Goal: Transaction & Acquisition: Purchase product/service

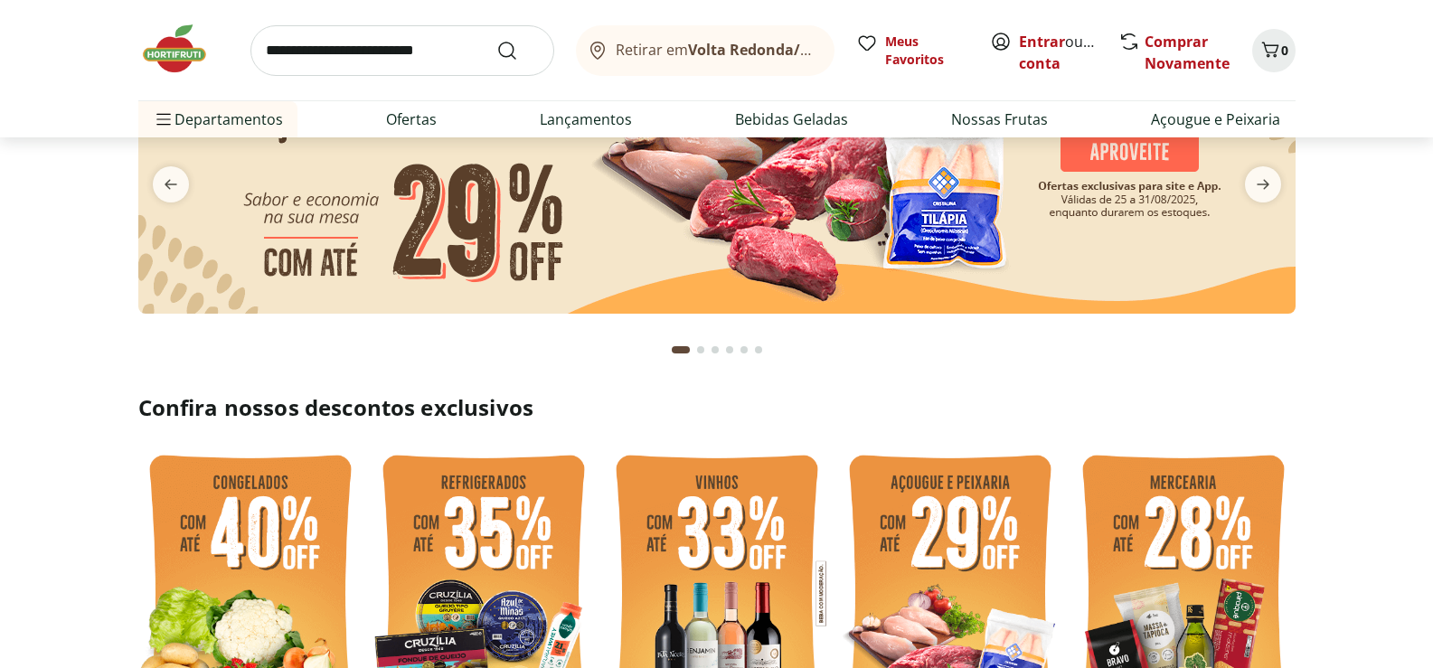
scroll to position [181, 0]
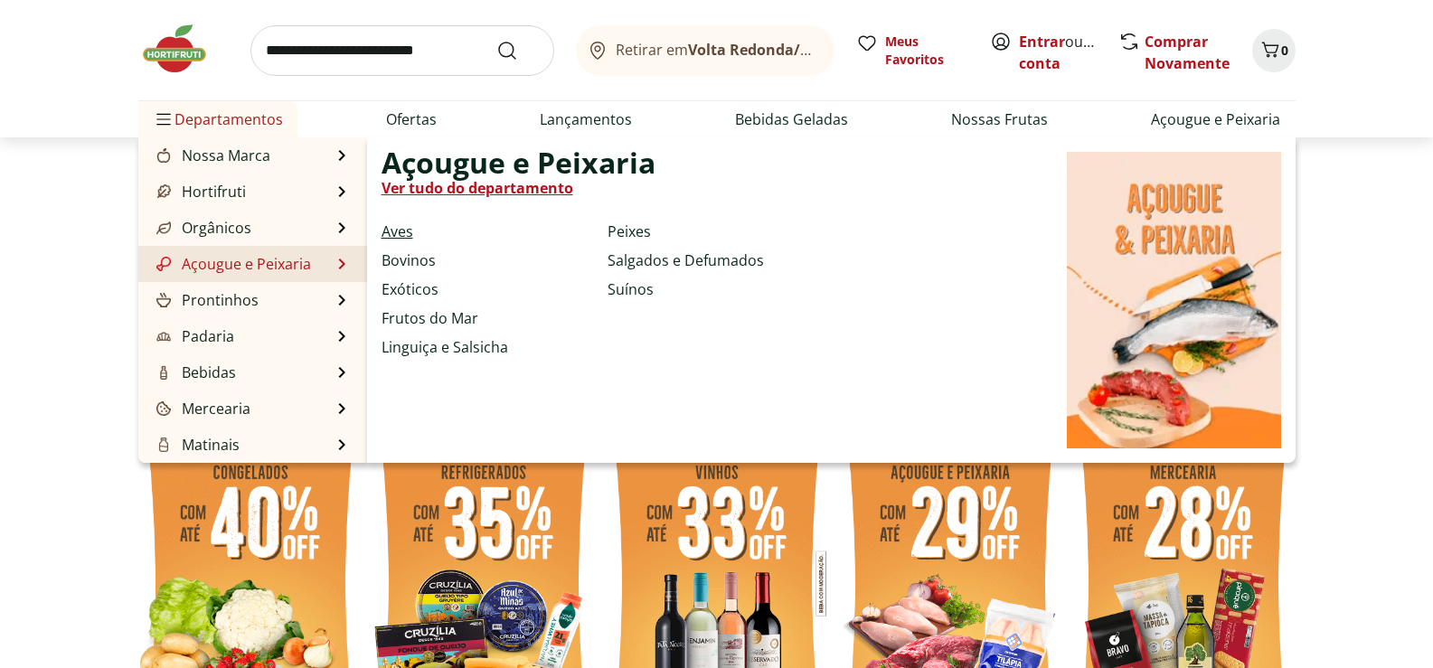
click at [401, 227] on link "Aves" at bounding box center [398, 232] width 32 height 22
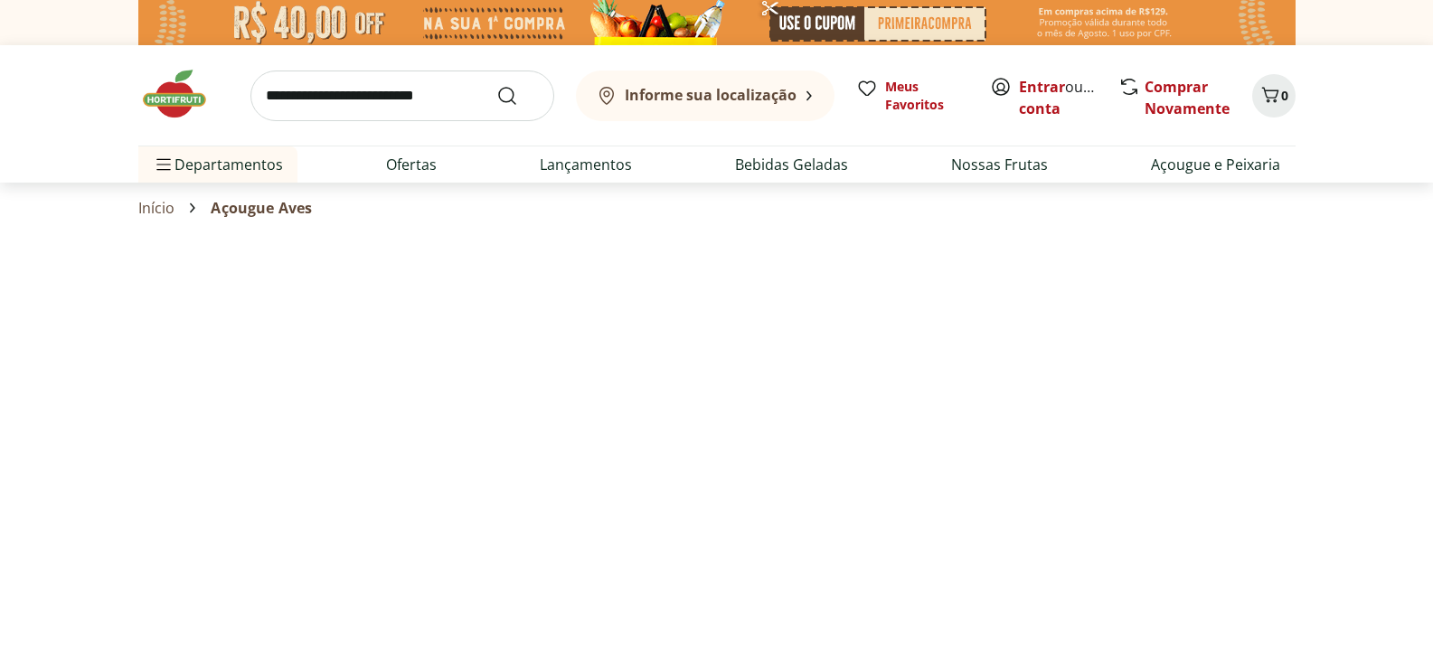
select select "**********"
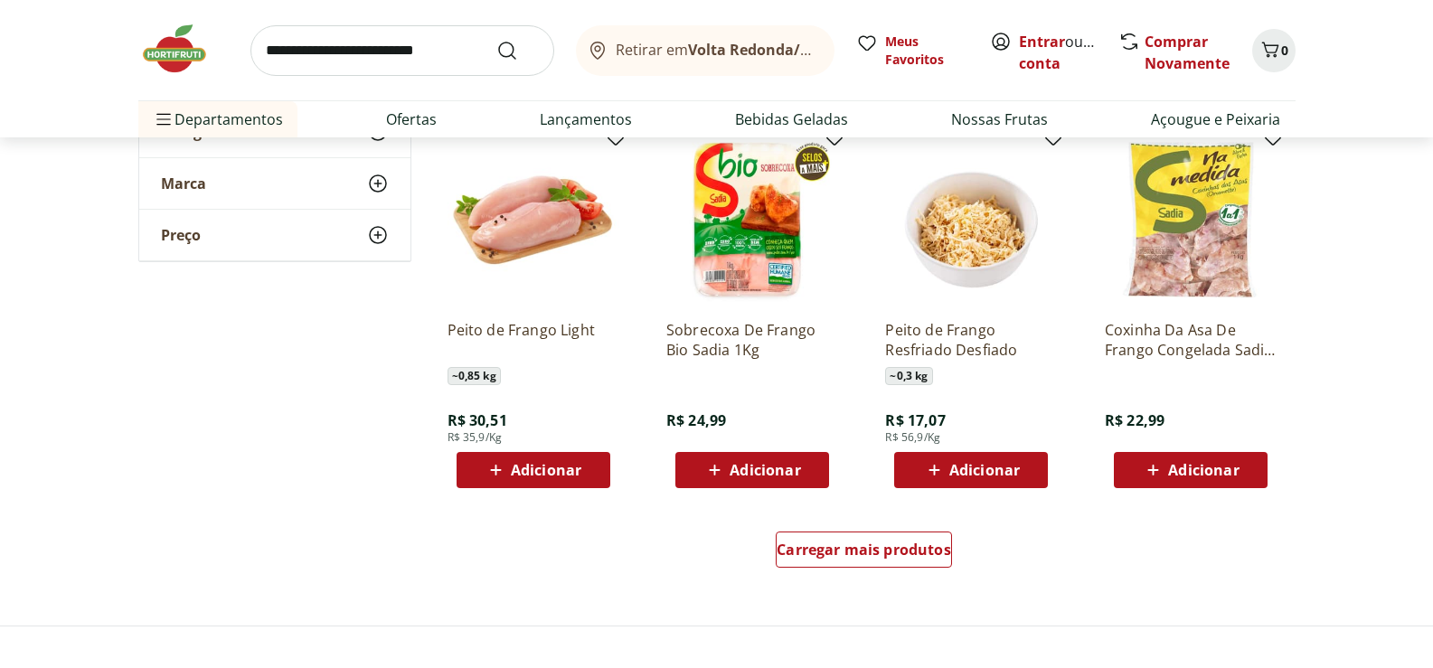
scroll to position [994, 0]
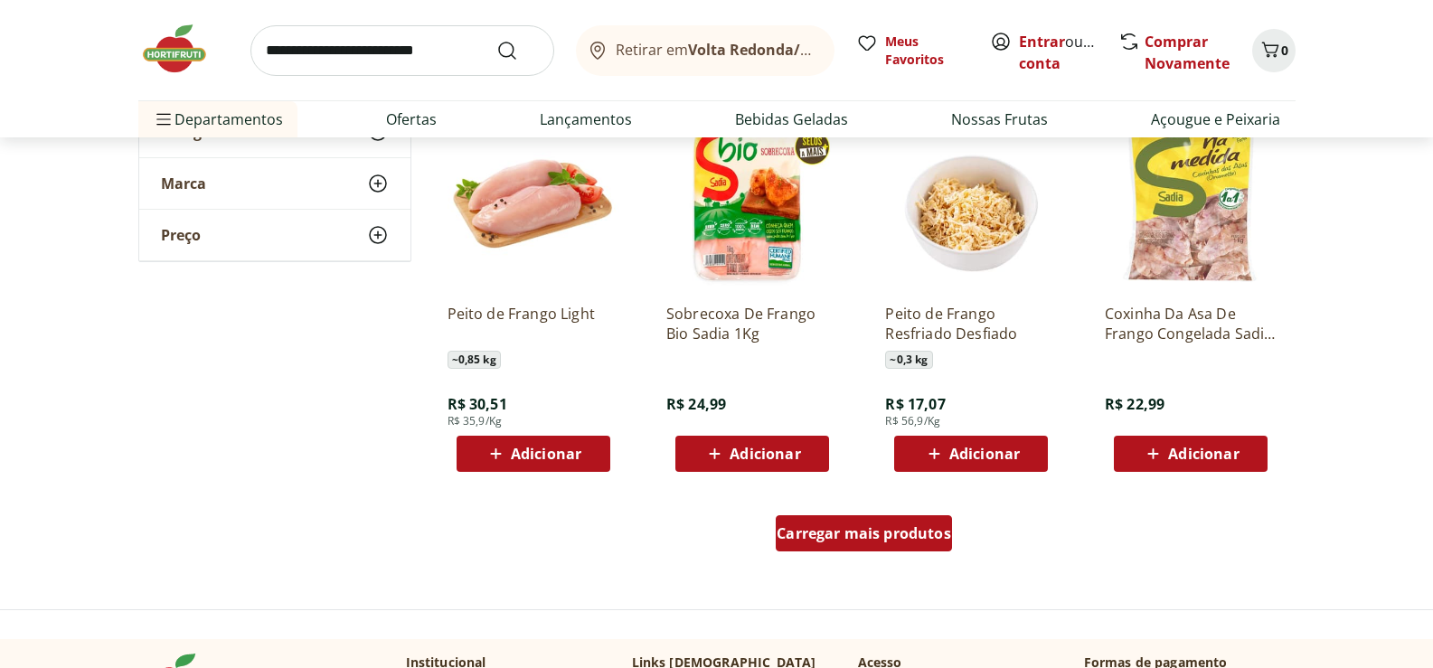
click at [880, 527] on span "Carregar mais produtos" at bounding box center [864, 533] width 174 height 14
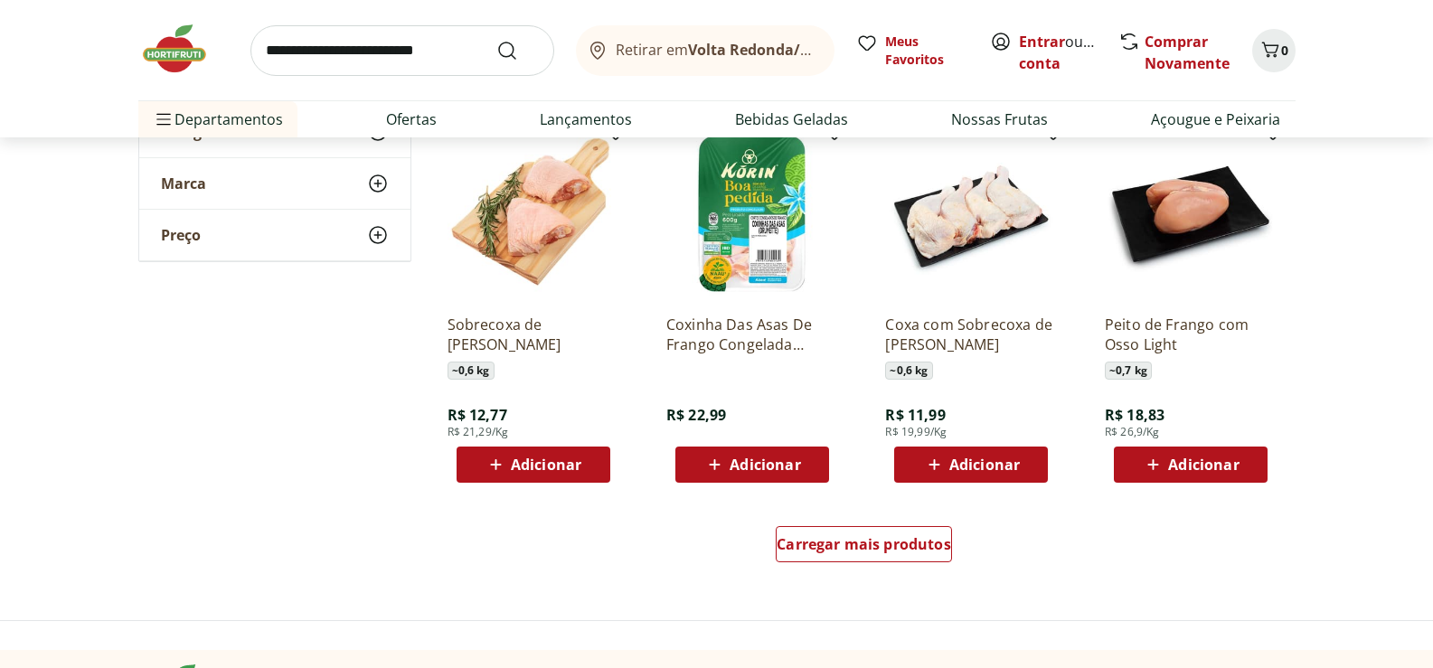
scroll to position [2170, 0]
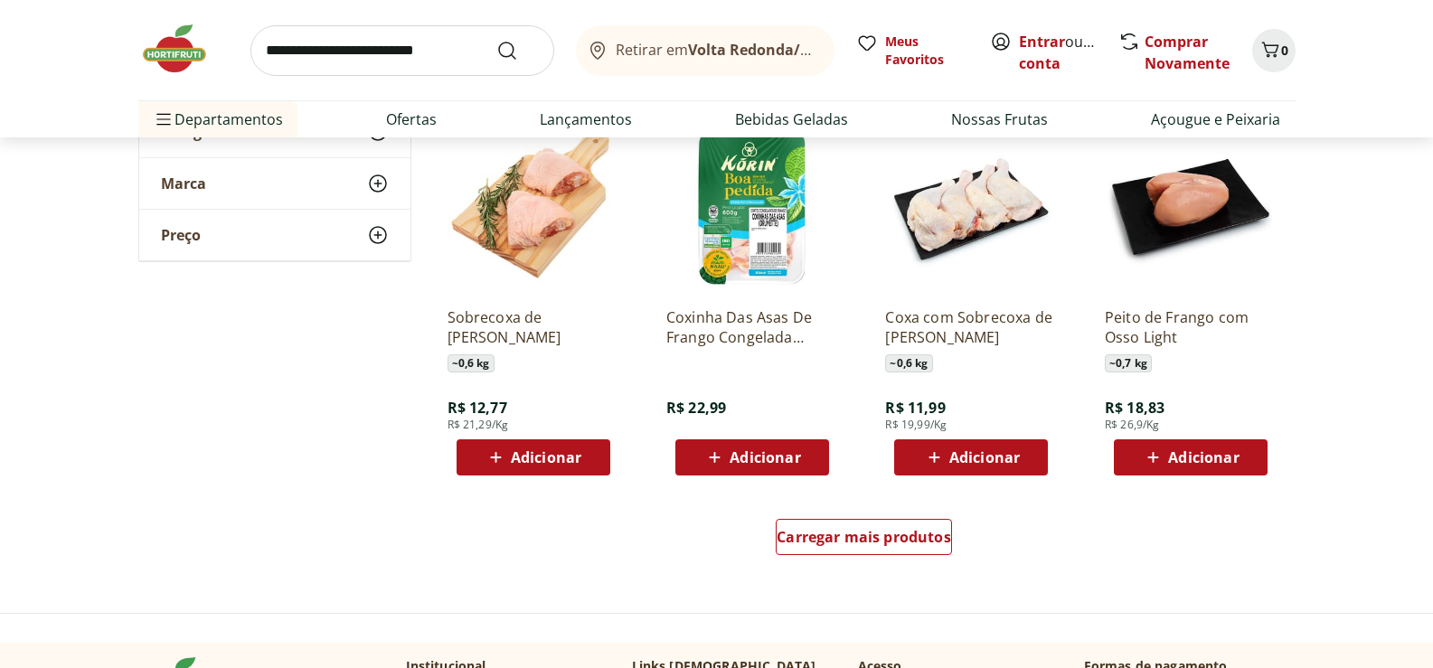
click at [551, 450] on span "Adicionar" at bounding box center [546, 457] width 71 height 14
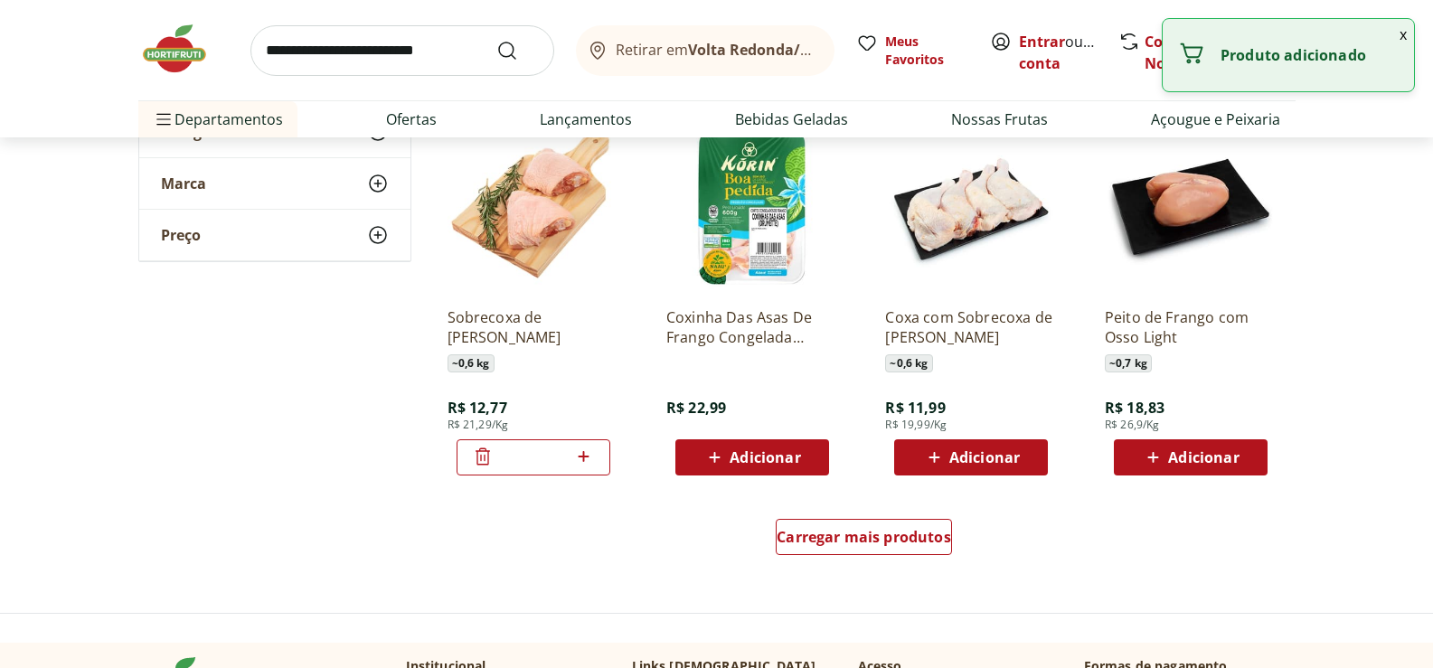
click at [582, 456] on icon at bounding box center [583, 457] width 23 height 22
type input "*"
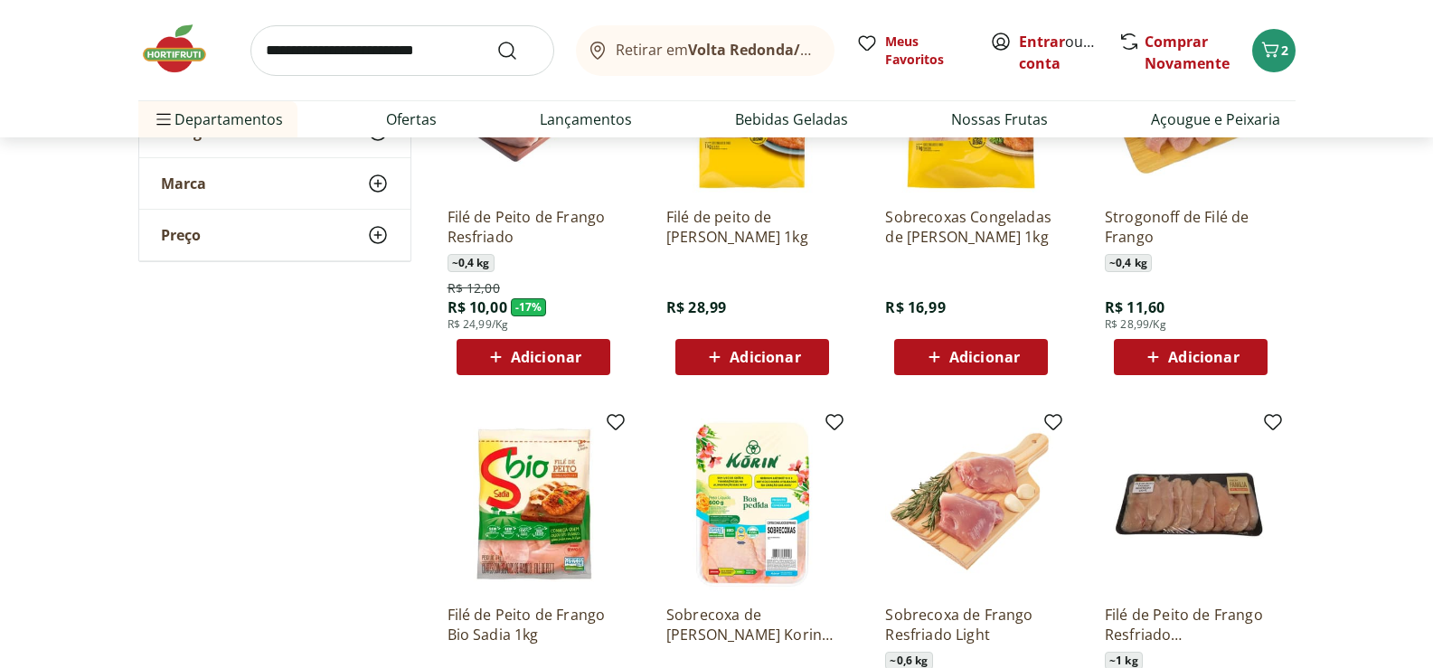
scroll to position [0, 0]
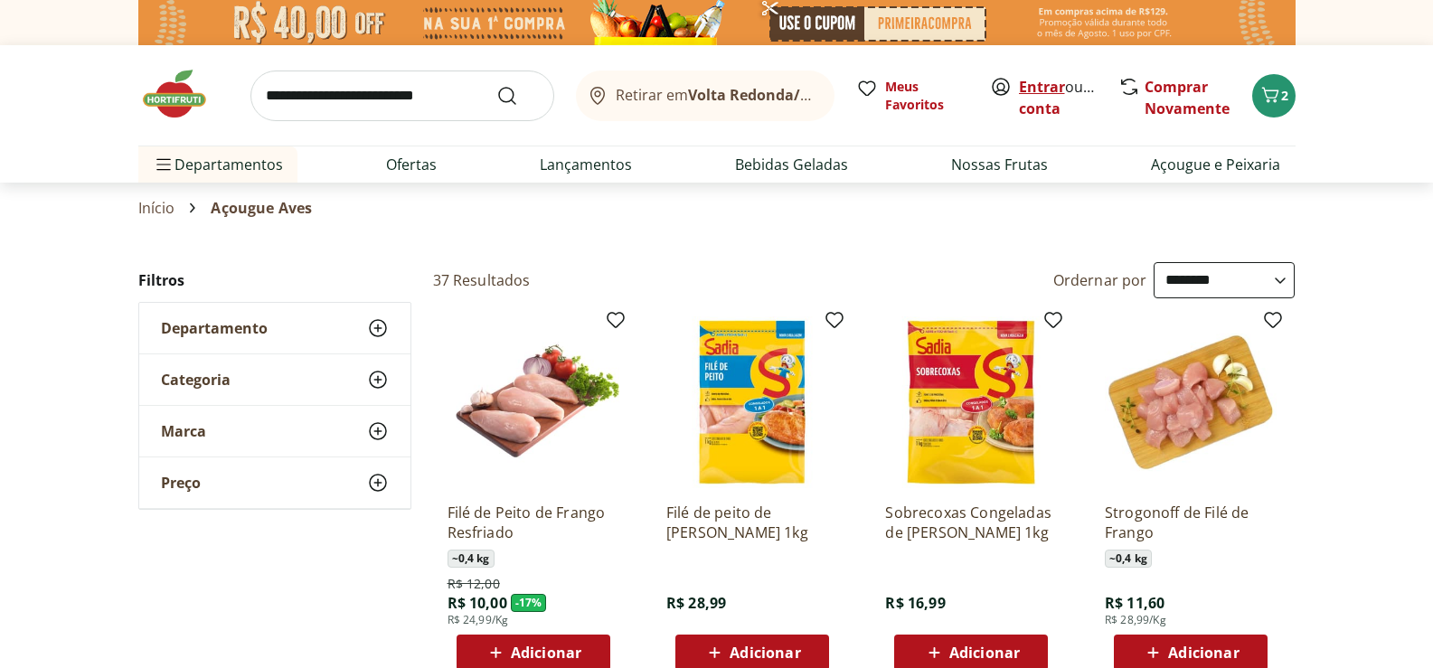
click at [1041, 83] on link "Entrar" at bounding box center [1042, 87] width 46 height 20
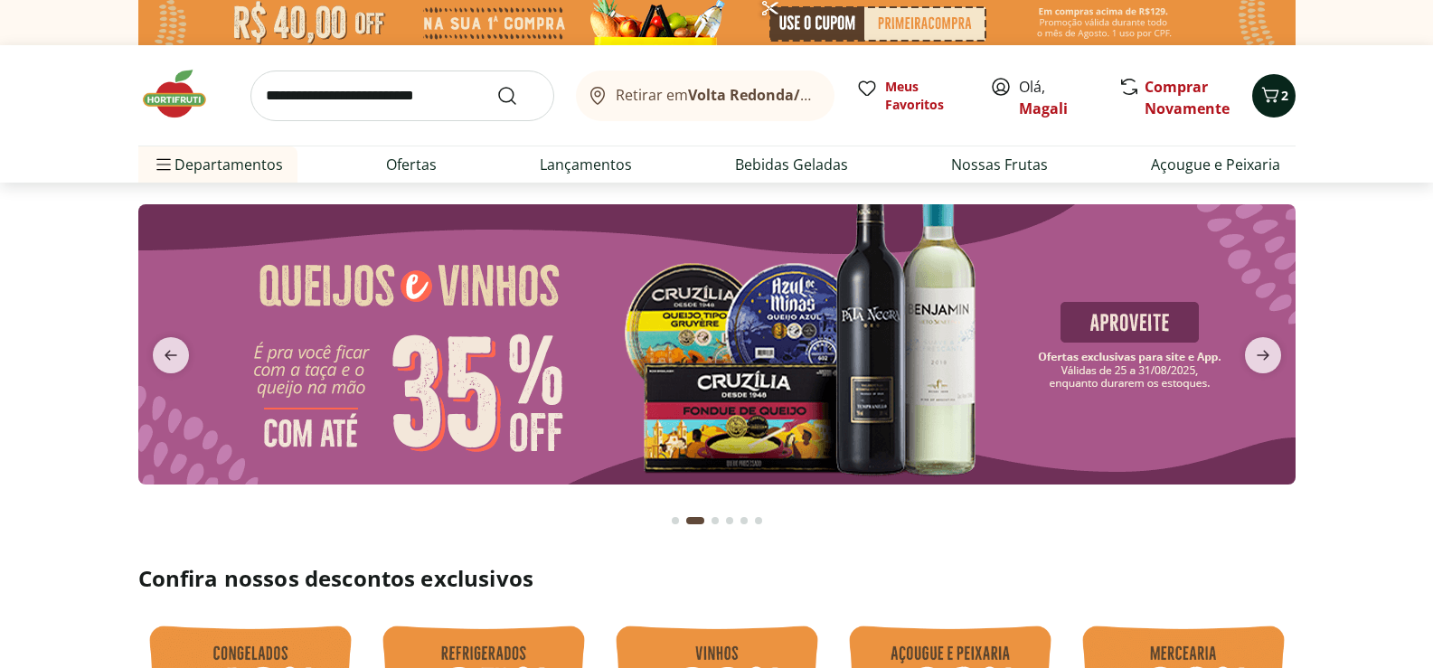
click at [1268, 84] on icon "Carrinho" at bounding box center [1270, 95] width 22 height 22
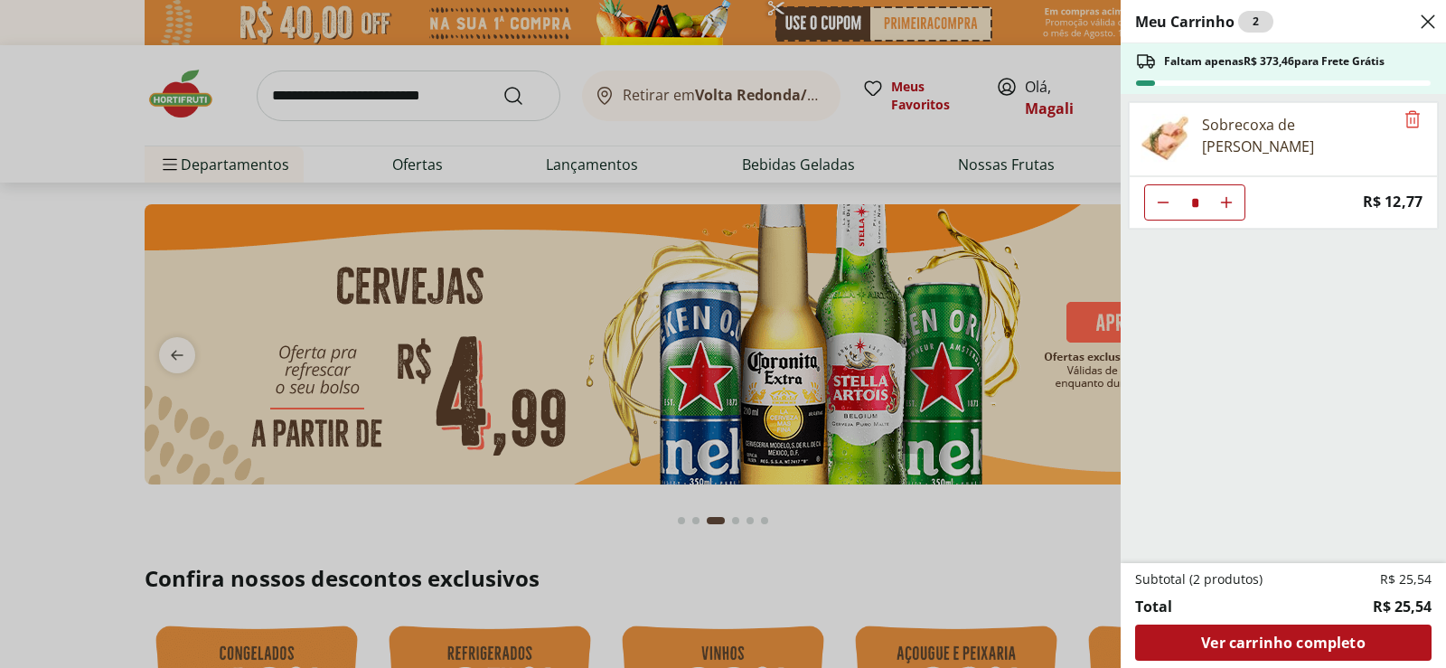
click at [1035, 546] on div "Meu Carrinho 2 Faltam apenas R$ 373,46 para Frete Grátis Sobrecoxa de Frango Re…" at bounding box center [723, 334] width 1446 height 668
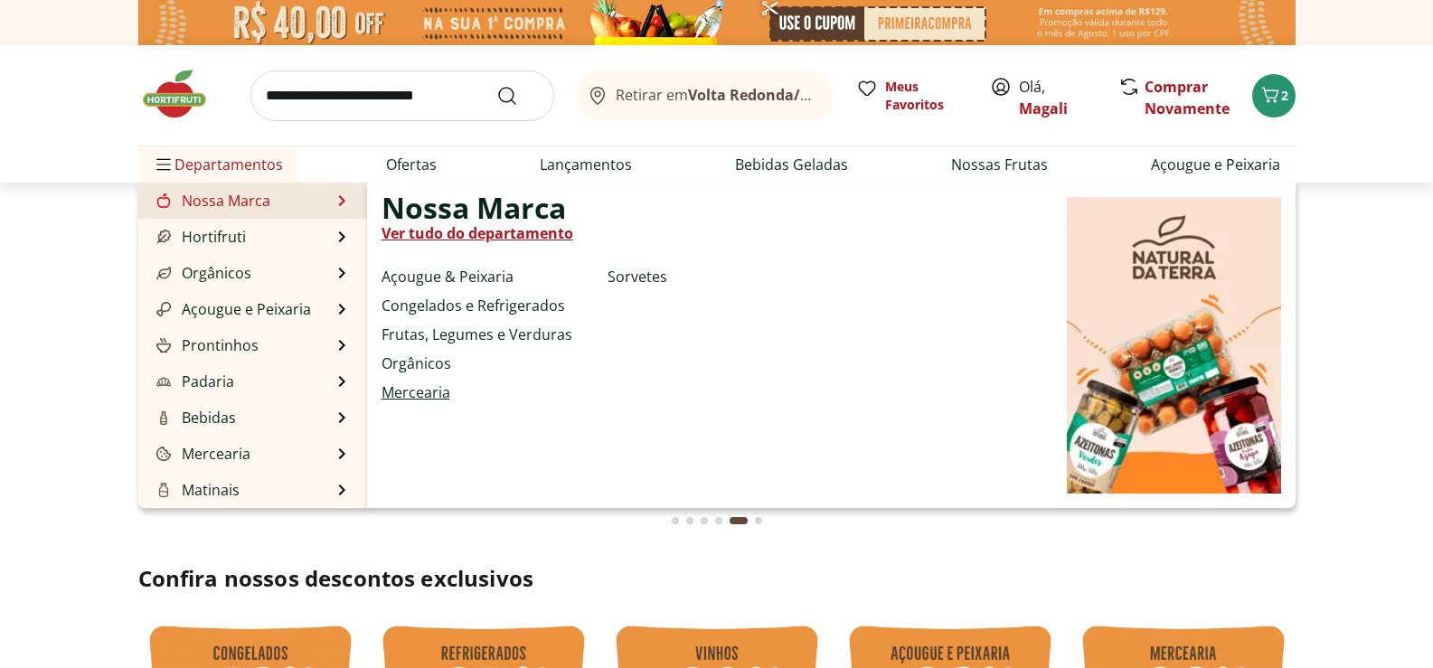
click at [427, 387] on link "Mercearia" at bounding box center [416, 393] width 69 height 22
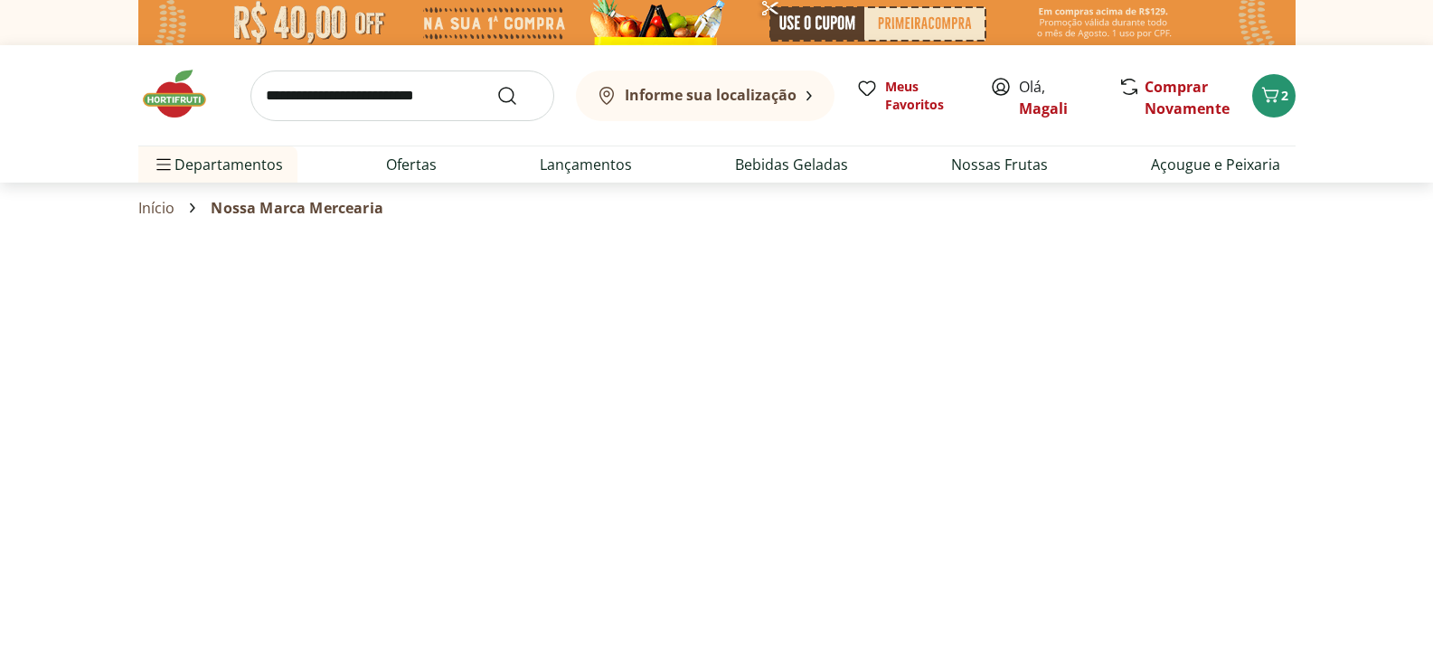
select select "**********"
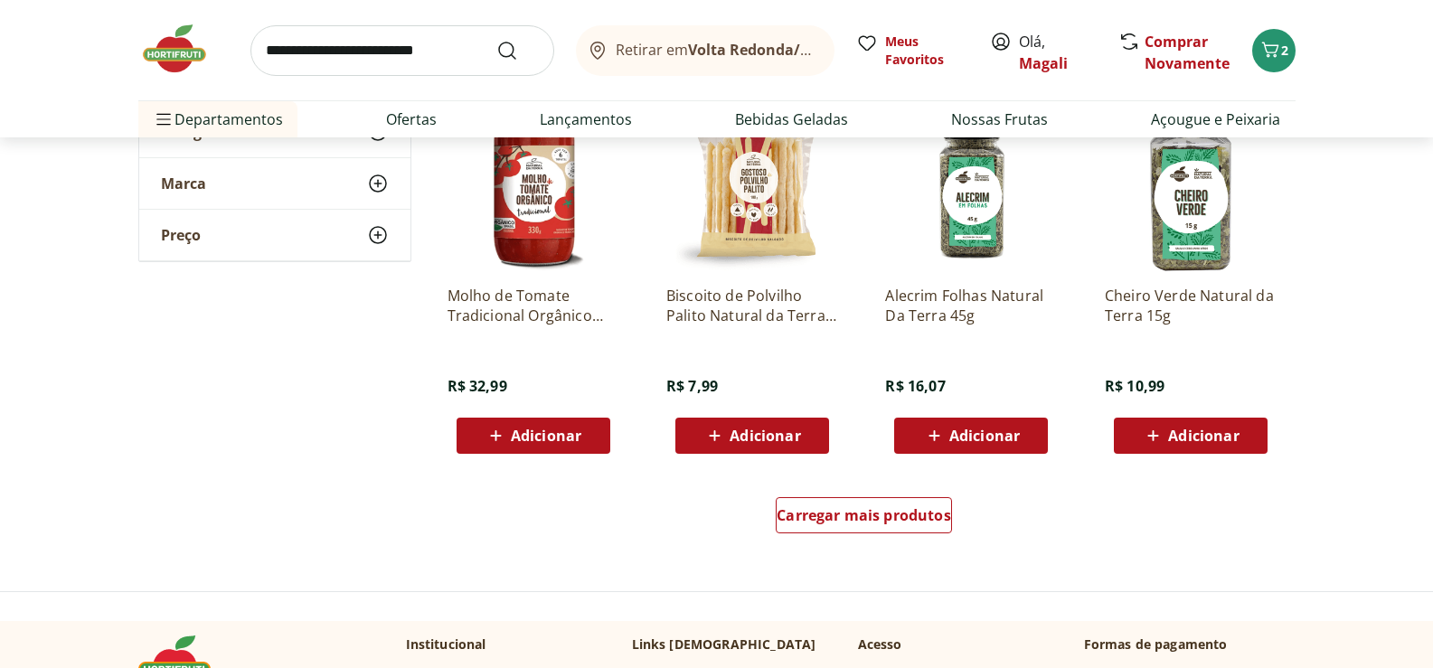
scroll to position [994, 0]
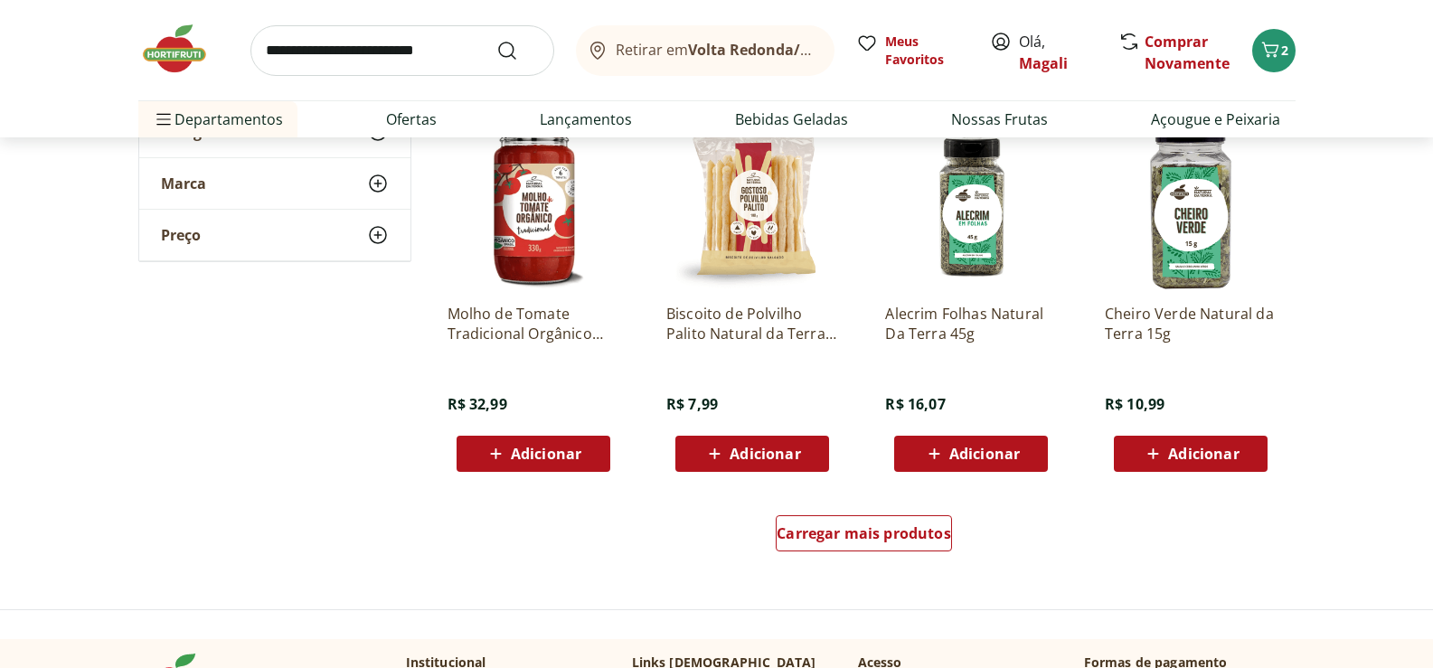
click at [728, 306] on p "Biscoito de Polvilho Palito Natural da Terra 100g" at bounding box center [752, 324] width 172 height 40
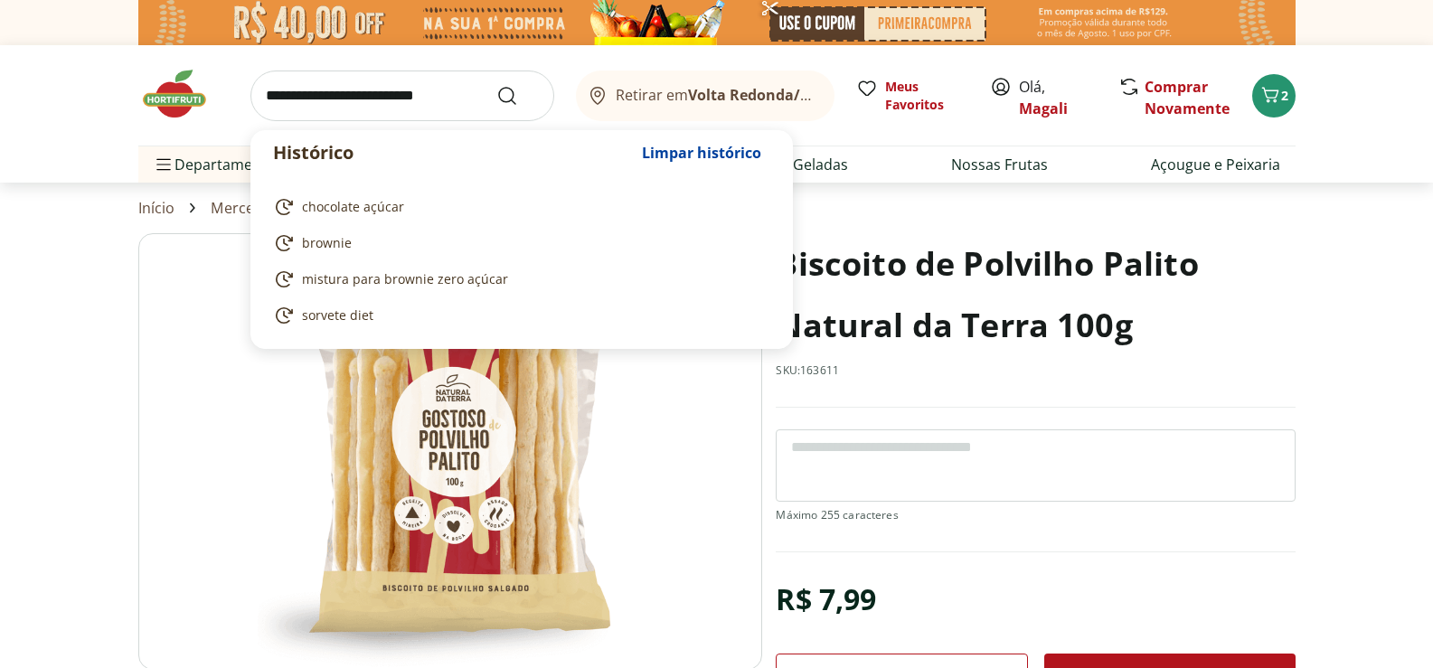
click at [378, 92] on input "search" at bounding box center [402, 96] width 304 height 51
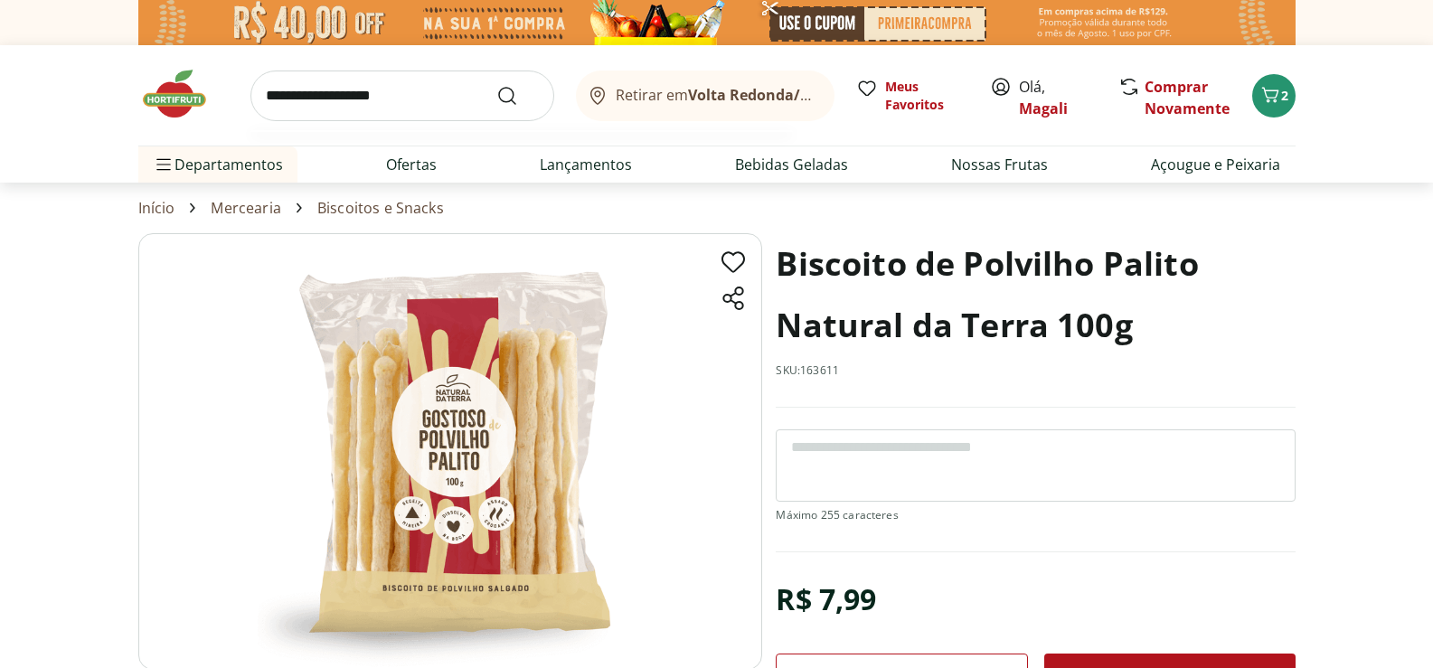
type input "**********"
click at [496, 85] on button "Submit Search" at bounding box center [517, 96] width 43 height 22
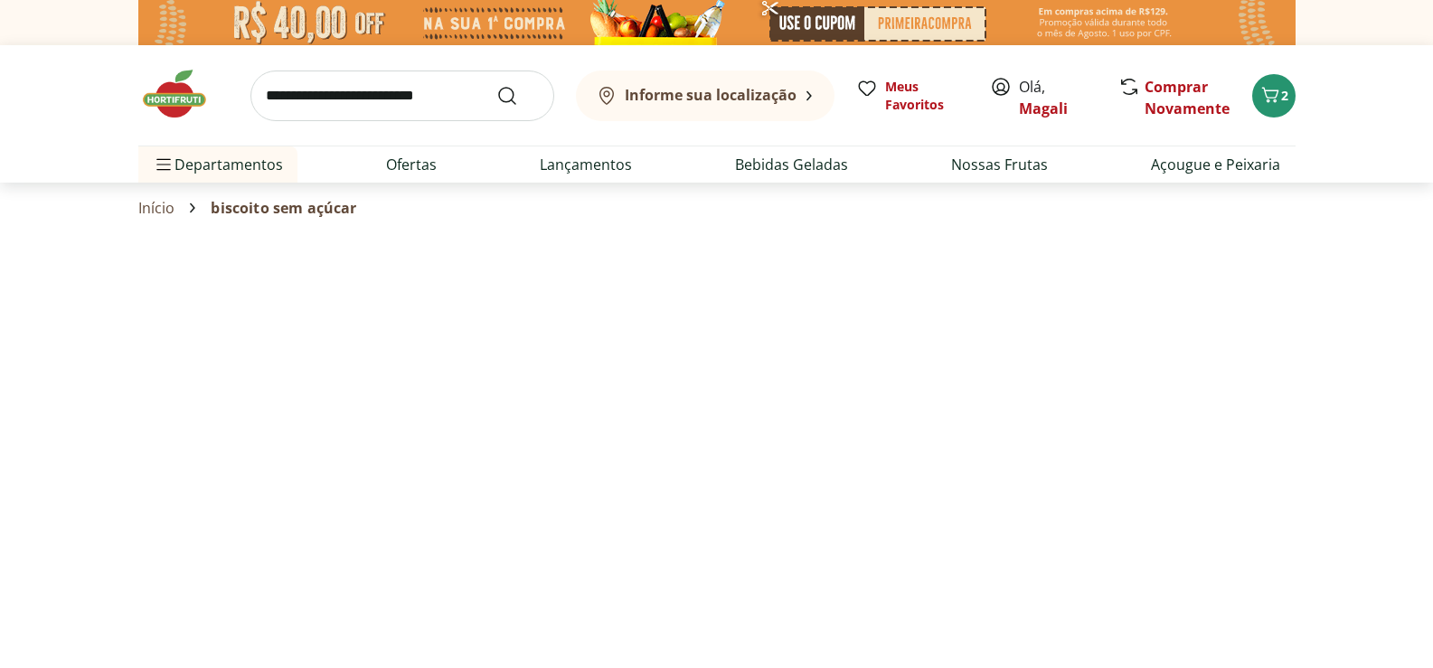
select select "**********"
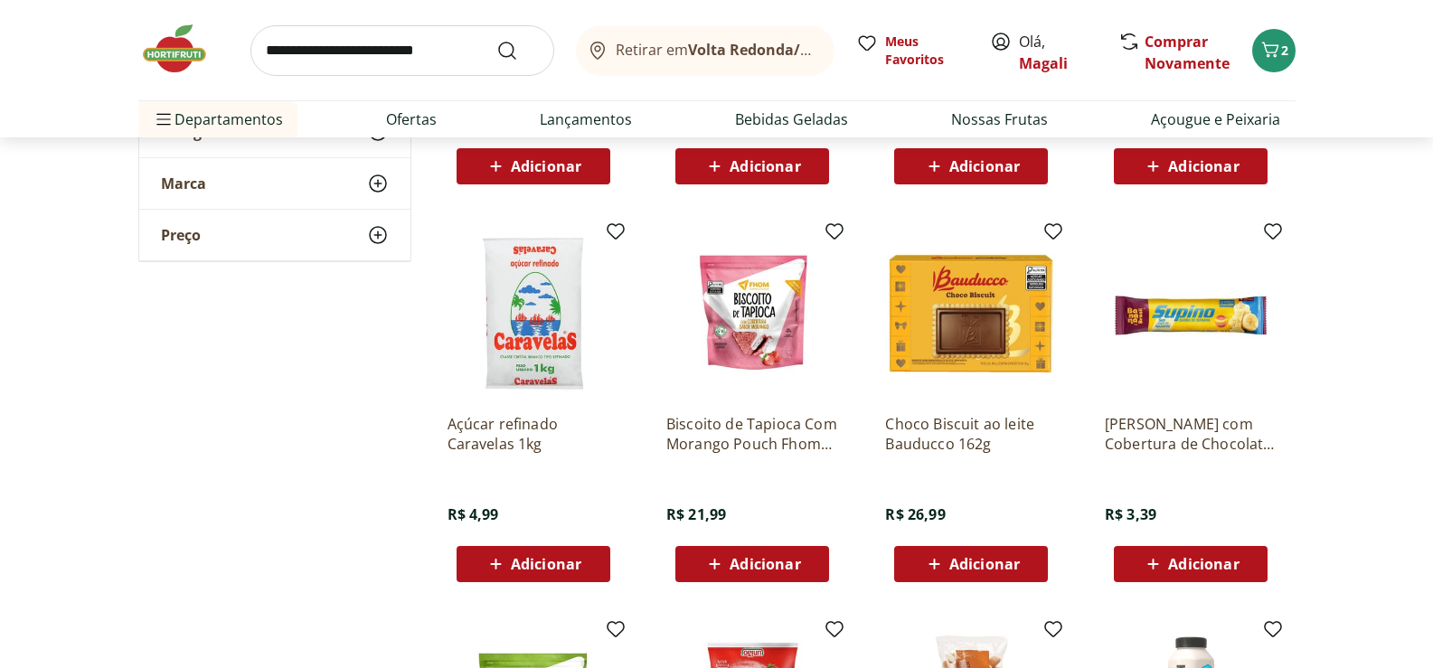
scroll to position [542, 0]
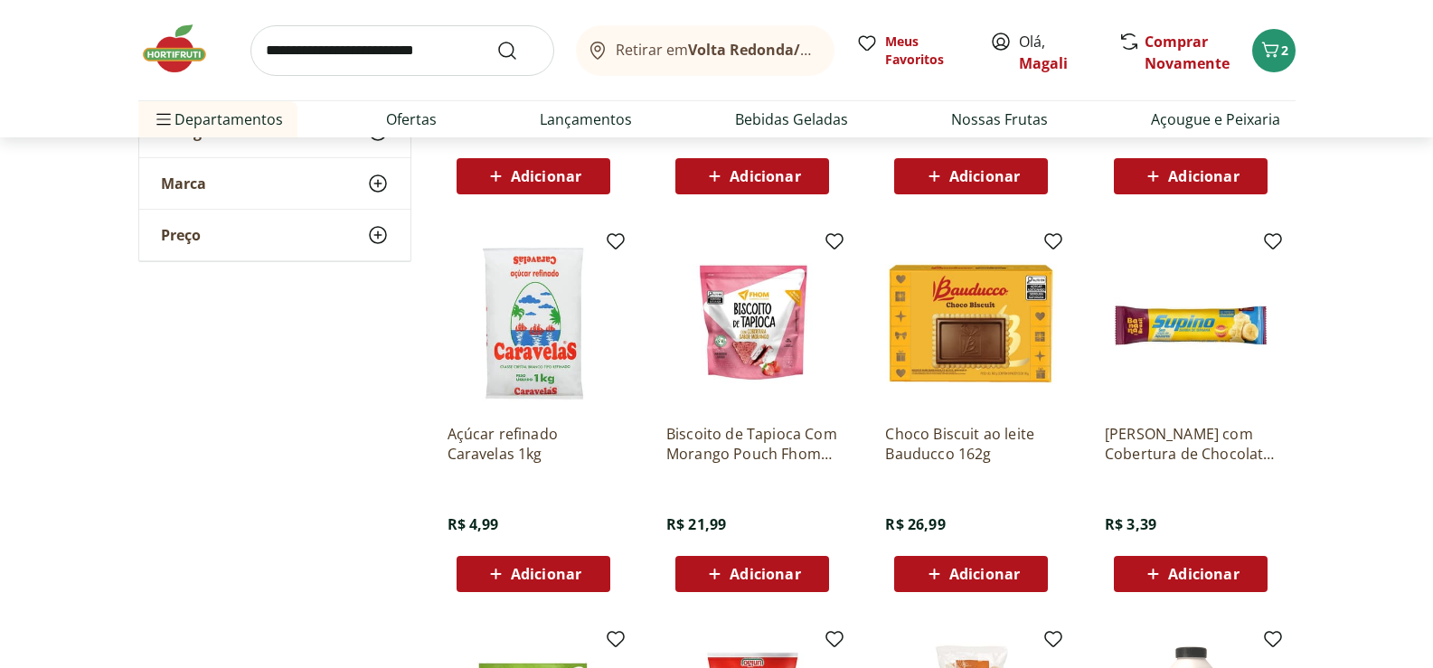
click at [546, 567] on span "Adicionar" at bounding box center [546, 574] width 71 height 14
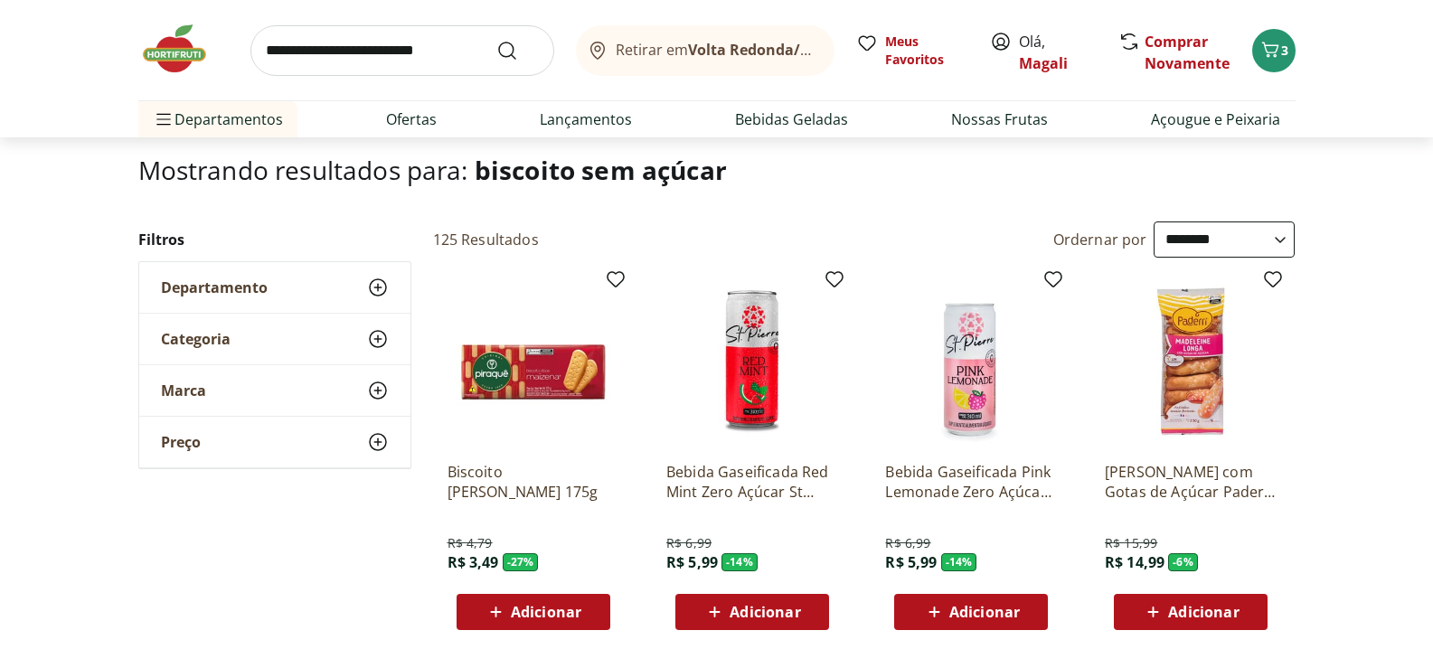
scroll to position [0, 0]
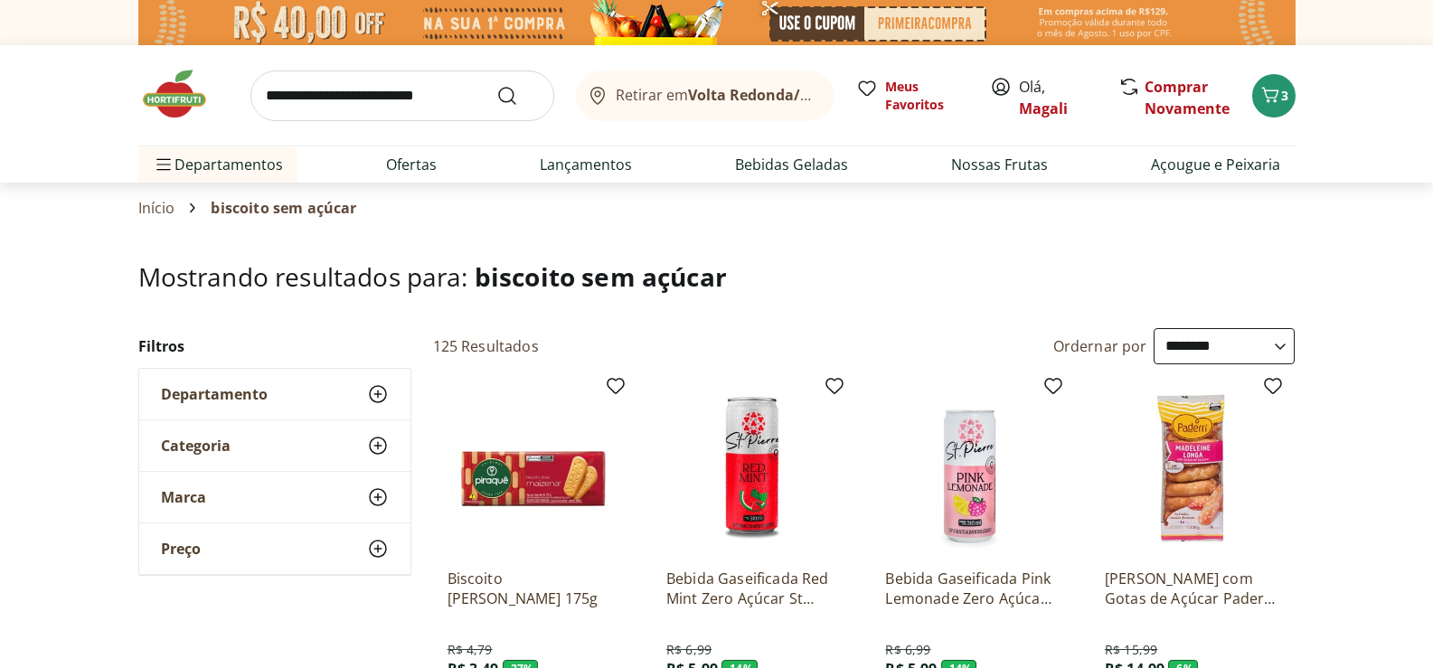
click at [380, 392] on icon at bounding box center [378, 394] width 22 height 22
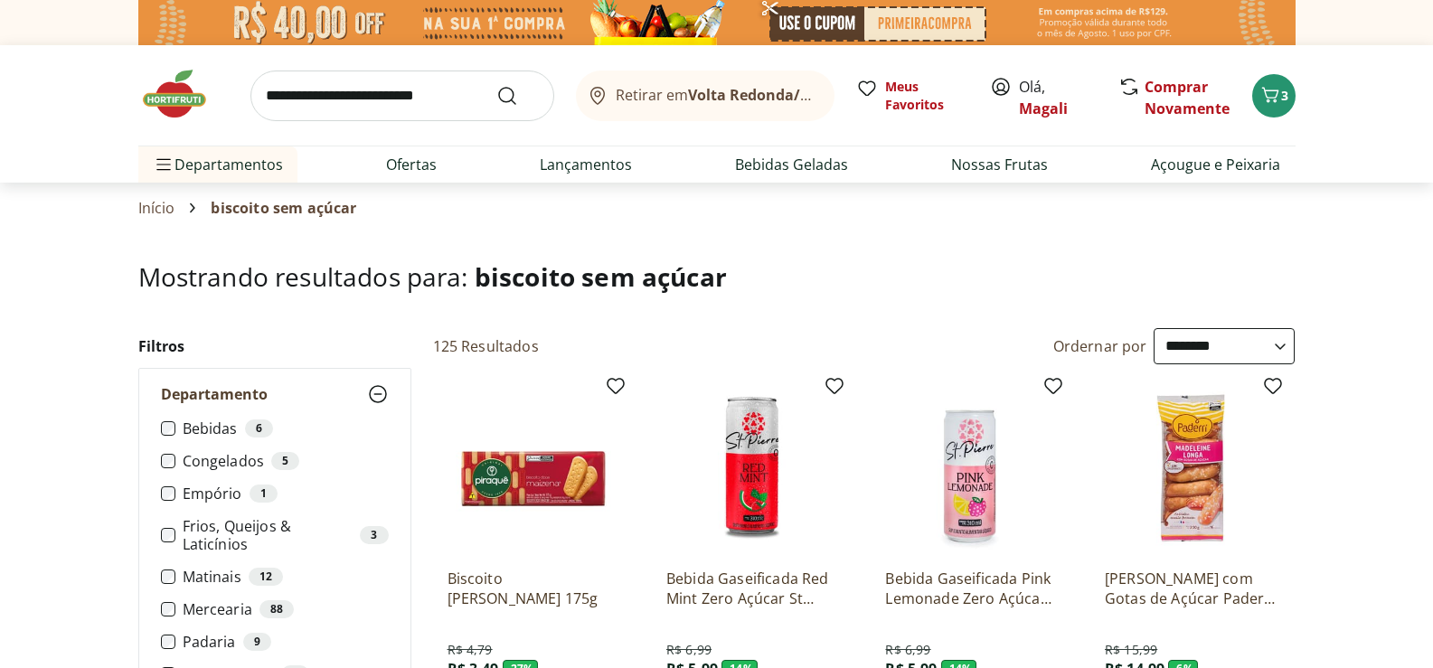
click at [367, 92] on input "search" at bounding box center [402, 96] width 304 height 51
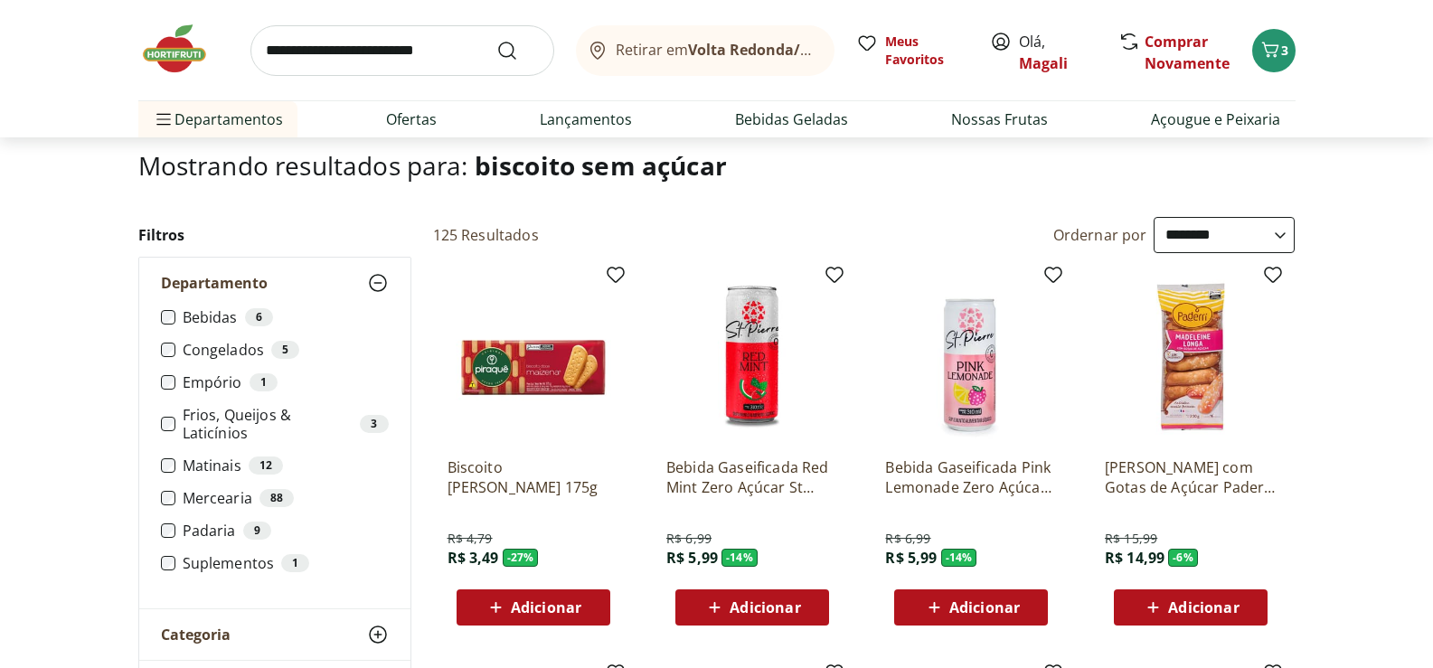
scroll to position [181, 0]
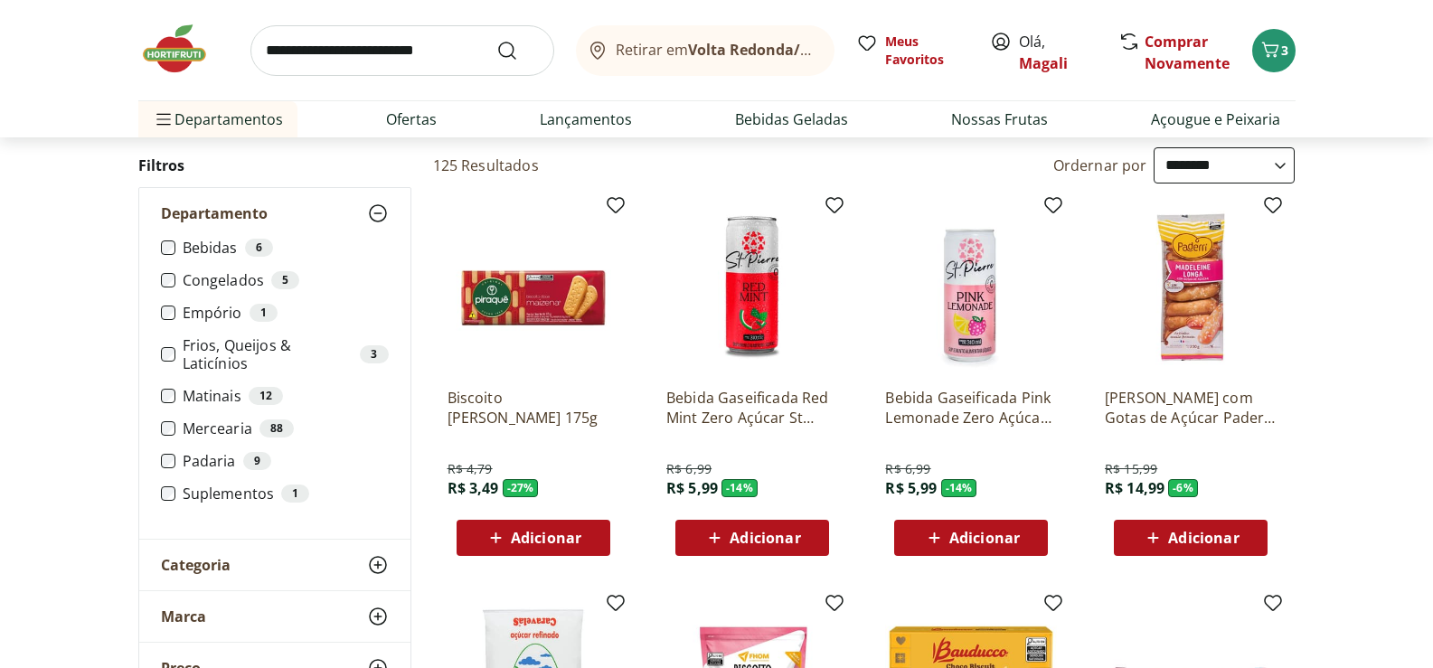
click at [335, 47] on input "search" at bounding box center [402, 50] width 304 height 51
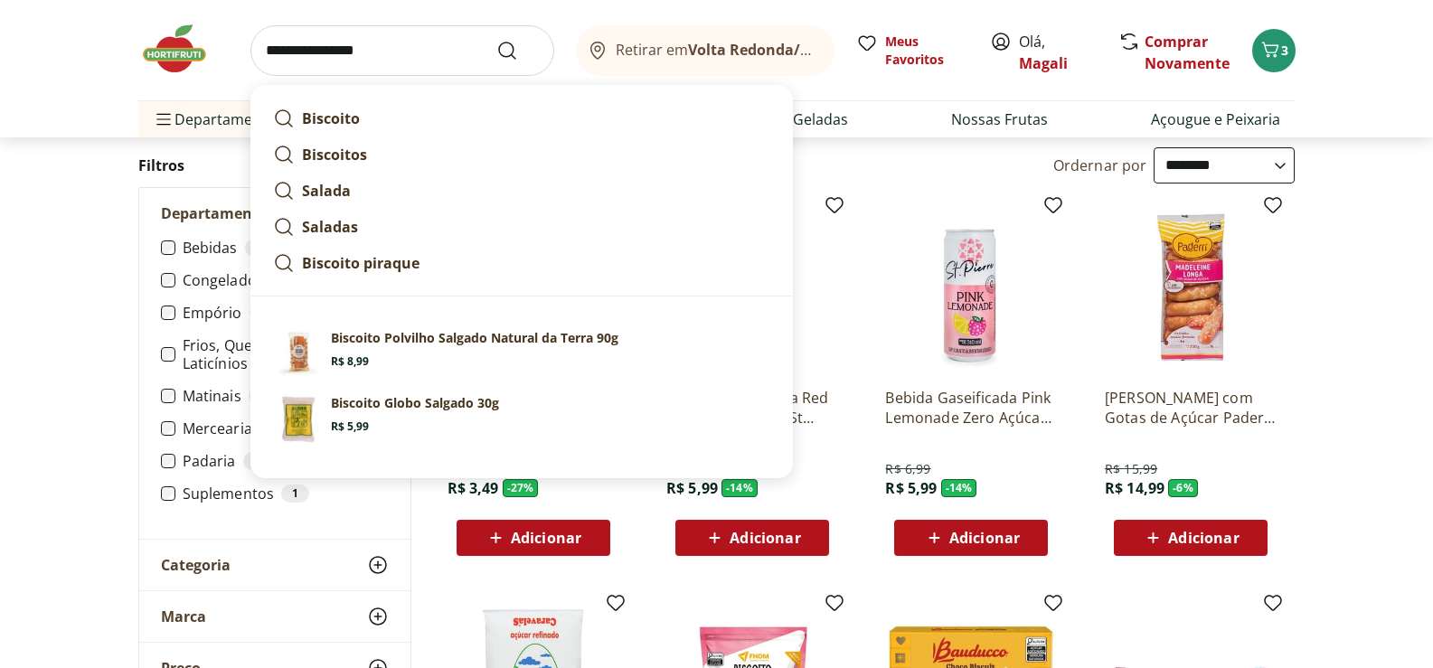
type input "**********"
click at [496, 40] on button "Submit Search" at bounding box center [517, 51] width 43 height 22
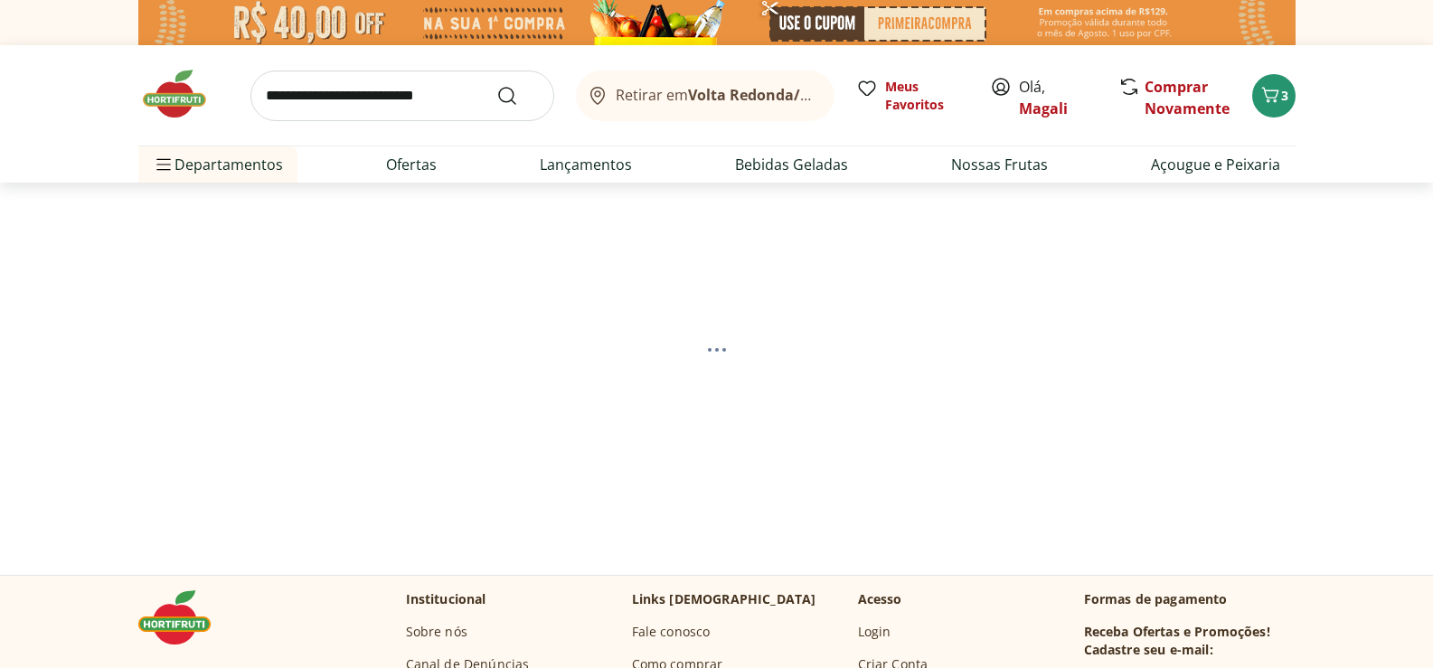
select select "**********"
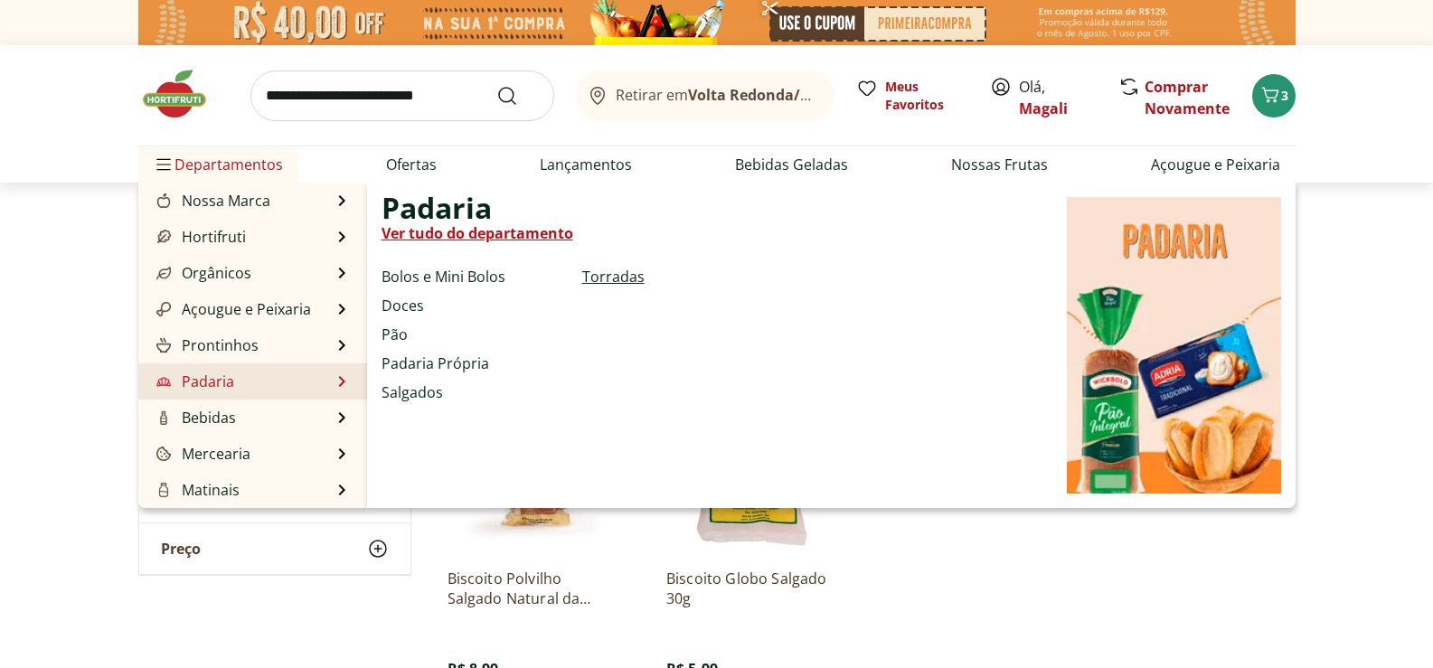
click at [615, 271] on link "Torradas" at bounding box center [613, 277] width 62 height 22
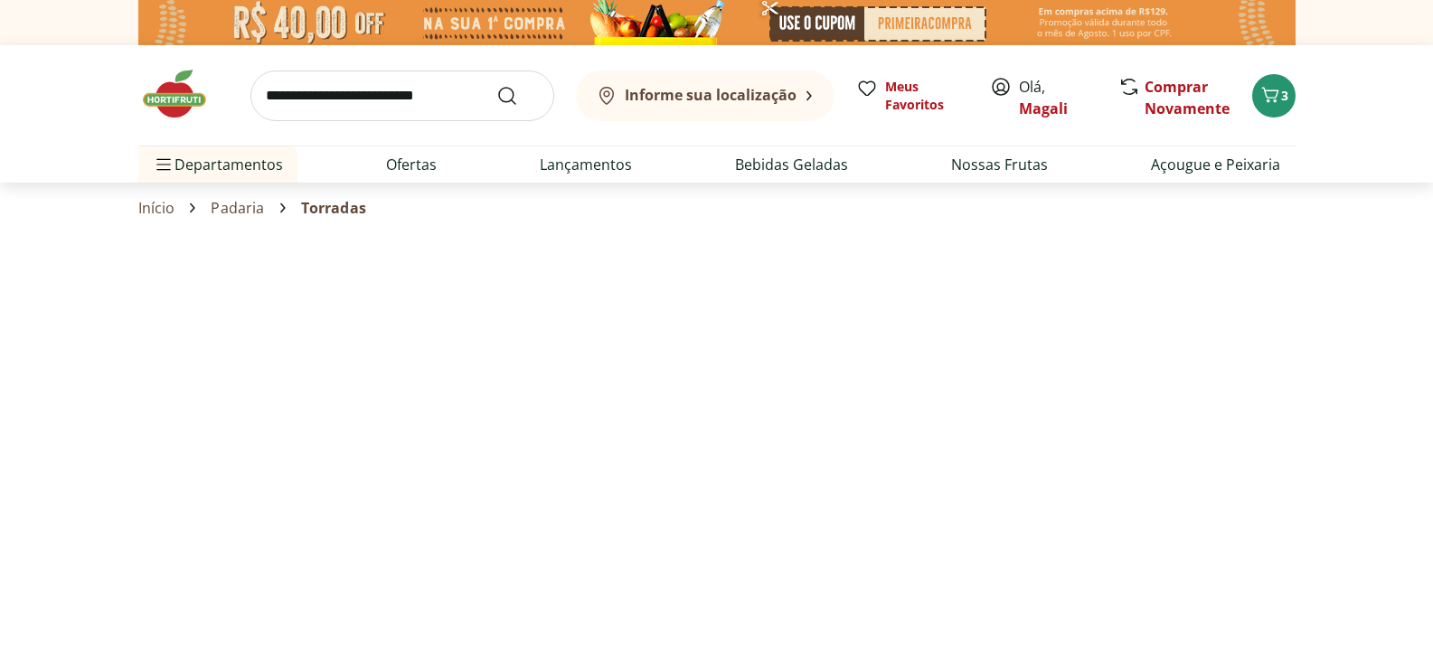
select select "**********"
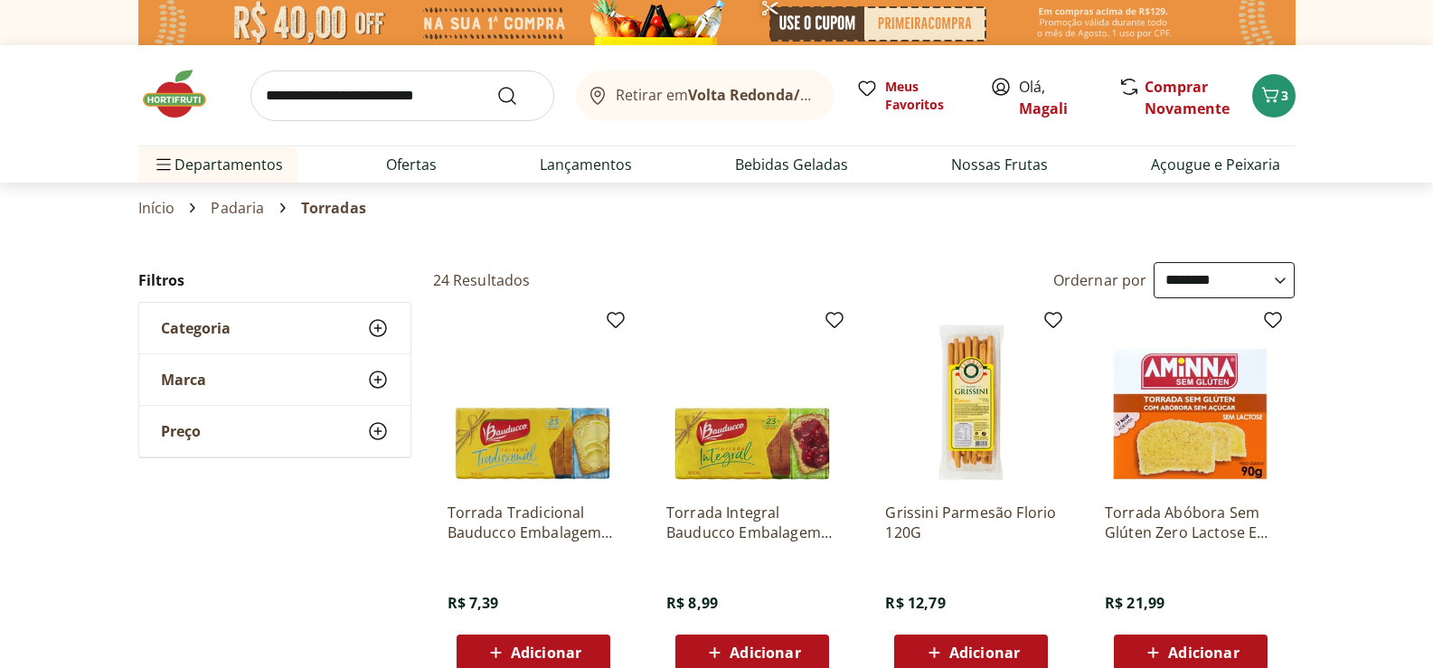
scroll to position [271, 0]
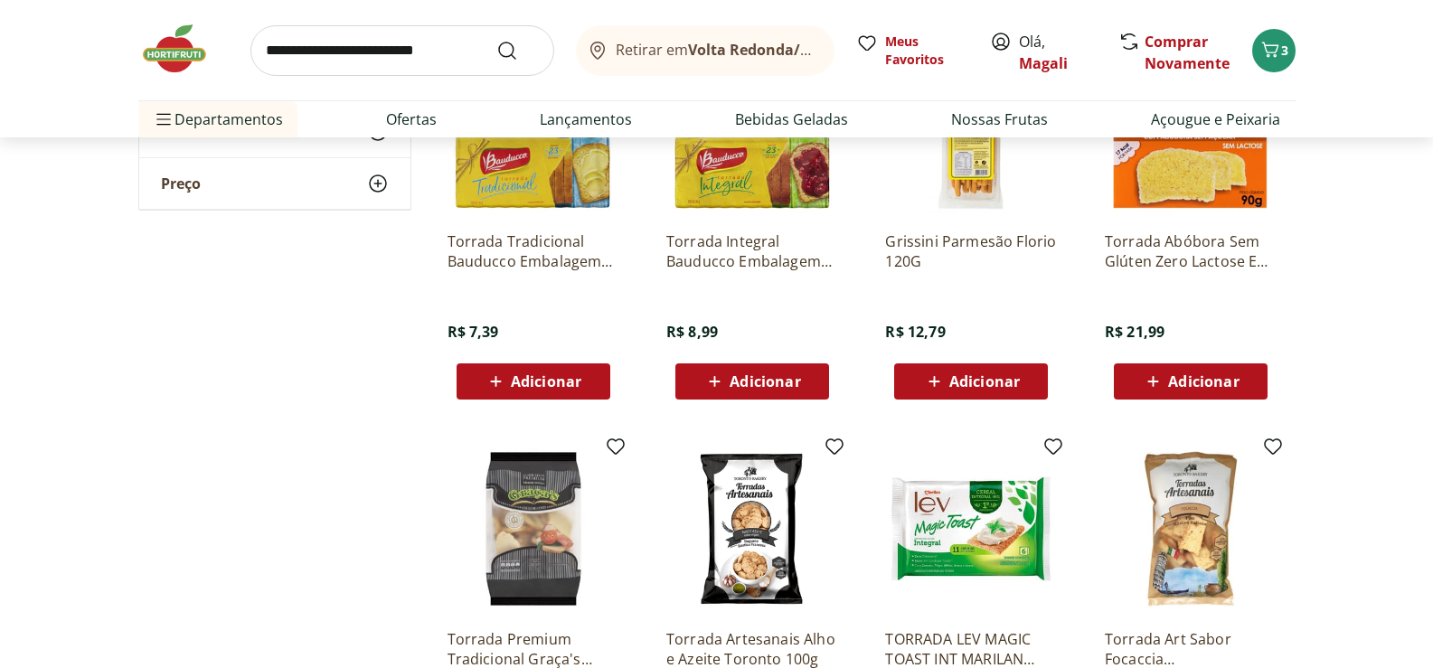
click at [562, 369] on div "Adicionar" at bounding box center [533, 381] width 125 height 33
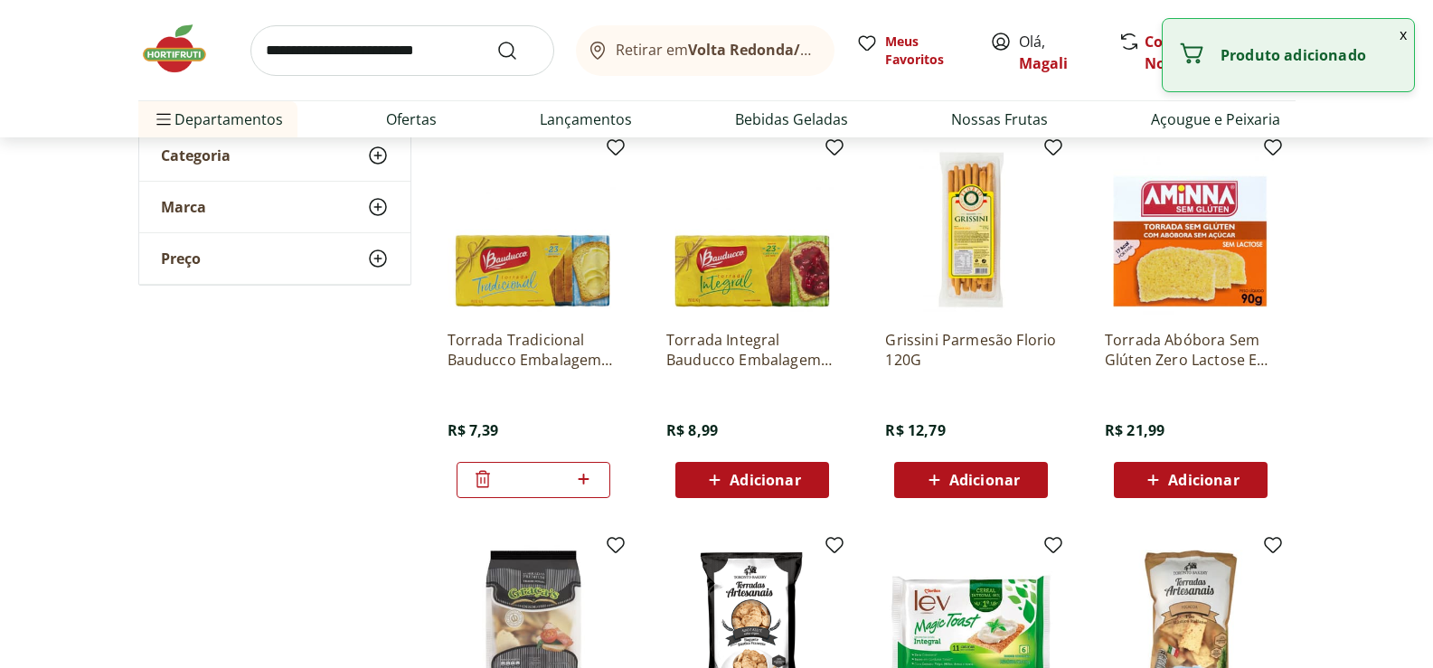
scroll to position [0, 0]
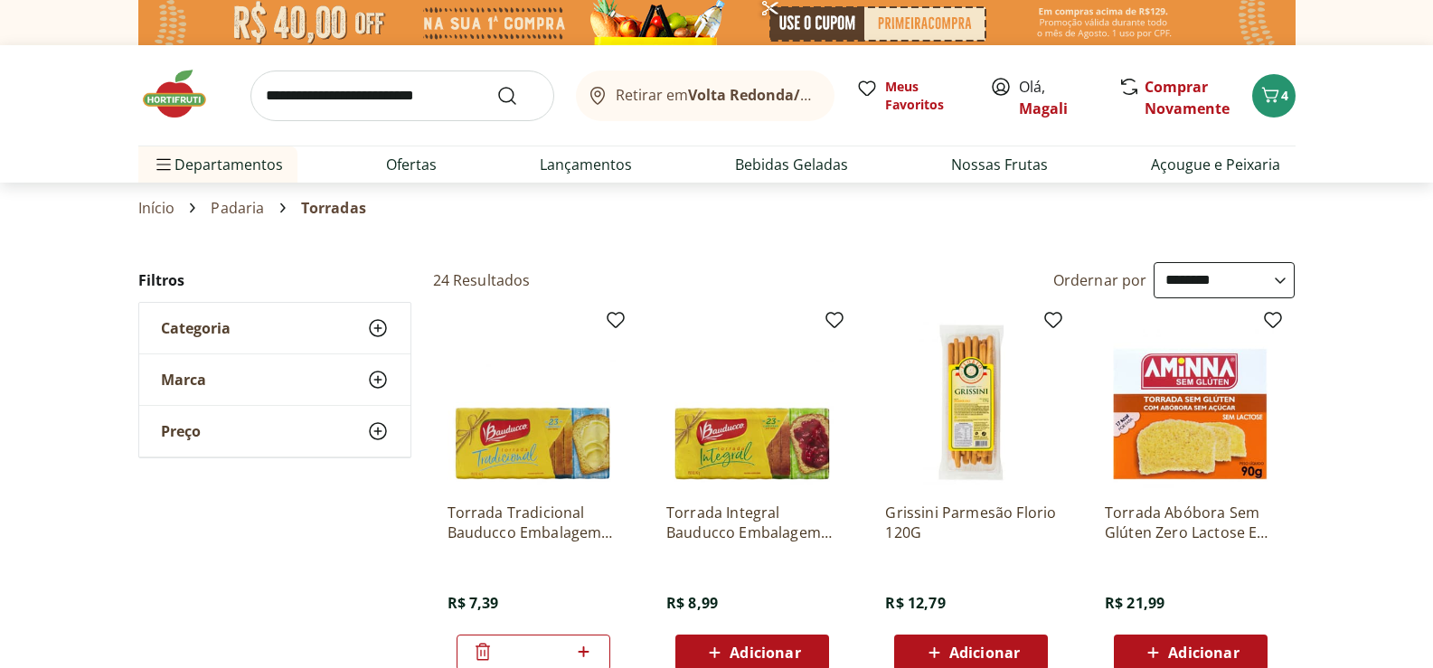
click at [373, 325] on icon at bounding box center [378, 328] width 22 height 22
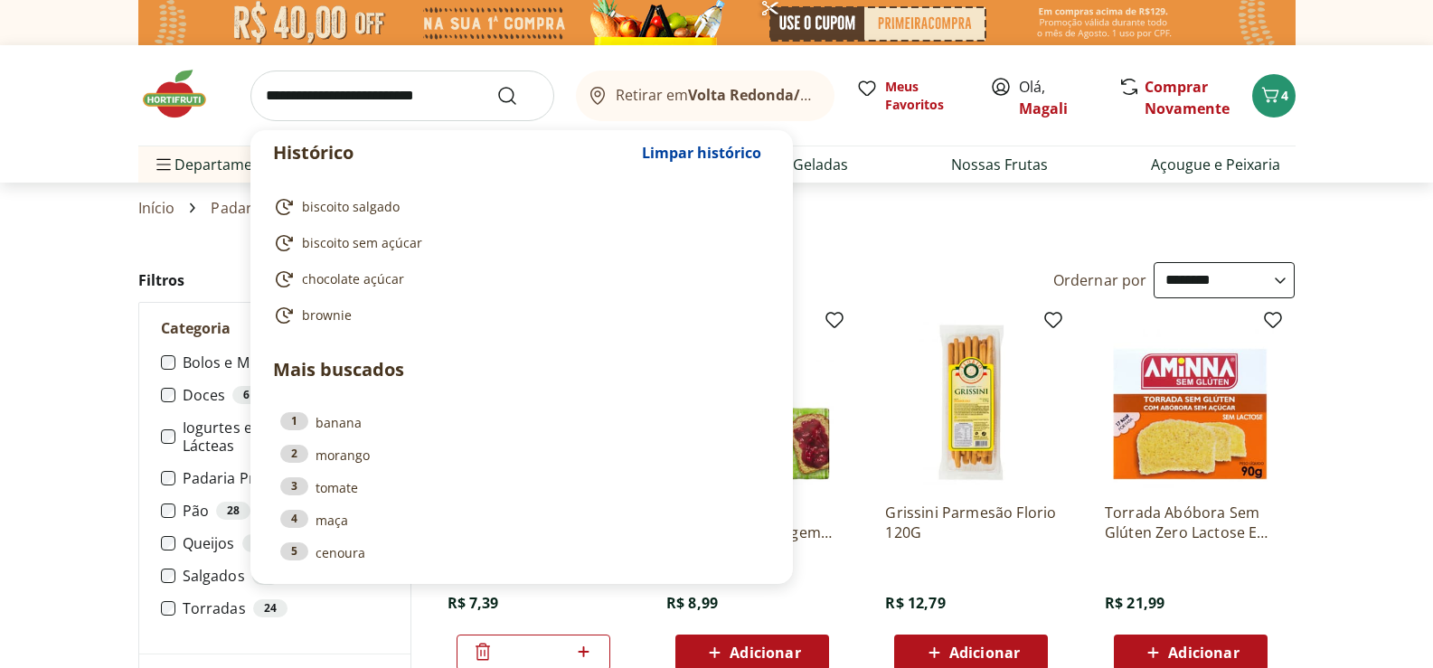
click at [386, 87] on input "search" at bounding box center [402, 96] width 304 height 51
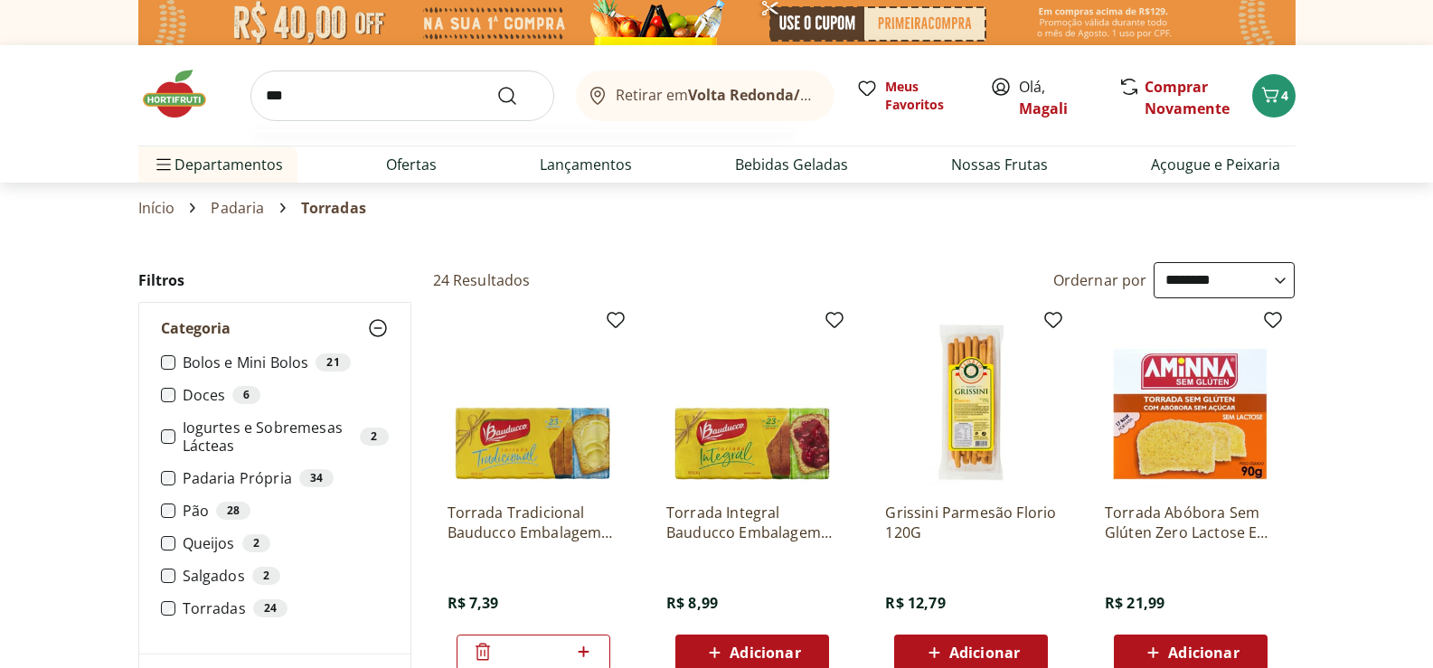
type input "****"
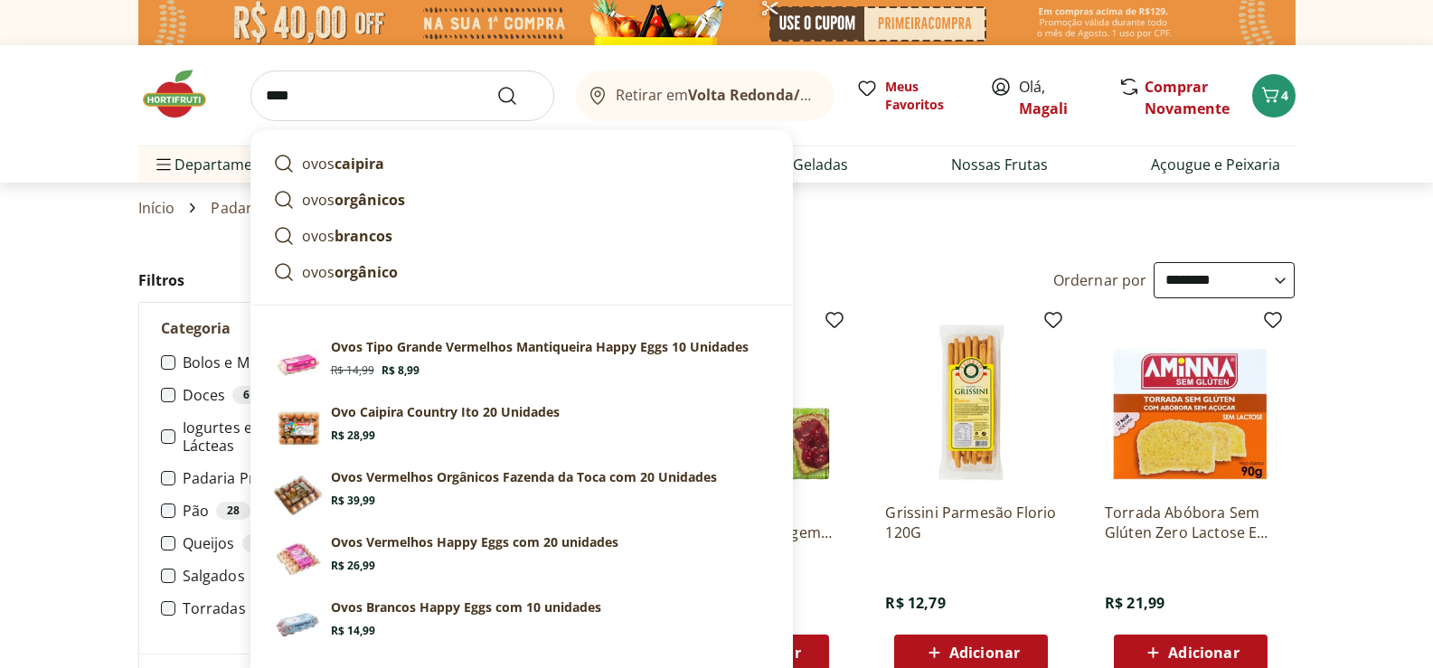
click button "Submit Search" at bounding box center [517, 96] width 43 height 22
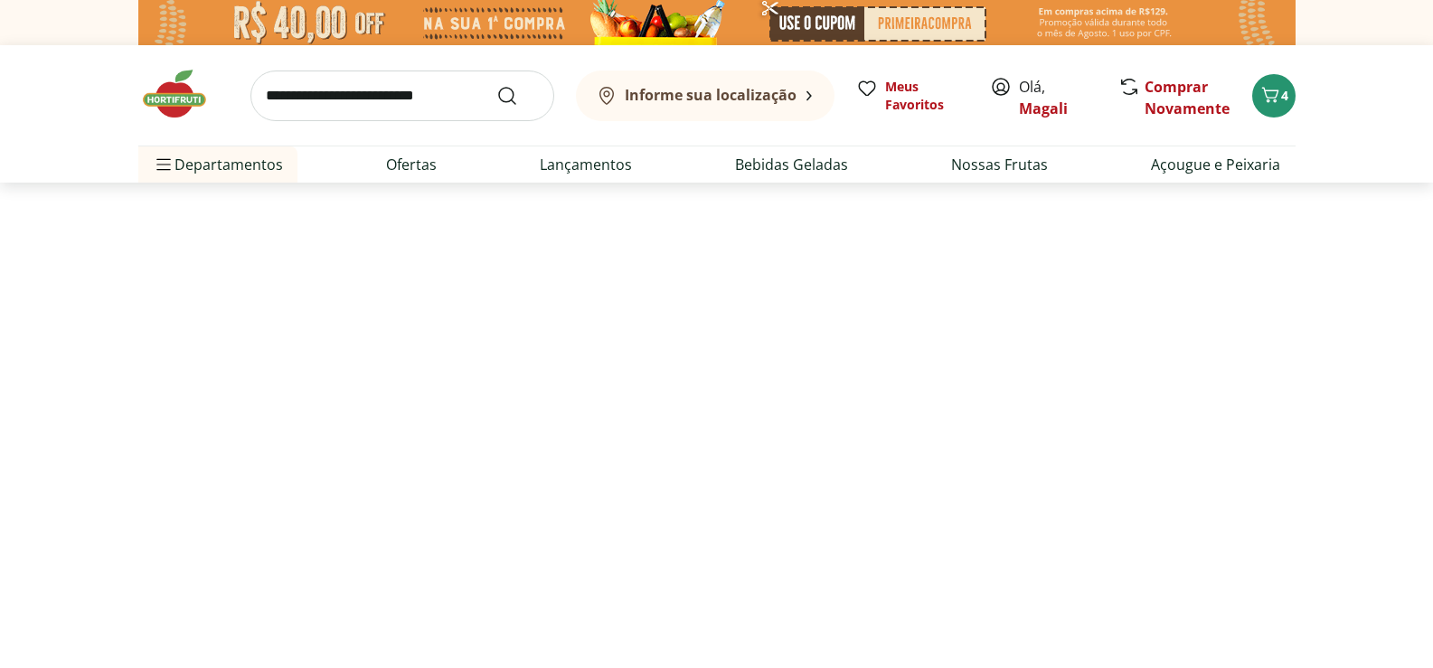
select select "**********"
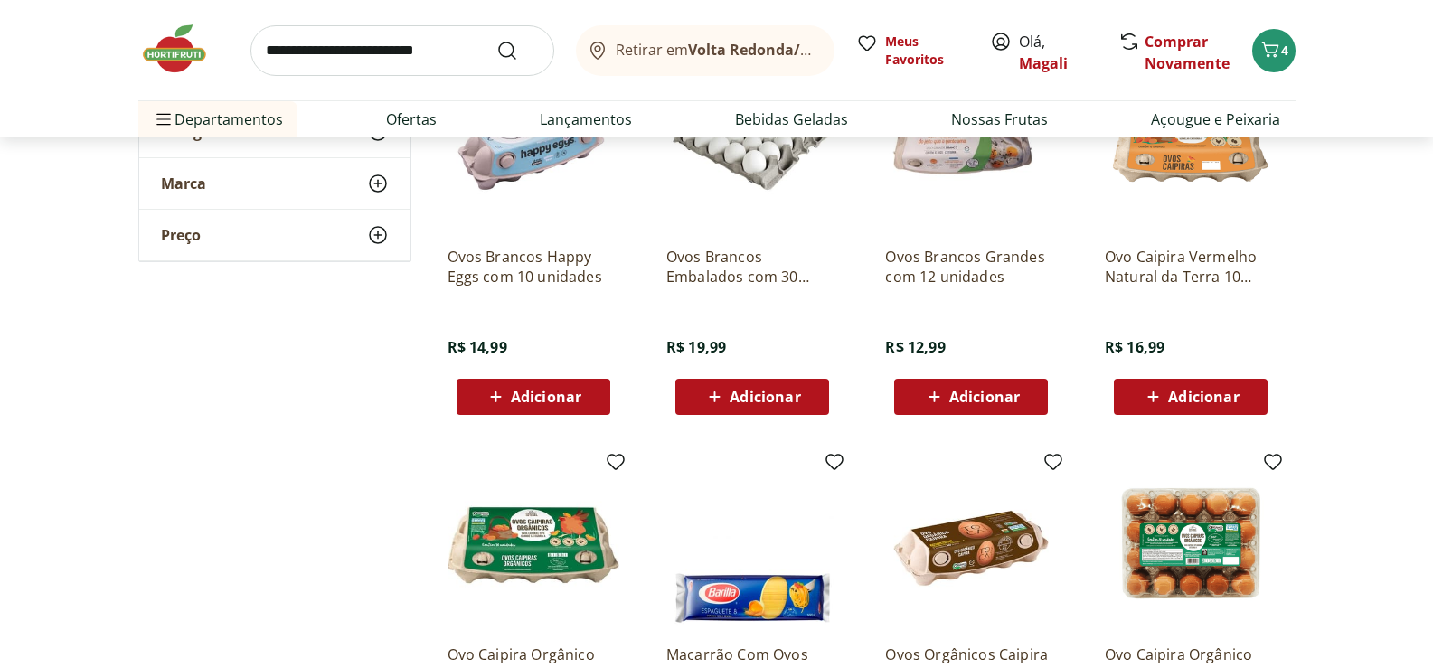
scroll to position [633, 0]
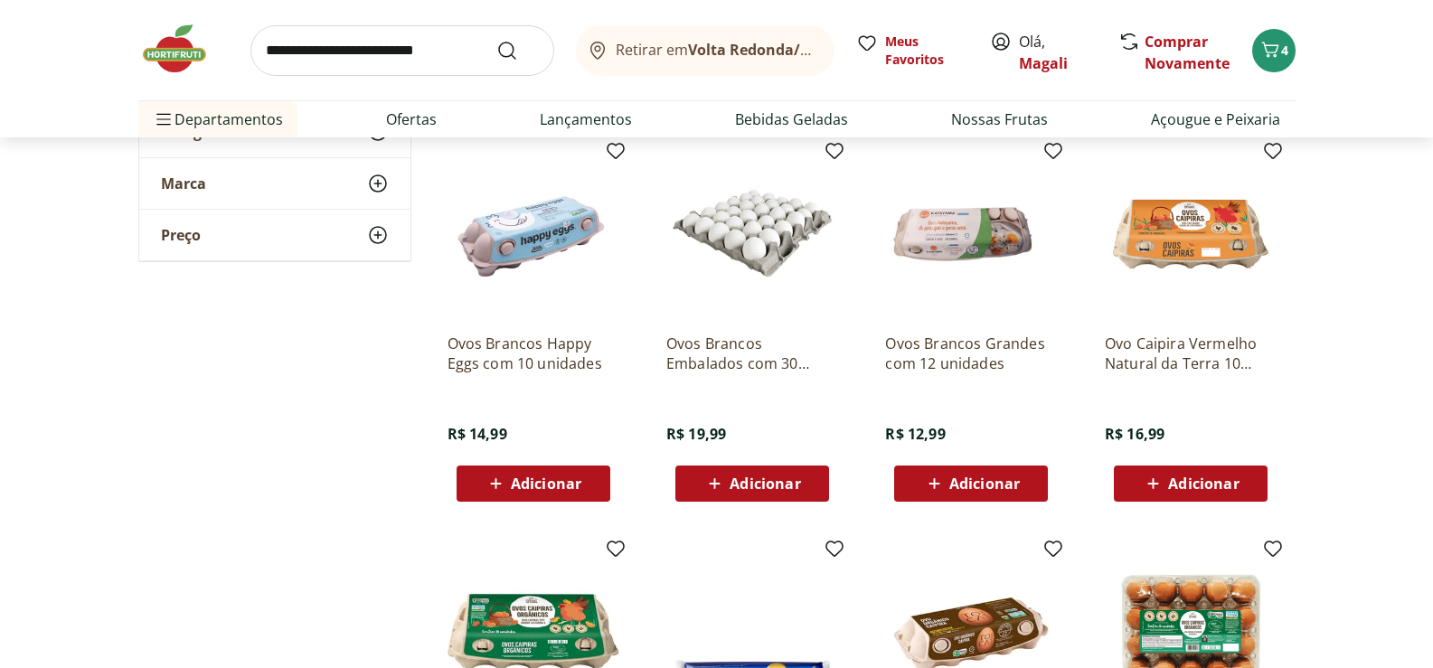
click at [993, 476] on span "Adicionar" at bounding box center [984, 483] width 71 height 14
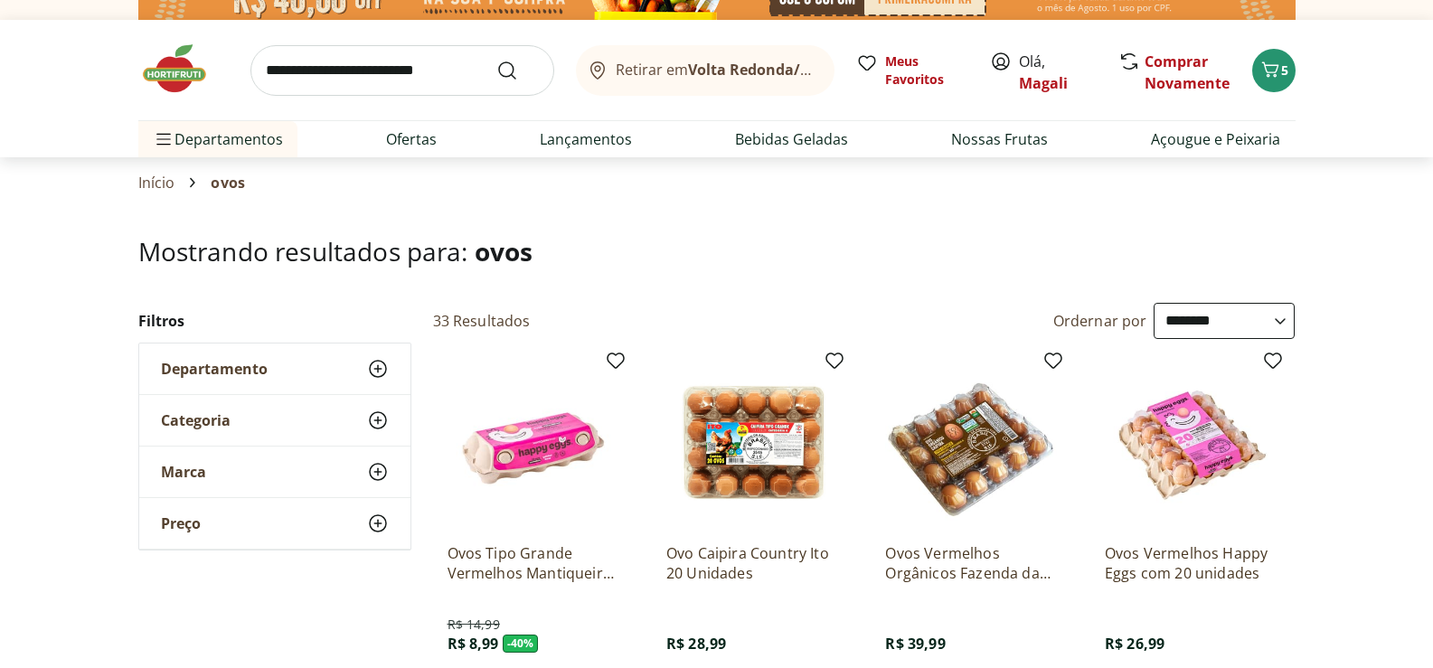
scroll to position [0, 0]
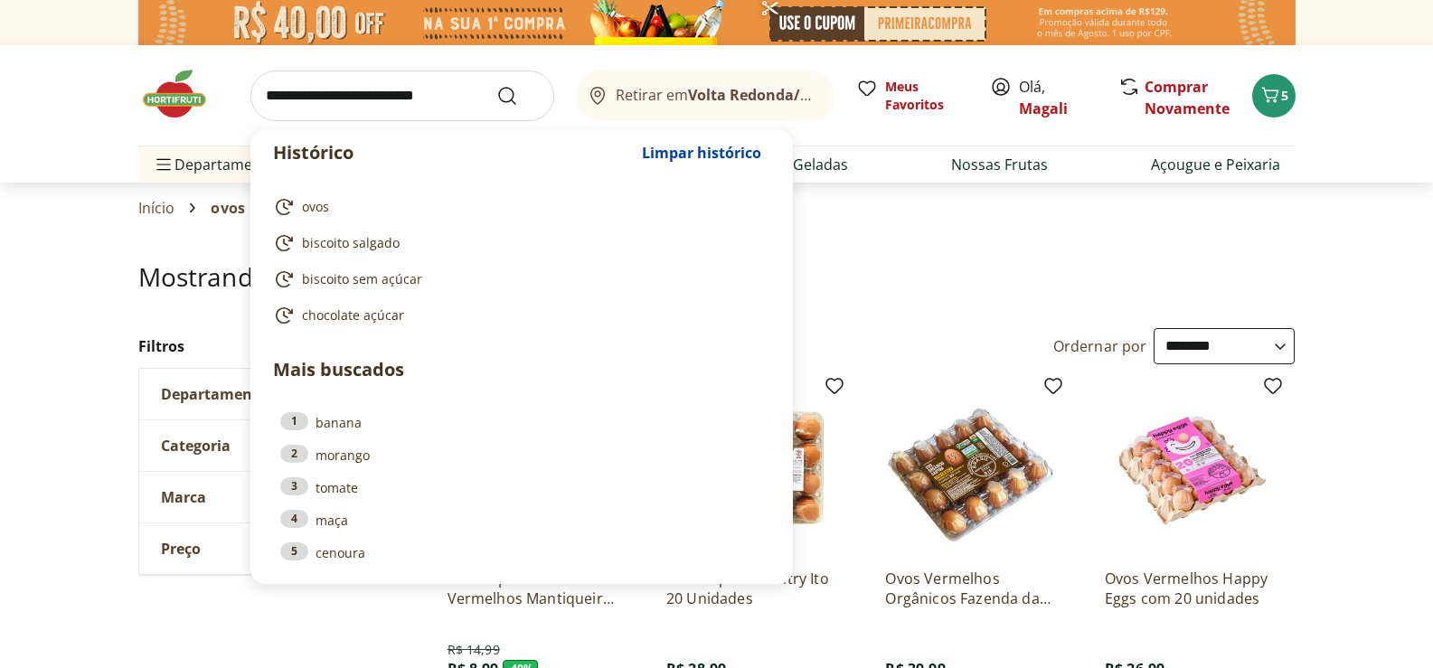
click at [377, 97] on input "search" at bounding box center [402, 96] width 304 height 51
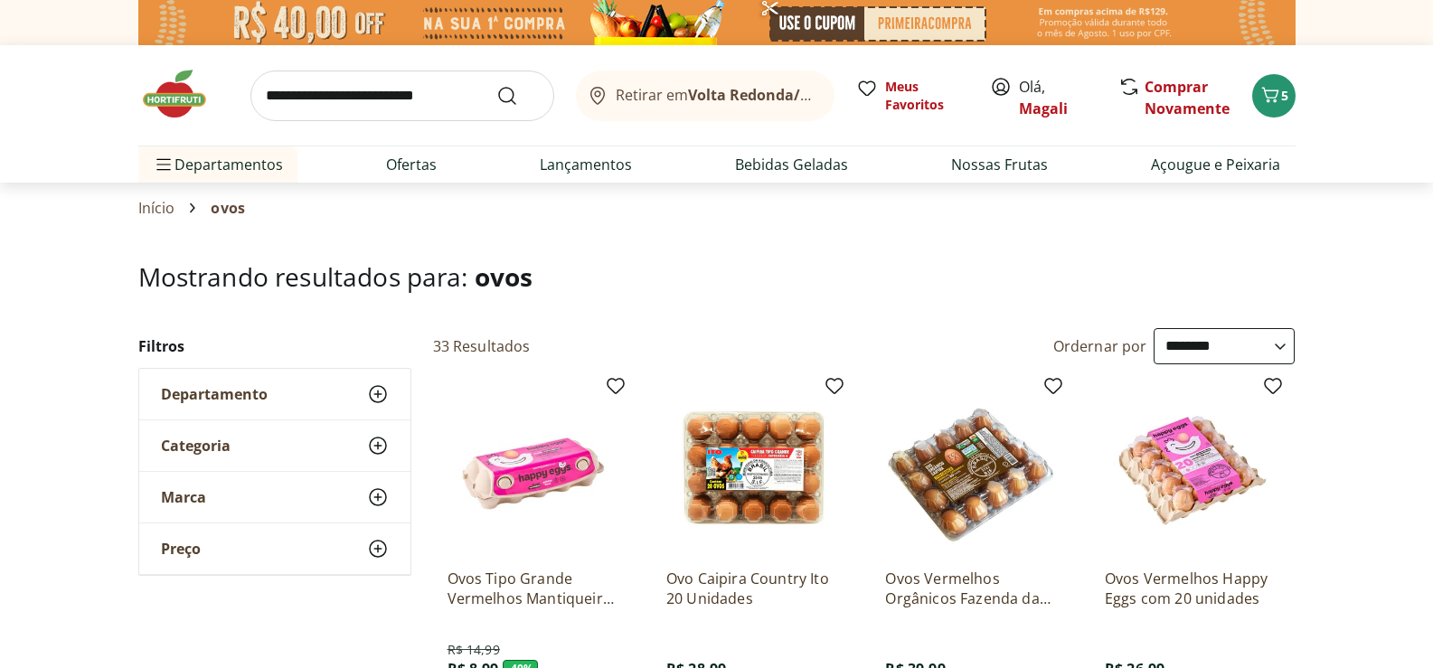
click at [380, 393] on use at bounding box center [378, 394] width 22 height 22
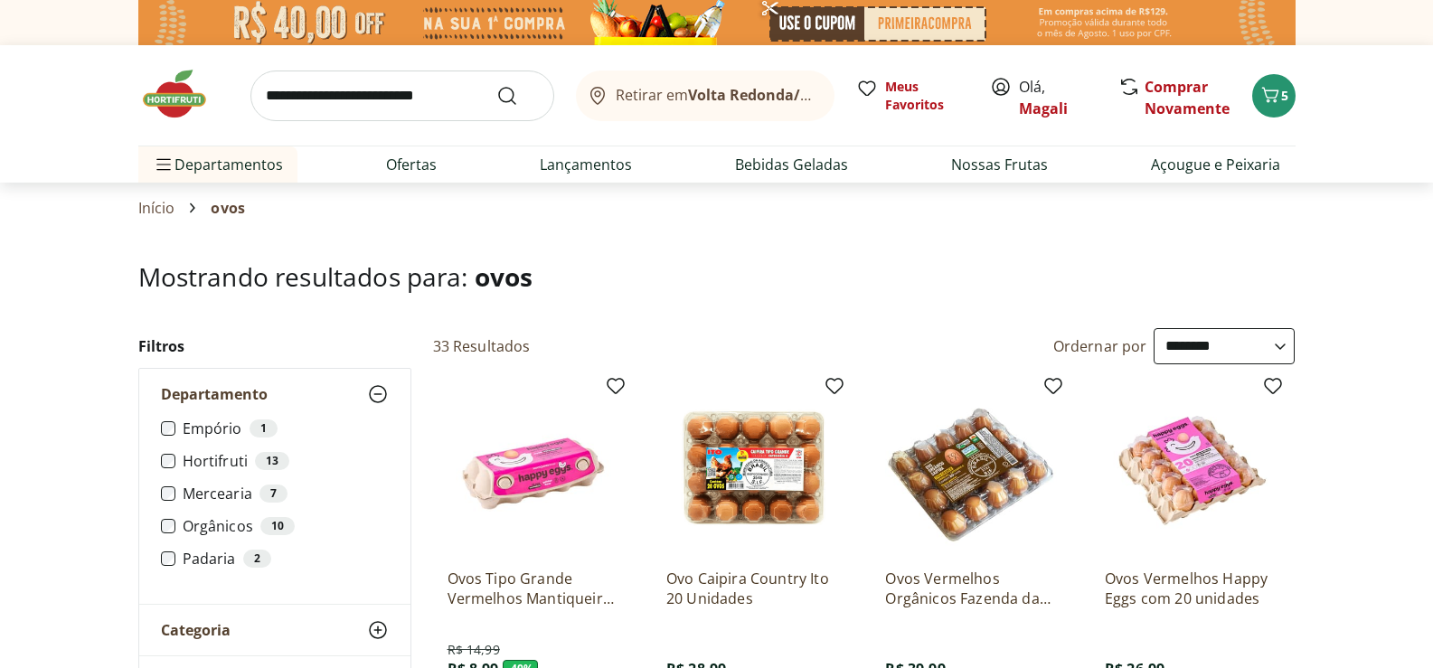
click at [198, 453] on label "Hortifruti 13" at bounding box center [286, 461] width 206 height 18
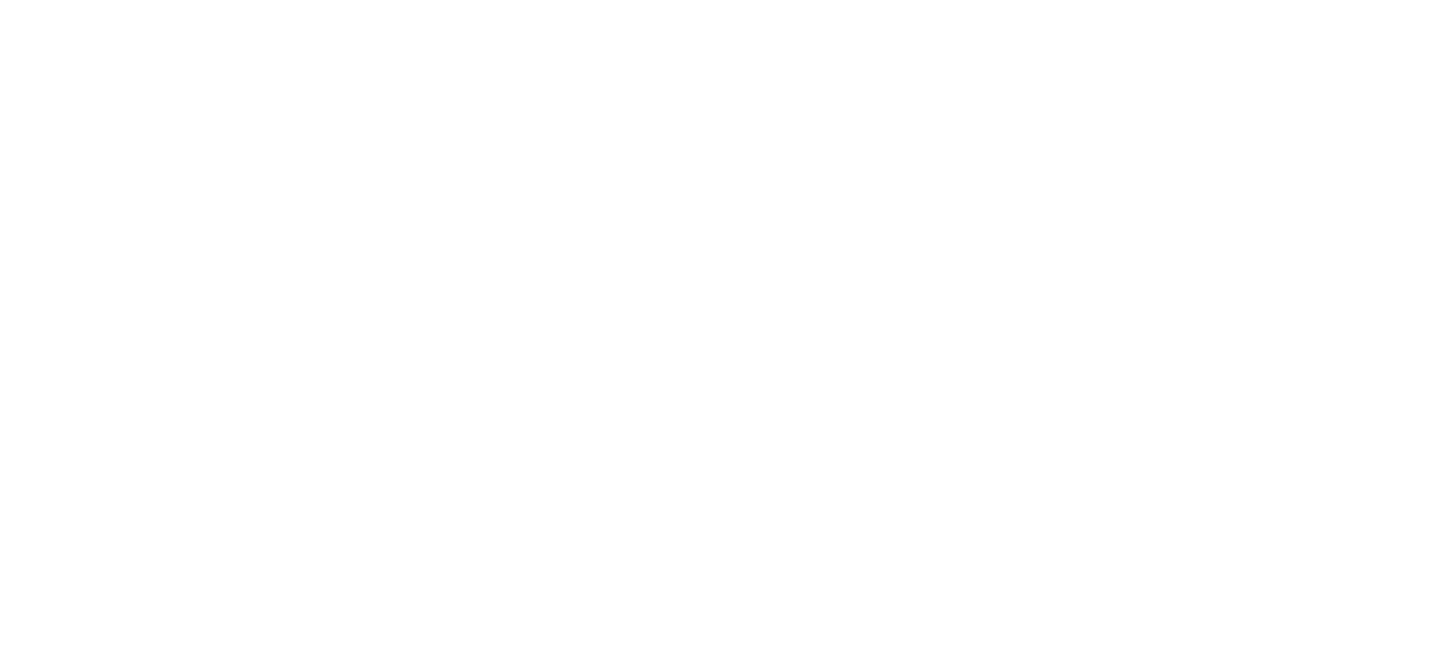
select select "**********"
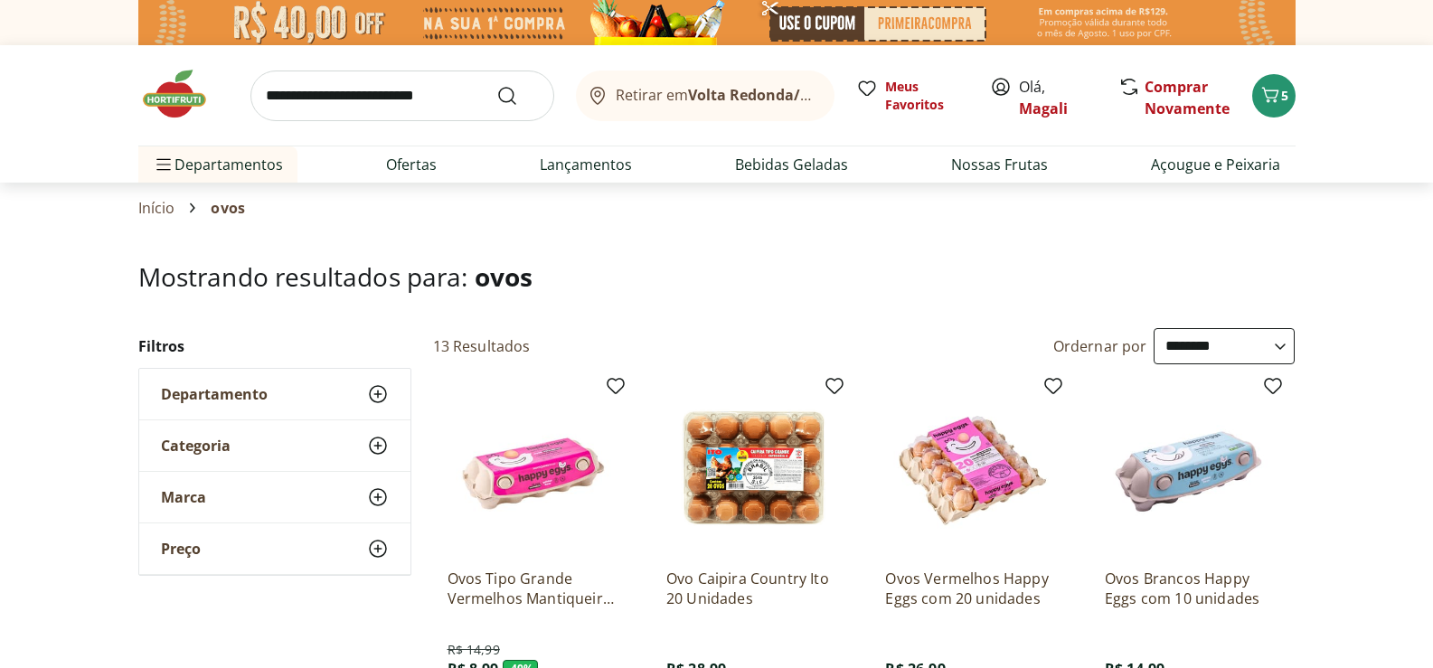
click at [380, 394] on use at bounding box center [378, 394] width 22 height 22
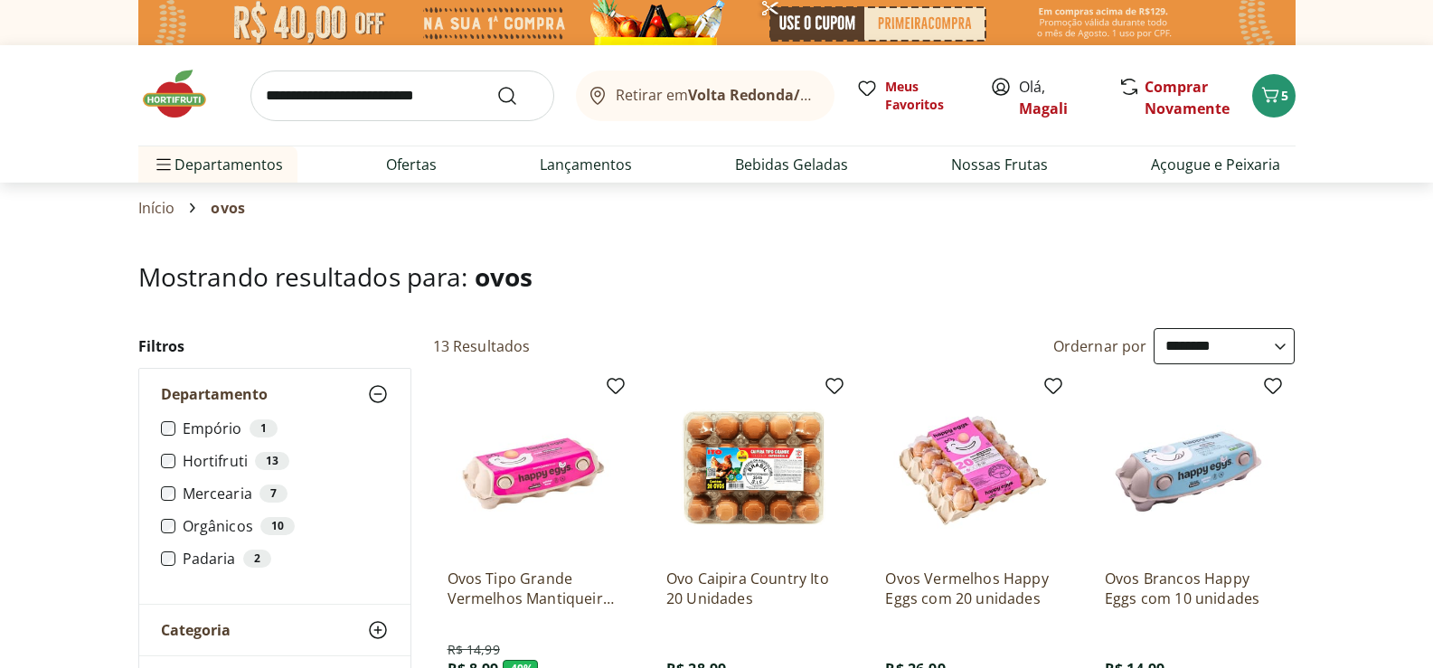
click at [223, 488] on label "Mercearia 7" at bounding box center [286, 494] width 206 height 18
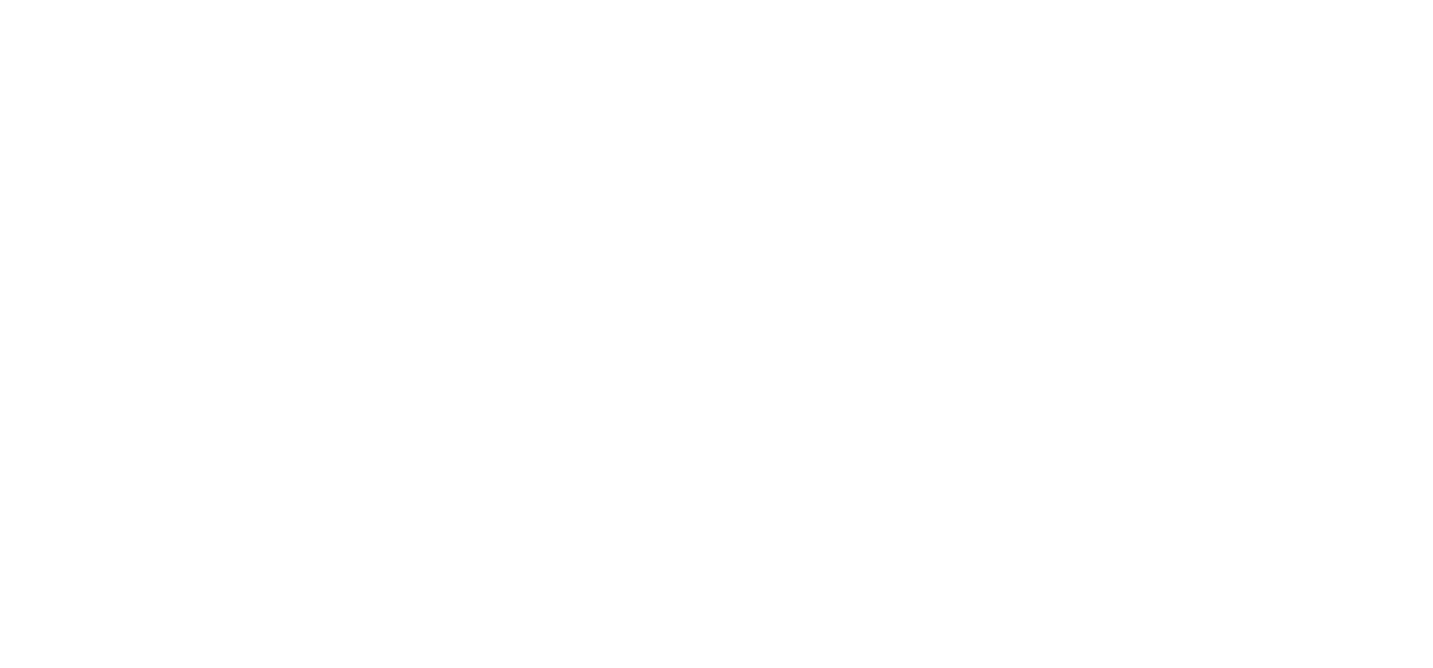
select select "**********"
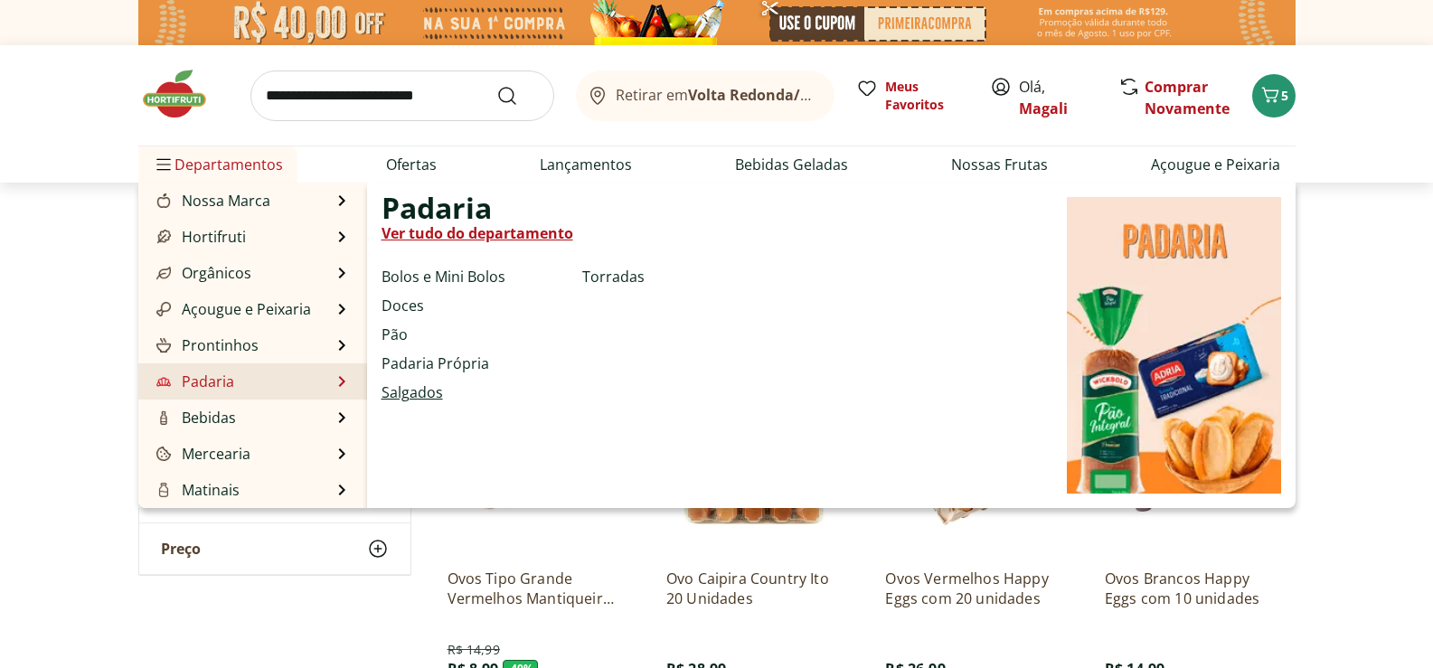
click at [417, 389] on link "Salgados" at bounding box center [412, 393] width 61 height 22
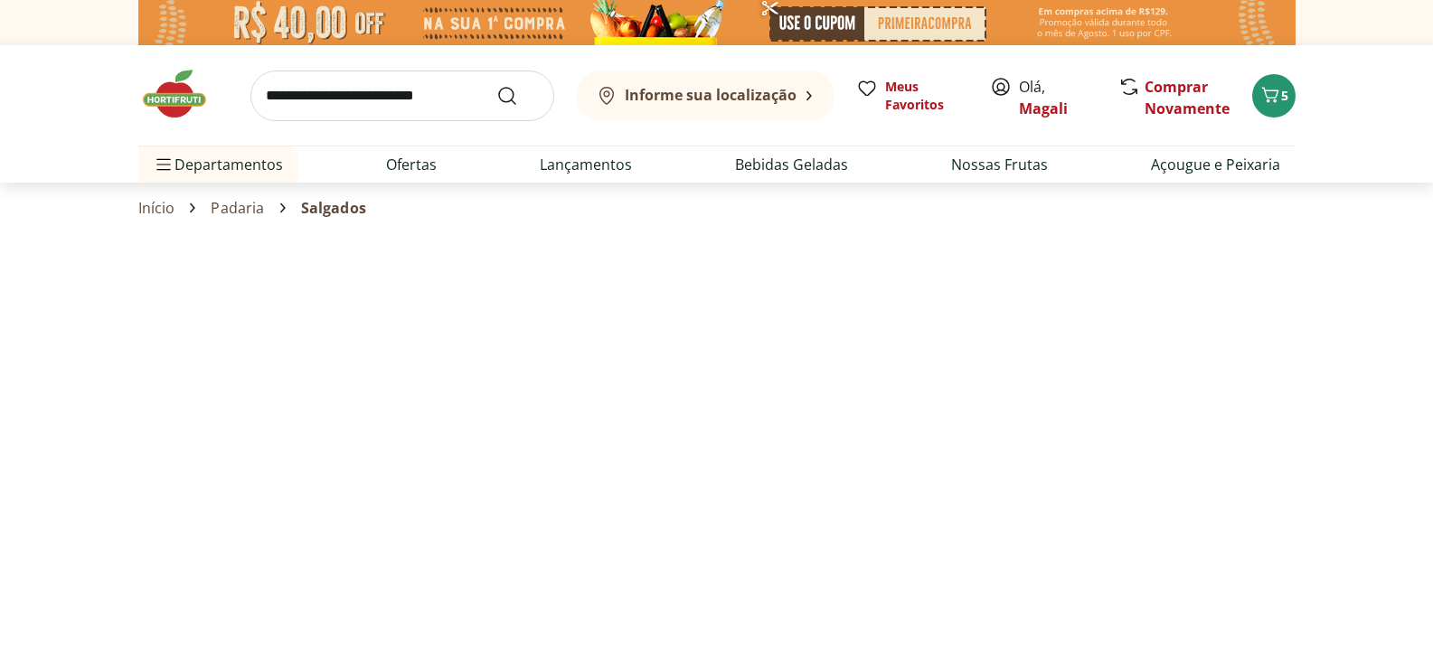
select select "**********"
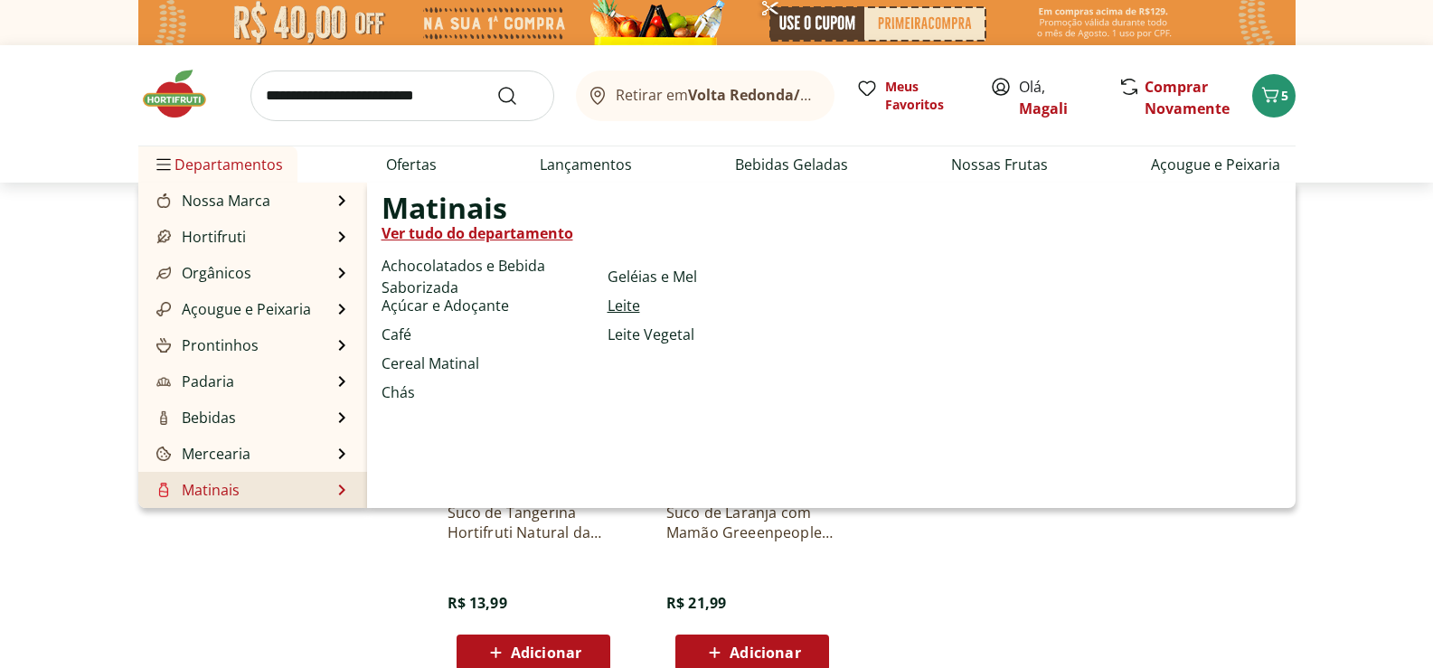
click at [630, 305] on link "Leite" at bounding box center [624, 306] width 33 height 22
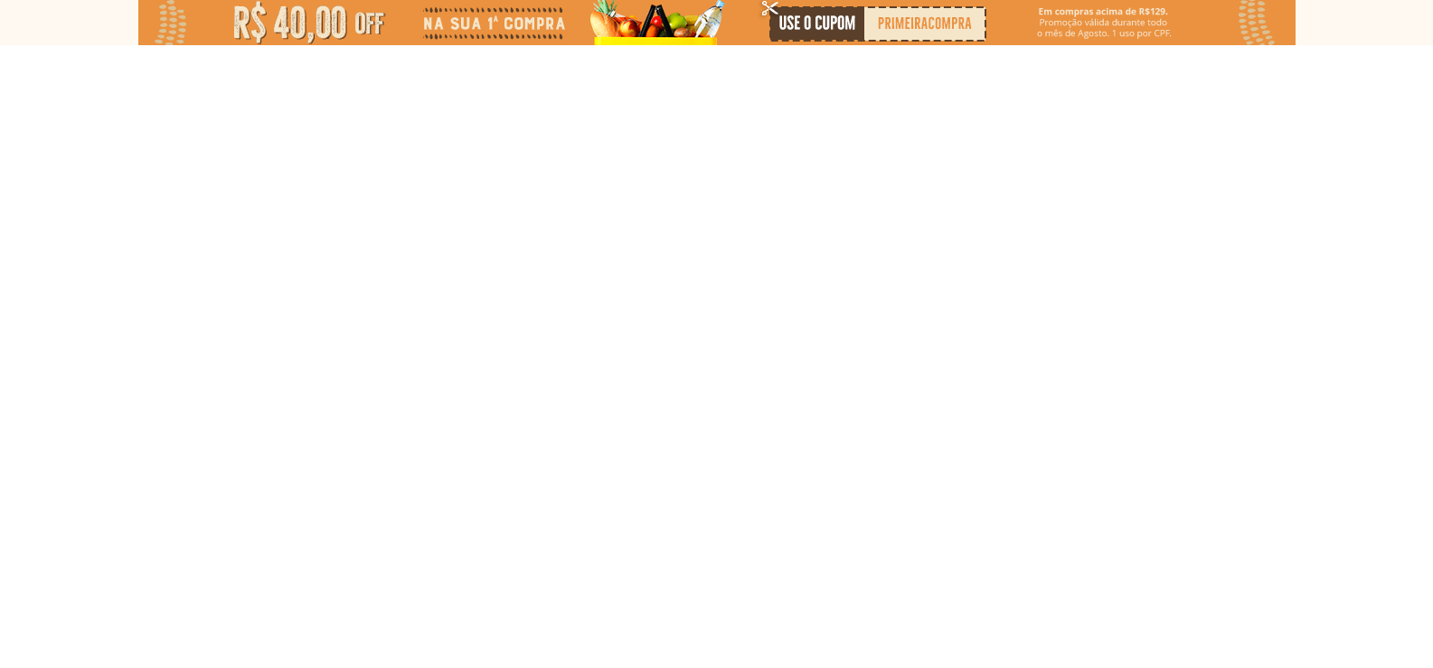
select select "**********"
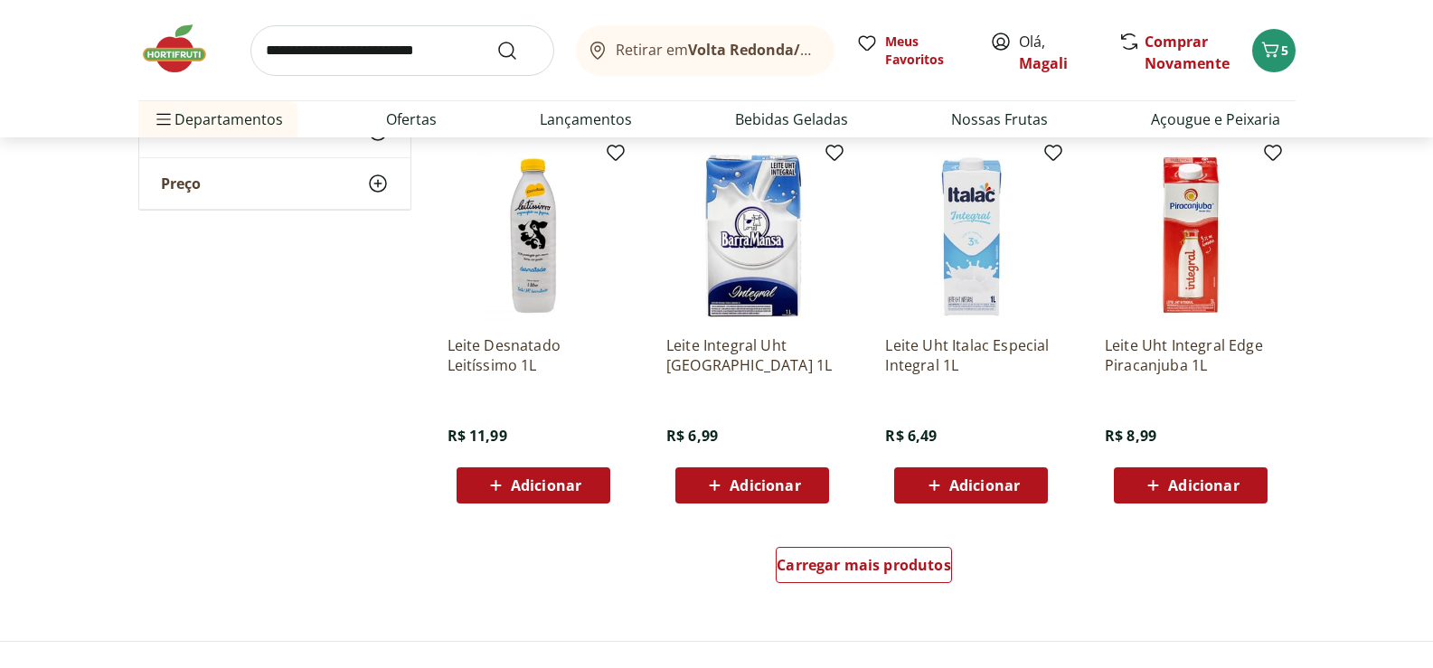
scroll to position [994, 0]
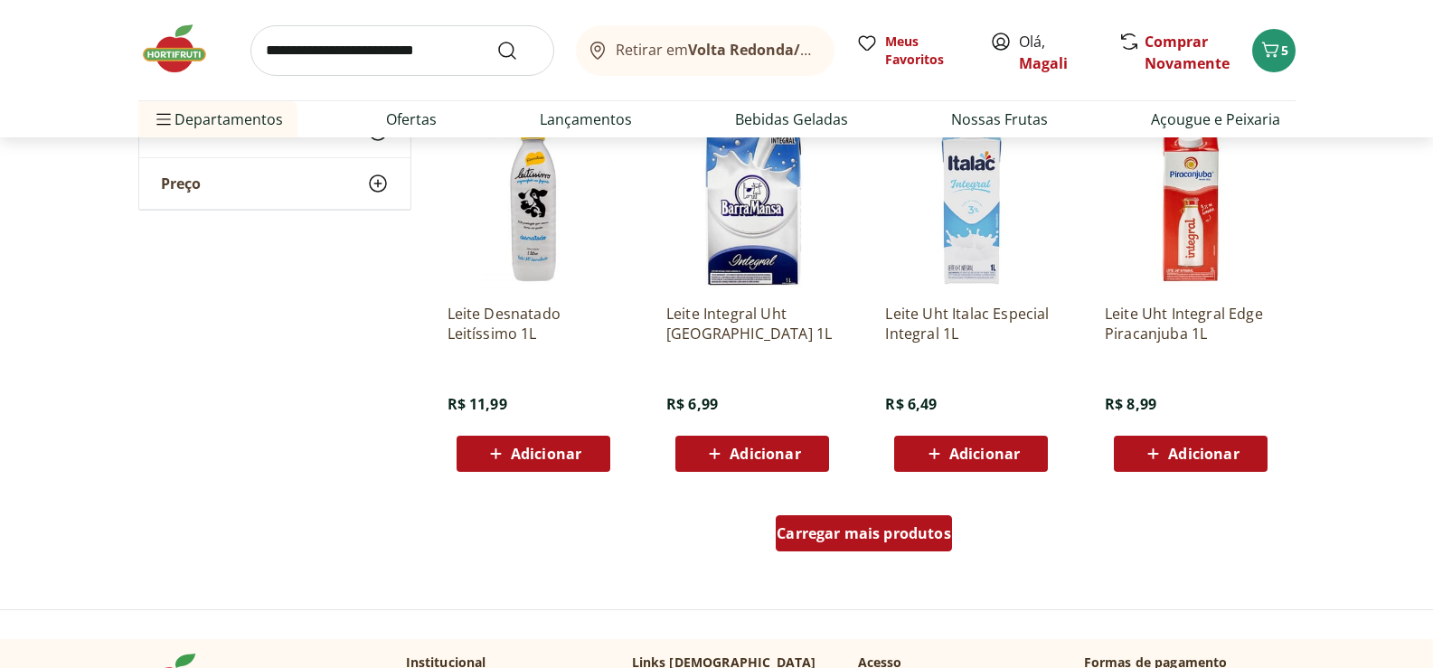
click at [840, 530] on span "Carregar mais produtos" at bounding box center [864, 533] width 174 height 14
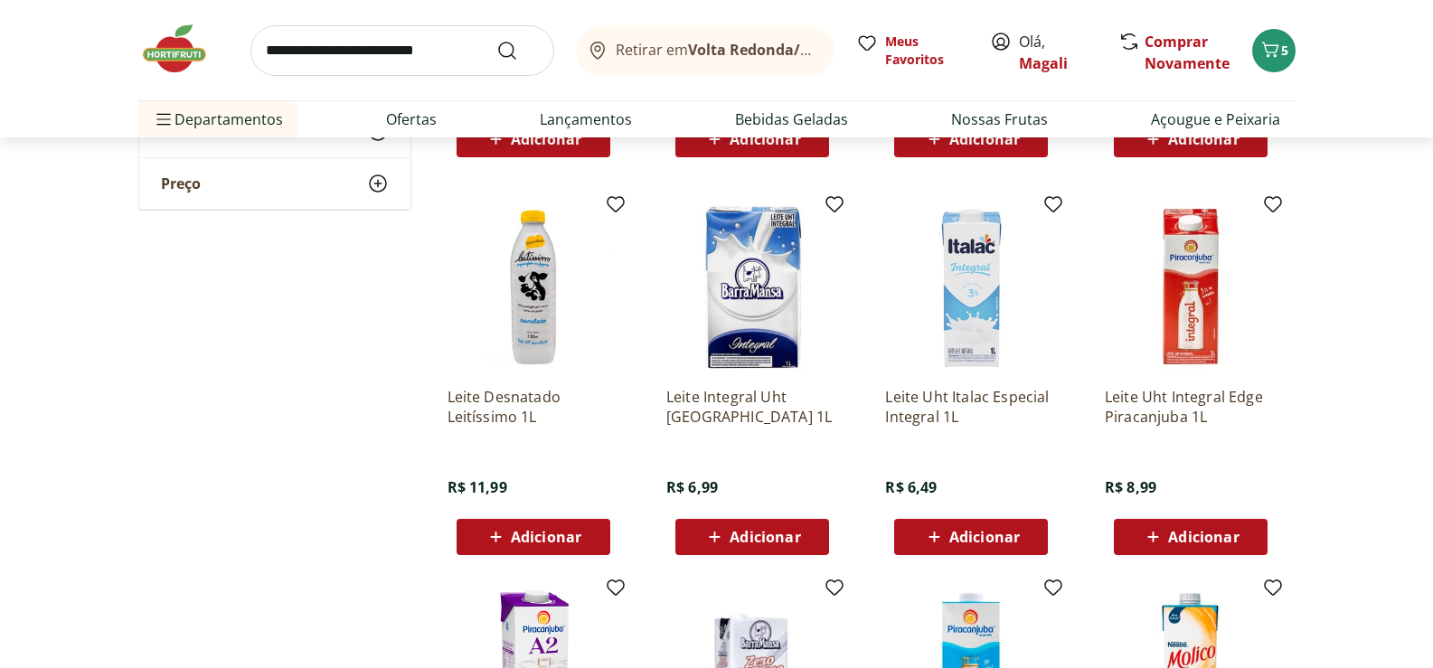
scroll to position [904, 0]
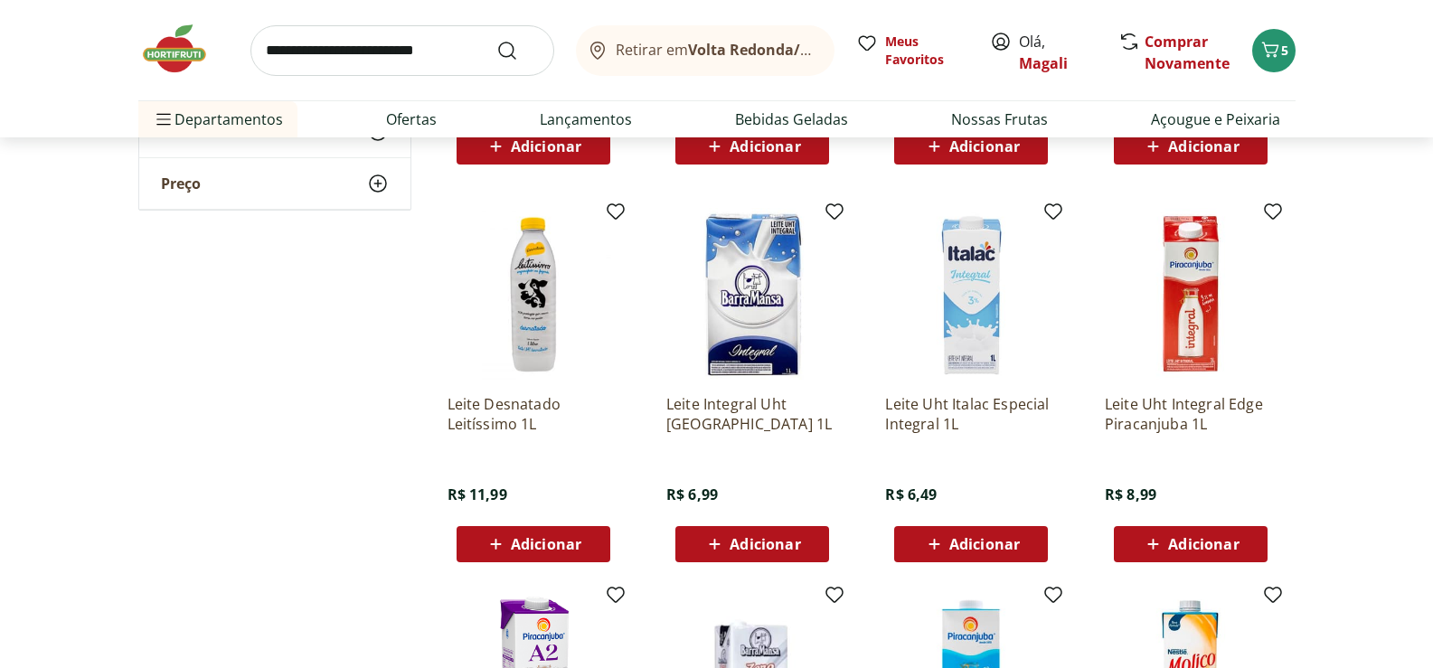
click at [745, 538] on span "Adicionar" at bounding box center [765, 544] width 71 height 14
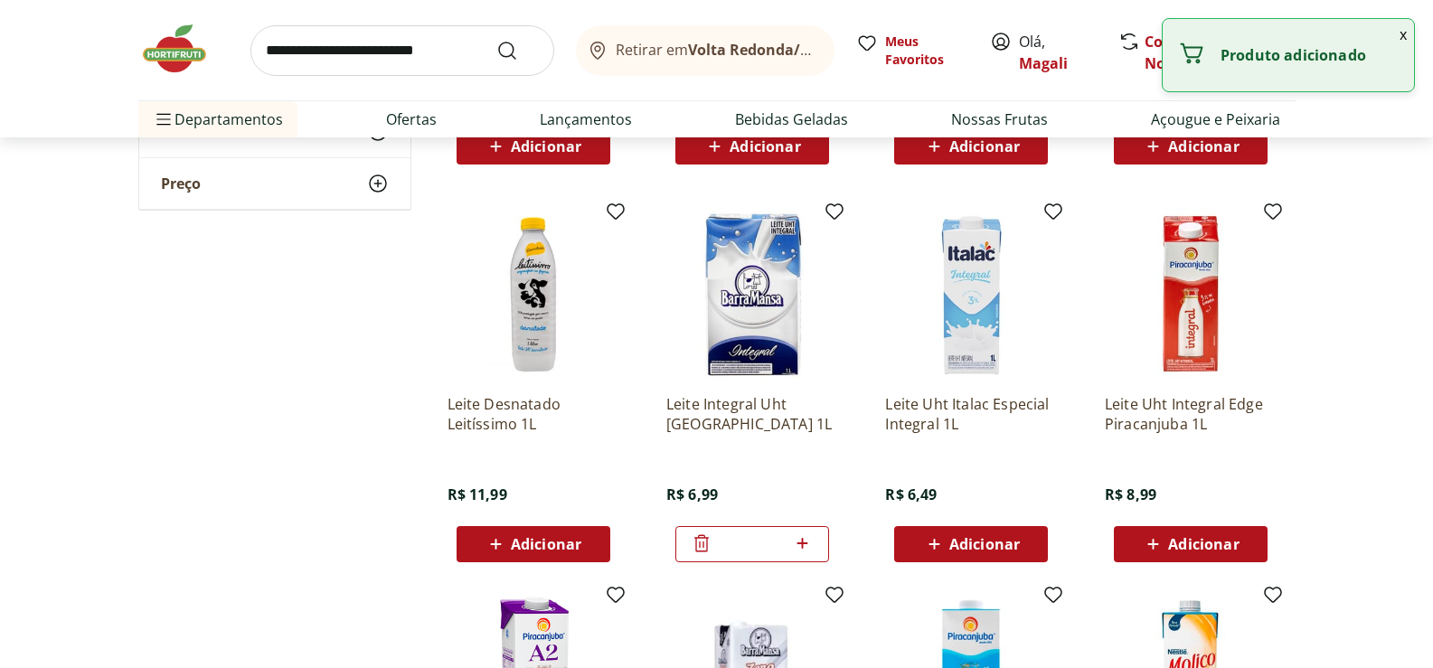
click at [802, 540] on icon at bounding box center [802, 543] width 23 height 22
type input "*"
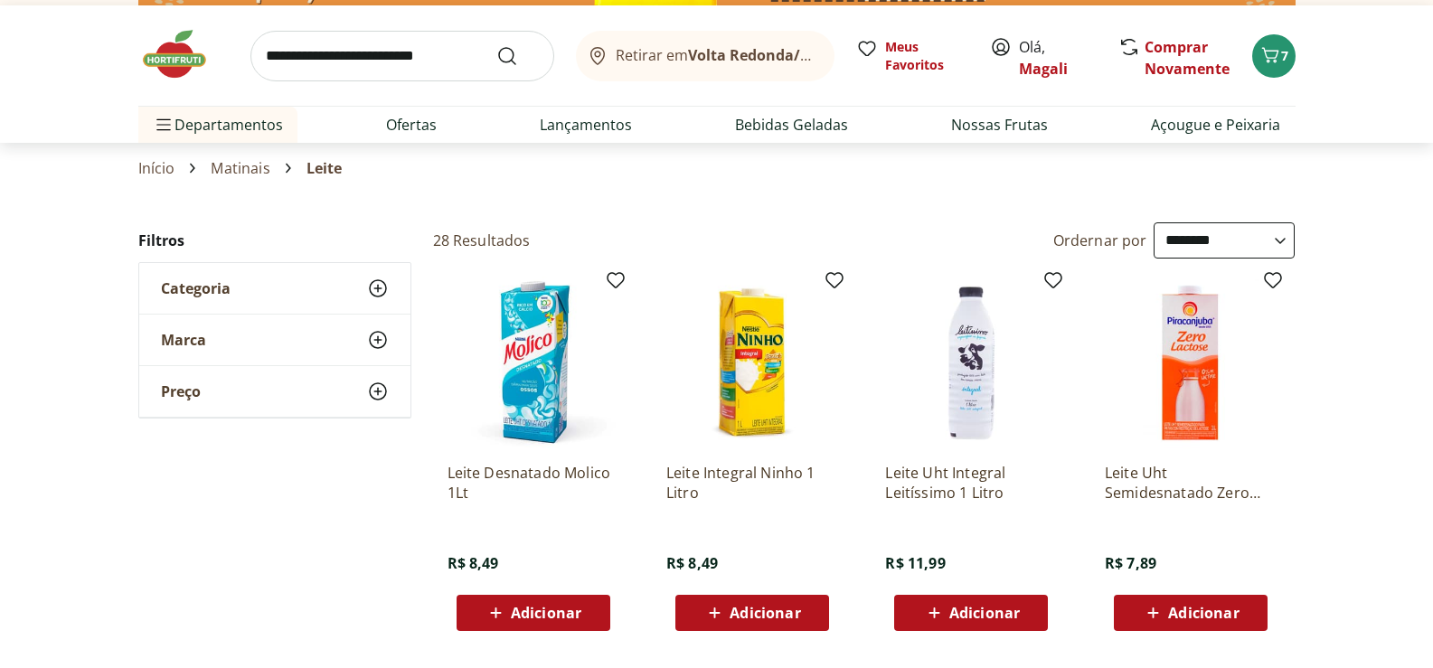
scroll to position [0, 0]
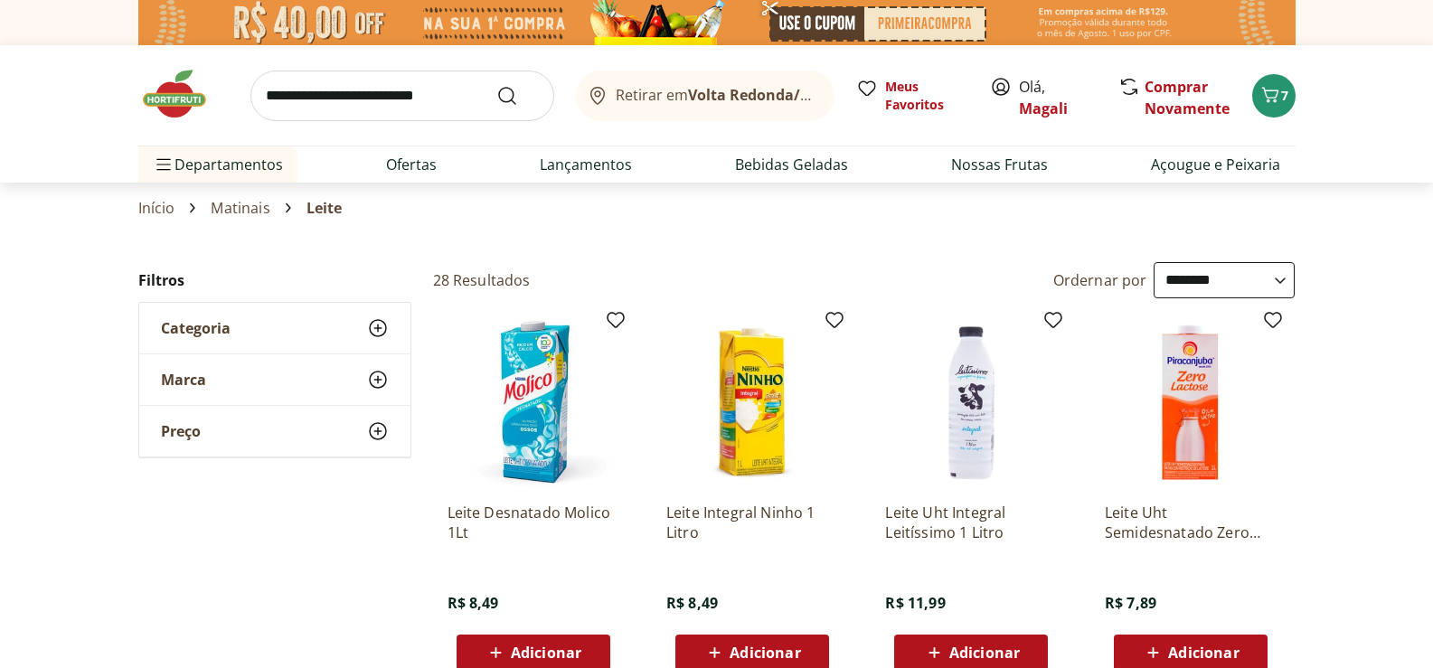
click at [378, 382] on use at bounding box center [378, 380] width 22 height 22
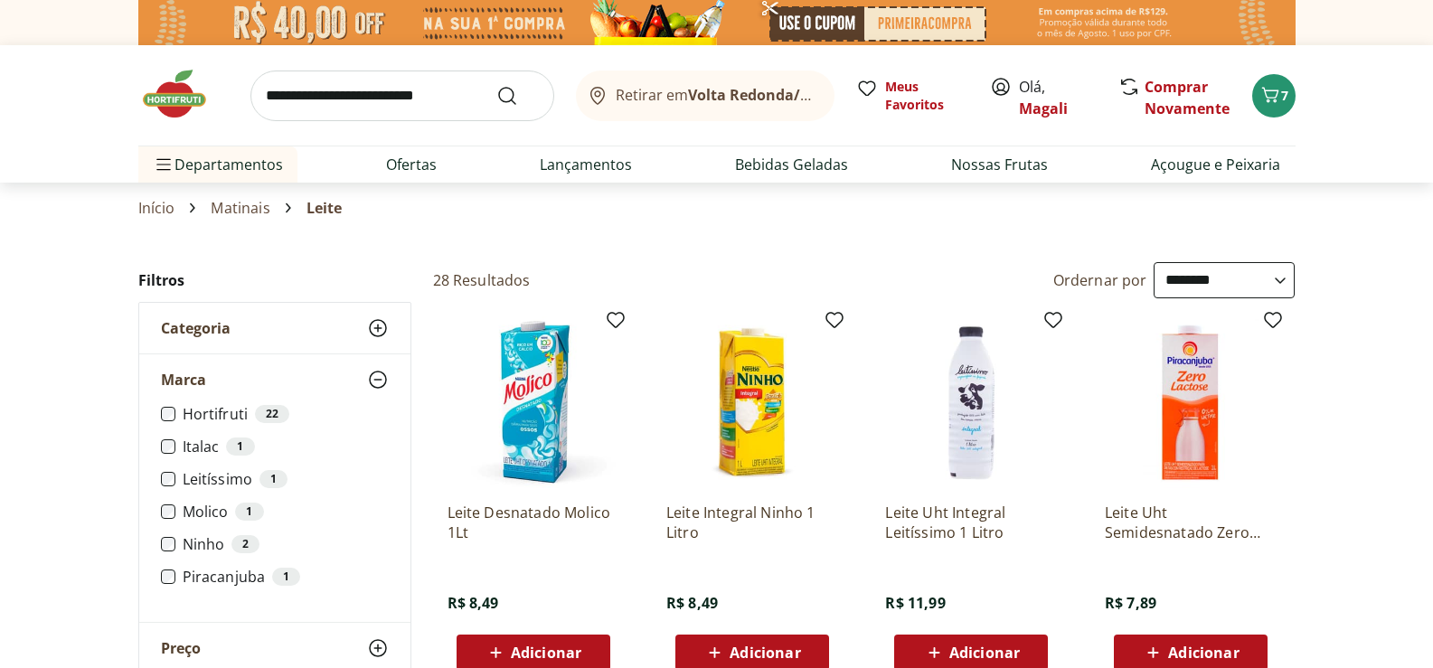
click at [378, 382] on icon at bounding box center [378, 380] width 22 height 22
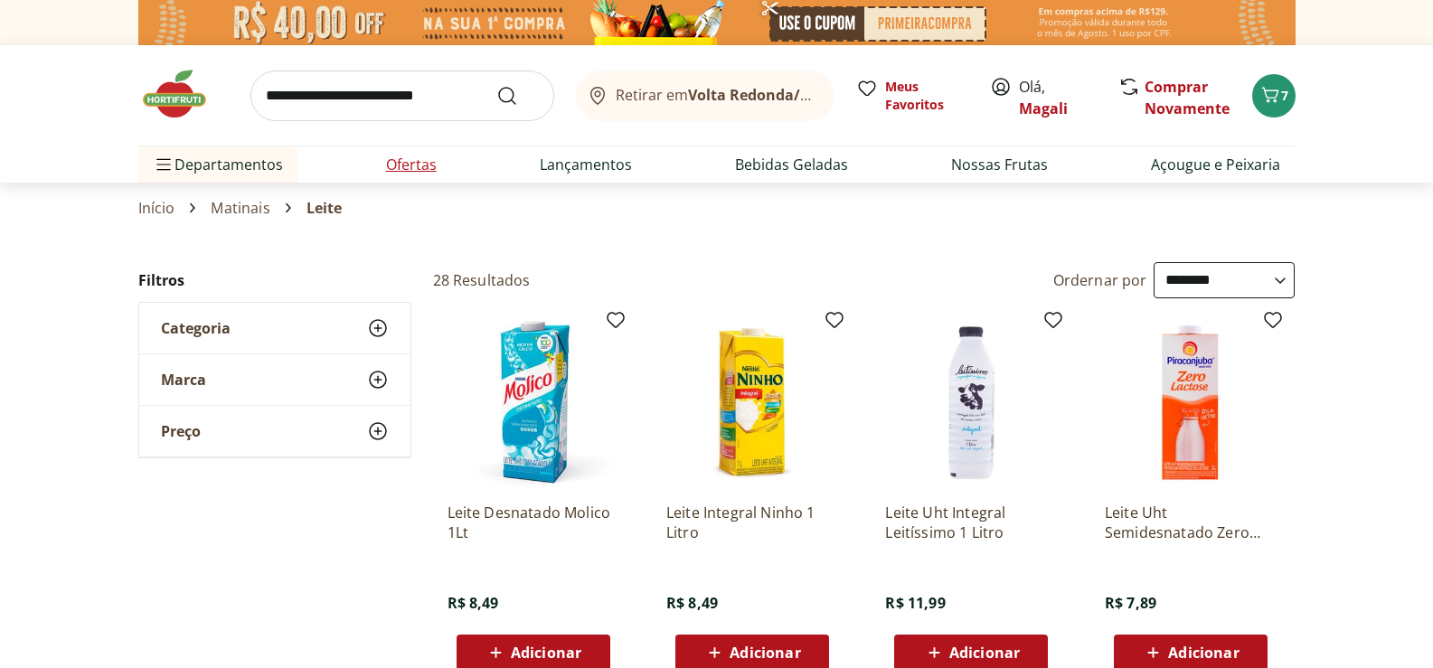
click at [408, 163] on link "Ofertas" at bounding box center [411, 165] width 51 height 22
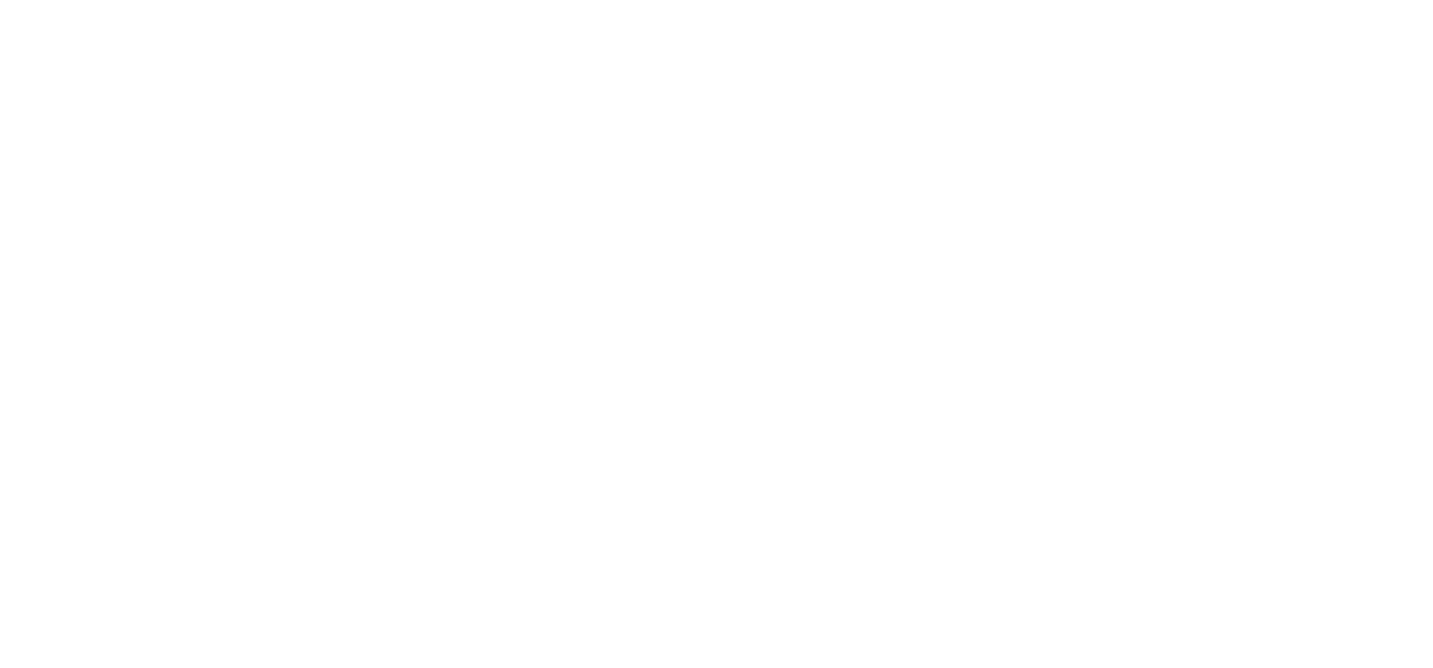
select select "**********"
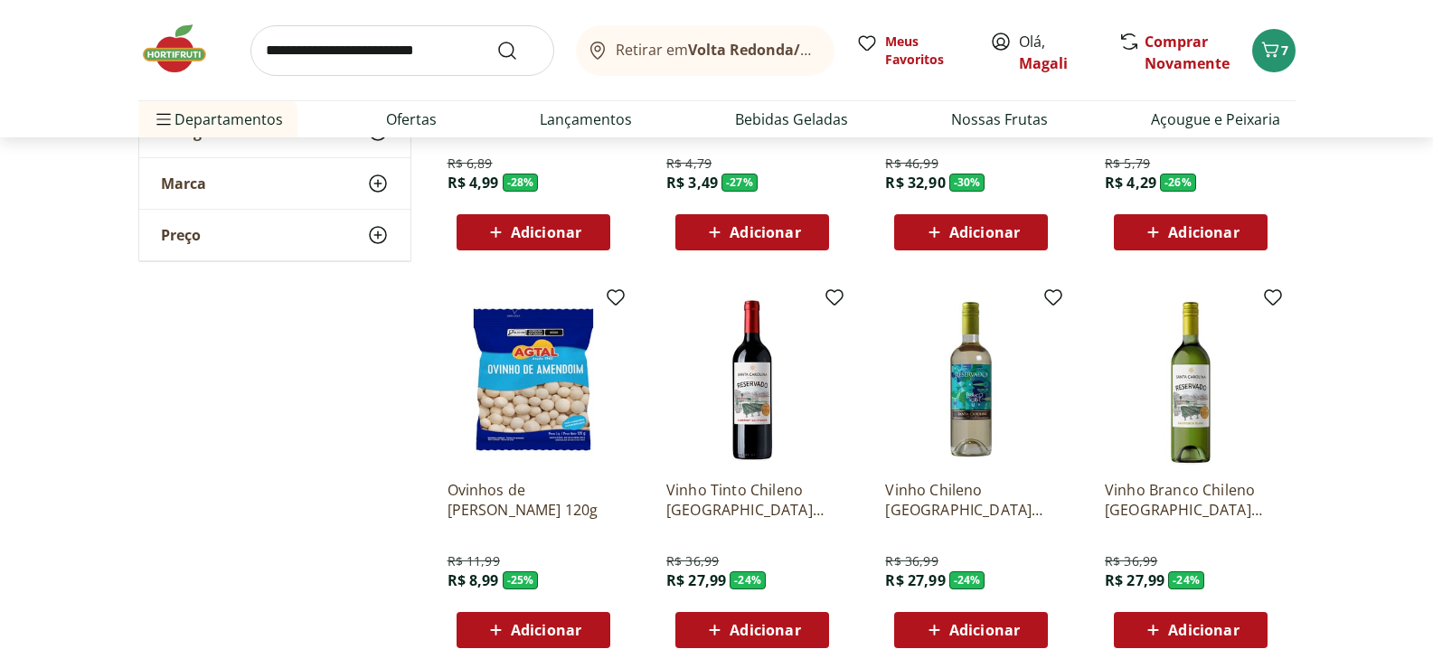
scroll to position [904, 0]
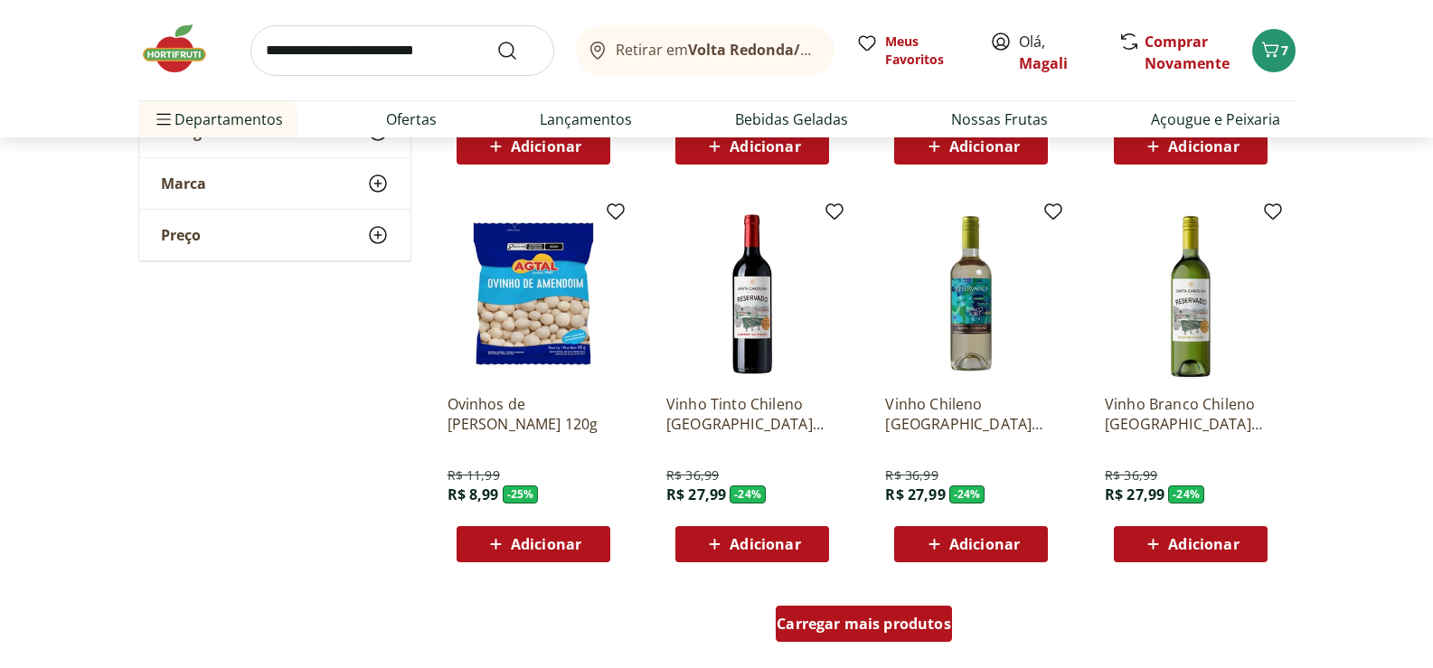
click at [905, 620] on span "Carregar mais produtos" at bounding box center [864, 624] width 174 height 14
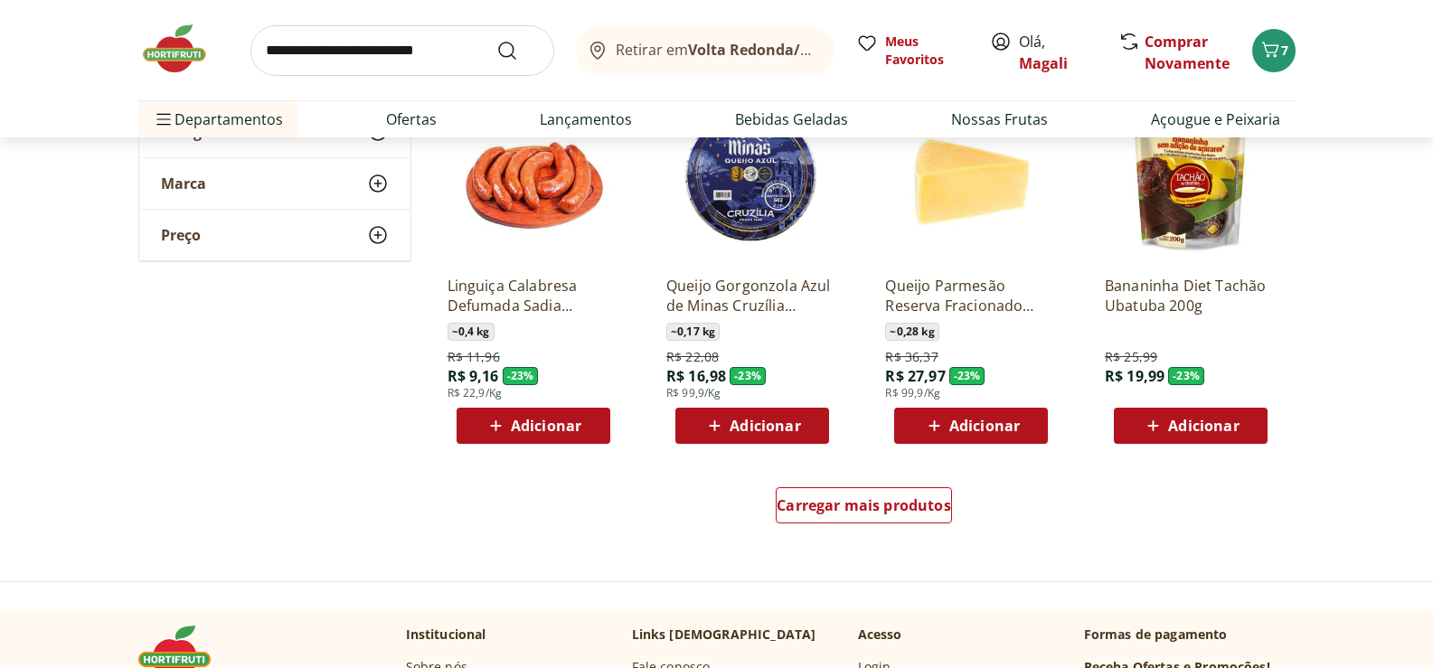
scroll to position [2170, 0]
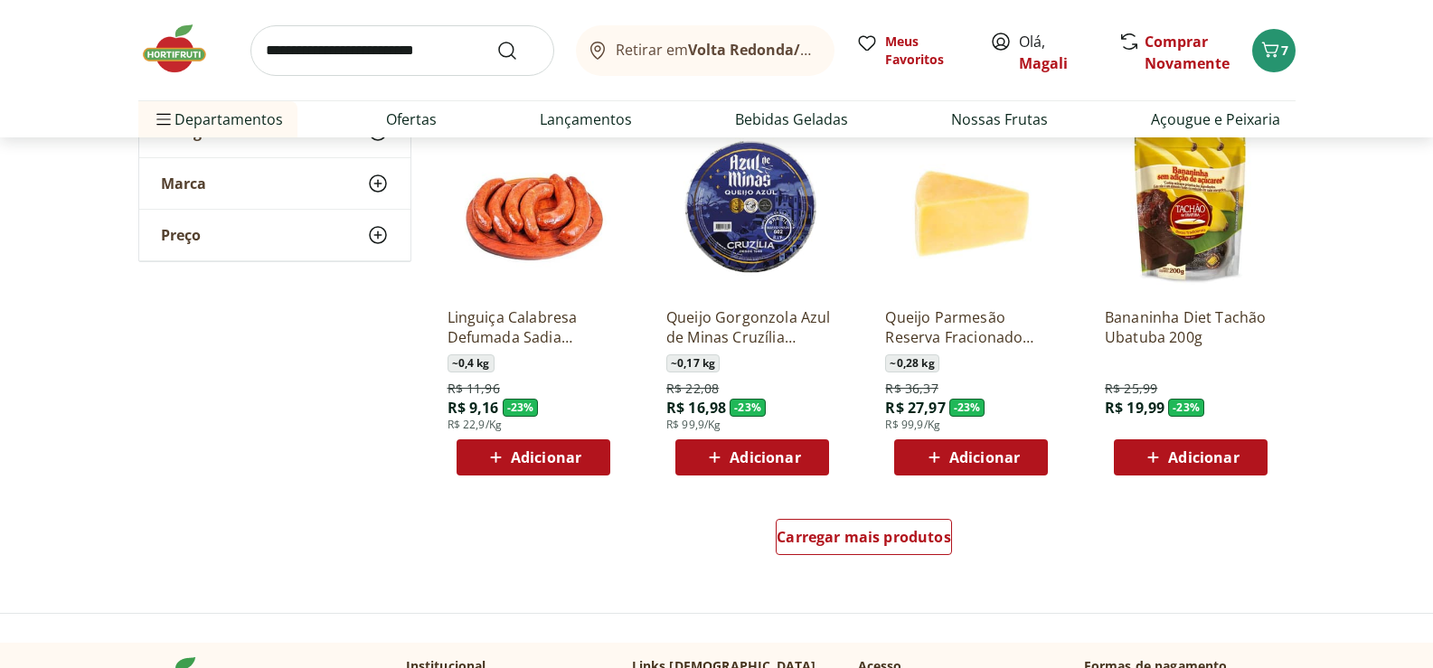
click at [1208, 221] on img at bounding box center [1191, 207] width 172 height 172
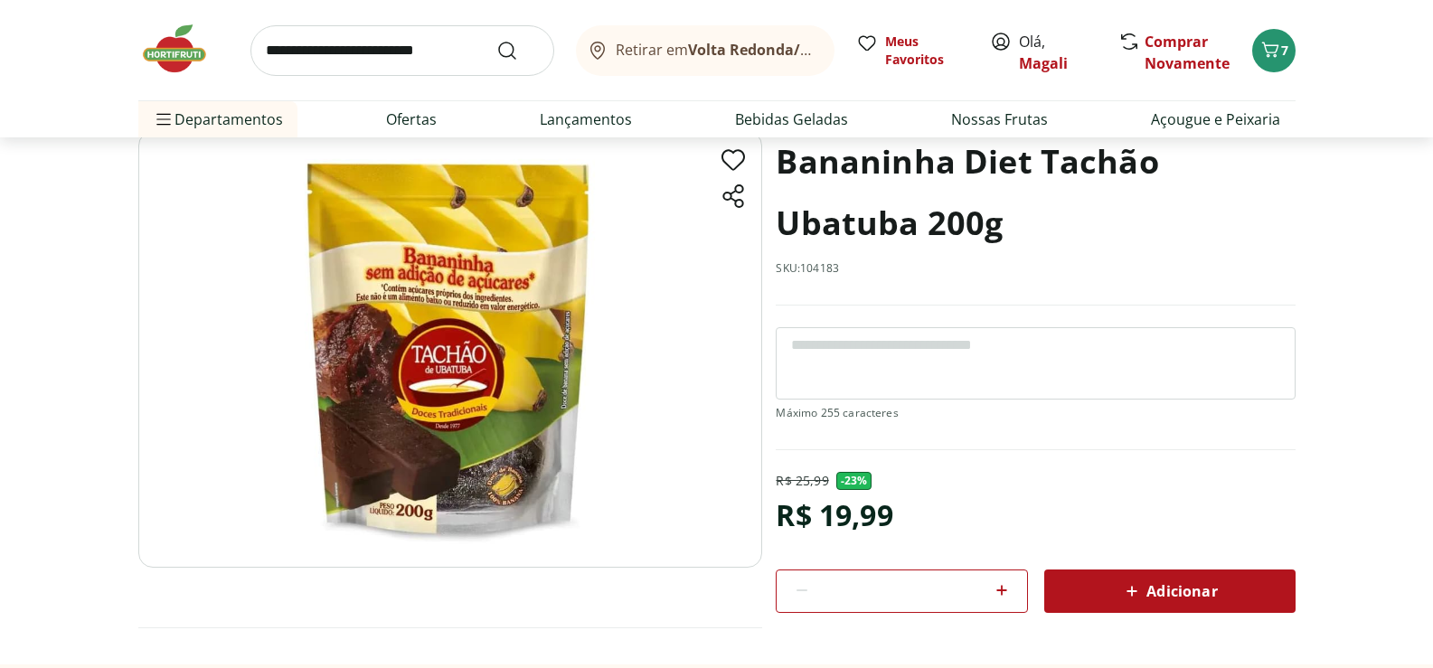
scroll to position [90, 0]
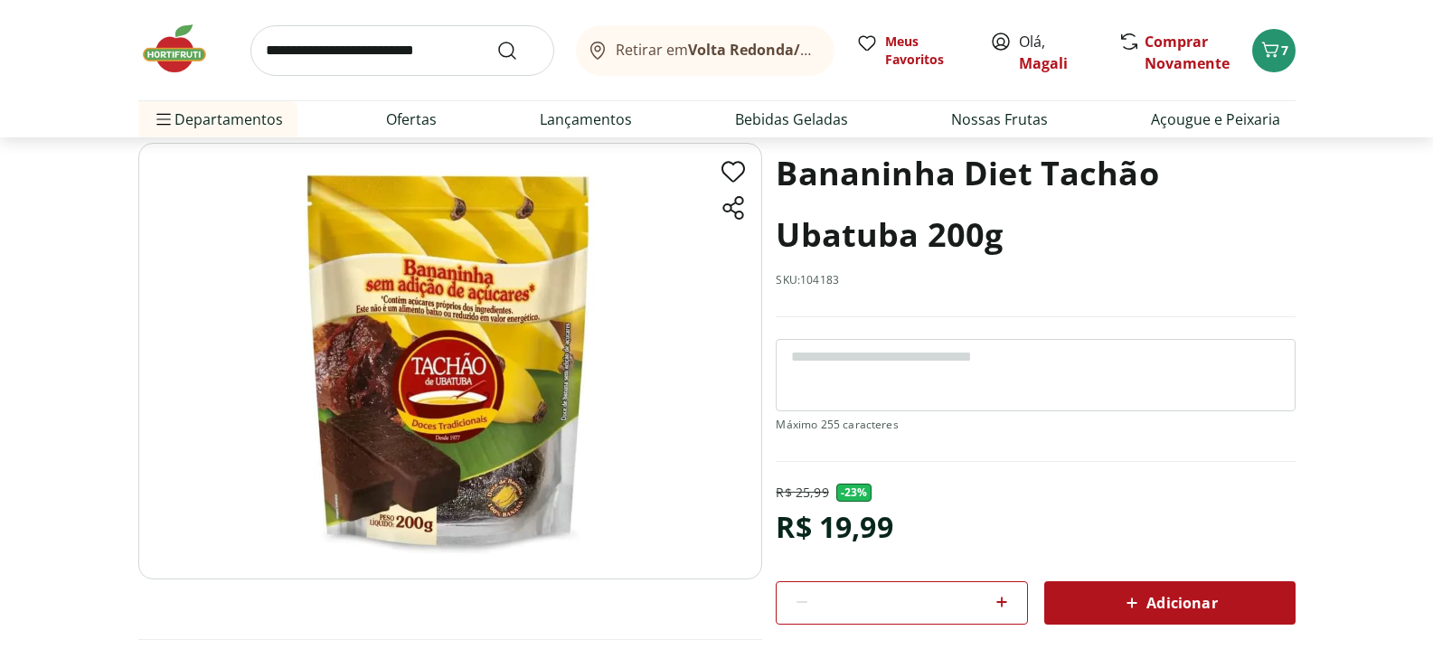
select select "**********"
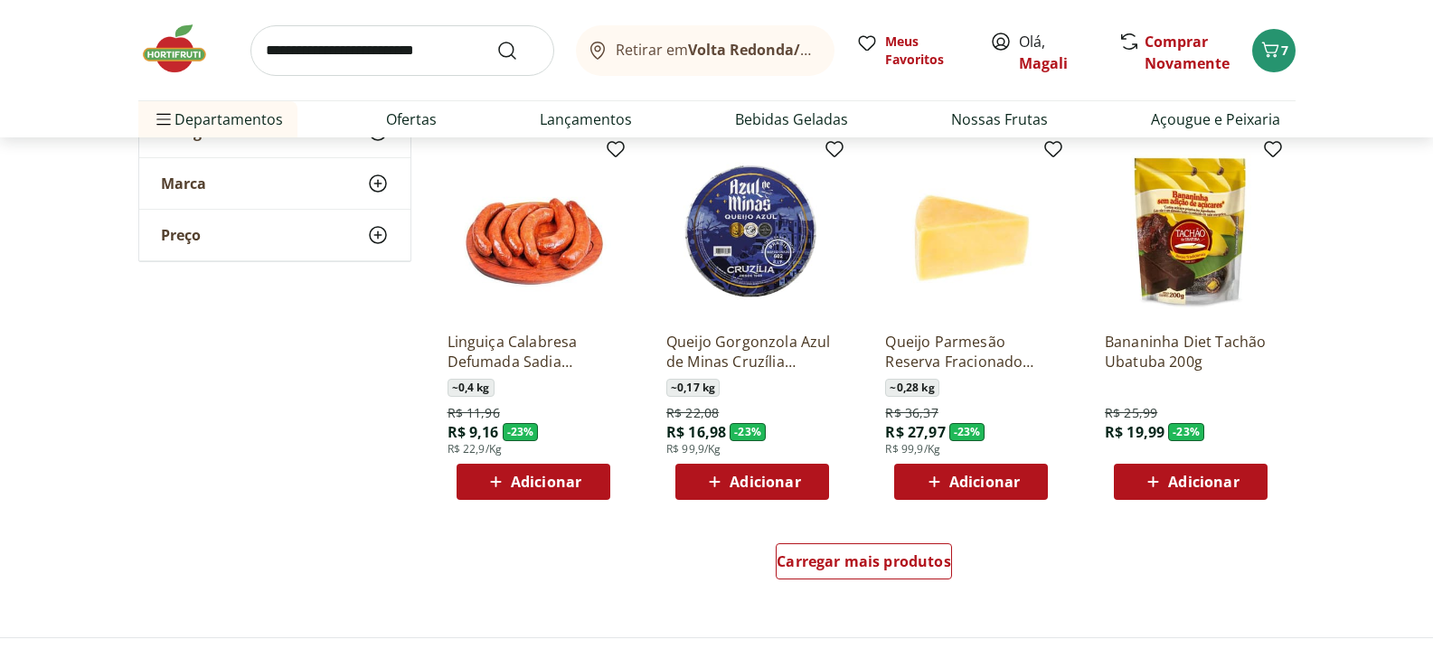
scroll to position [2170, 0]
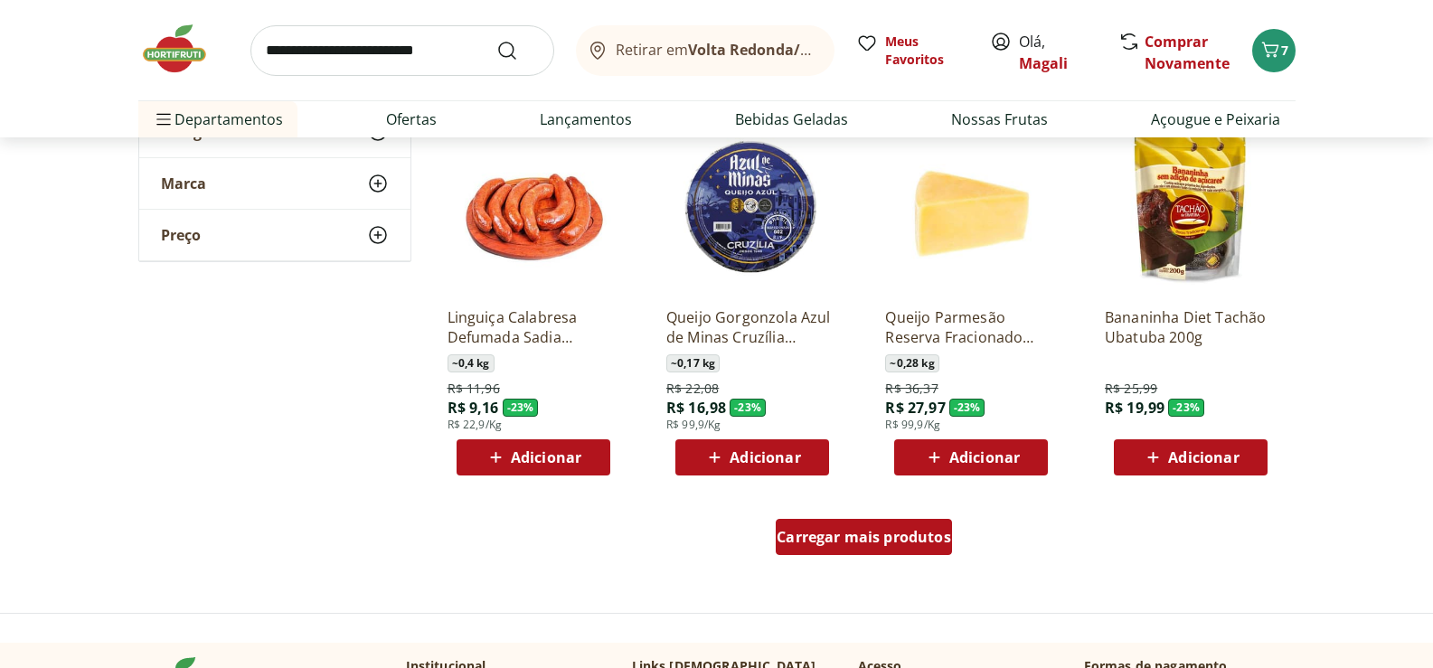
click at [902, 532] on span "Carregar mais produtos" at bounding box center [864, 537] width 174 height 14
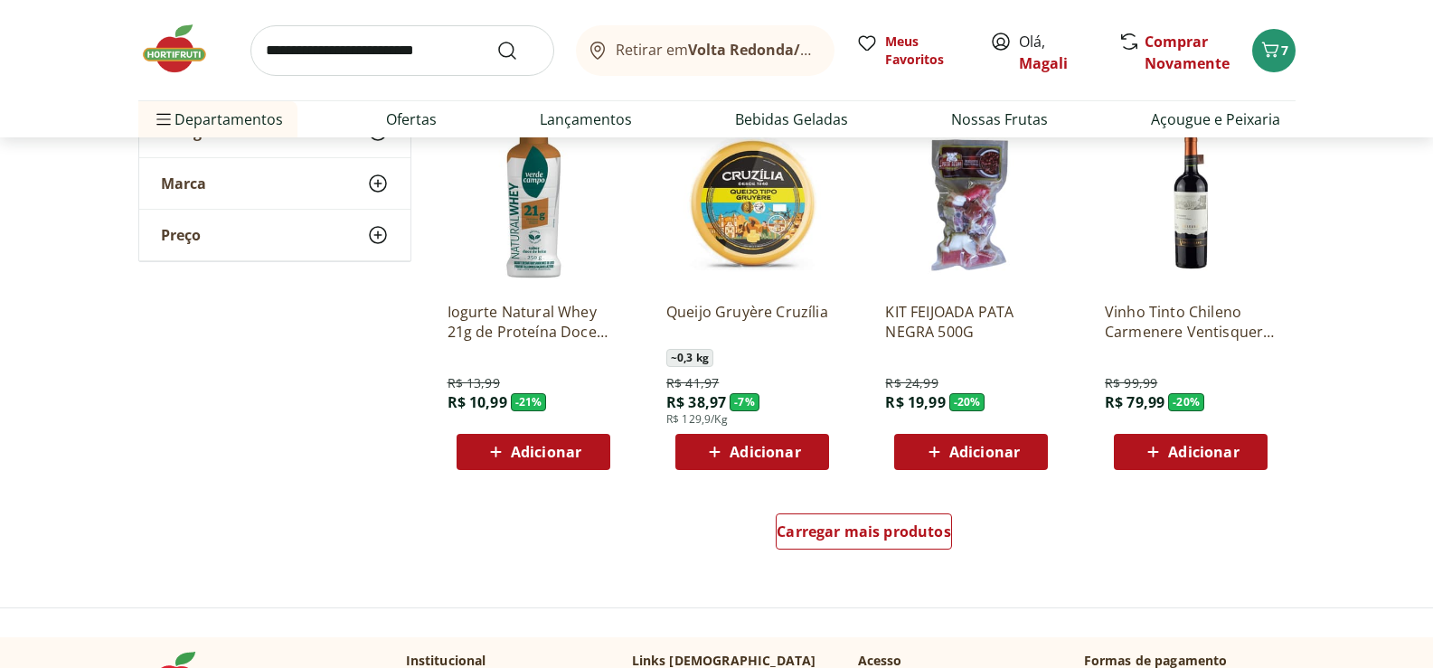
scroll to position [3435, 0]
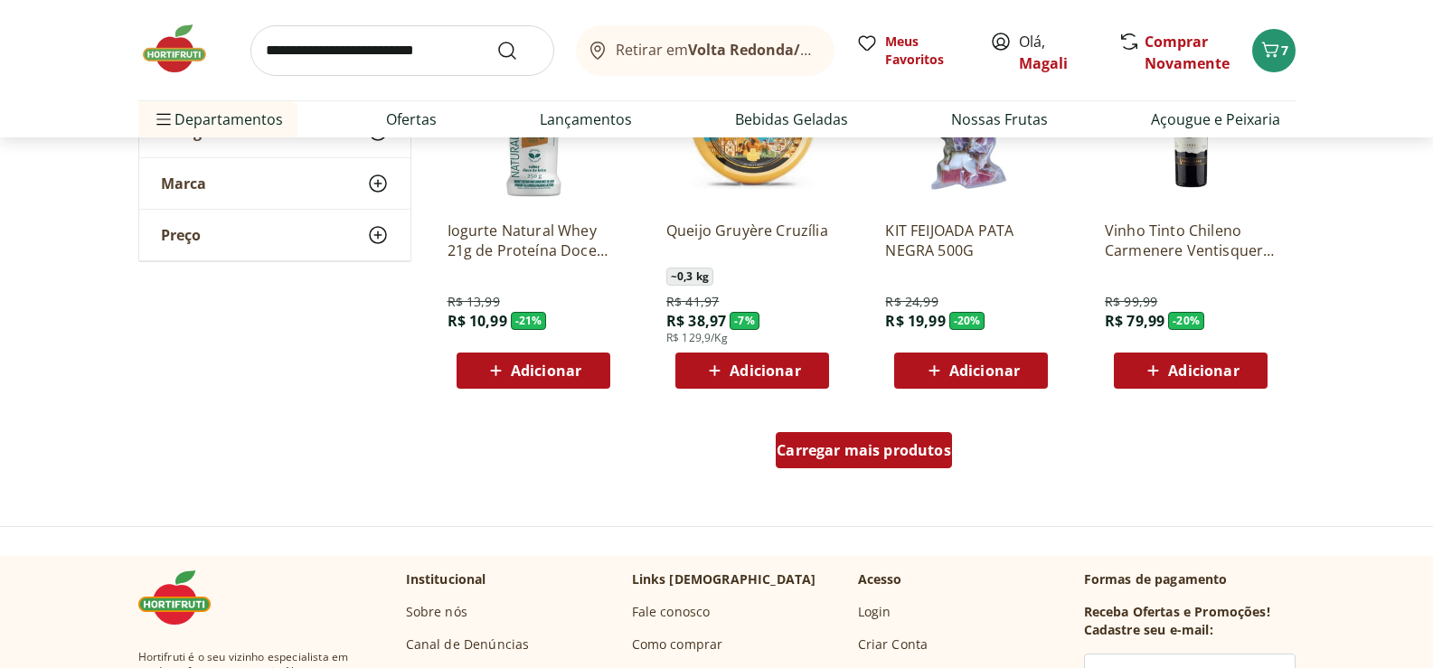
click at [909, 443] on span "Carregar mais produtos" at bounding box center [864, 450] width 174 height 14
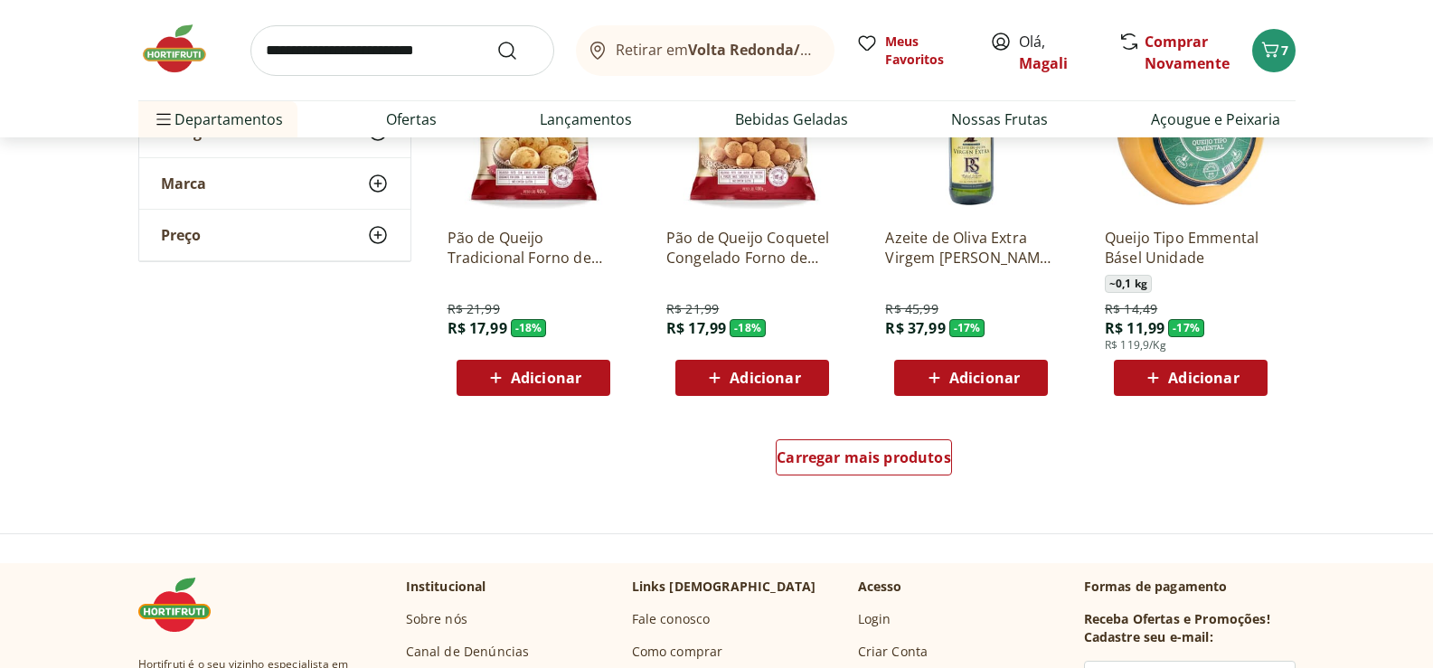
scroll to position [4611, 0]
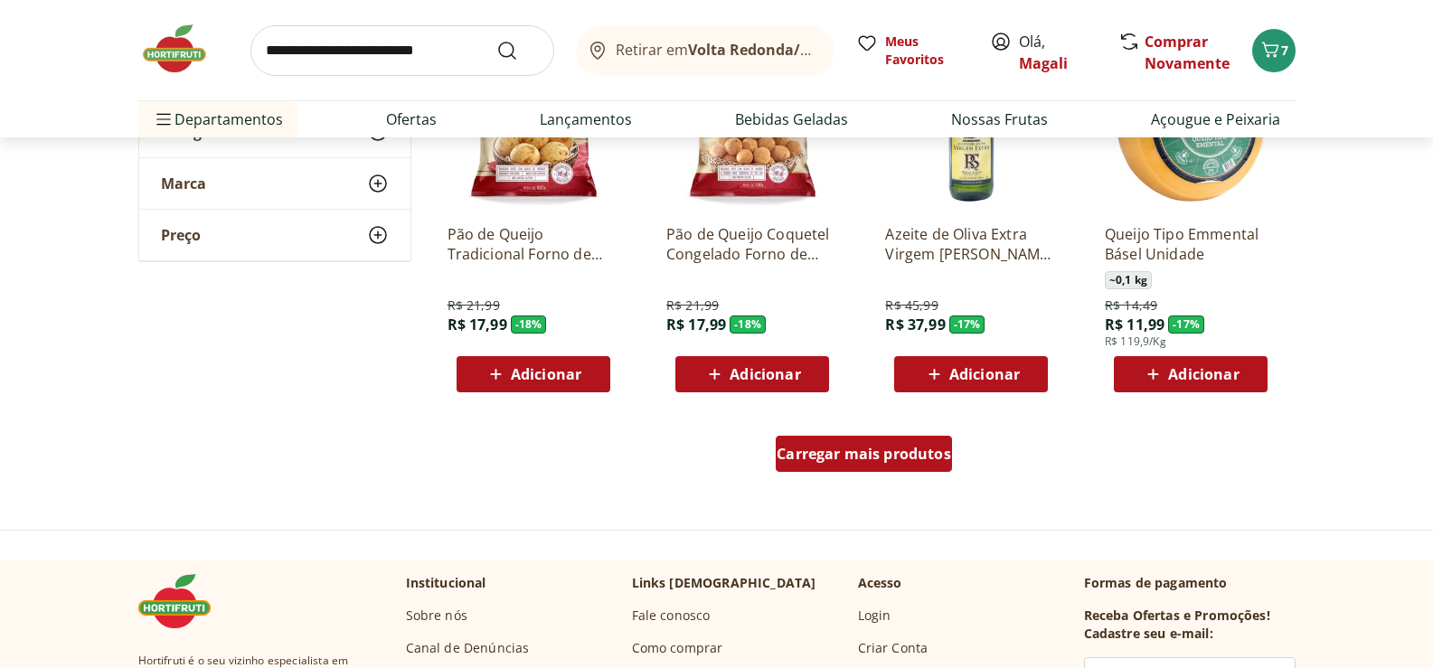
click at [882, 452] on span "Carregar mais produtos" at bounding box center [864, 454] width 174 height 14
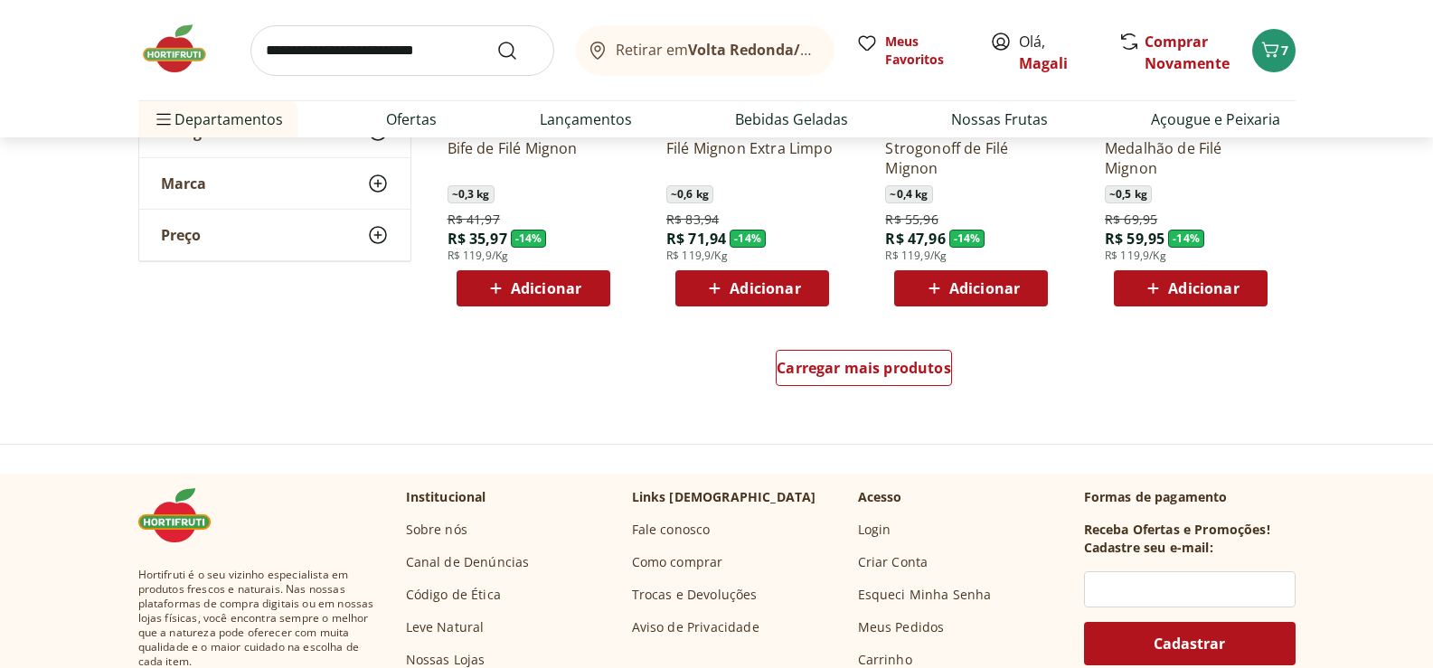
scroll to position [5876, 0]
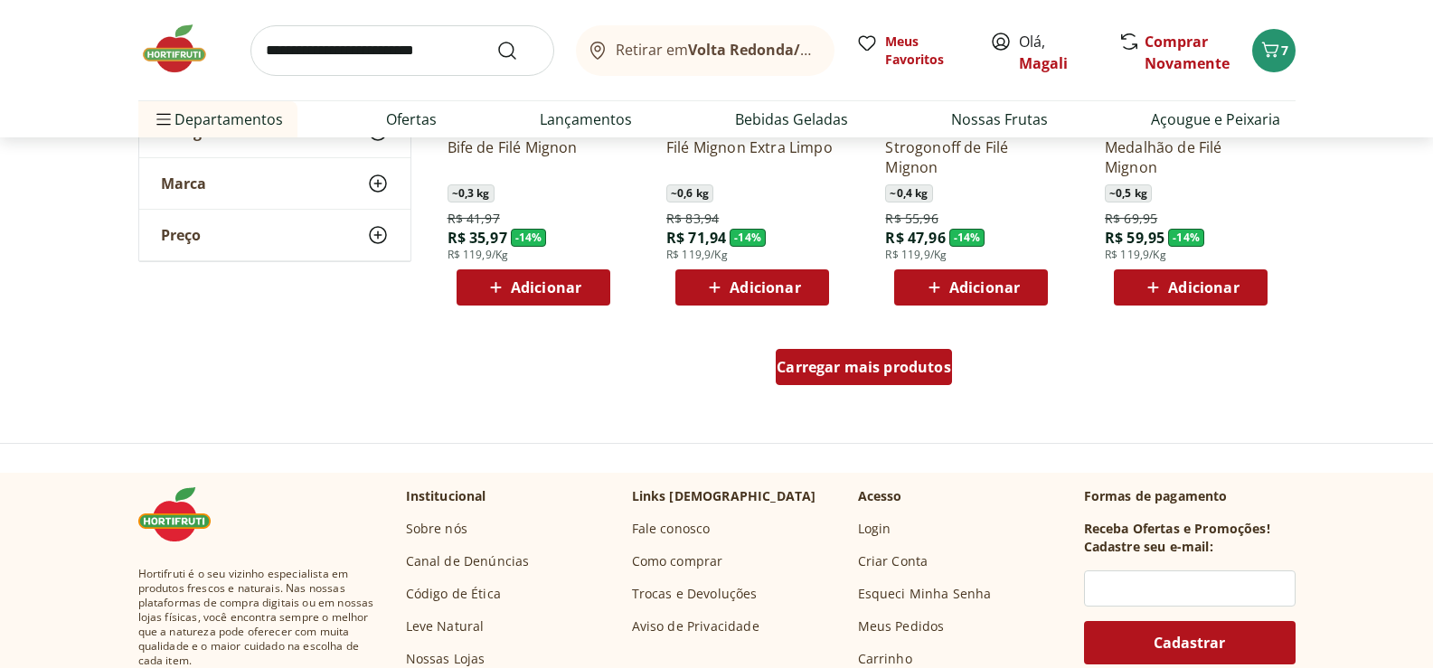
click at [876, 361] on span "Carregar mais produtos" at bounding box center [864, 367] width 174 height 14
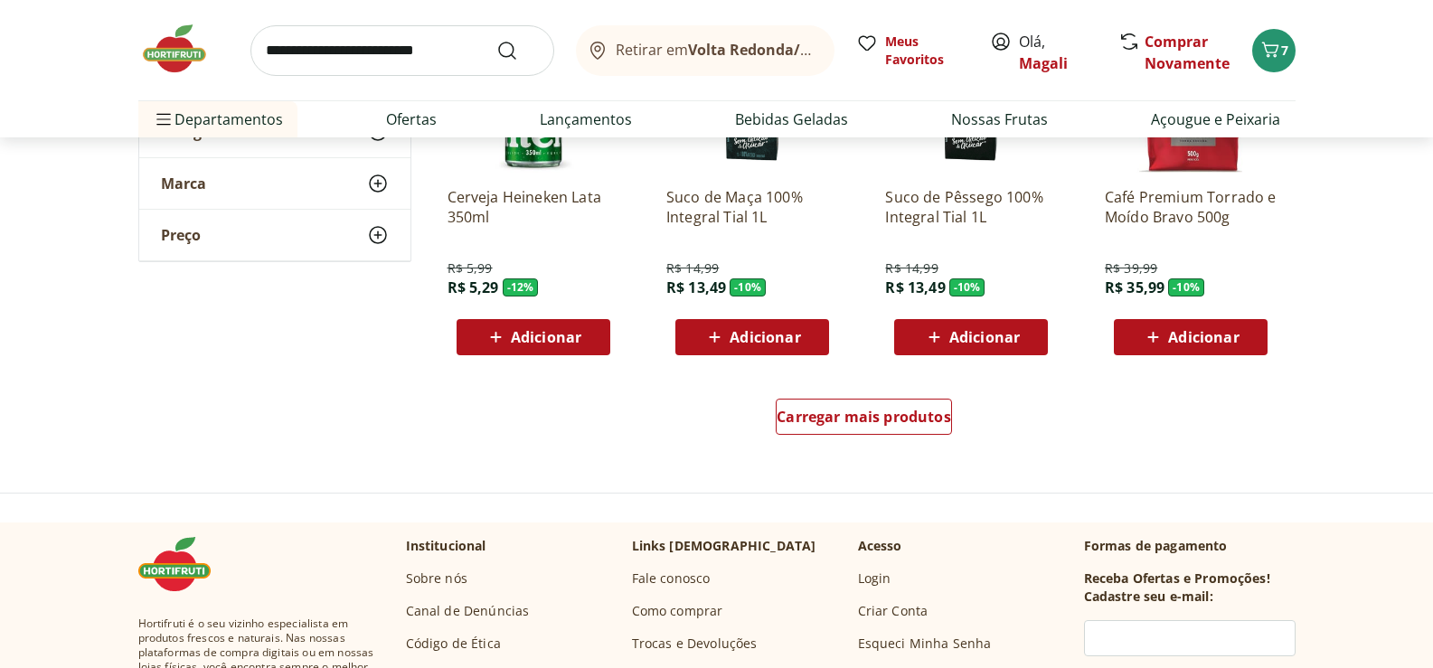
scroll to position [7052, 0]
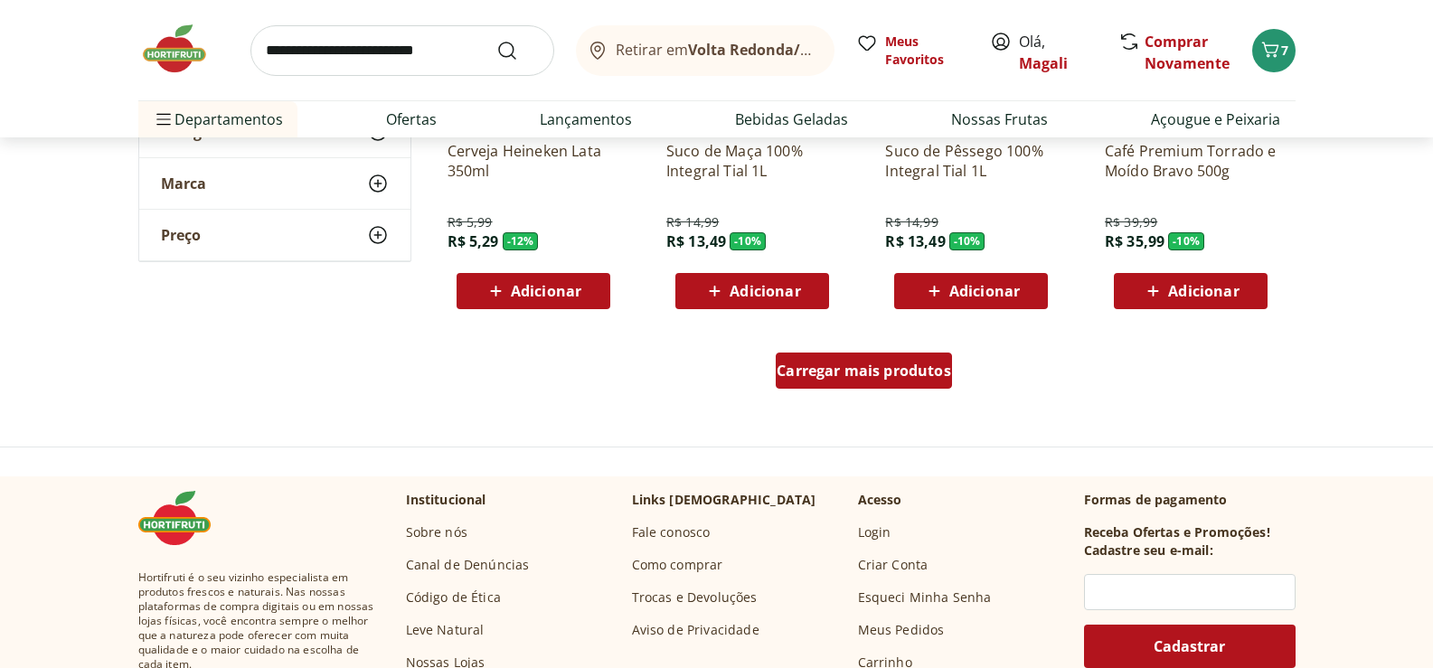
click at [898, 369] on span "Carregar mais produtos" at bounding box center [864, 370] width 174 height 14
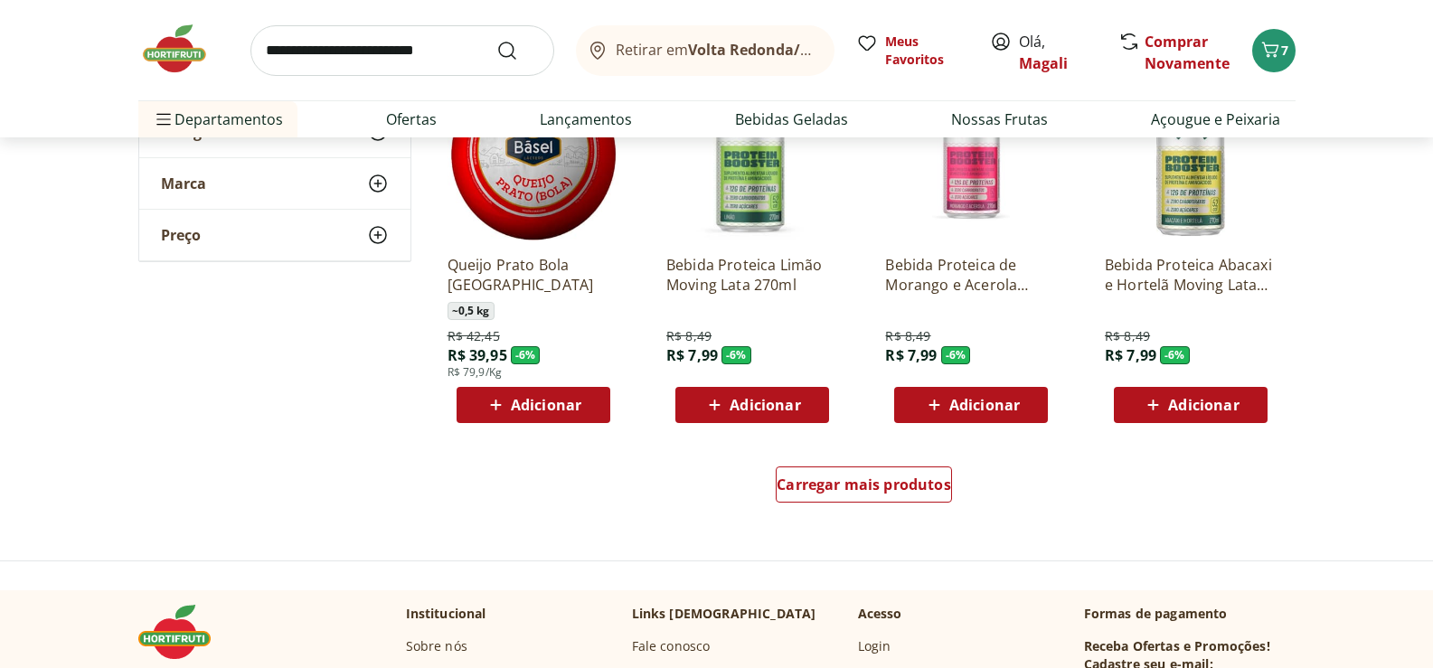
scroll to position [8227, 0]
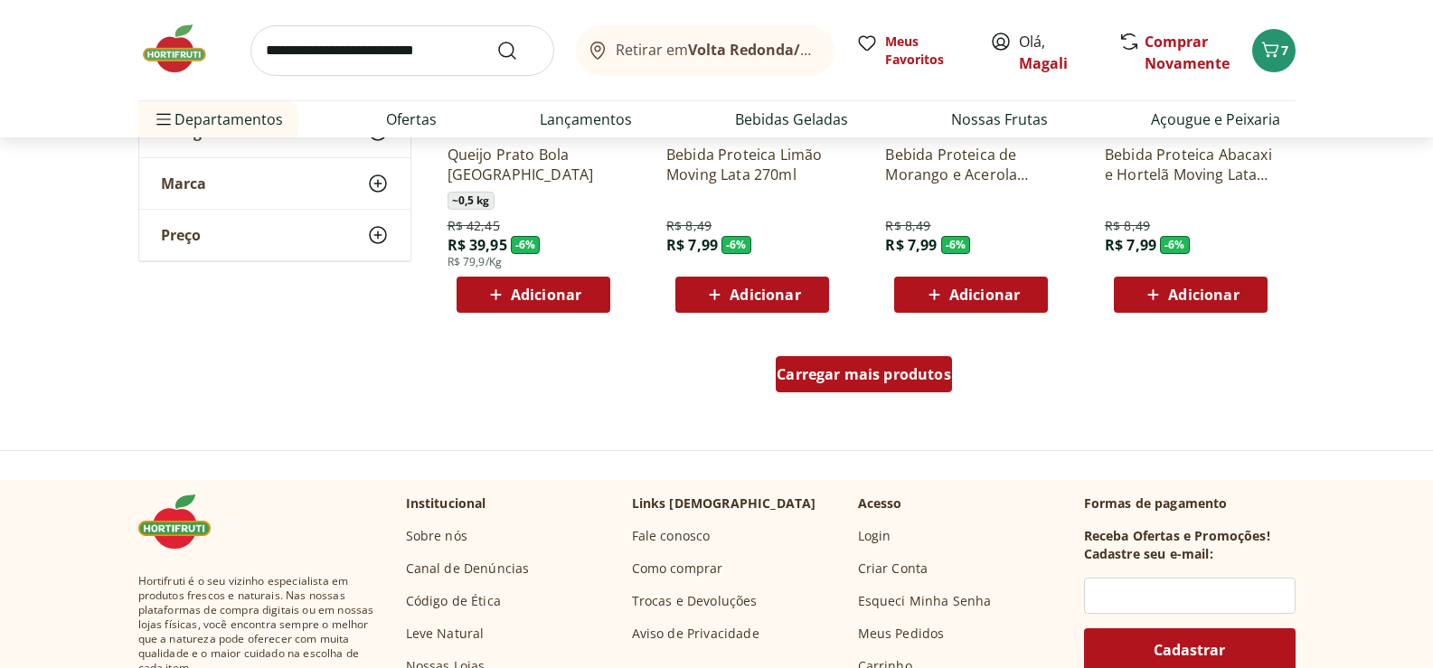
click at [897, 367] on span "Carregar mais produtos" at bounding box center [864, 374] width 174 height 14
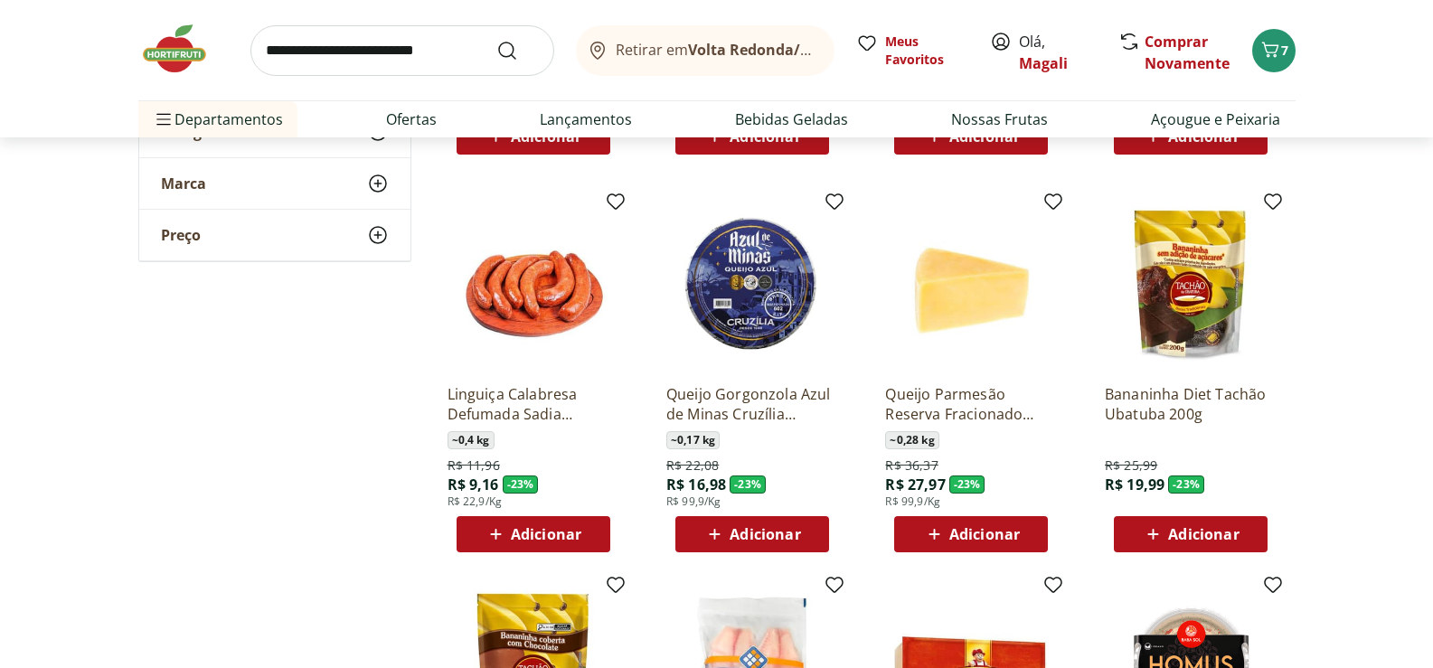
scroll to position [2079, 0]
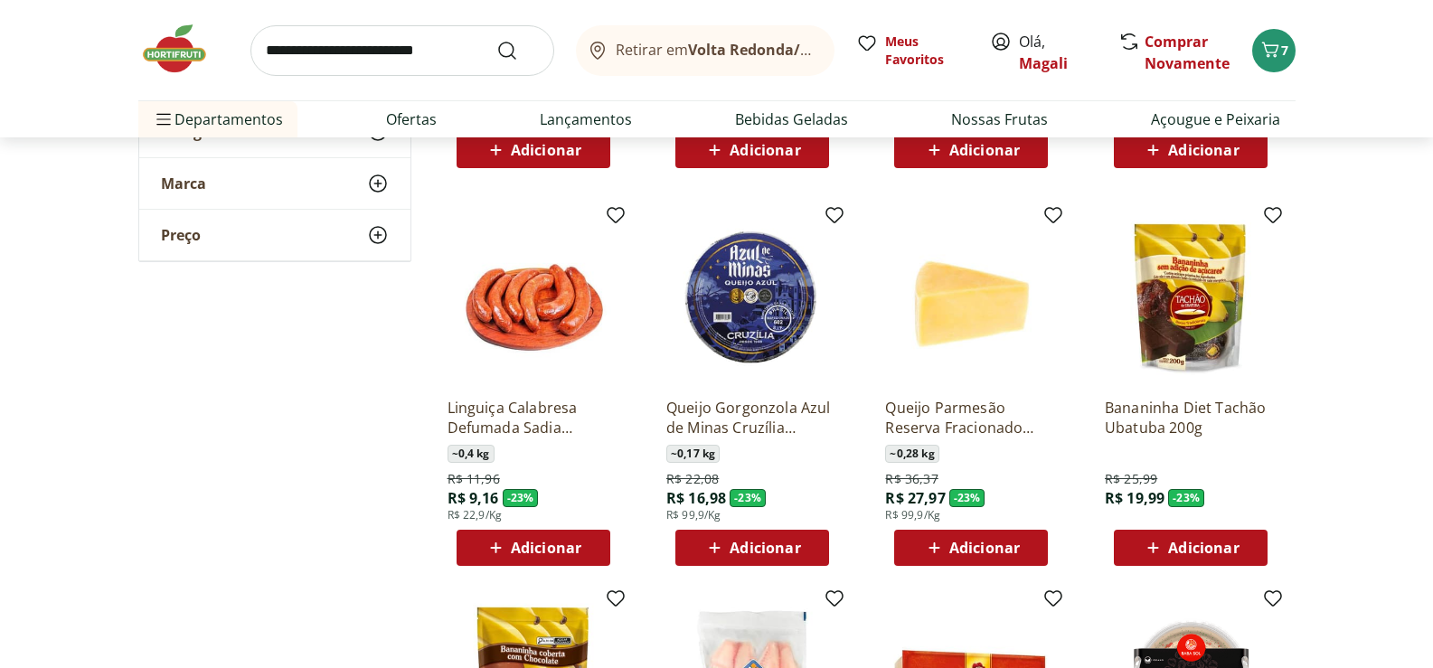
click at [1195, 320] on img at bounding box center [1191, 298] width 172 height 172
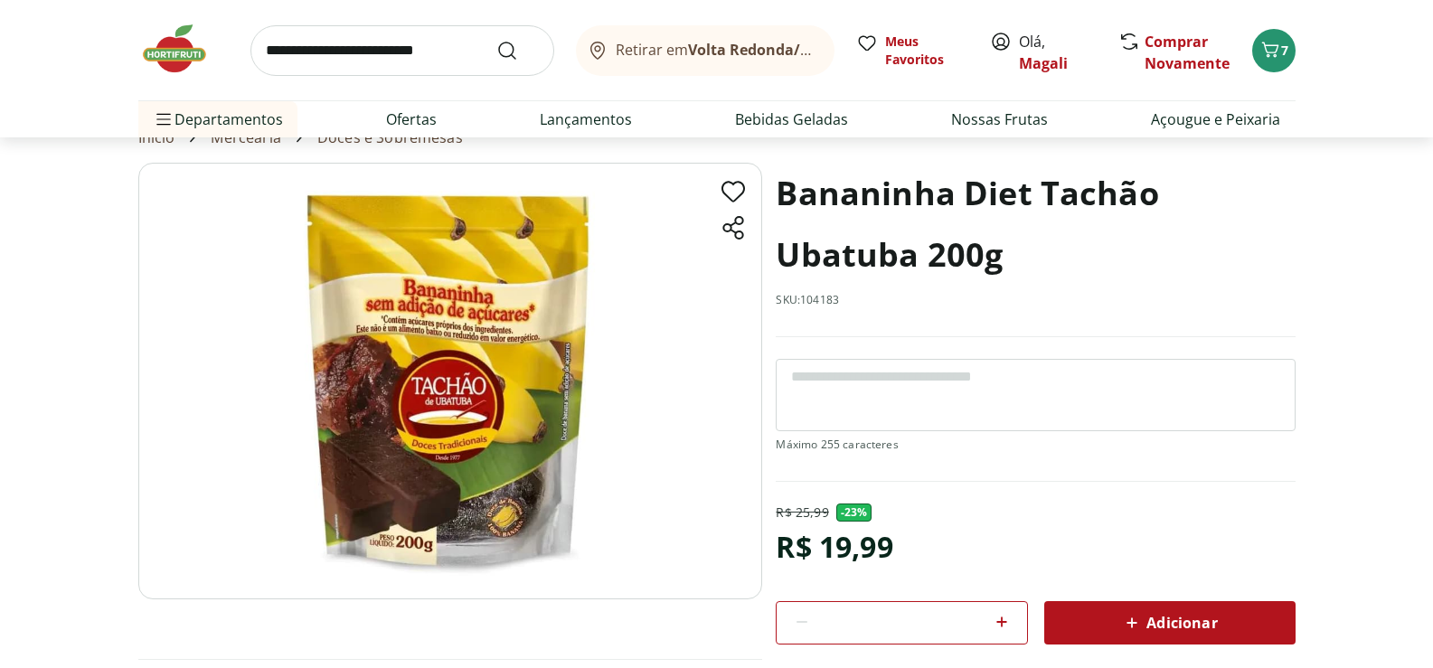
scroll to position [181, 0]
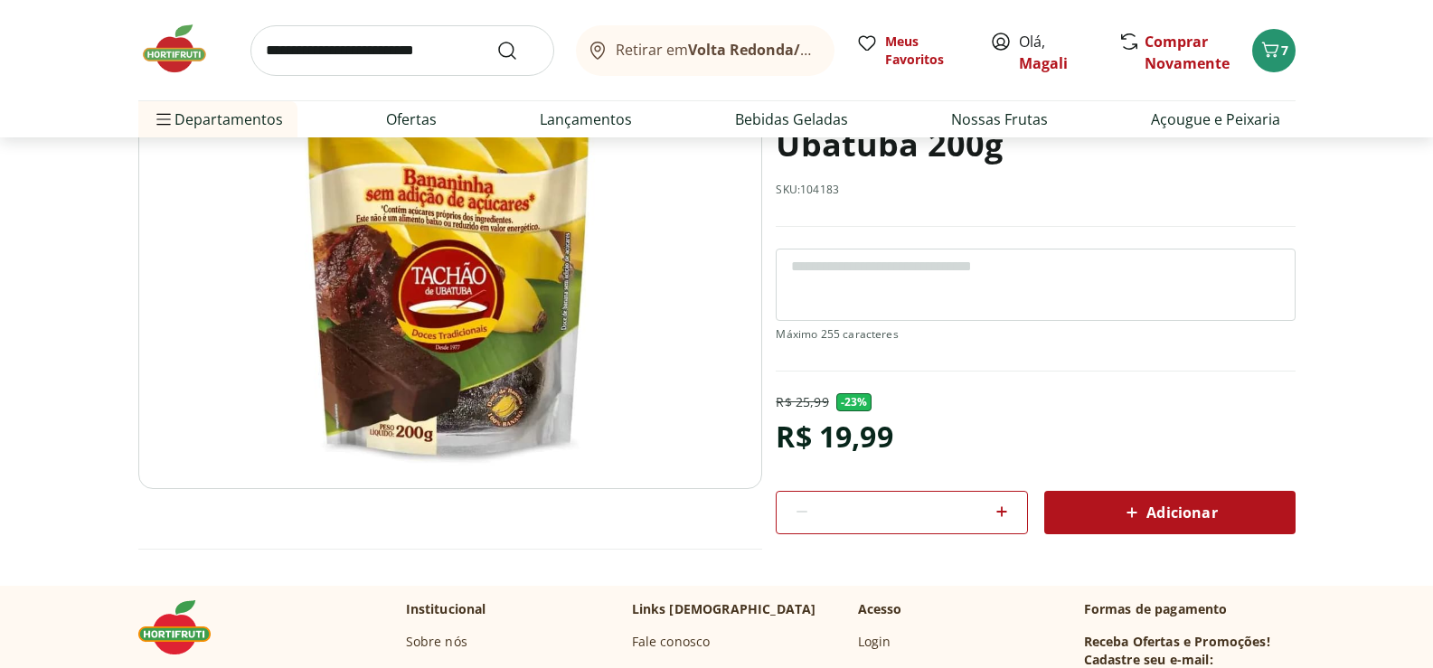
click at [451, 238] on img at bounding box center [450, 270] width 624 height 437
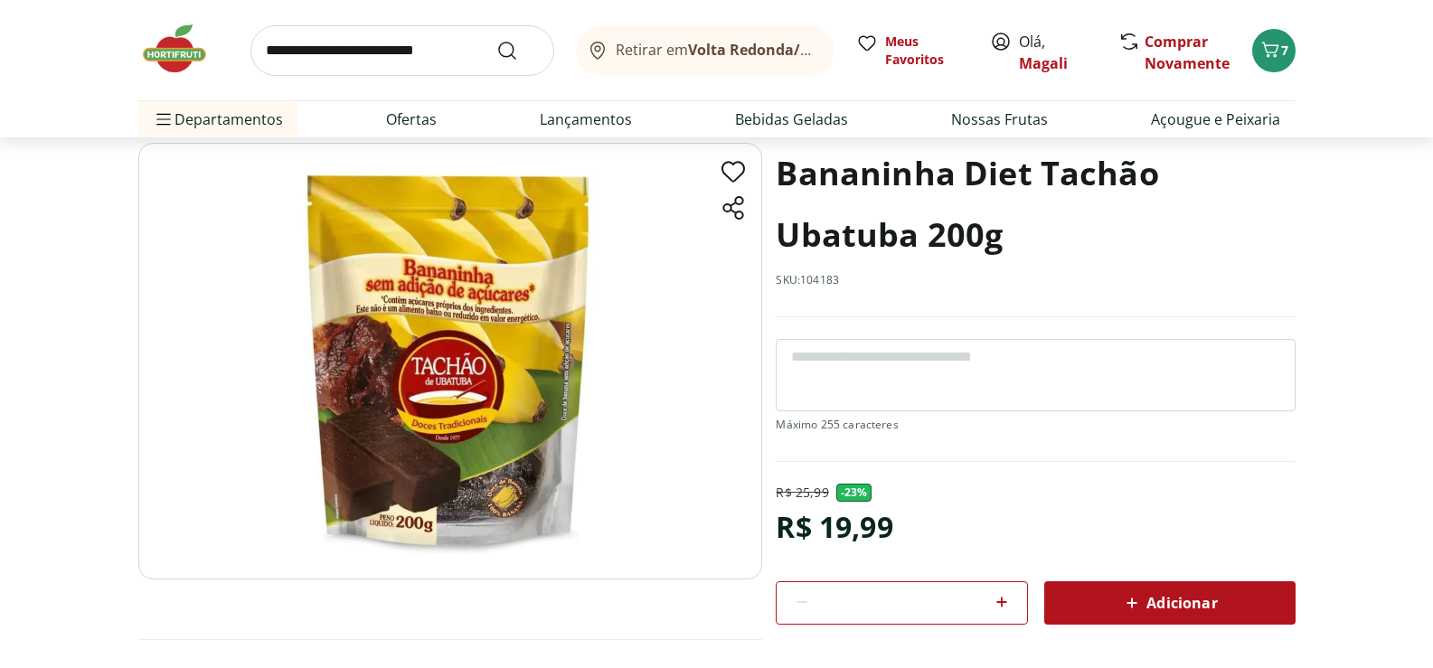
select select "**********"
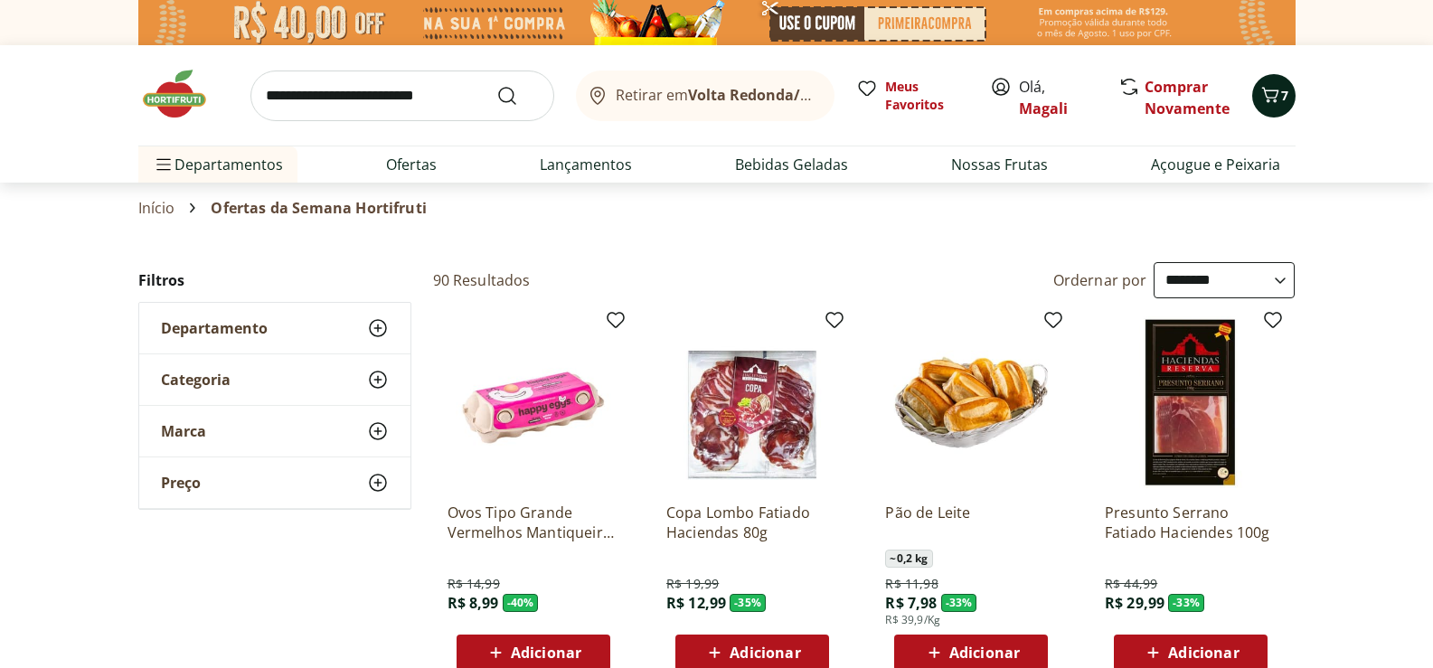
click at [1281, 92] on span "7" at bounding box center [1284, 95] width 7 height 17
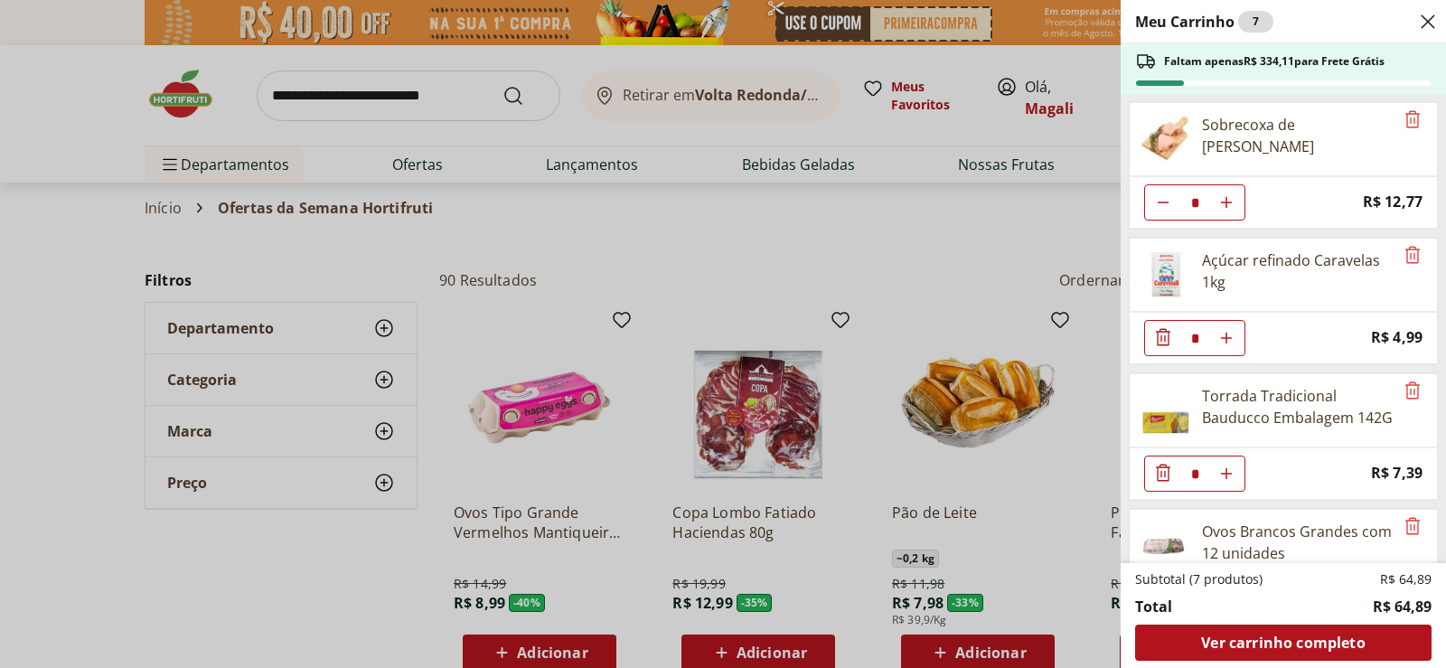
scroll to position [90, 0]
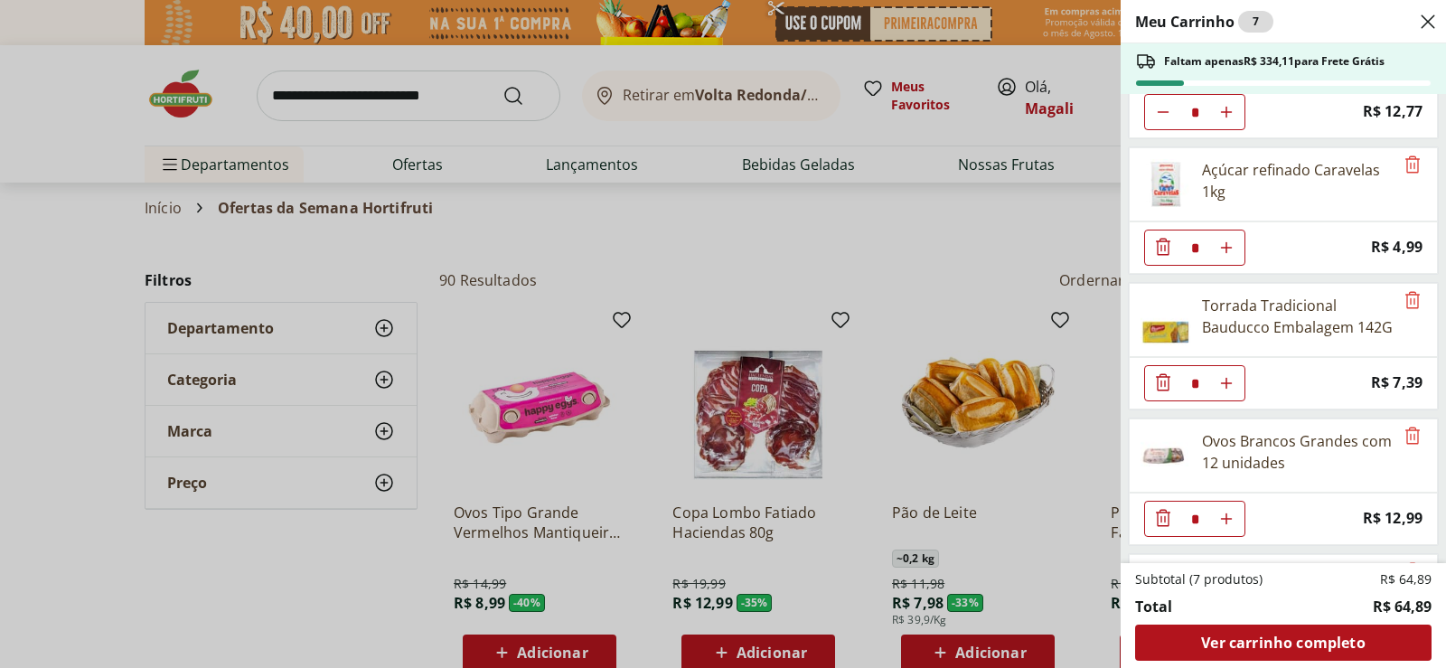
click at [1230, 119] on icon "Aumentar Quantidade" at bounding box center [1227, 112] width 14 height 14
type input "*"
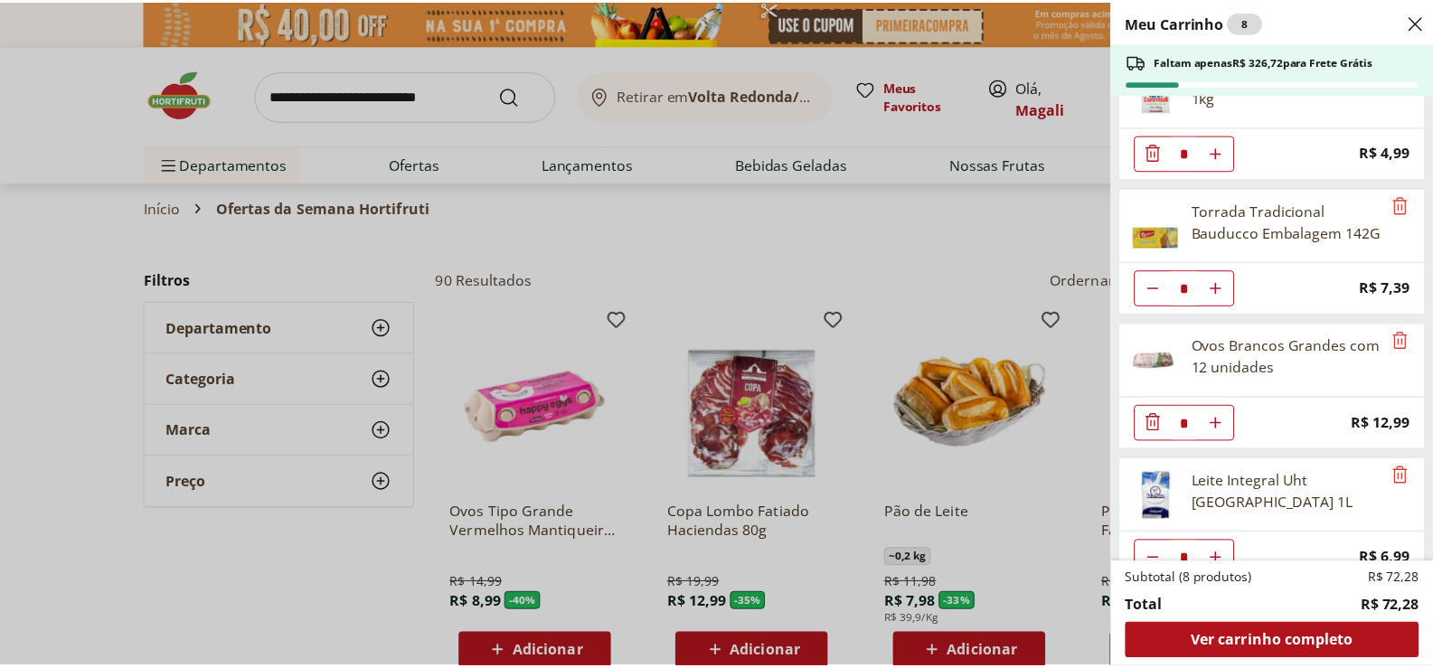
scroll to position [216, 0]
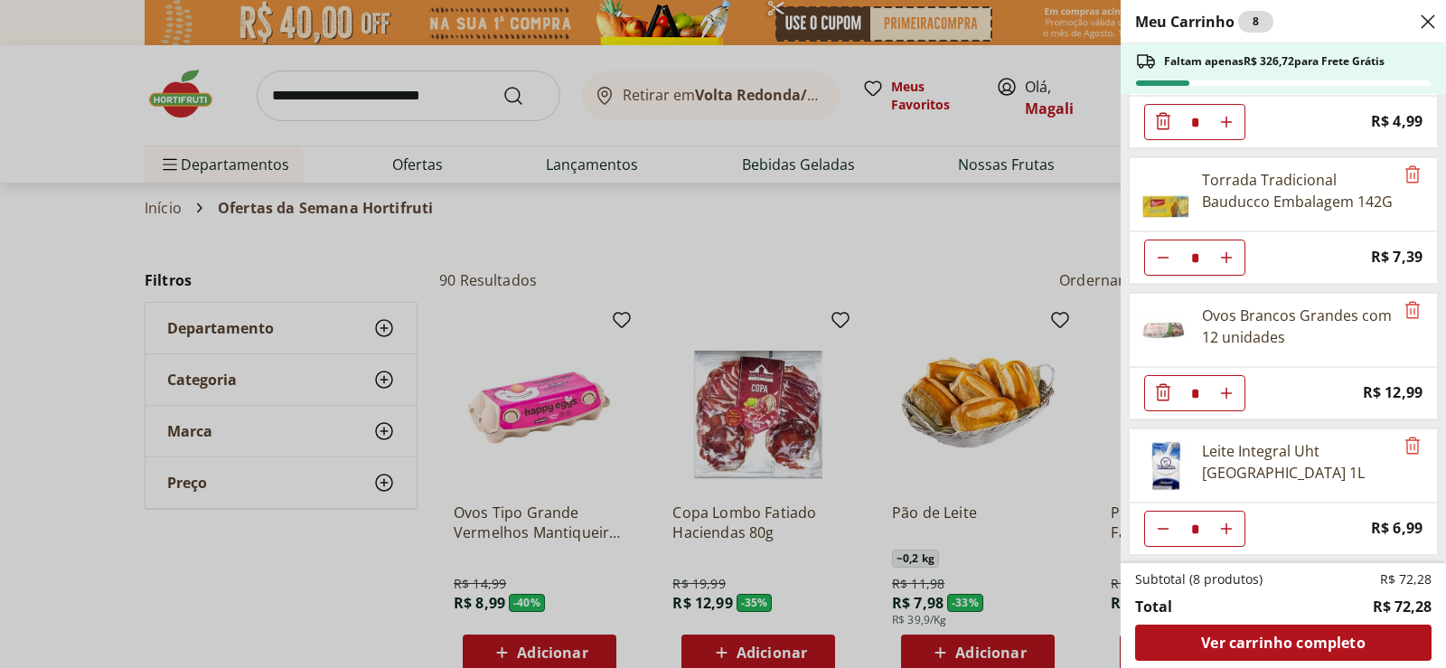
click at [331, 587] on div "Meu Carrinho 8 Faltam apenas R$ 326,72 para Frete Grátis Sobrecoxa de Frango Re…" at bounding box center [723, 334] width 1446 height 668
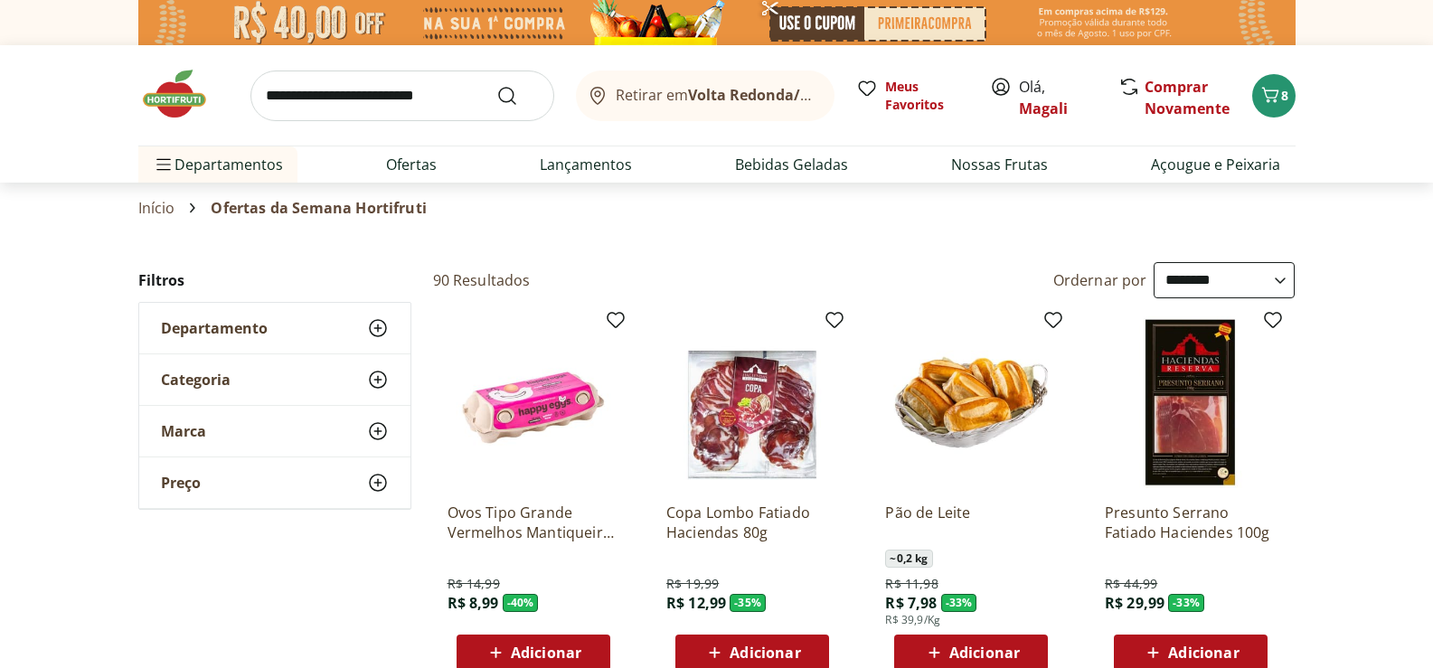
click at [396, 92] on input "search" at bounding box center [402, 96] width 304 height 51
type input "**********"
click at [496, 85] on button "Submit Search" at bounding box center [517, 96] width 43 height 22
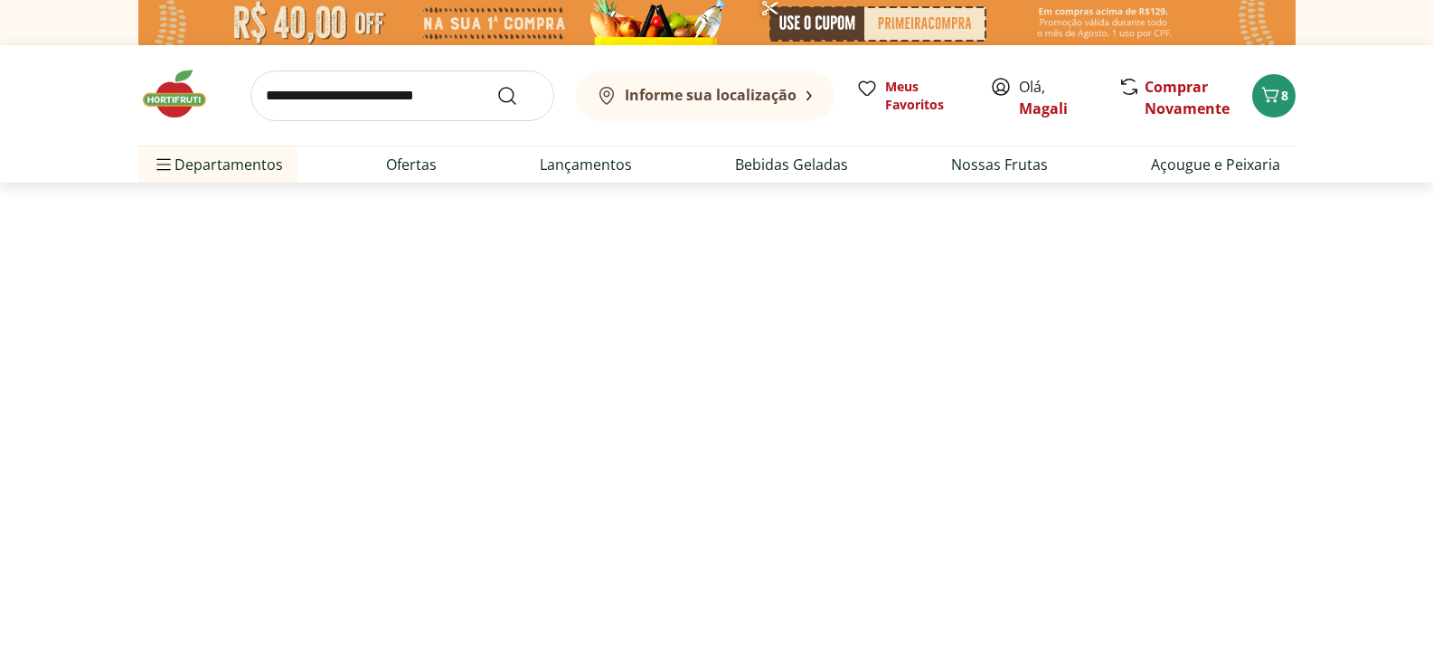
select select "**********"
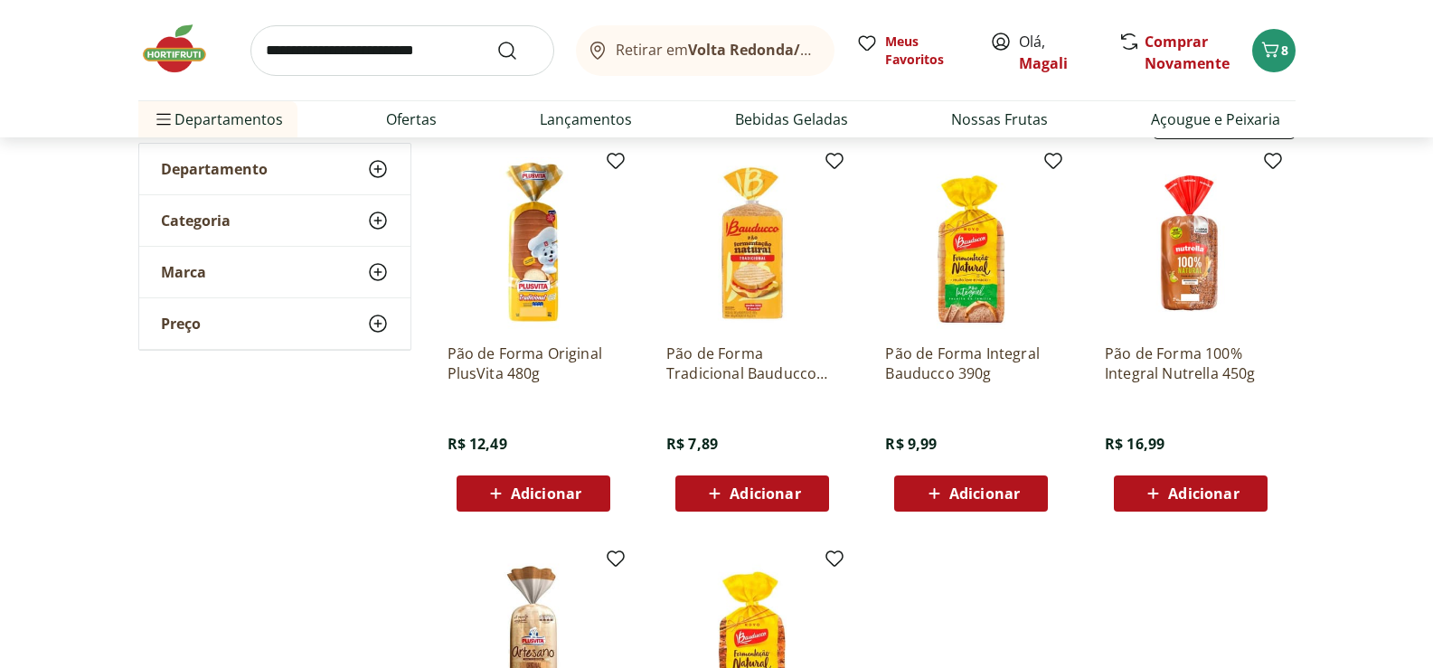
scroll to position [181, 0]
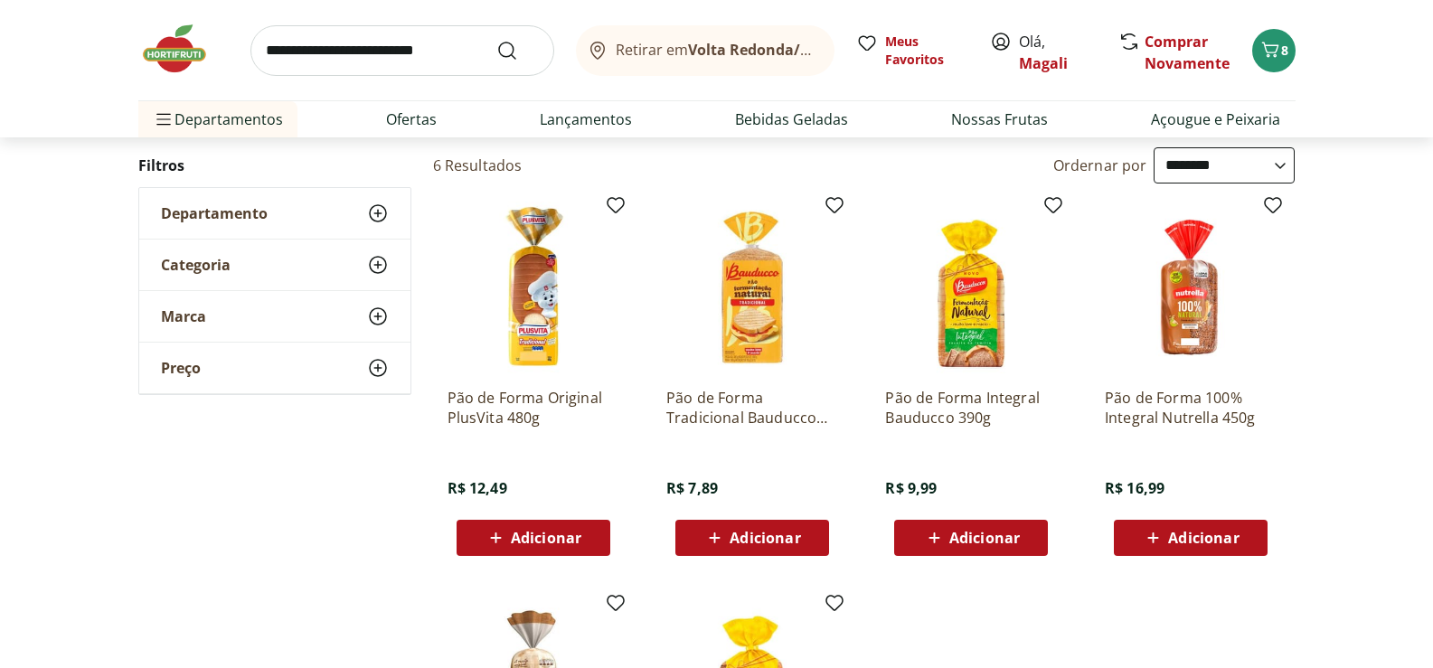
click at [762, 310] on img at bounding box center [752, 288] width 172 height 172
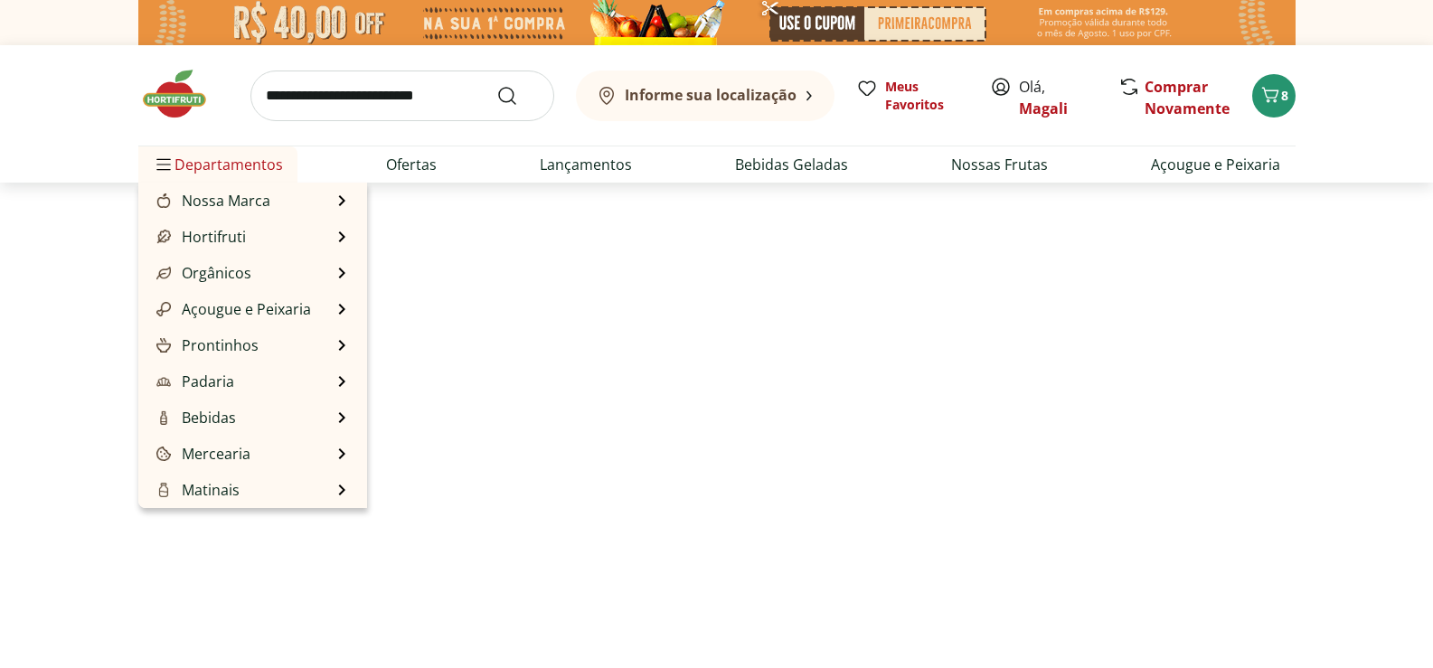
scroll to position [181, 0]
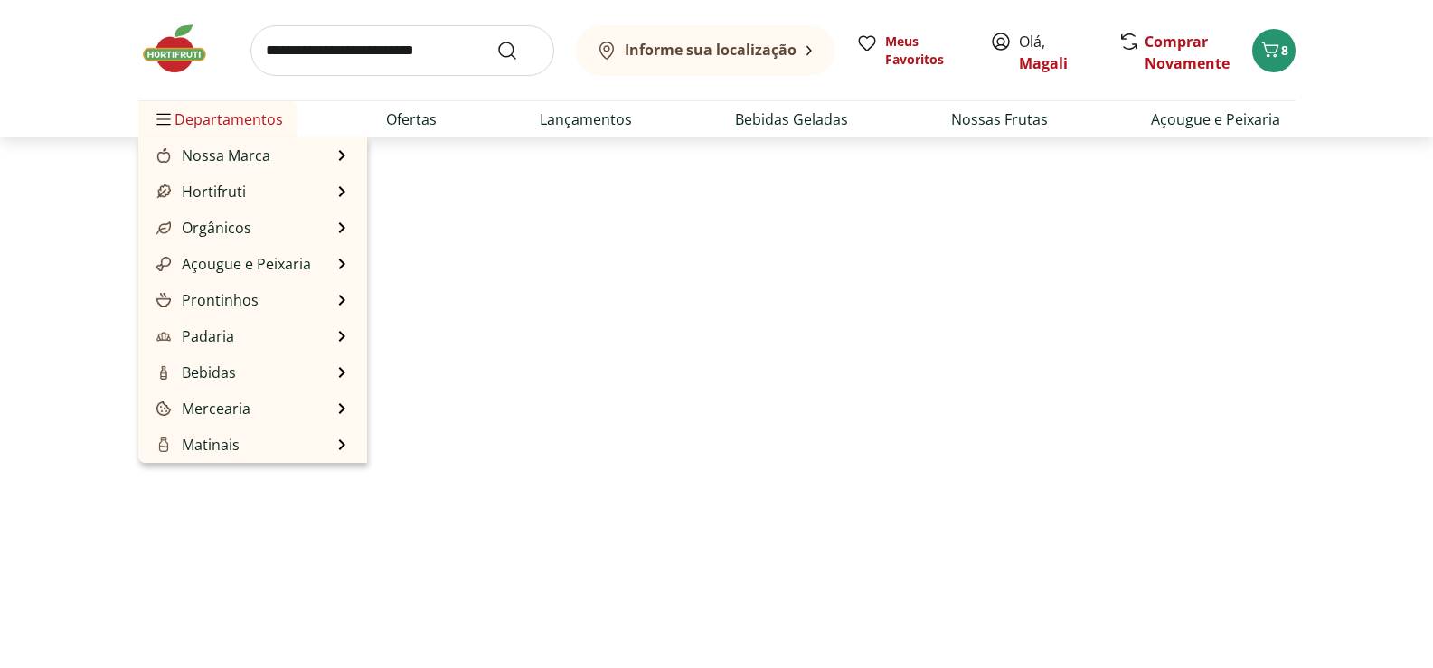
select select "**********"
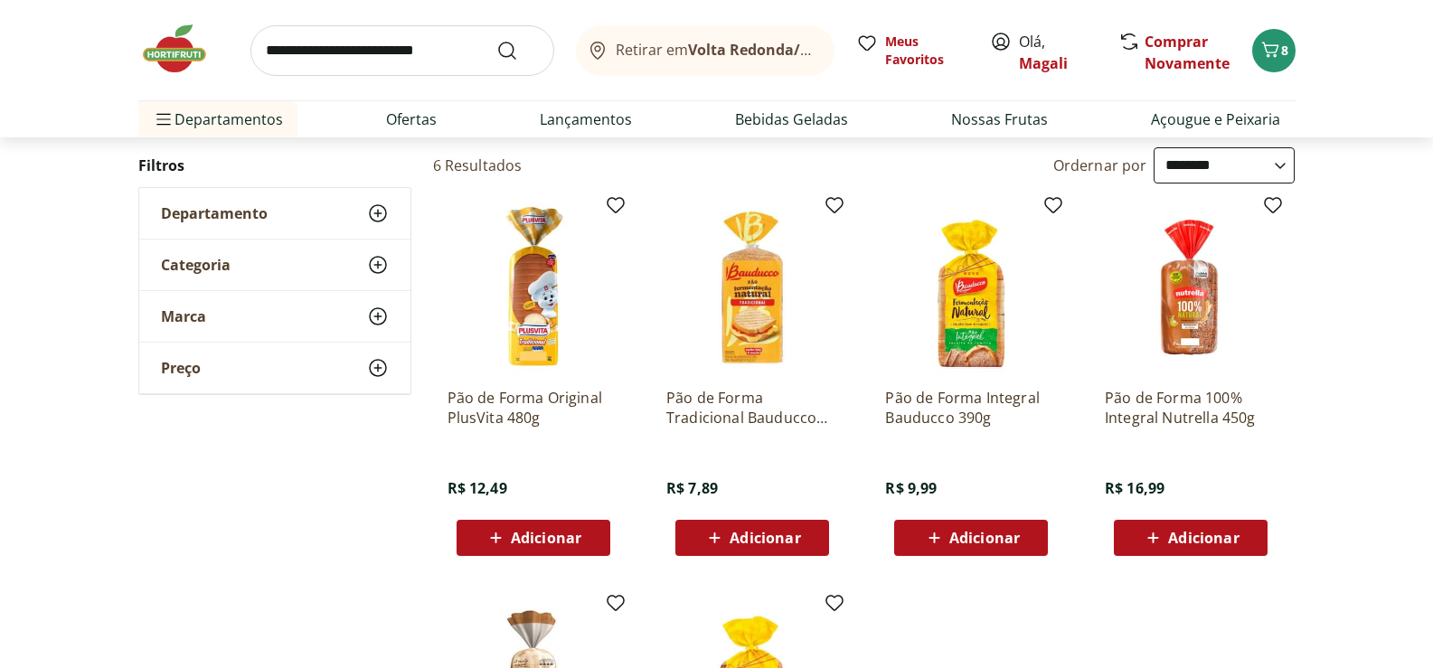
click at [758, 531] on span "Adicionar" at bounding box center [765, 538] width 71 height 14
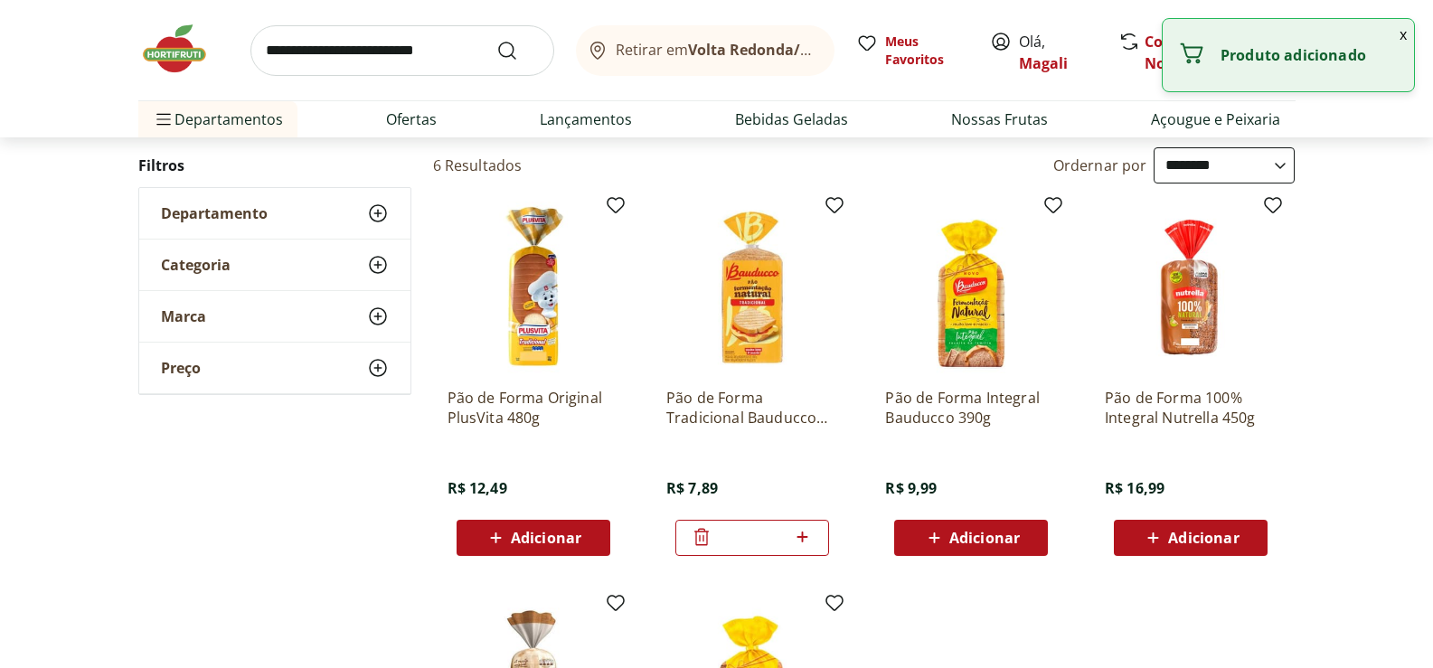
click at [799, 538] on icon at bounding box center [802, 537] width 23 height 22
type input "*"
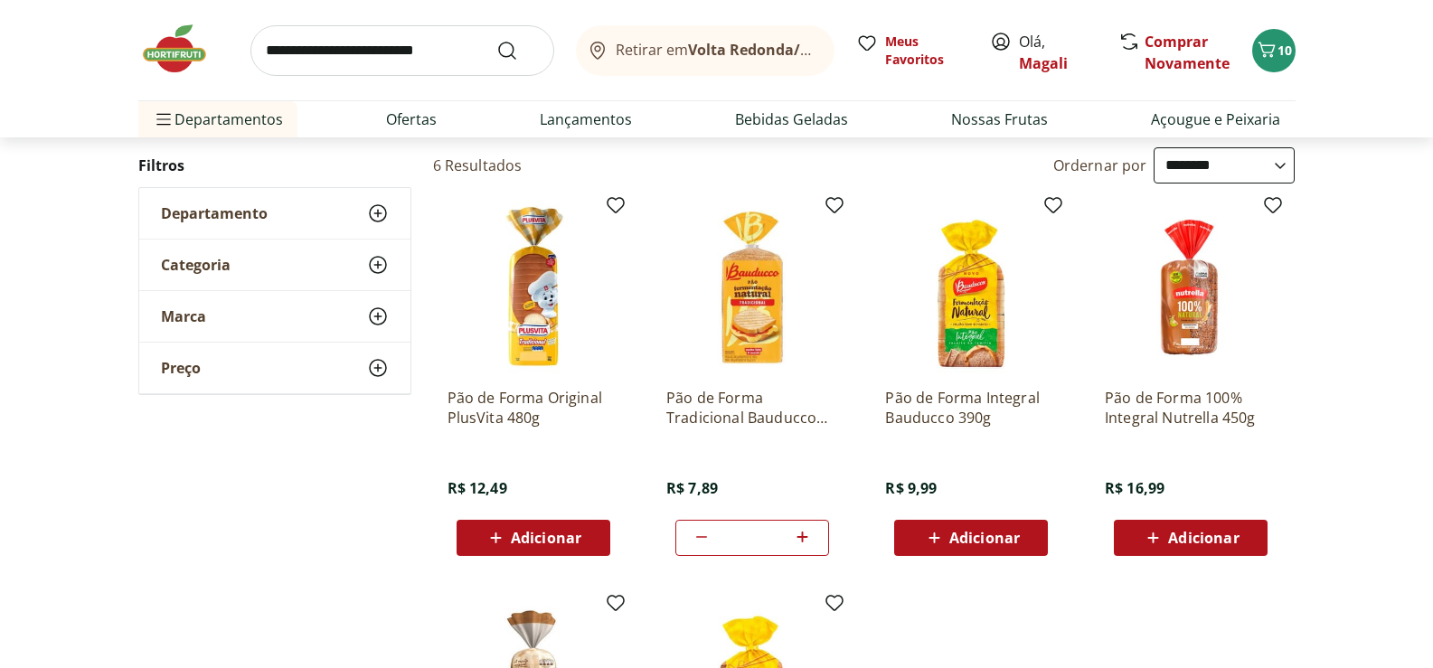
click at [527, 305] on img at bounding box center [534, 288] width 172 height 172
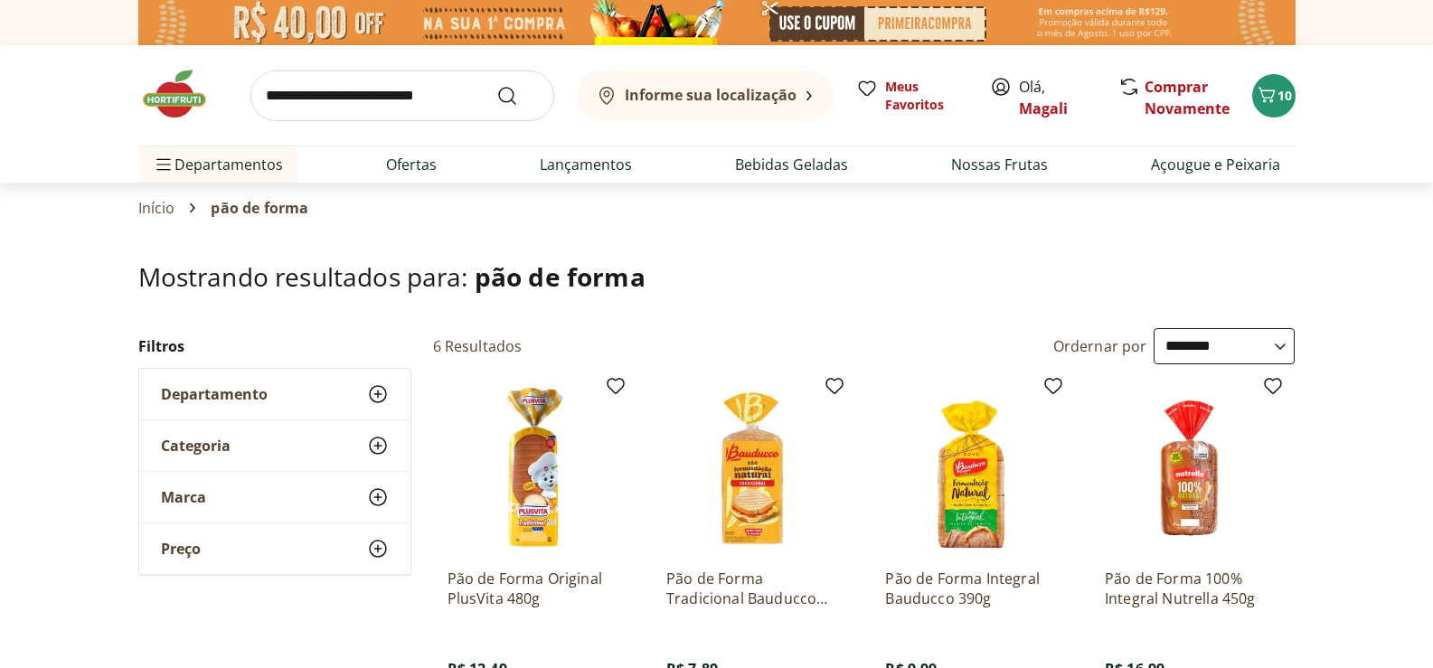
select select "**********"
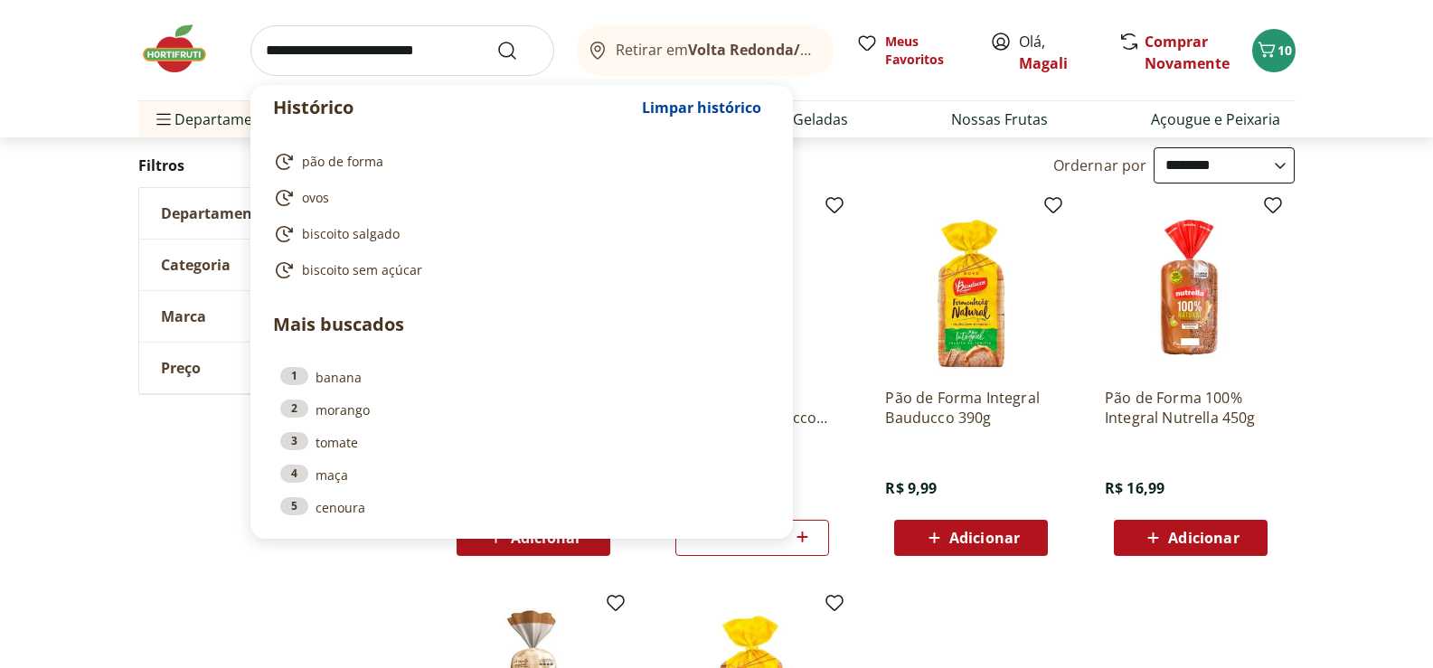
click at [391, 45] on input "search" at bounding box center [402, 50] width 304 height 51
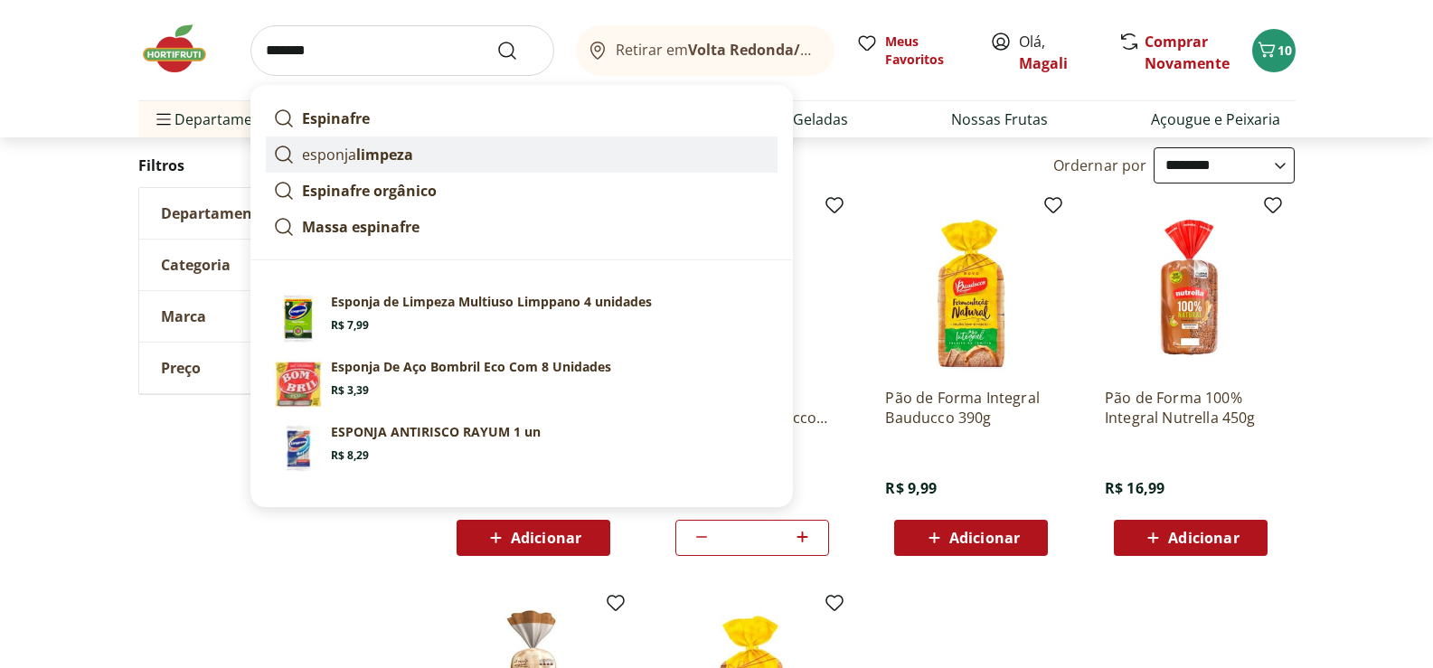
click at [379, 145] on strong "limpeza" at bounding box center [384, 155] width 57 height 20
type input "**********"
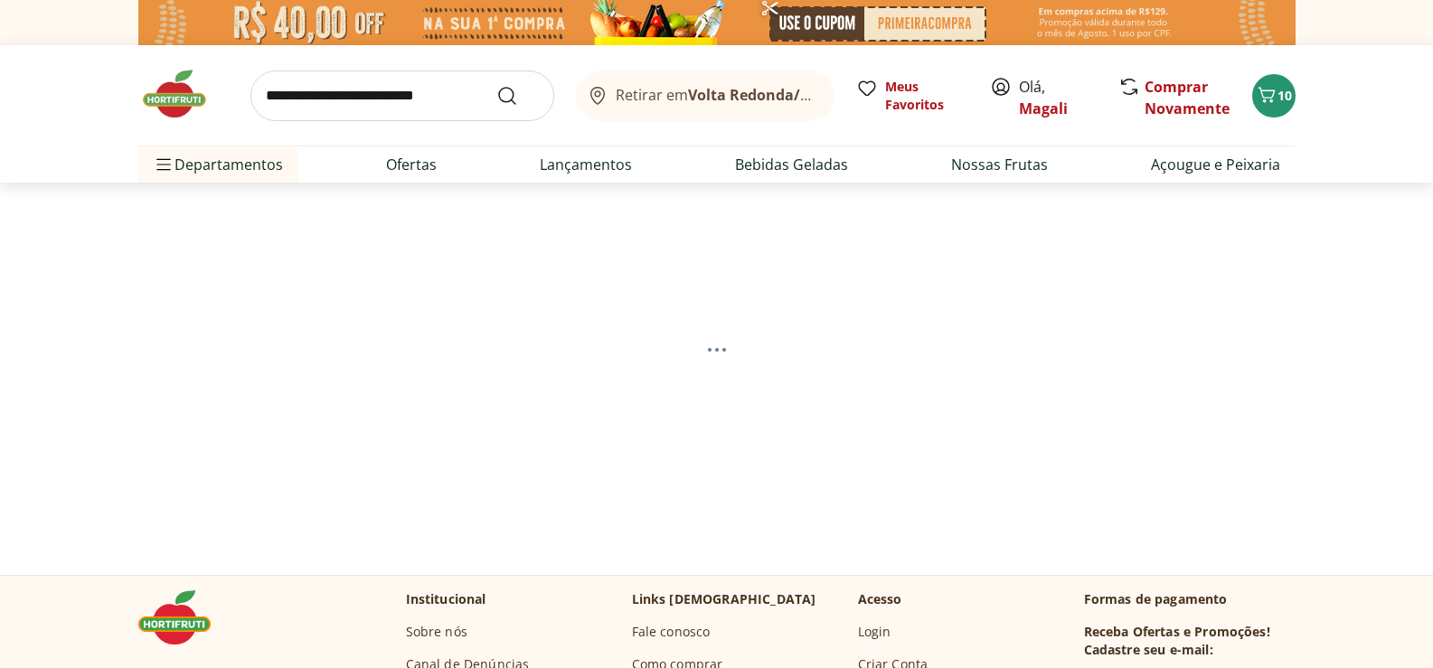
select select "**********"
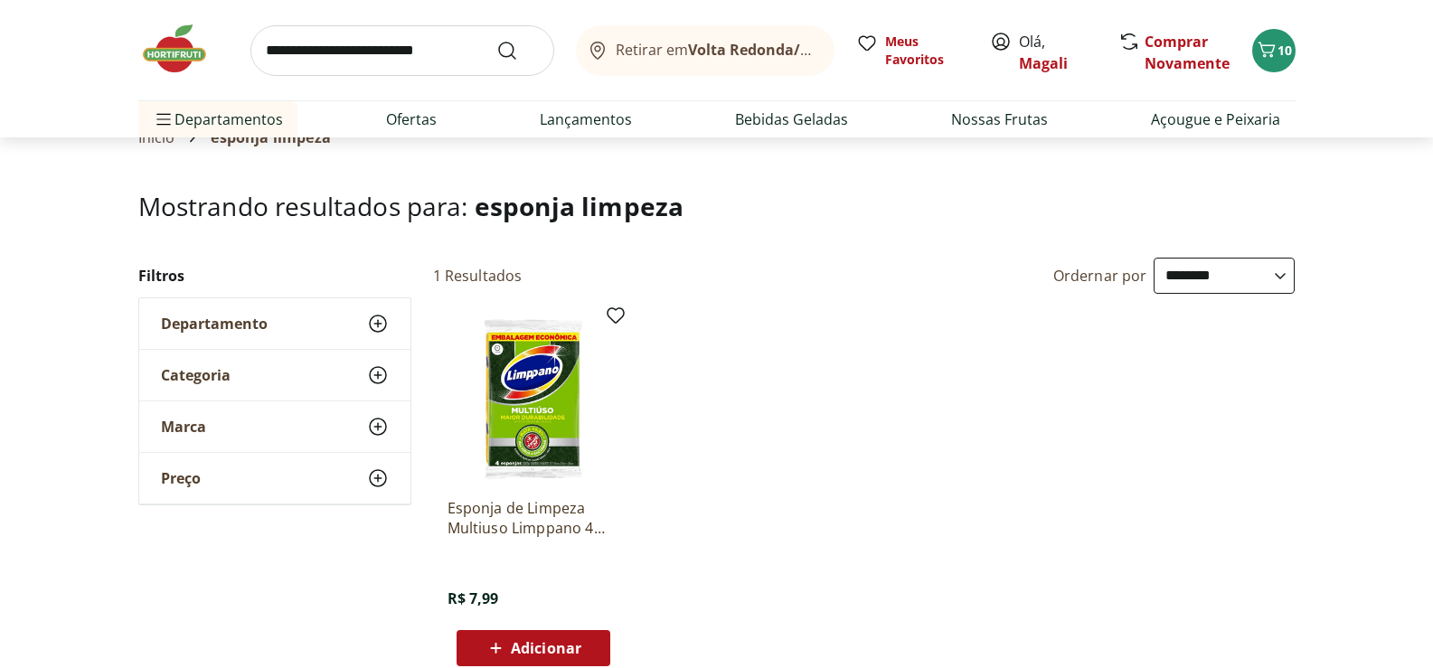
scroll to position [90, 0]
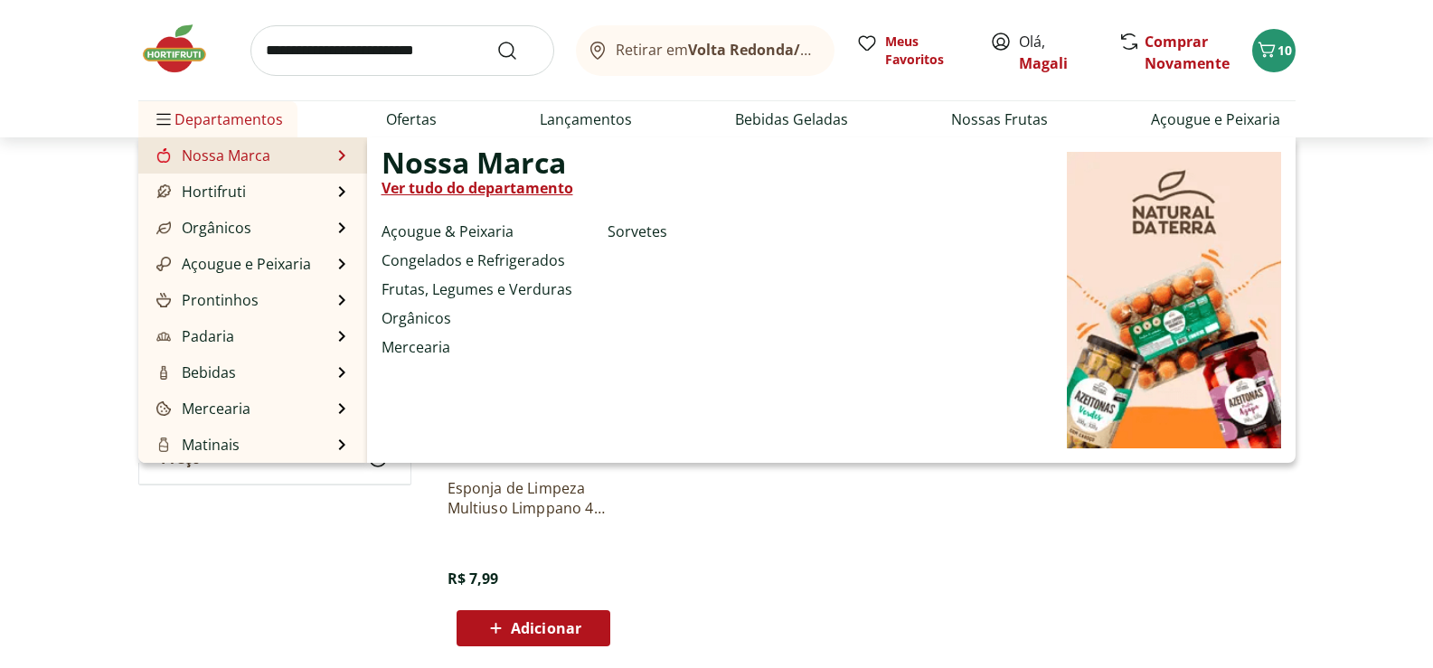
click at [487, 183] on link "Ver tudo do departamento" at bounding box center [478, 188] width 192 height 22
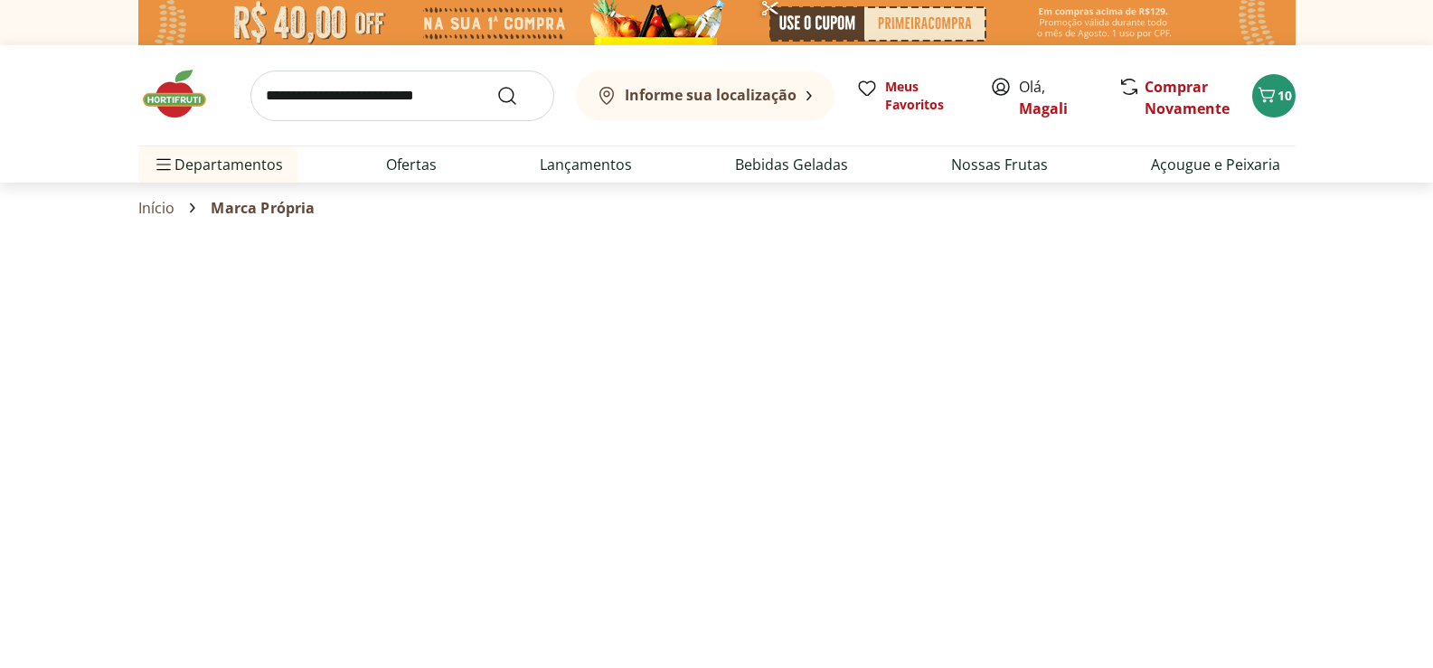
select select "**********"
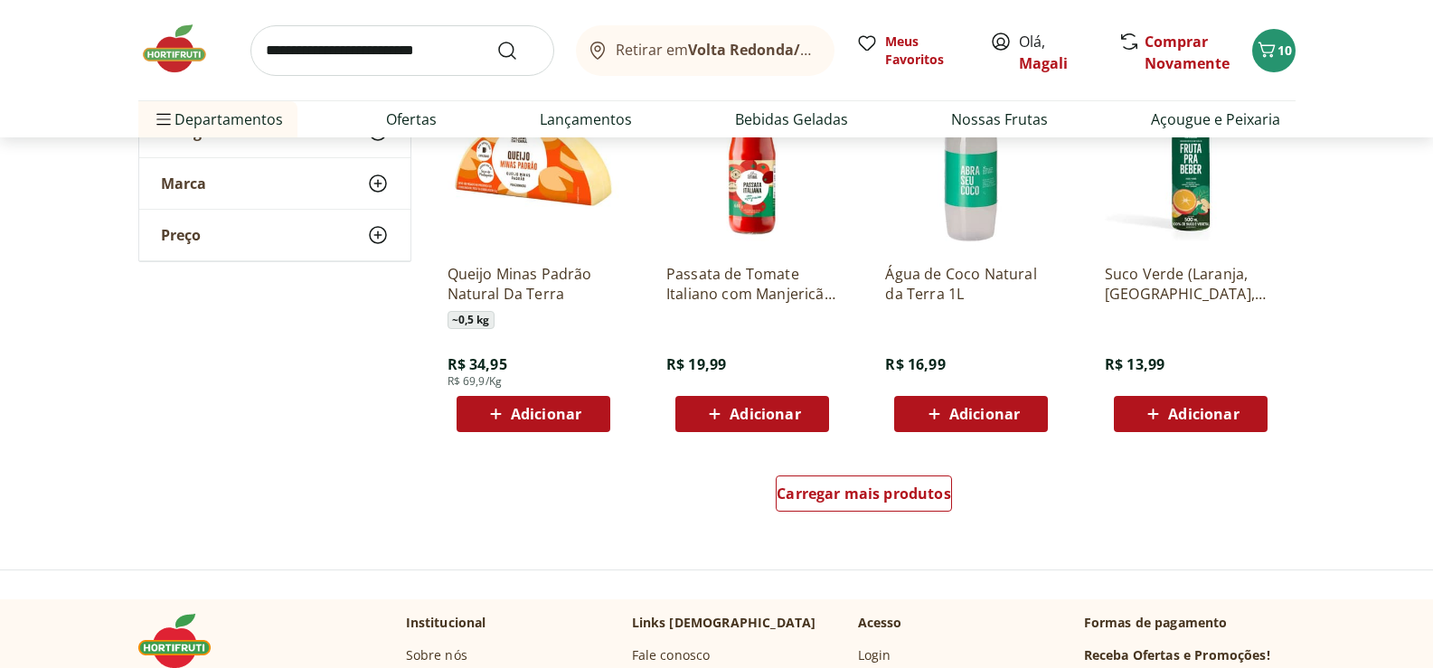
scroll to position [1085, 0]
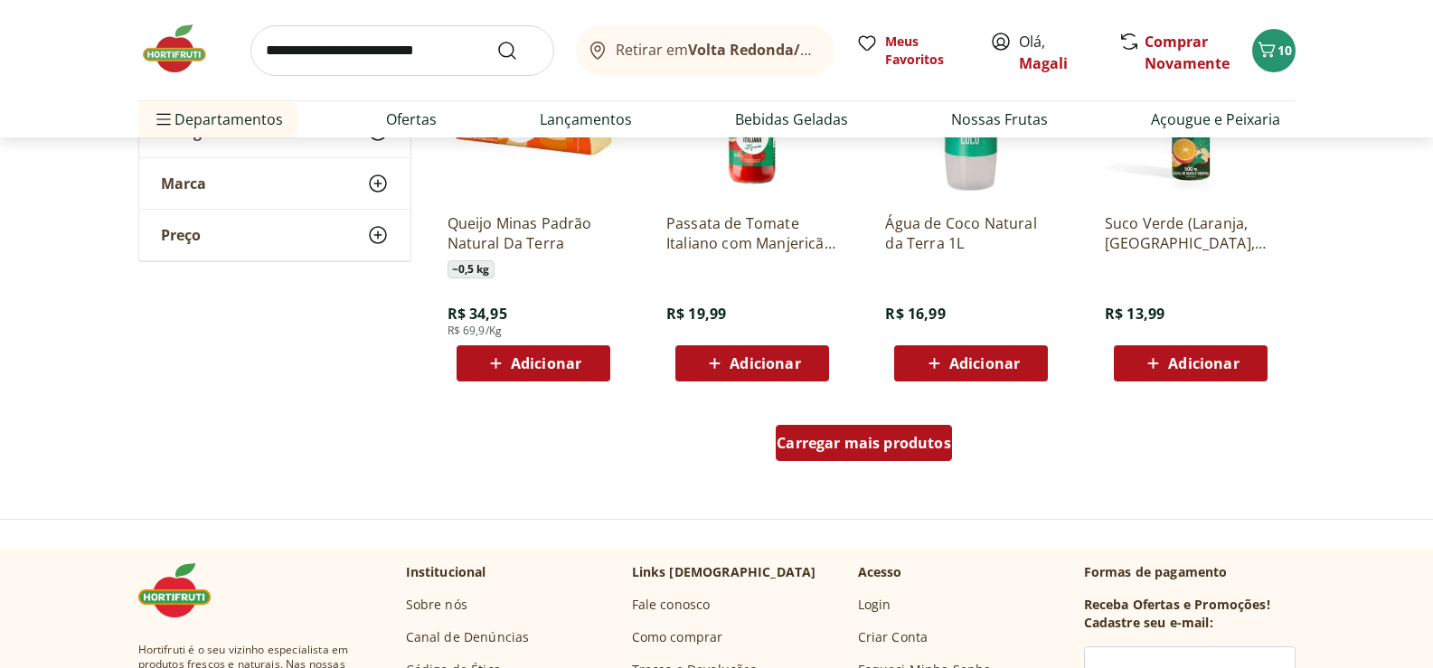
click at [882, 436] on span "Carregar mais produtos" at bounding box center [864, 443] width 174 height 14
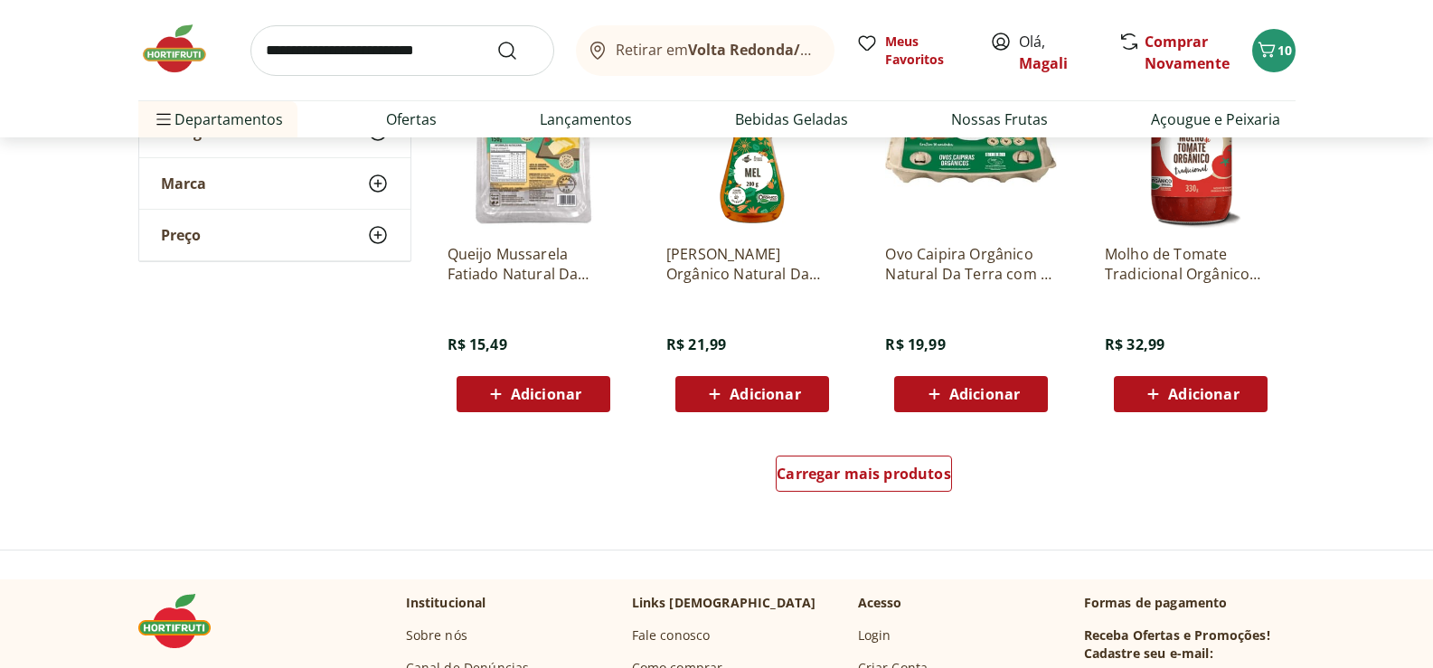
scroll to position [2260, 0]
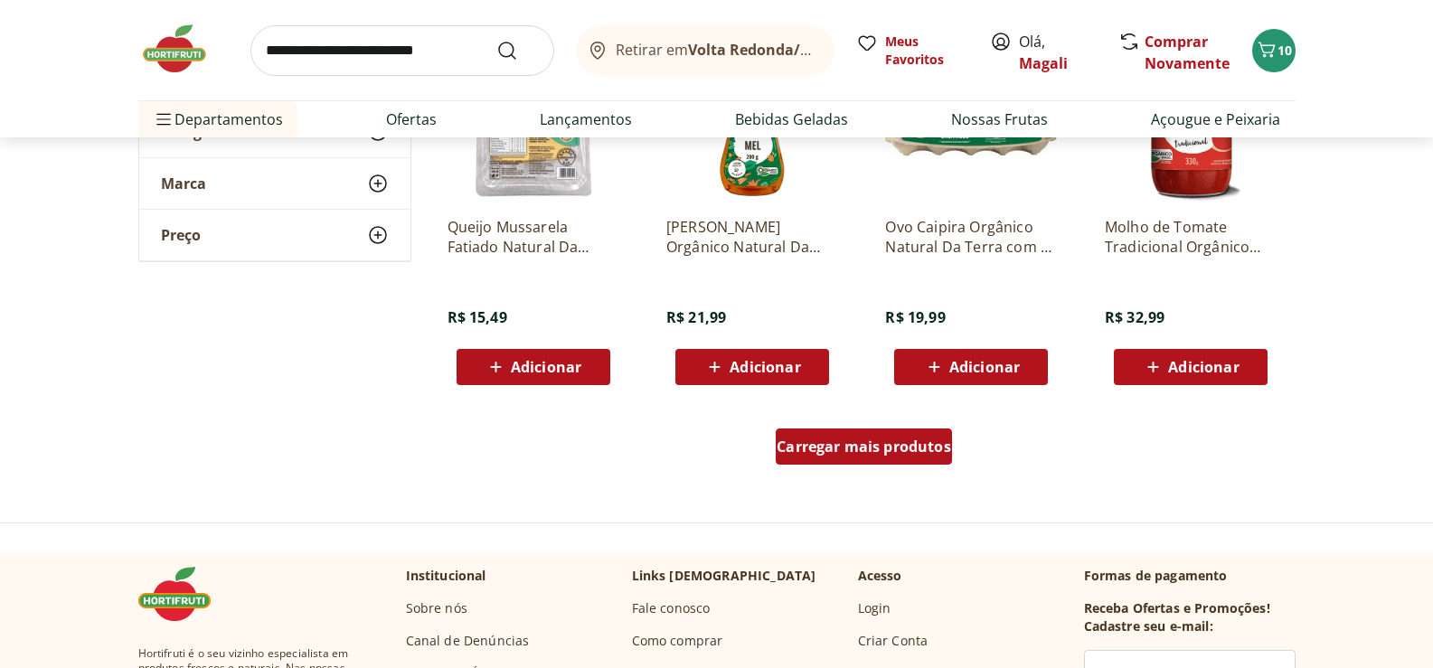
click at [901, 439] on span "Carregar mais produtos" at bounding box center [864, 446] width 174 height 14
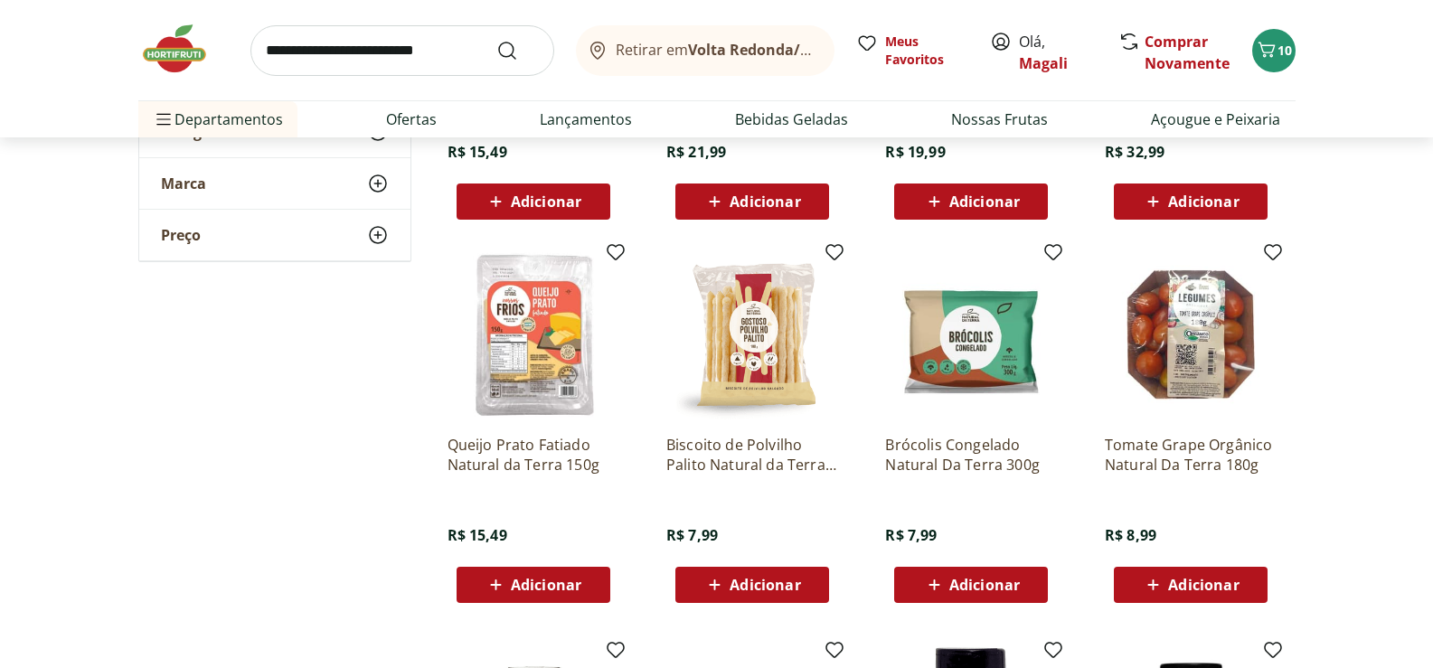
scroll to position [2441, 0]
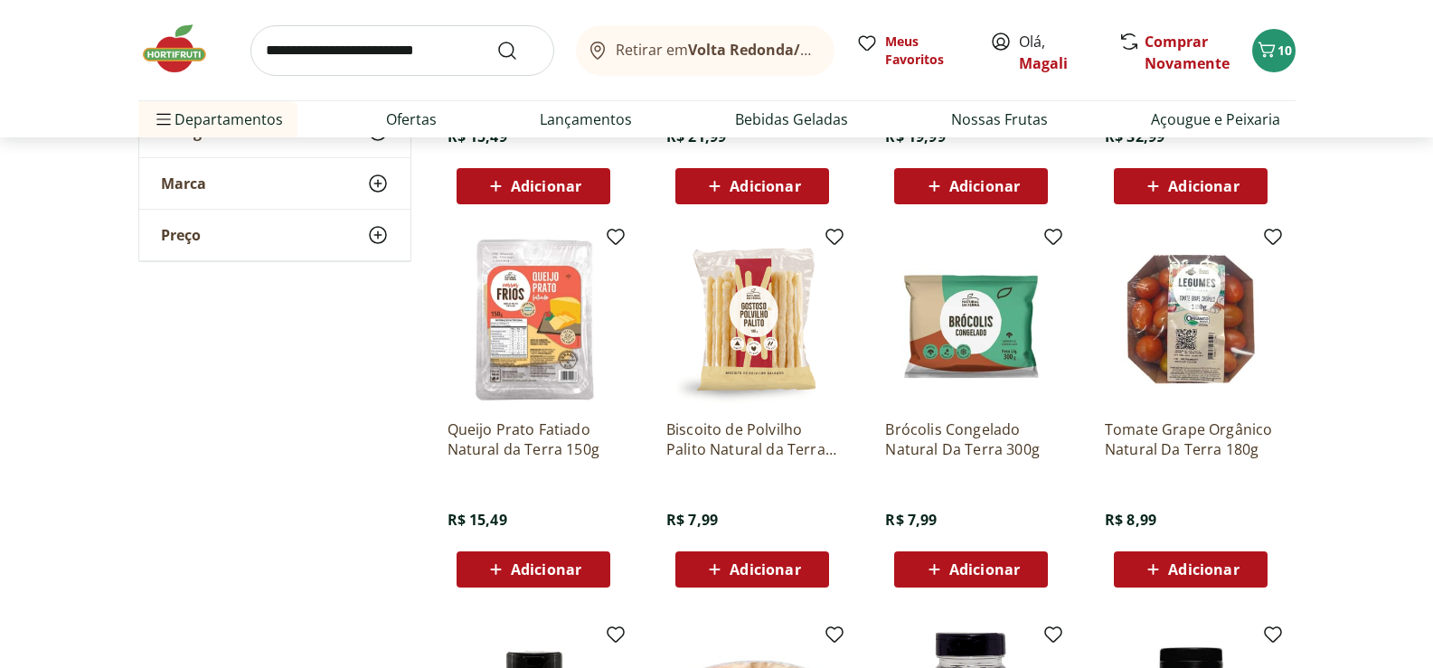
click at [750, 324] on img at bounding box center [752, 319] width 172 height 172
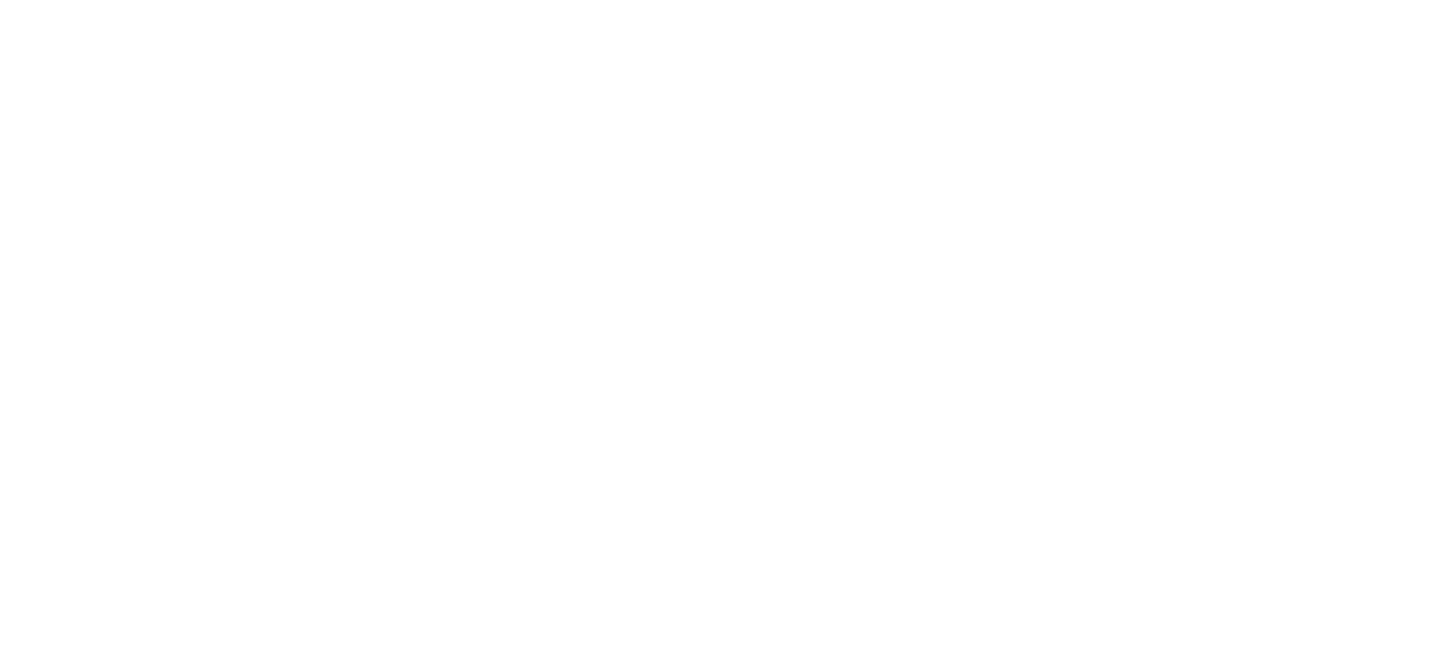
select select "**********"
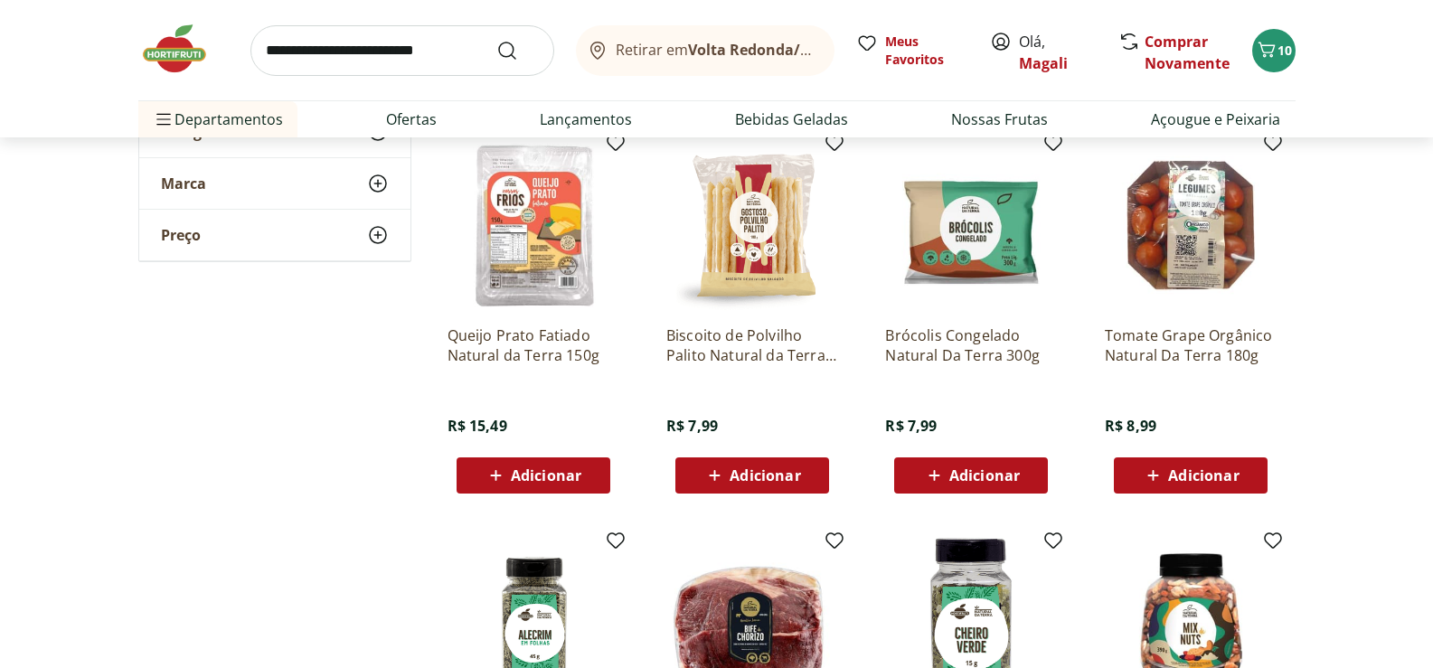
scroll to position [2531, 0]
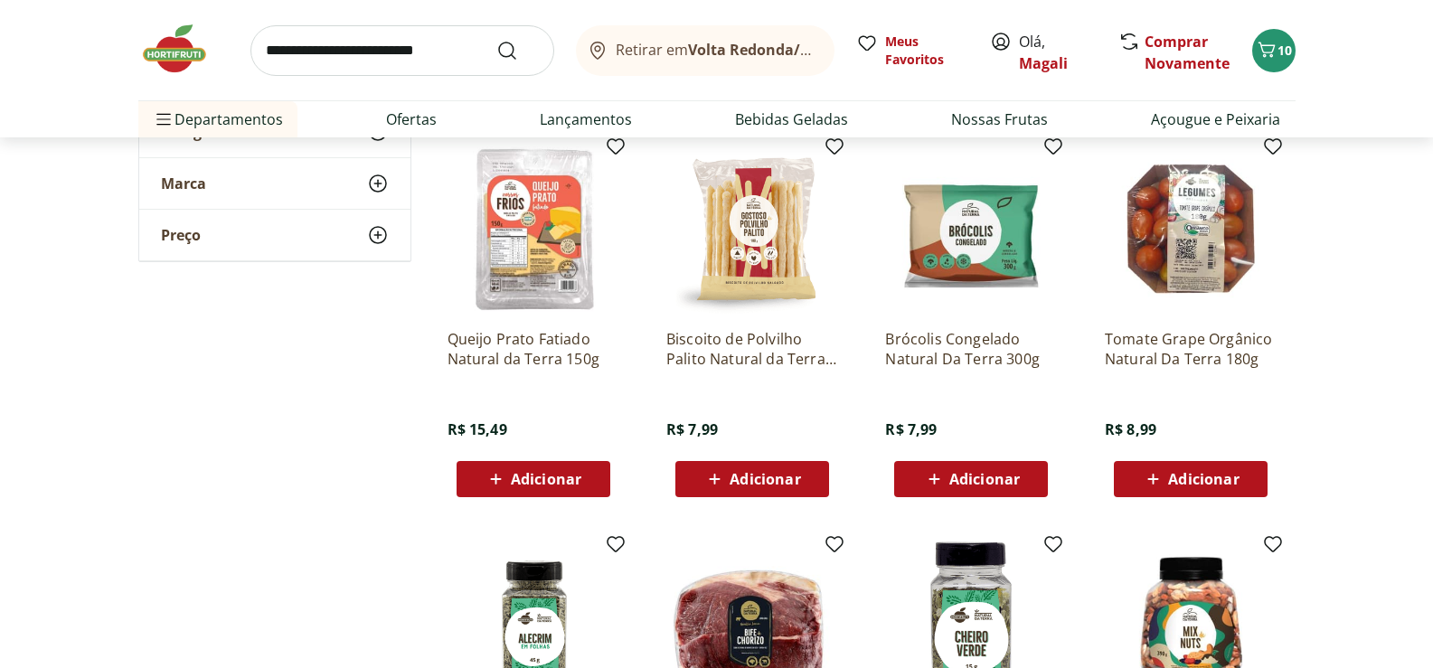
click at [768, 467] on div "Adicionar" at bounding box center [752, 479] width 125 height 33
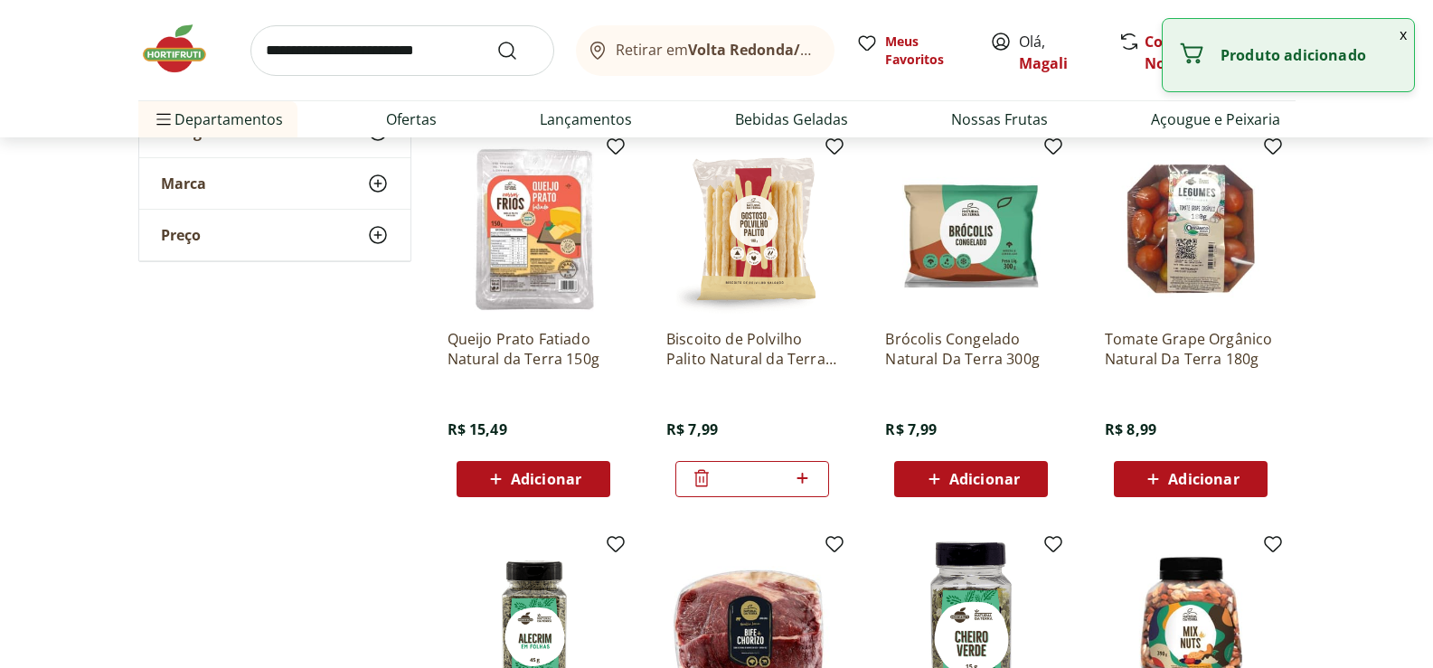
click at [802, 477] on icon at bounding box center [802, 478] width 23 height 22
type input "*"
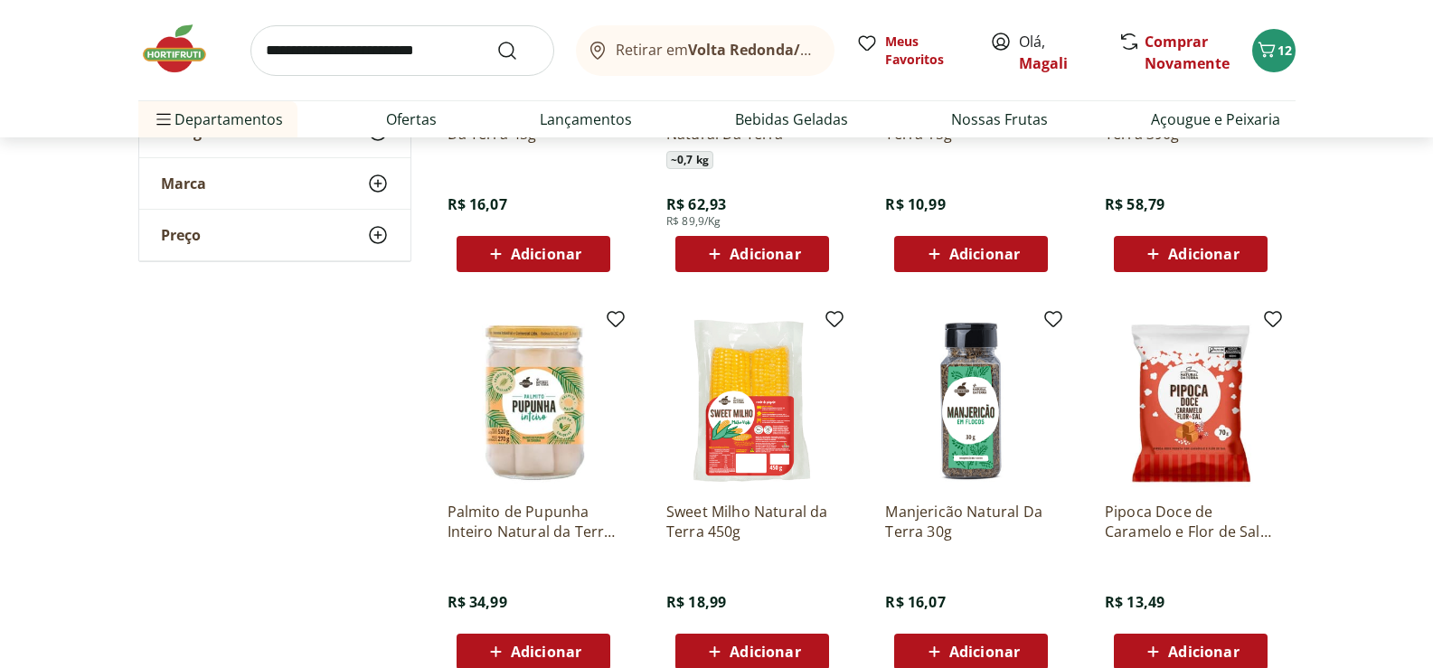
scroll to position [3345, 0]
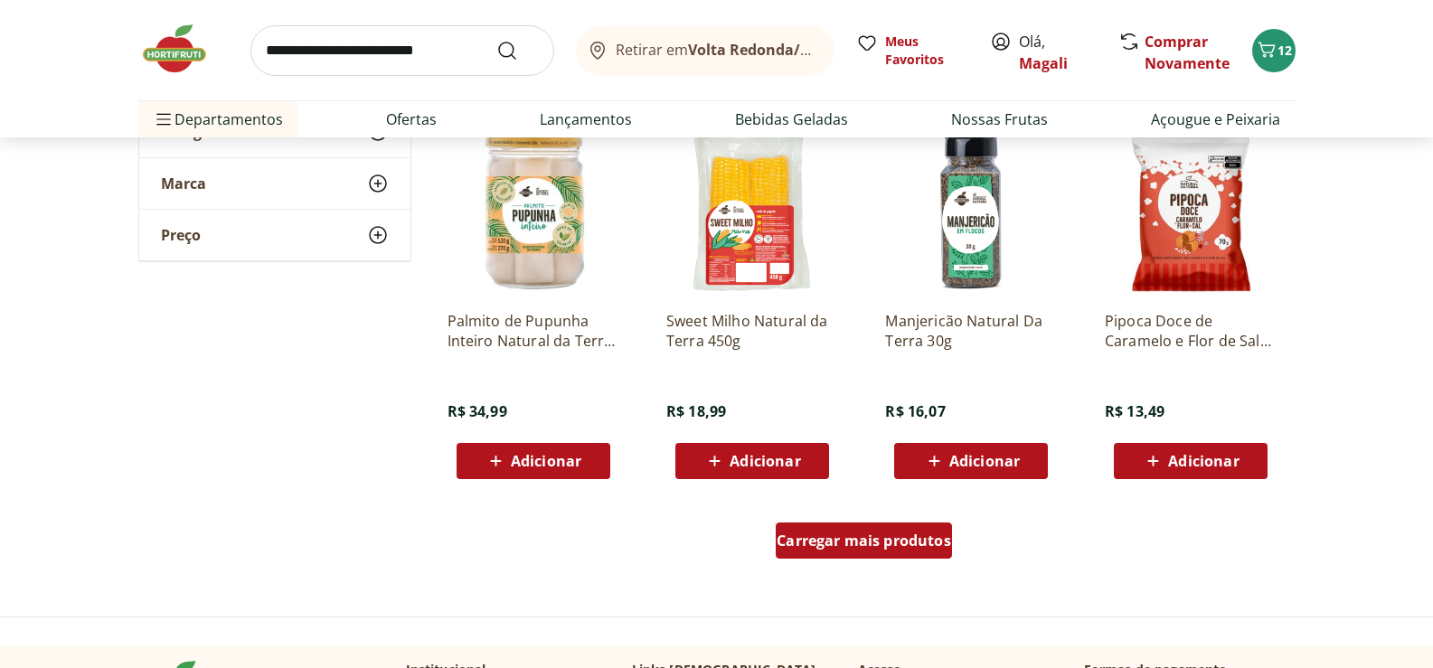
click at [884, 533] on span "Carregar mais produtos" at bounding box center [864, 540] width 174 height 14
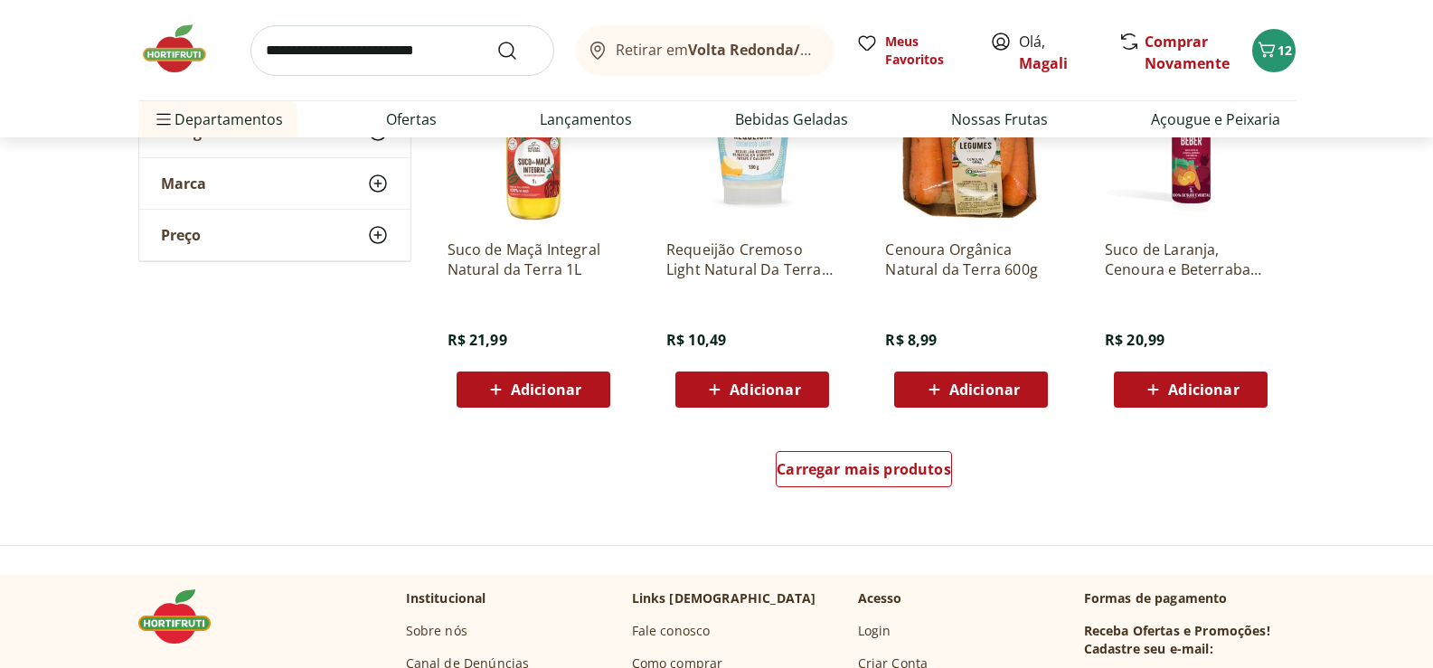
scroll to position [4611, 0]
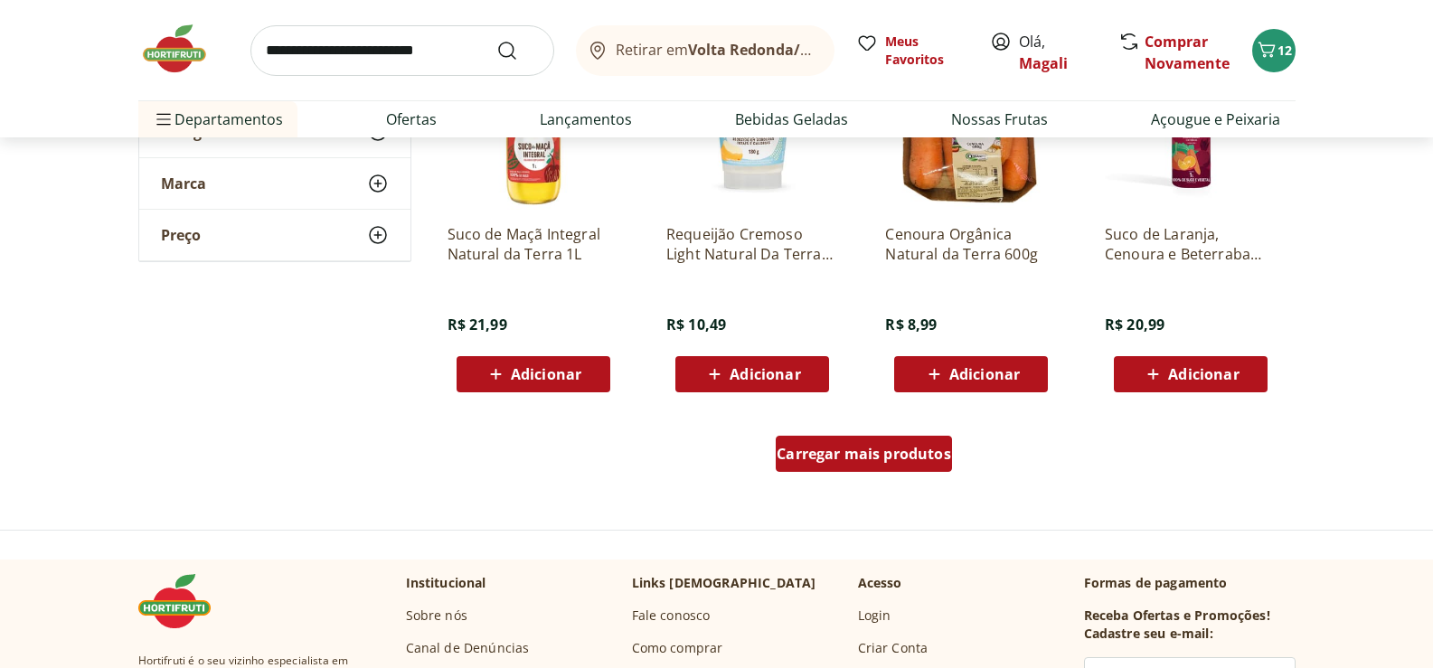
click at [908, 448] on span "Carregar mais produtos" at bounding box center [864, 454] width 174 height 14
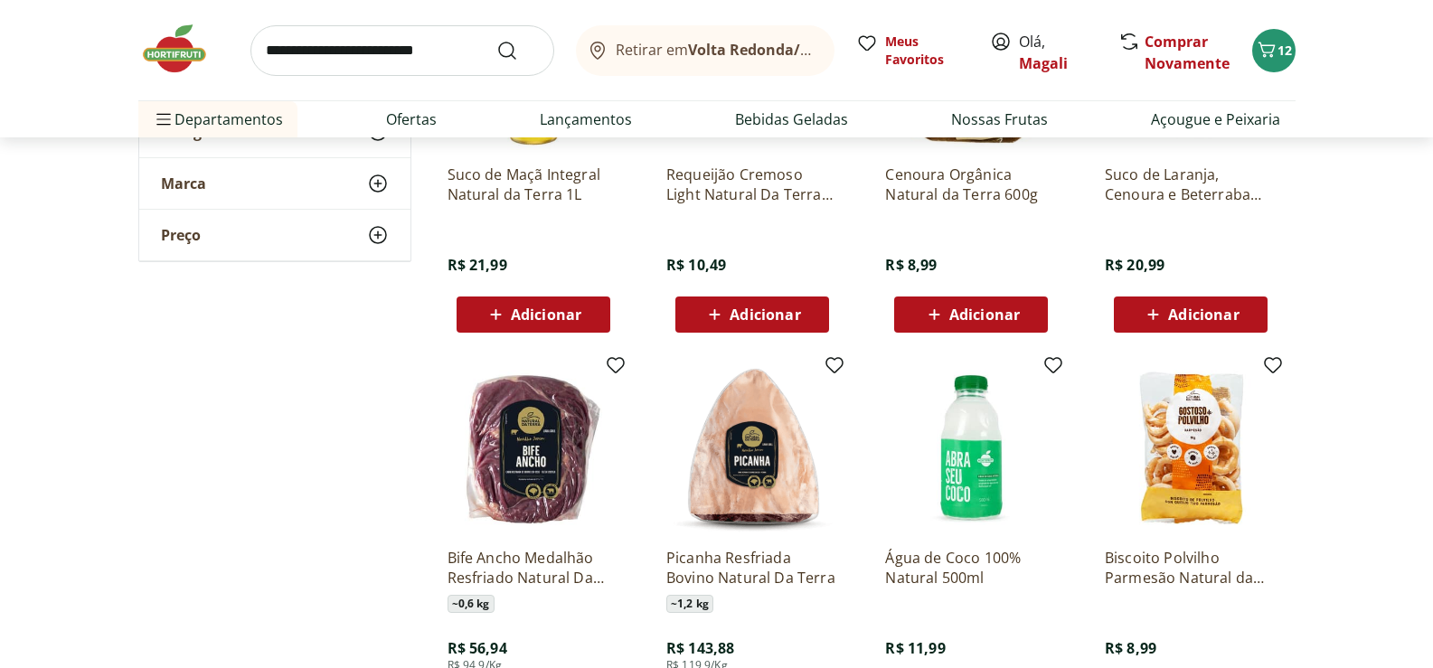
scroll to position [4792, 0]
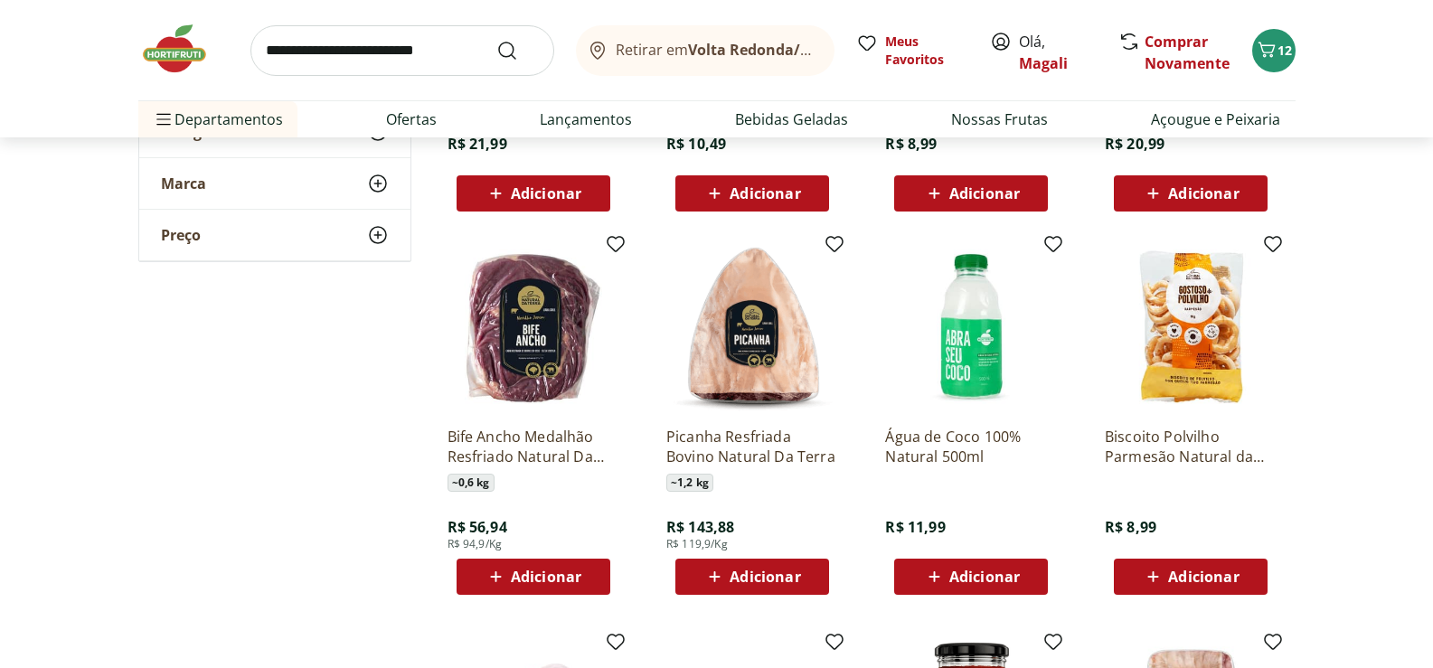
click at [1181, 334] on img at bounding box center [1191, 326] width 172 height 172
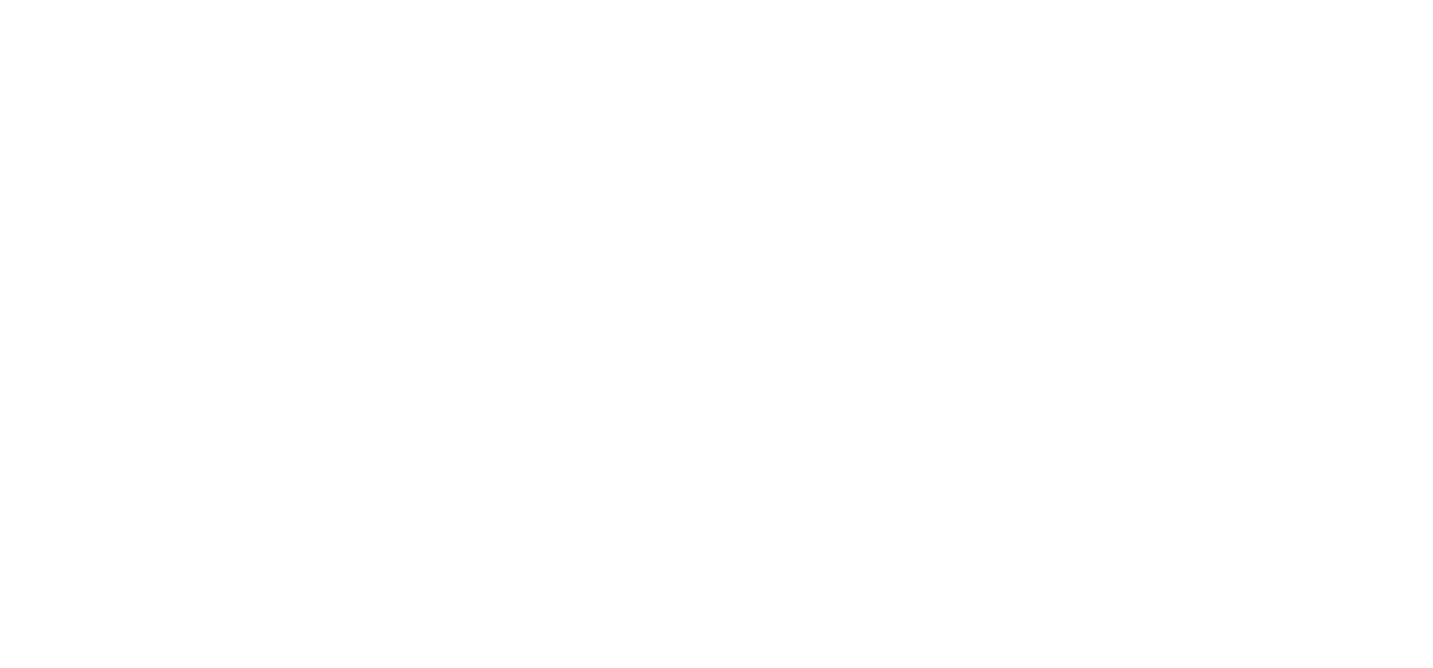
select select "**********"
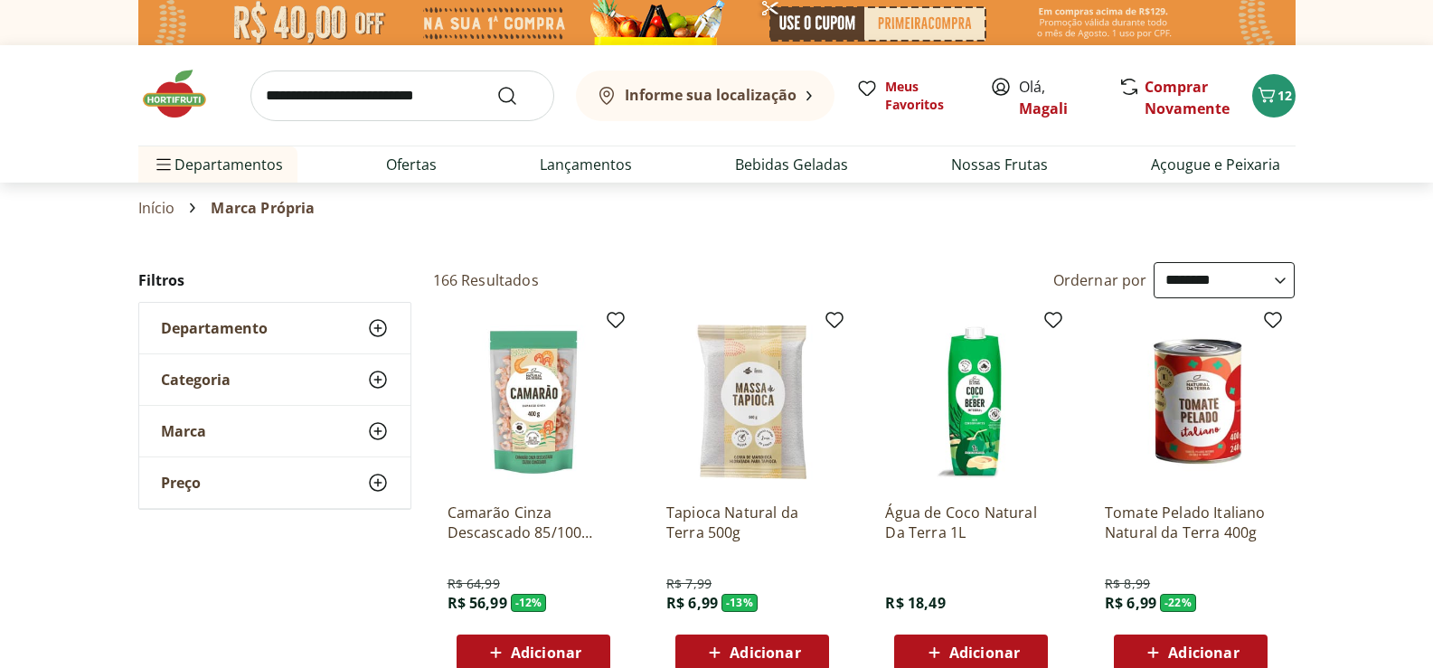
type input "*"
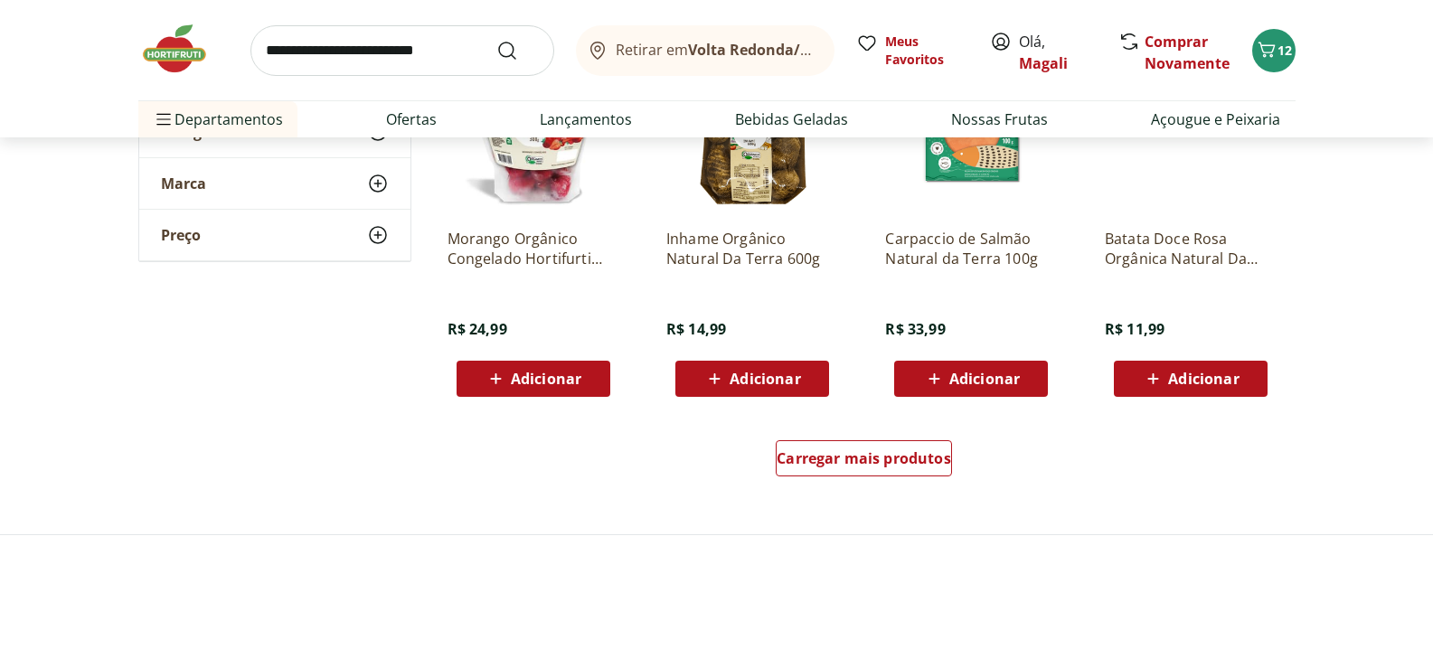
scroll to position [5786, 0]
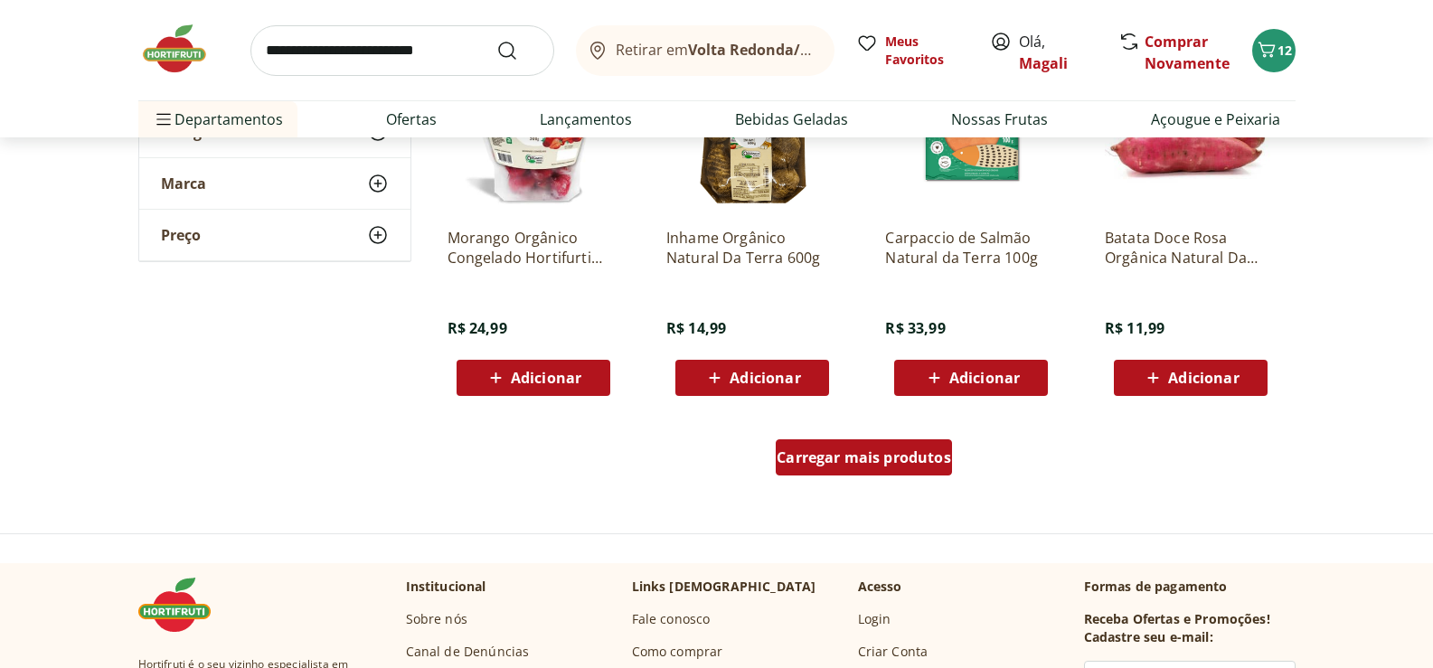
click at [901, 454] on span "Carregar mais produtos" at bounding box center [864, 457] width 174 height 14
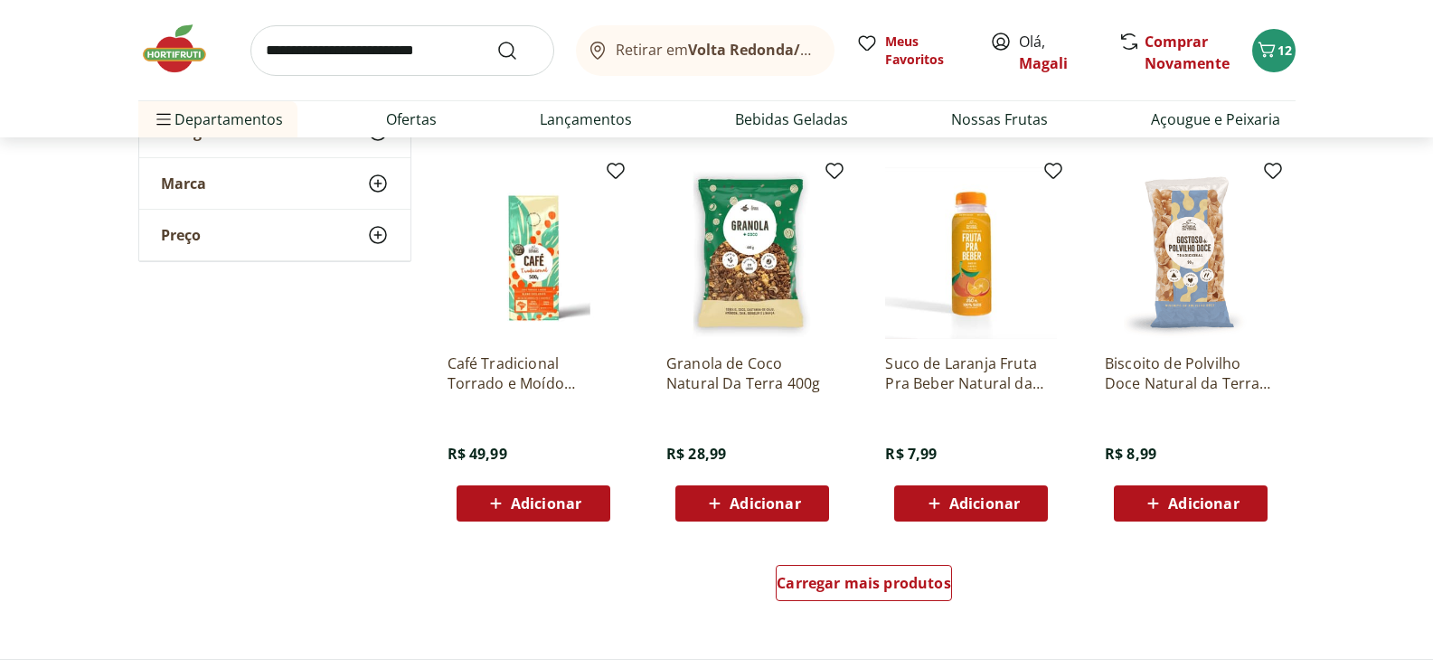
scroll to position [6871, 0]
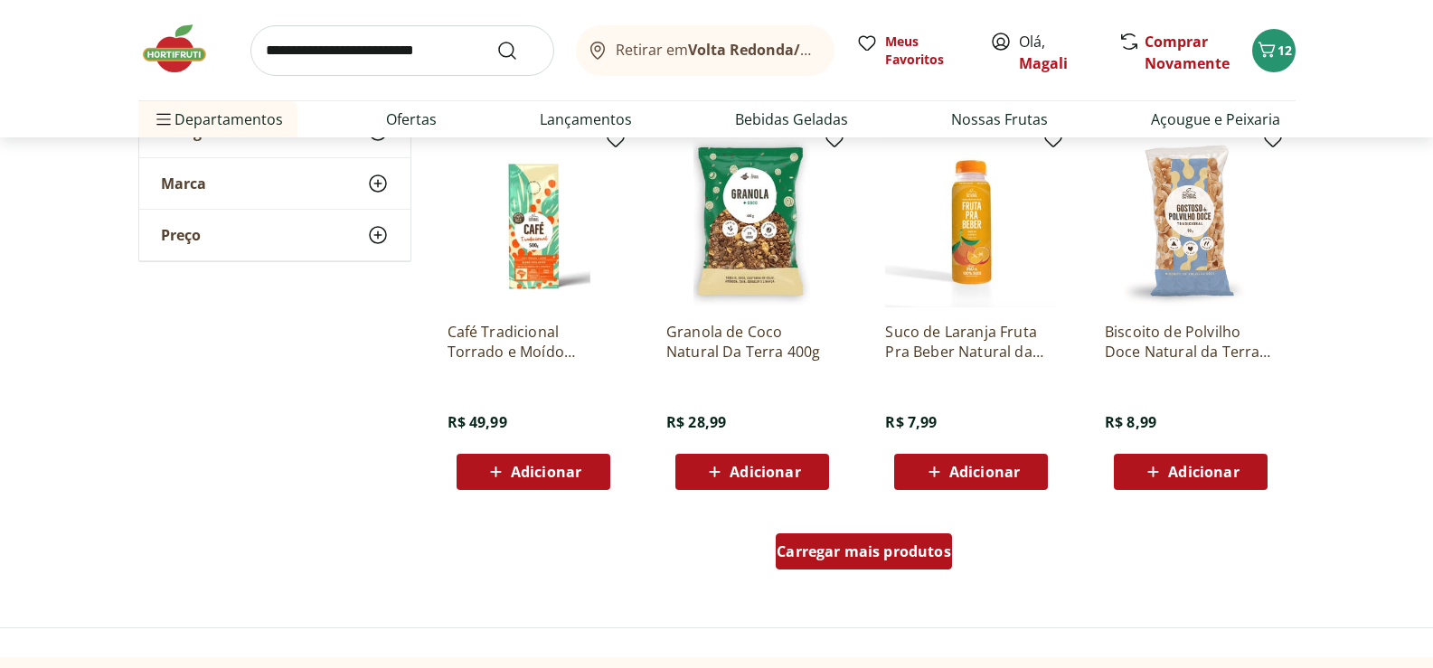
click at [931, 540] on div "Carregar mais produtos" at bounding box center [864, 551] width 176 height 36
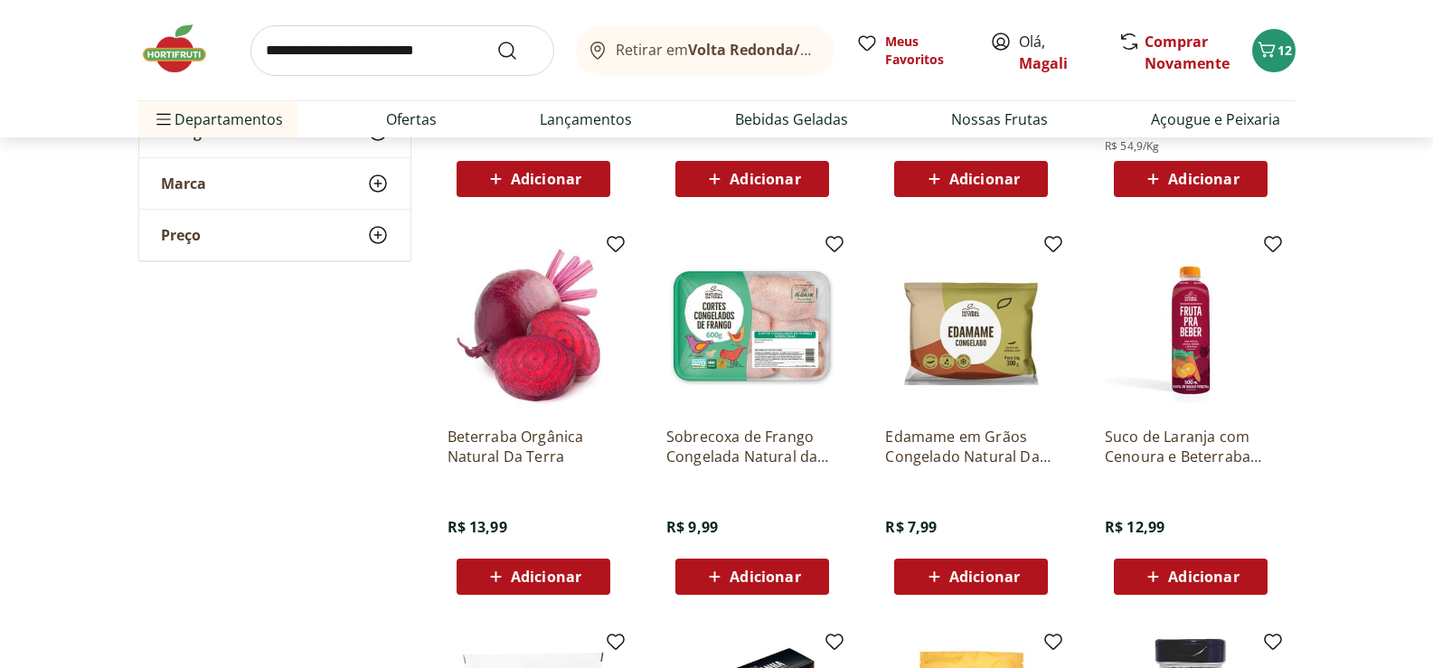
scroll to position [7594, 0]
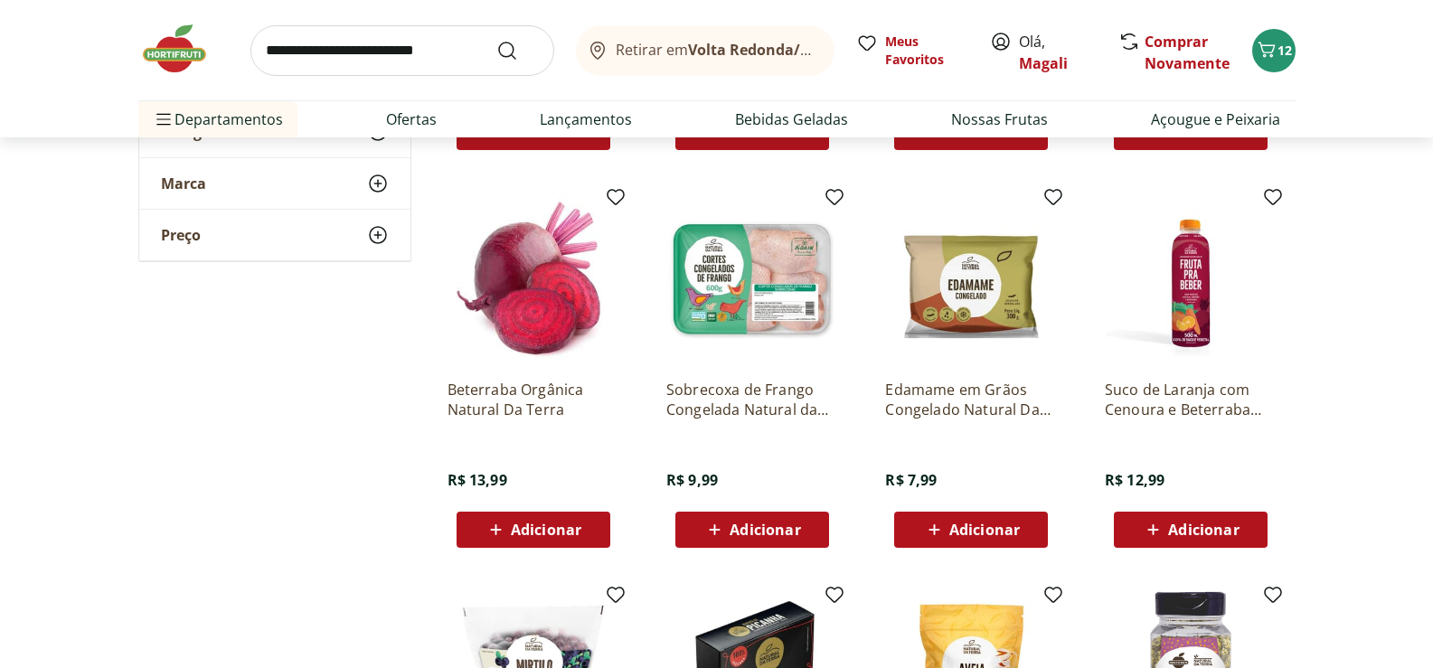
click at [728, 286] on img at bounding box center [752, 279] width 172 height 172
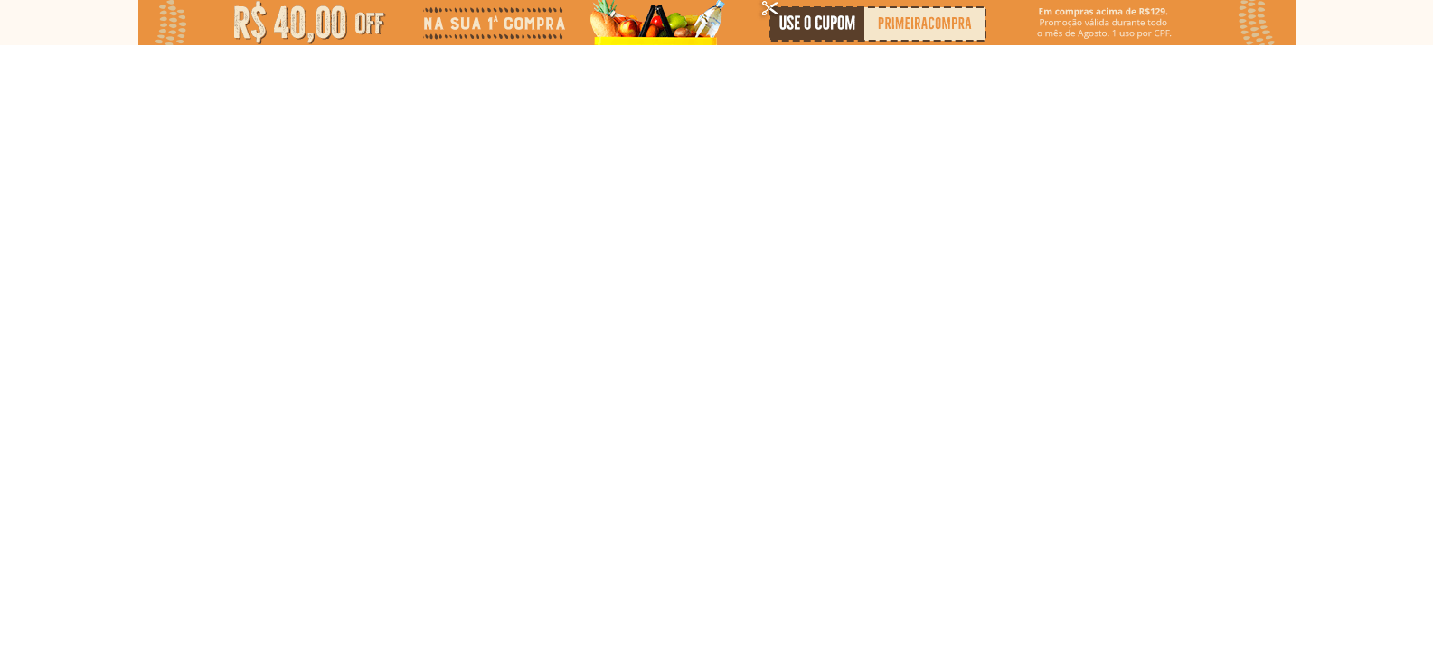
select select "**********"
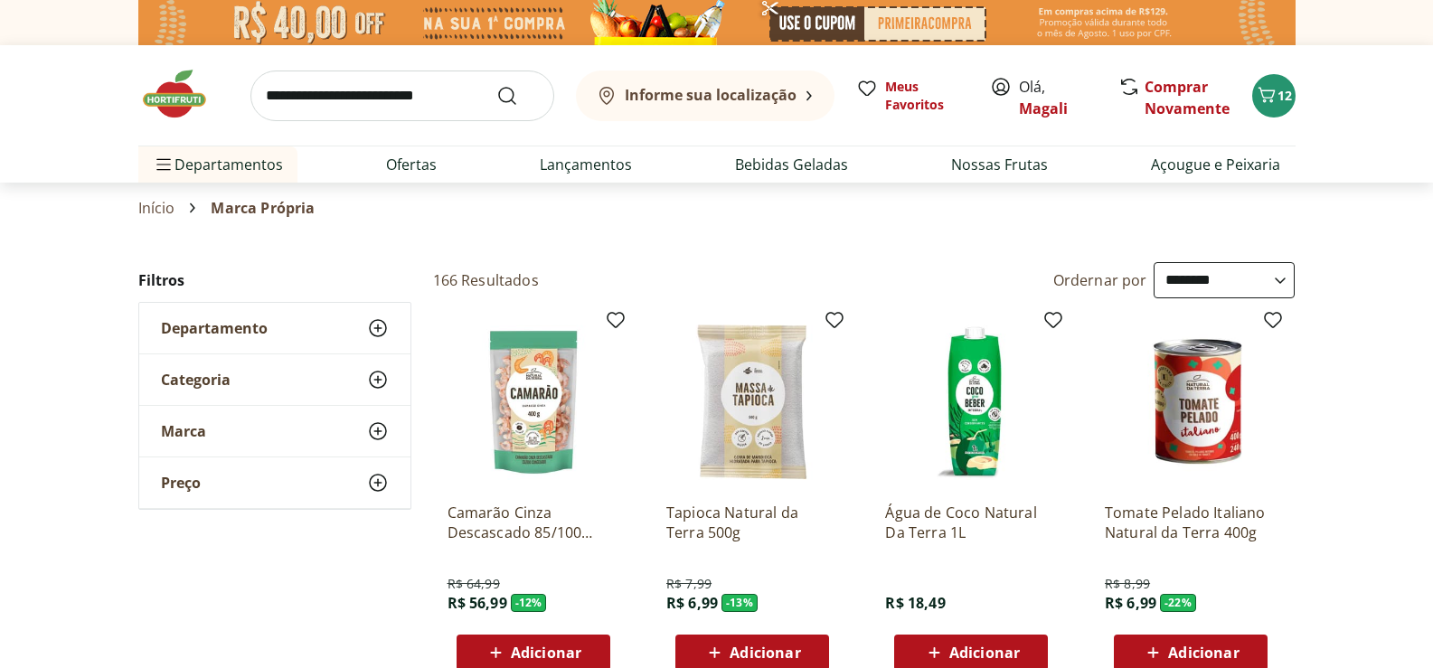
type input "*"
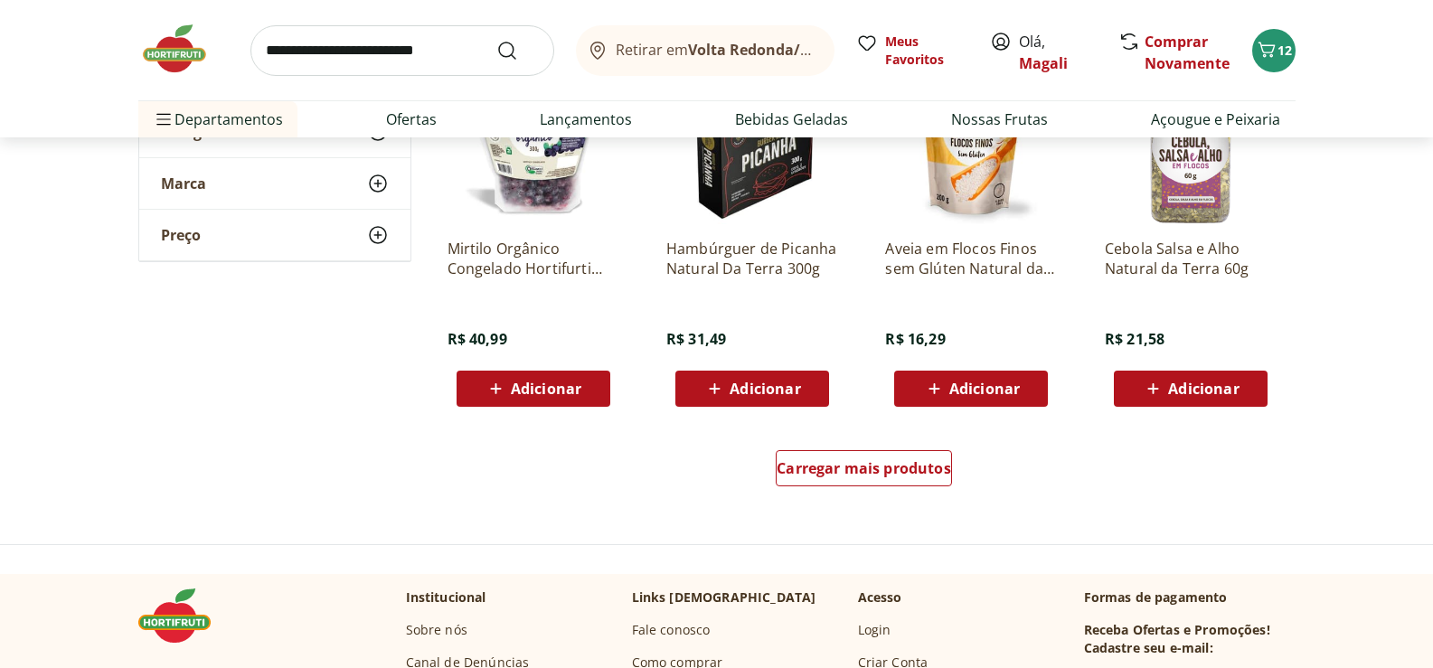
scroll to position [8150, 0]
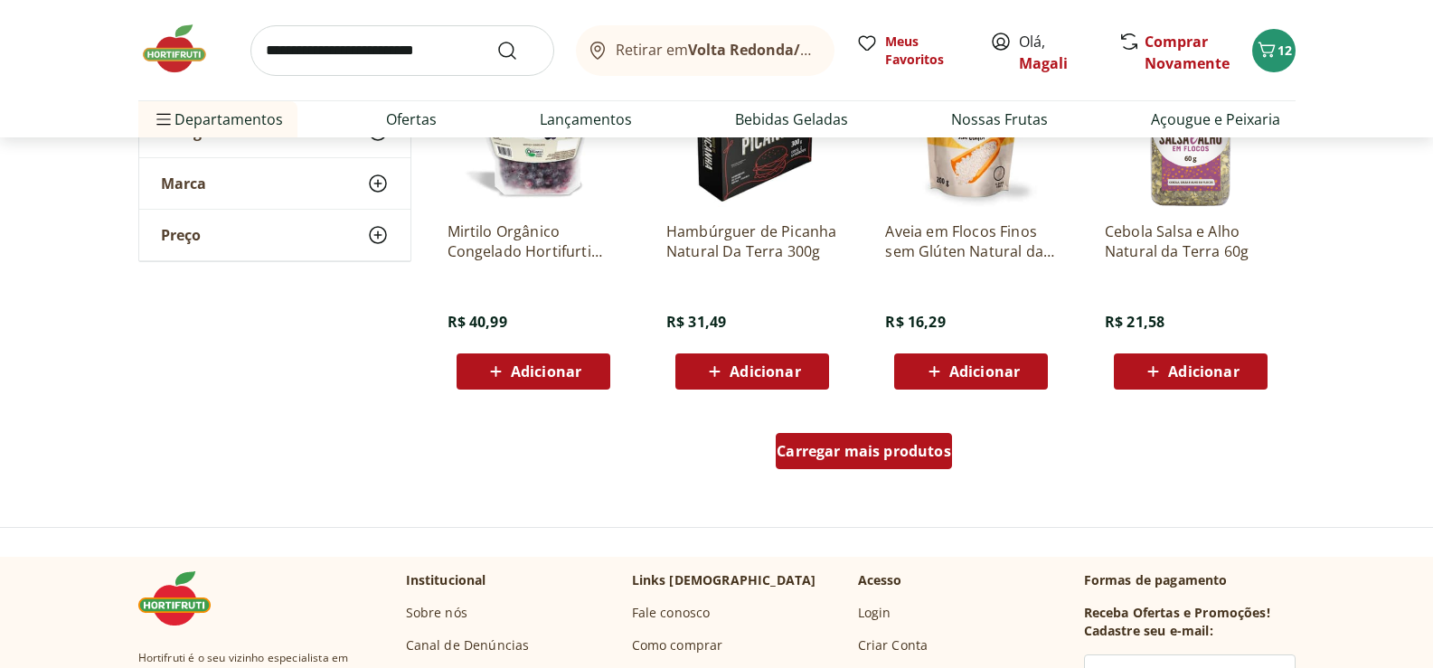
click at [891, 450] on span "Carregar mais produtos" at bounding box center [864, 451] width 174 height 14
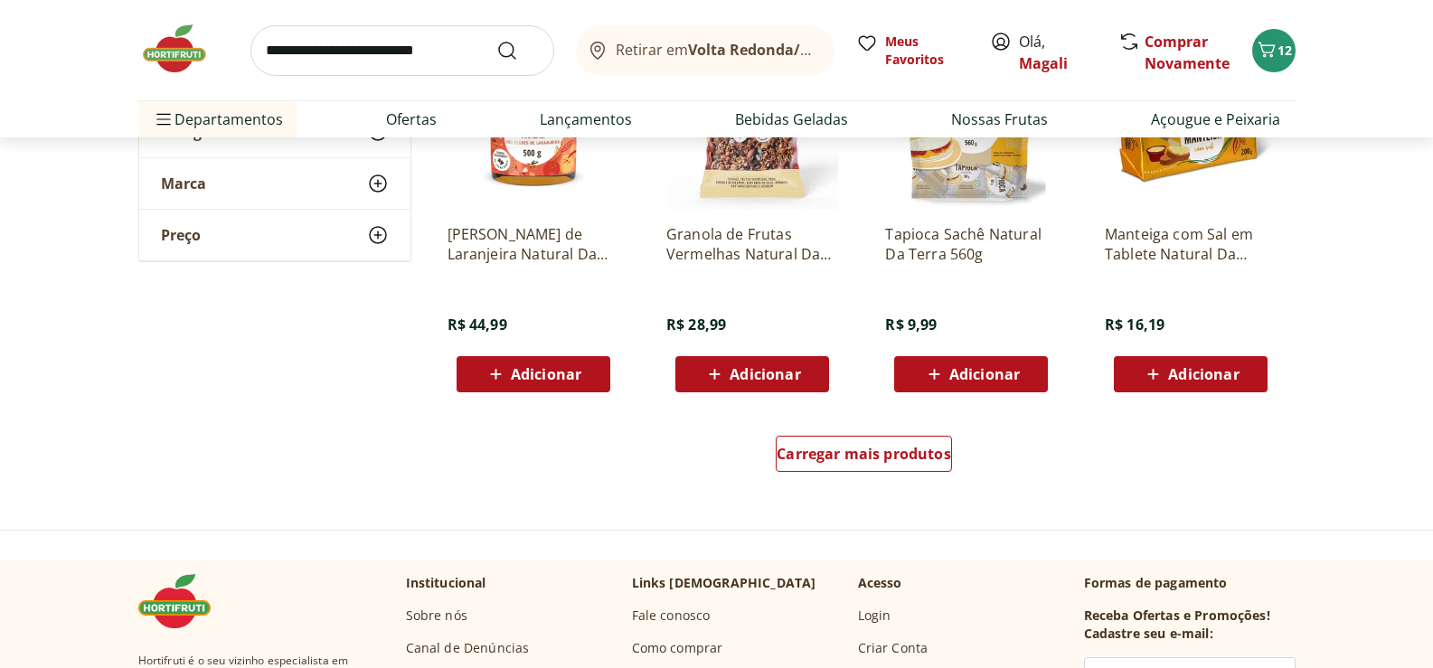
scroll to position [9416, 0]
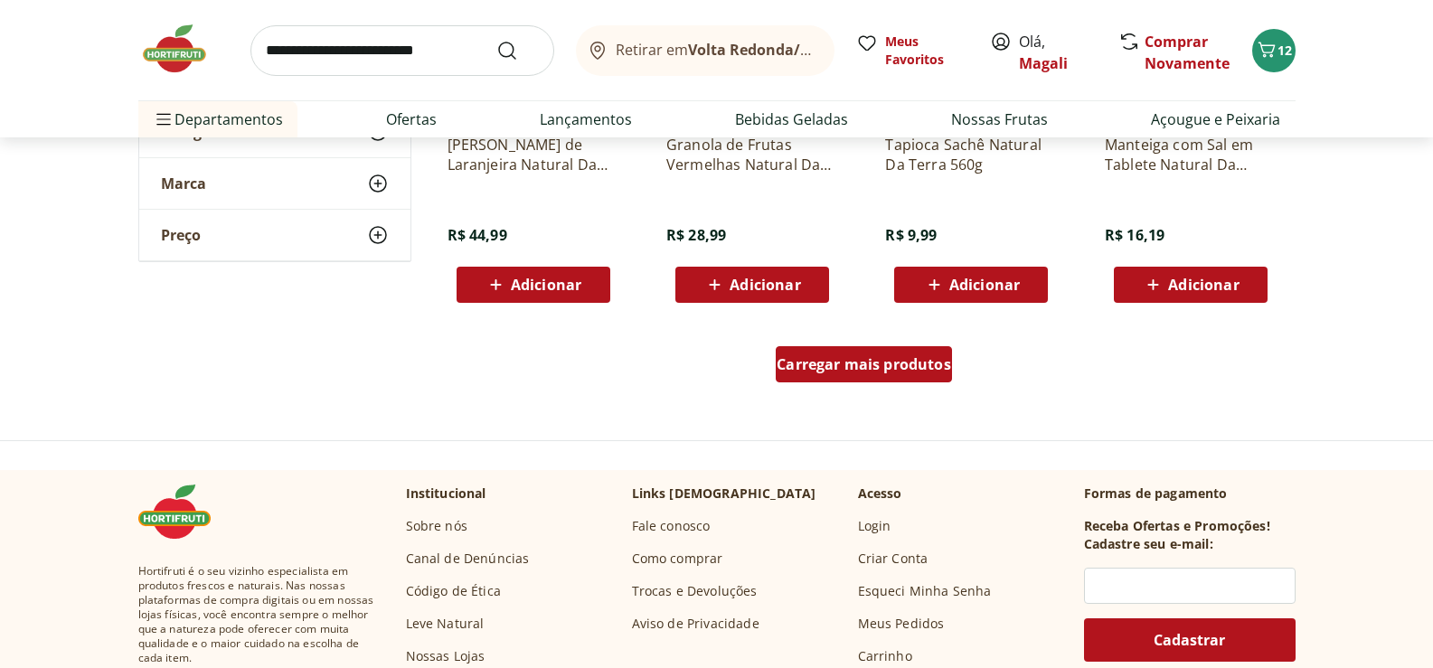
click at [890, 363] on span "Carregar mais produtos" at bounding box center [864, 364] width 174 height 14
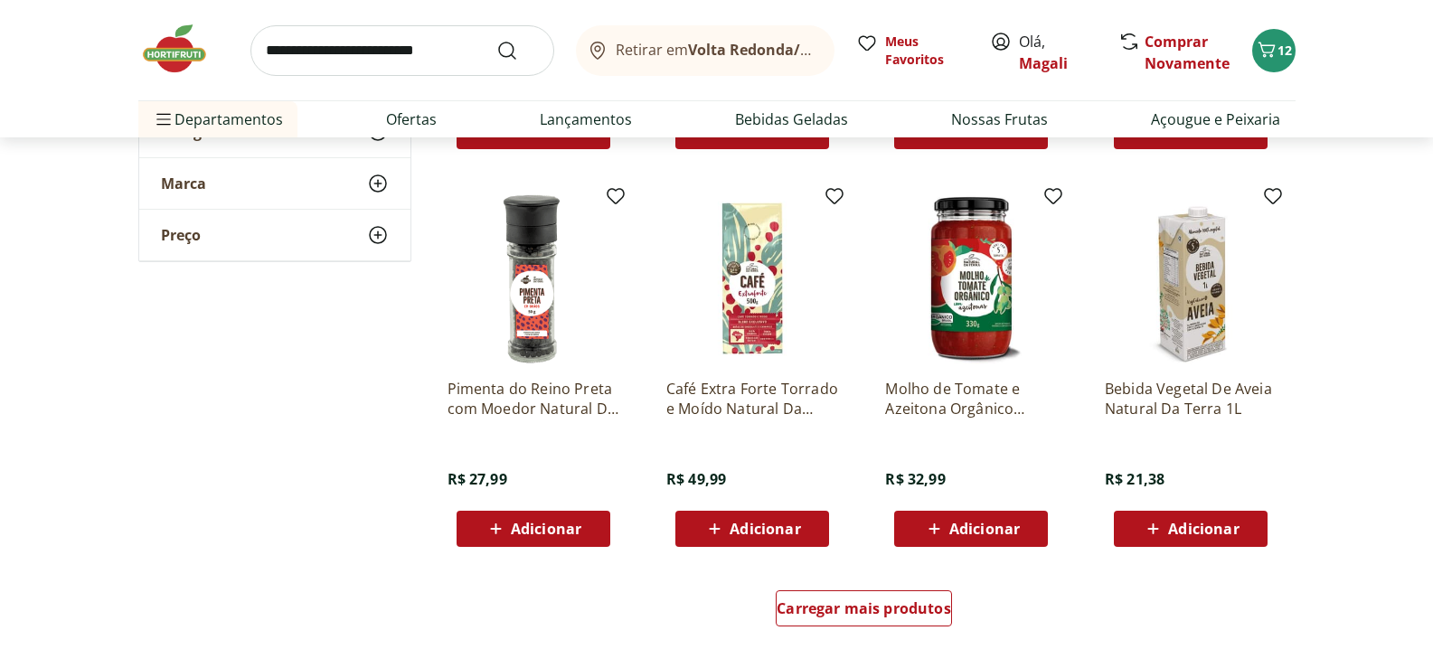
scroll to position [10410, 0]
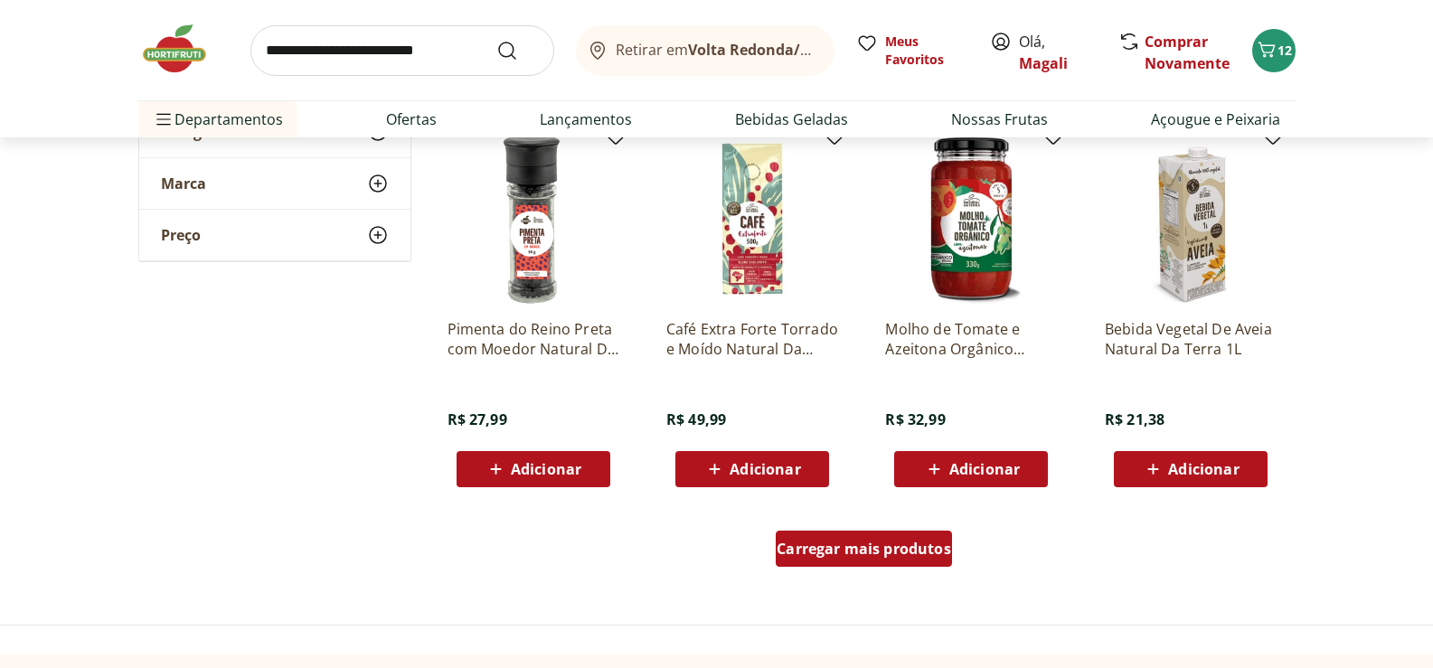
click at [873, 546] on span "Carregar mais produtos" at bounding box center [864, 549] width 174 height 14
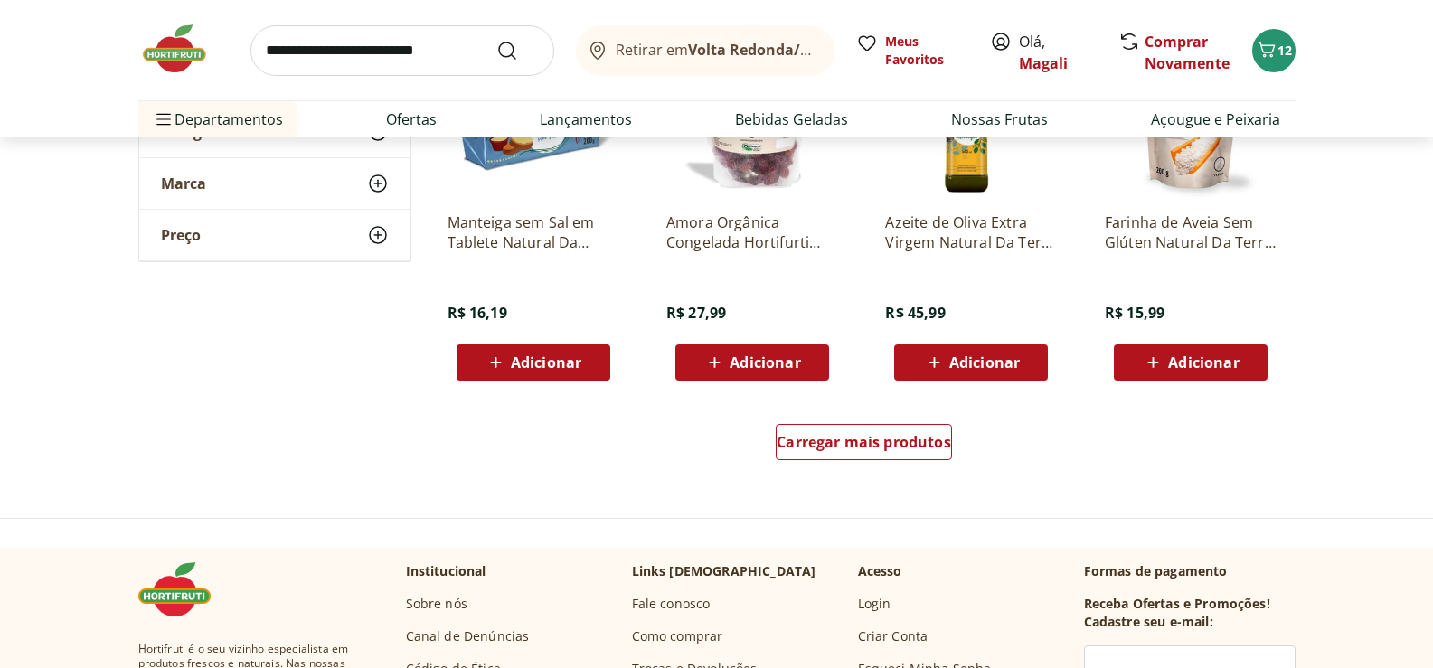
scroll to position [11766, 0]
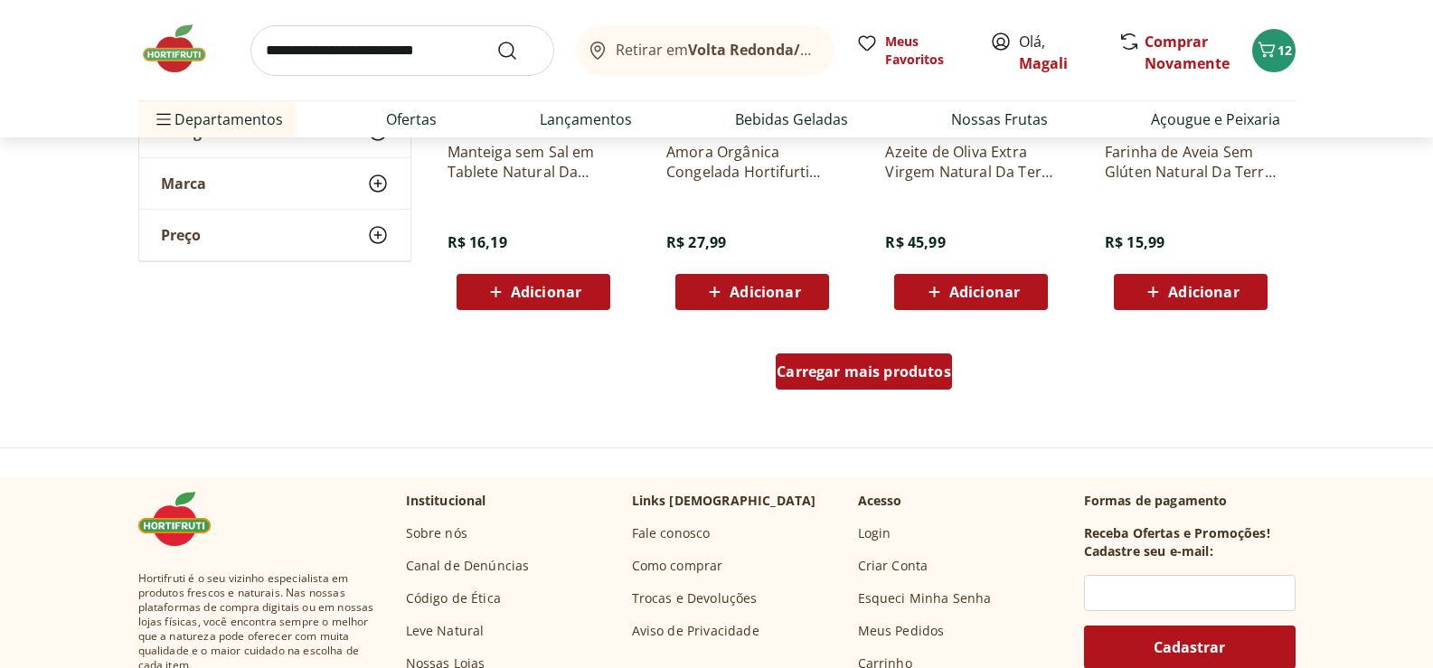
click at [881, 364] on span "Carregar mais produtos" at bounding box center [864, 371] width 174 height 14
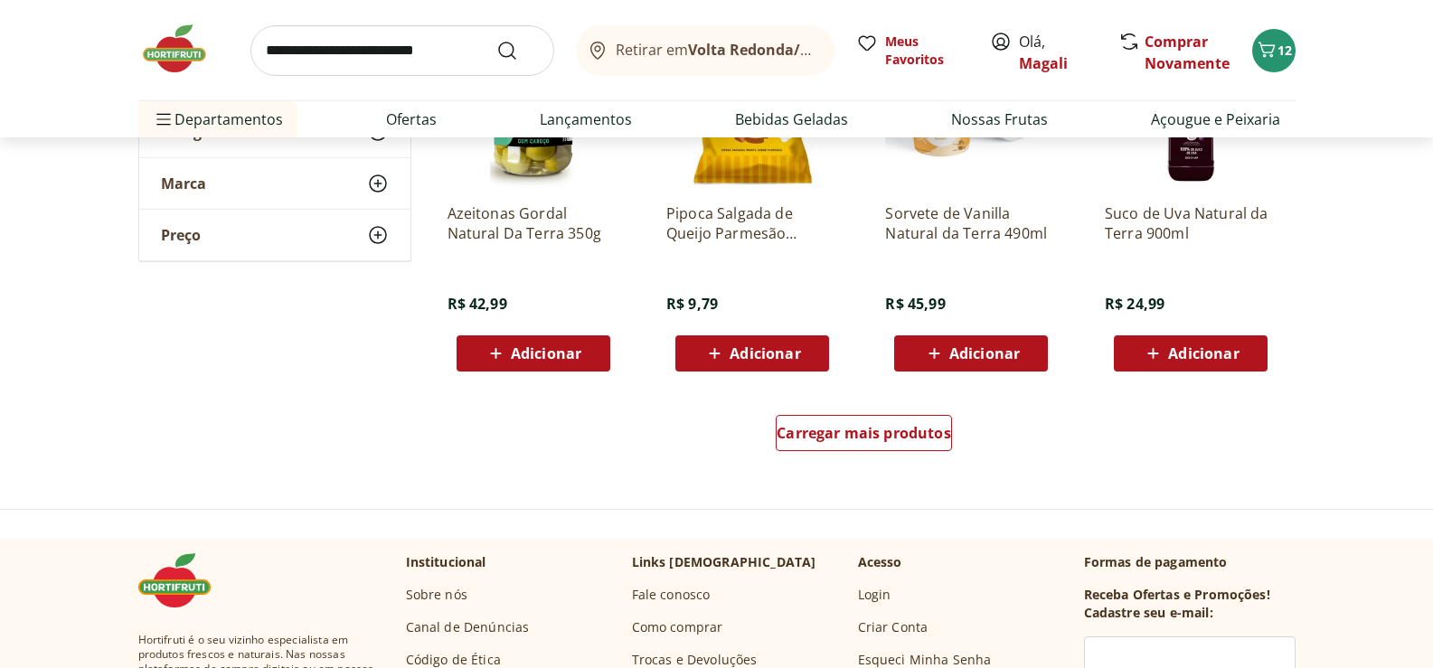
scroll to position [12942, 0]
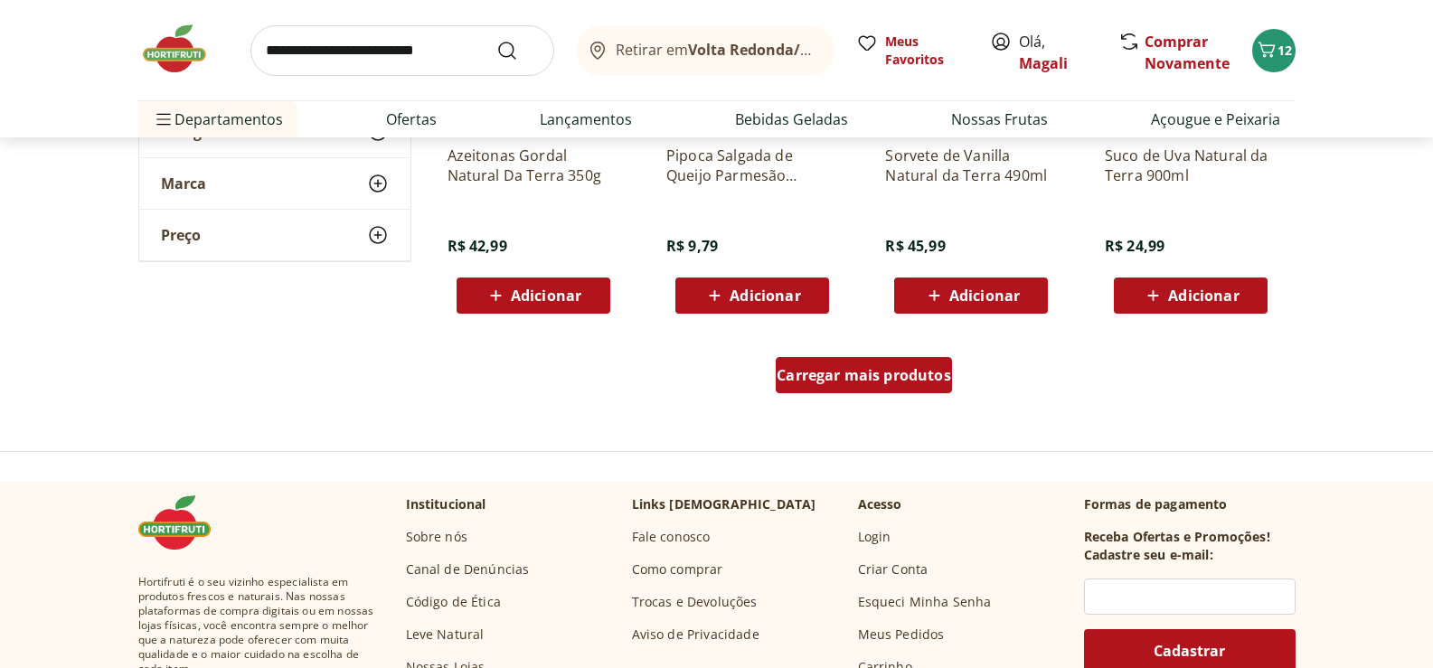
click at [875, 368] on span "Carregar mais produtos" at bounding box center [864, 375] width 174 height 14
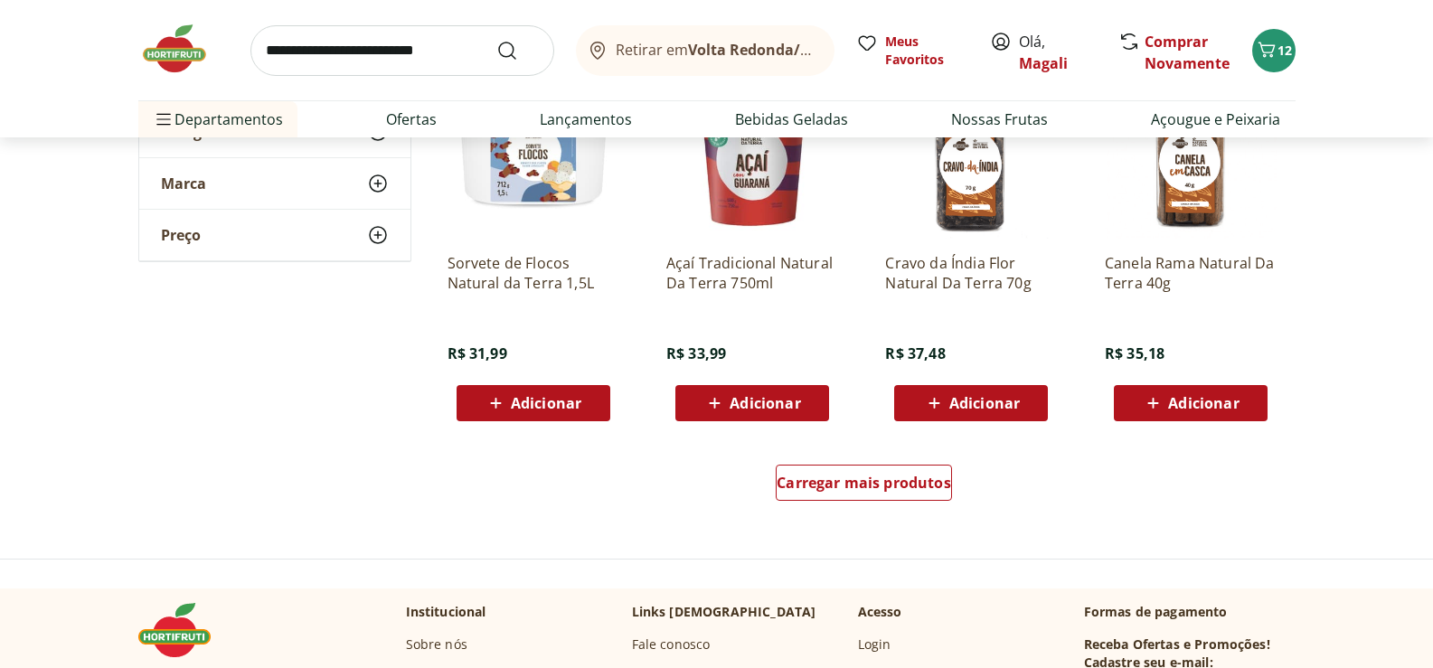
scroll to position [14027, 0]
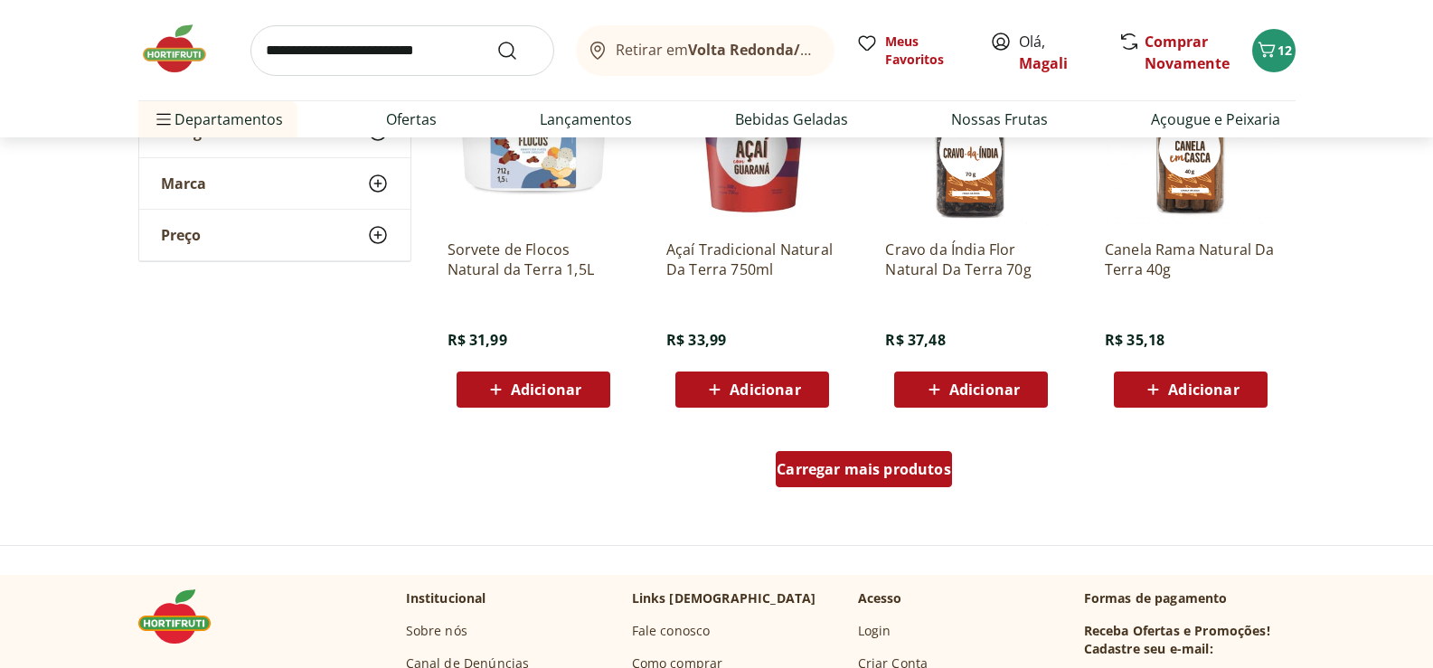
click at [909, 462] on span "Carregar mais produtos" at bounding box center [864, 469] width 174 height 14
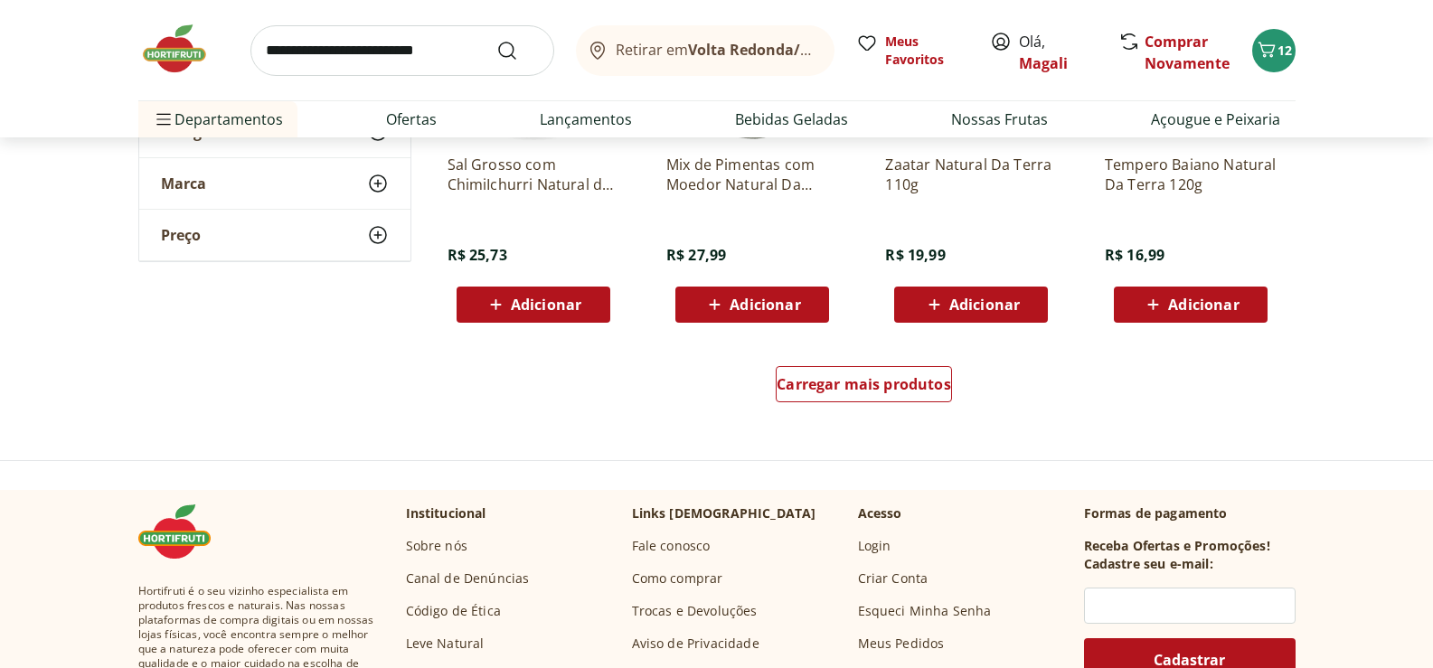
scroll to position [15292, 0]
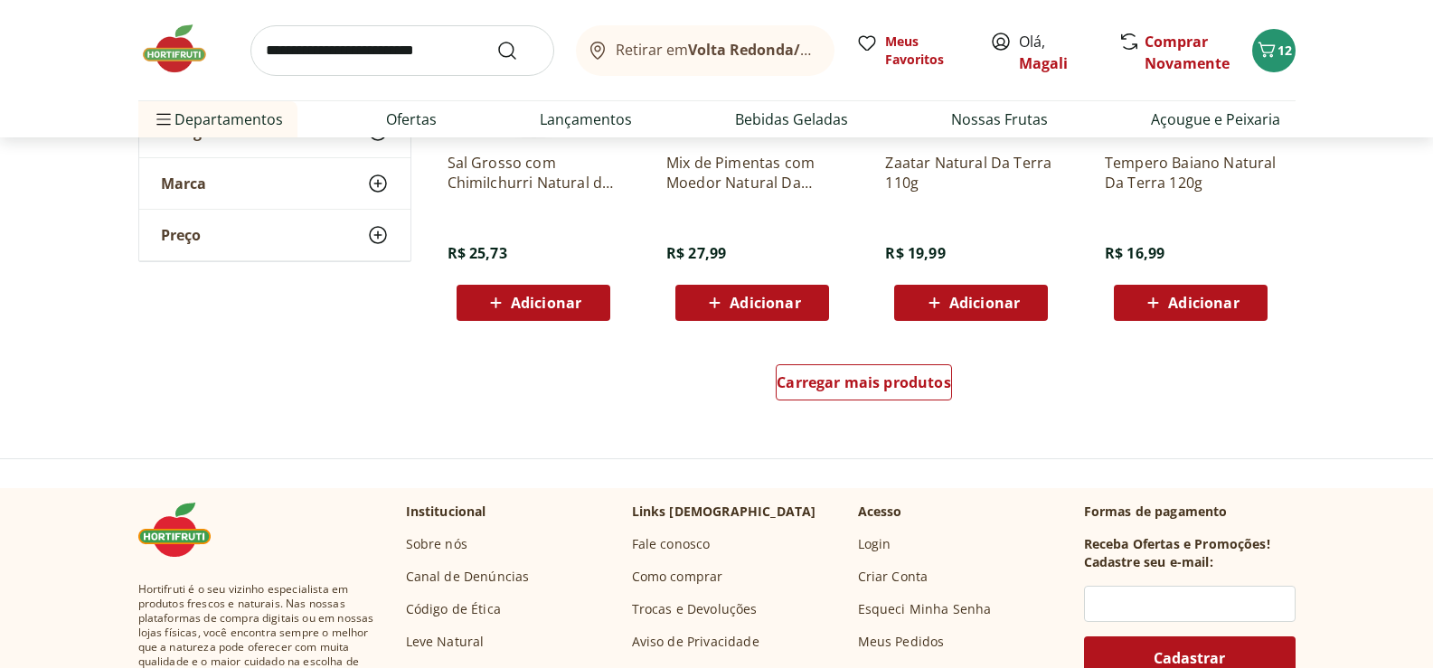
click at [902, 360] on div "Carregar mais produtos" at bounding box center [864, 386] width 877 height 87
click at [902, 377] on span "Carregar mais produtos" at bounding box center [864, 382] width 174 height 14
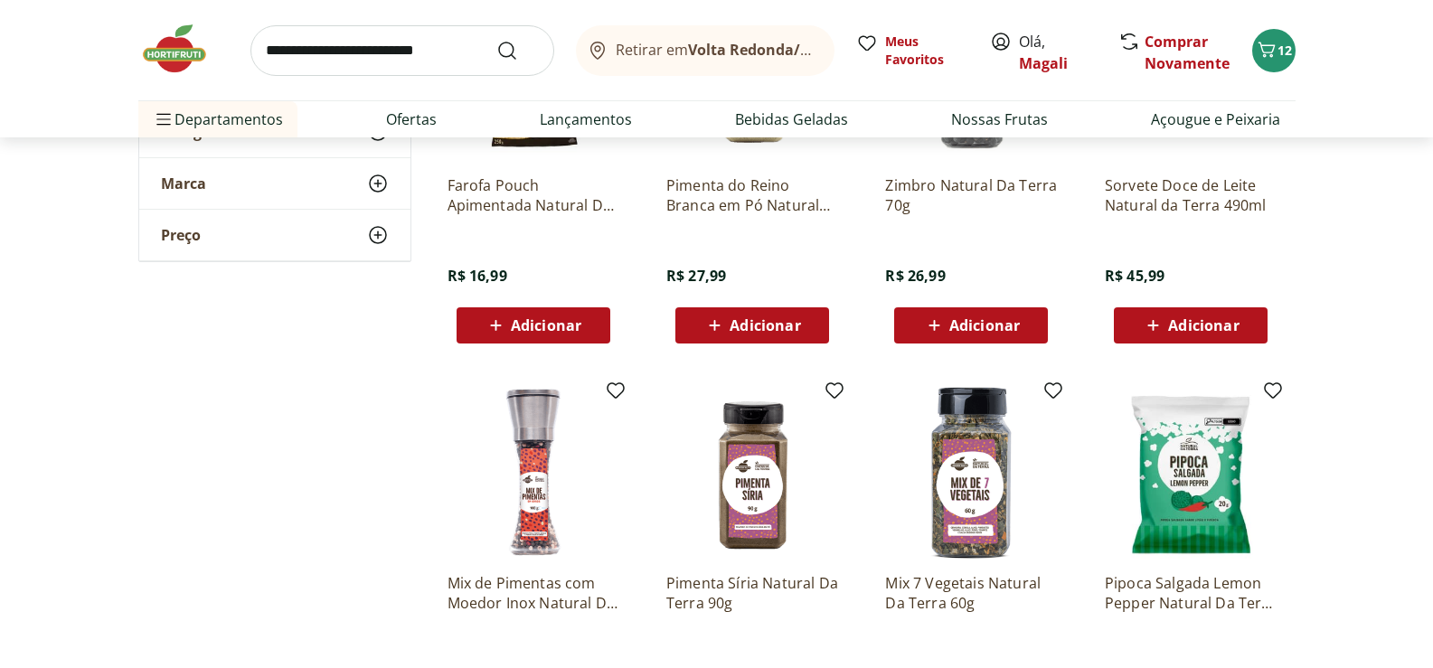
scroll to position [15473, 0]
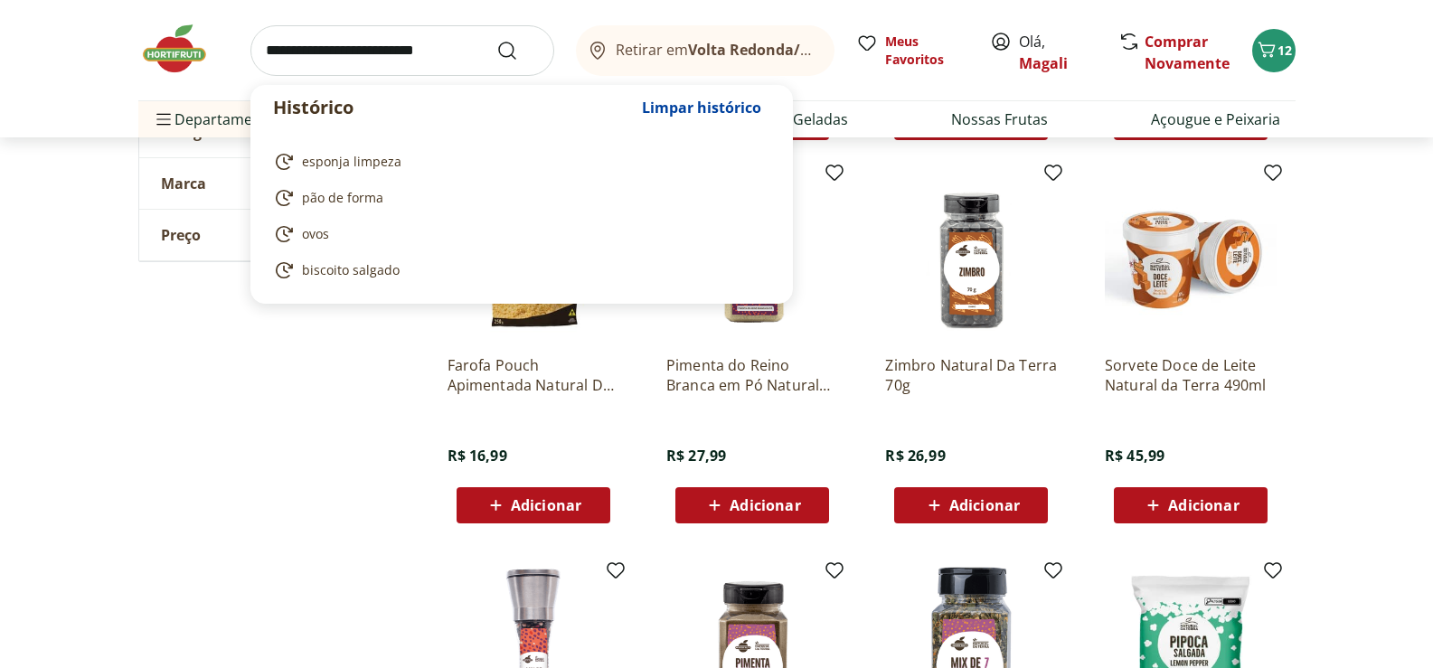
click at [400, 43] on input "search" at bounding box center [402, 50] width 304 height 51
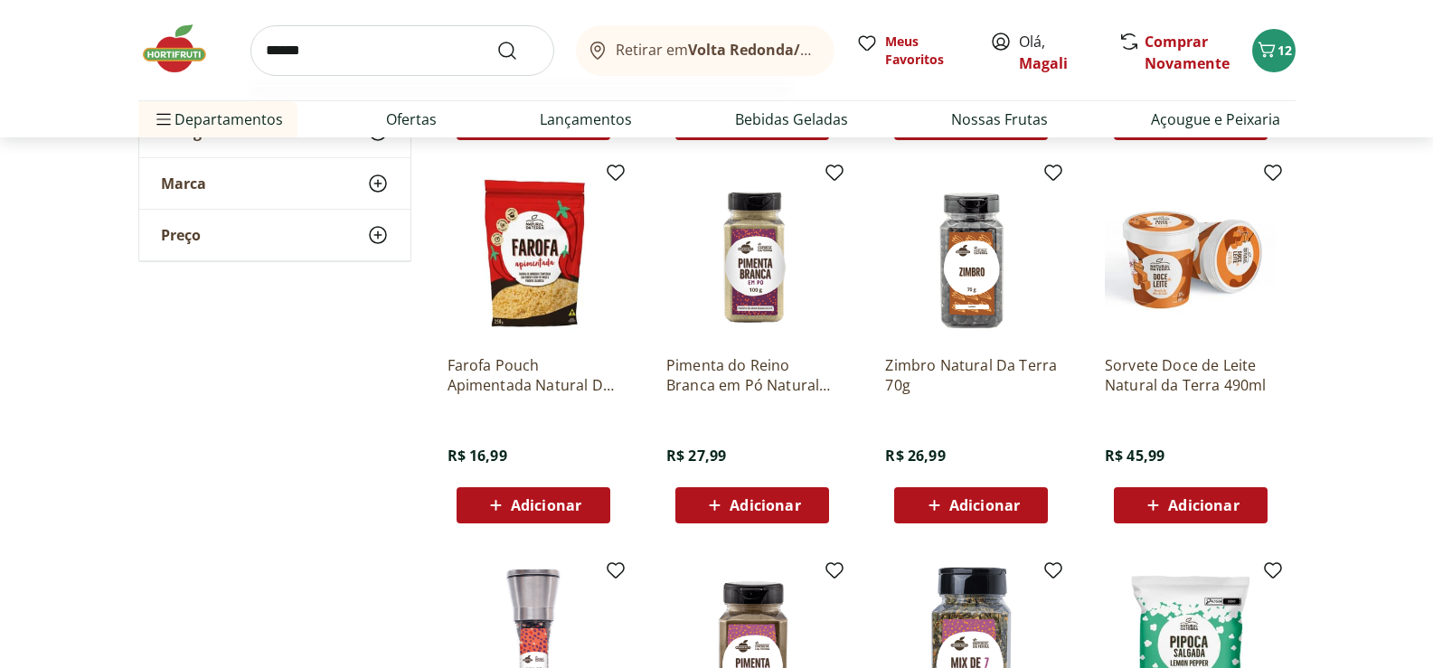
type input "******"
click at [496, 40] on button "Submit Search" at bounding box center [517, 51] width 43 height 22
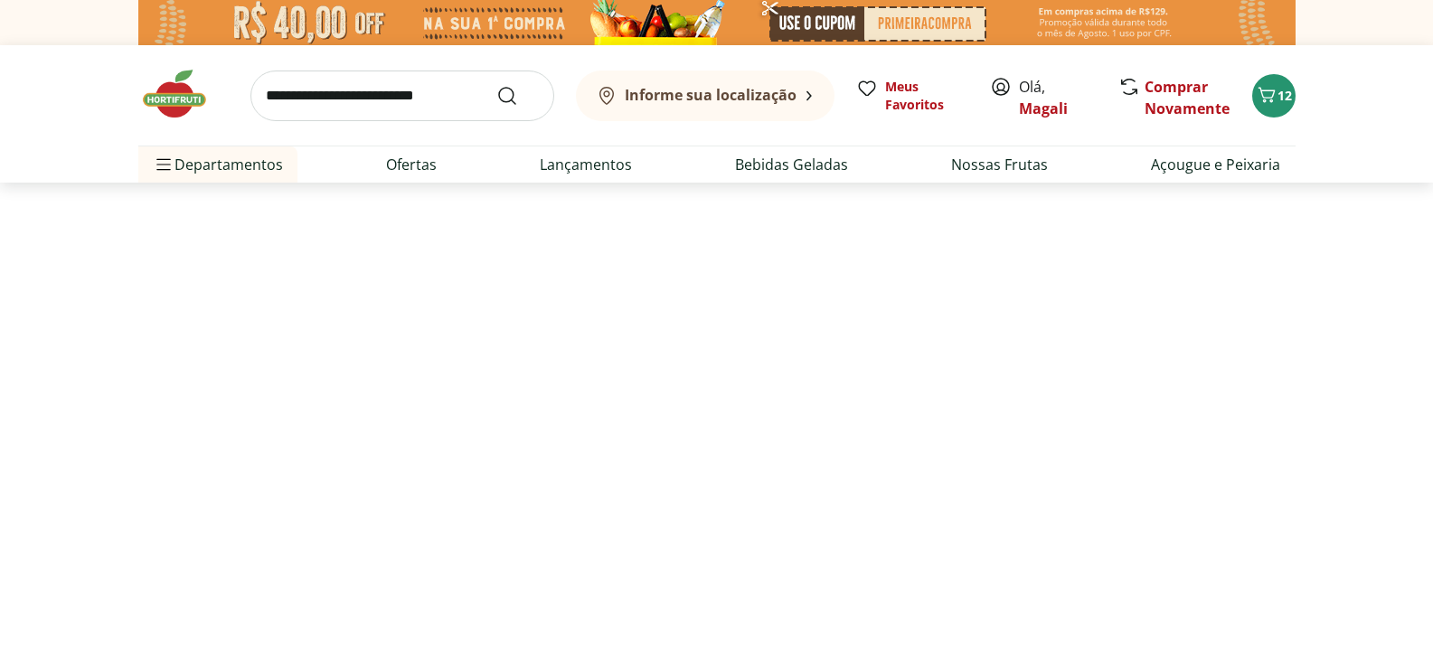
select select "**********"
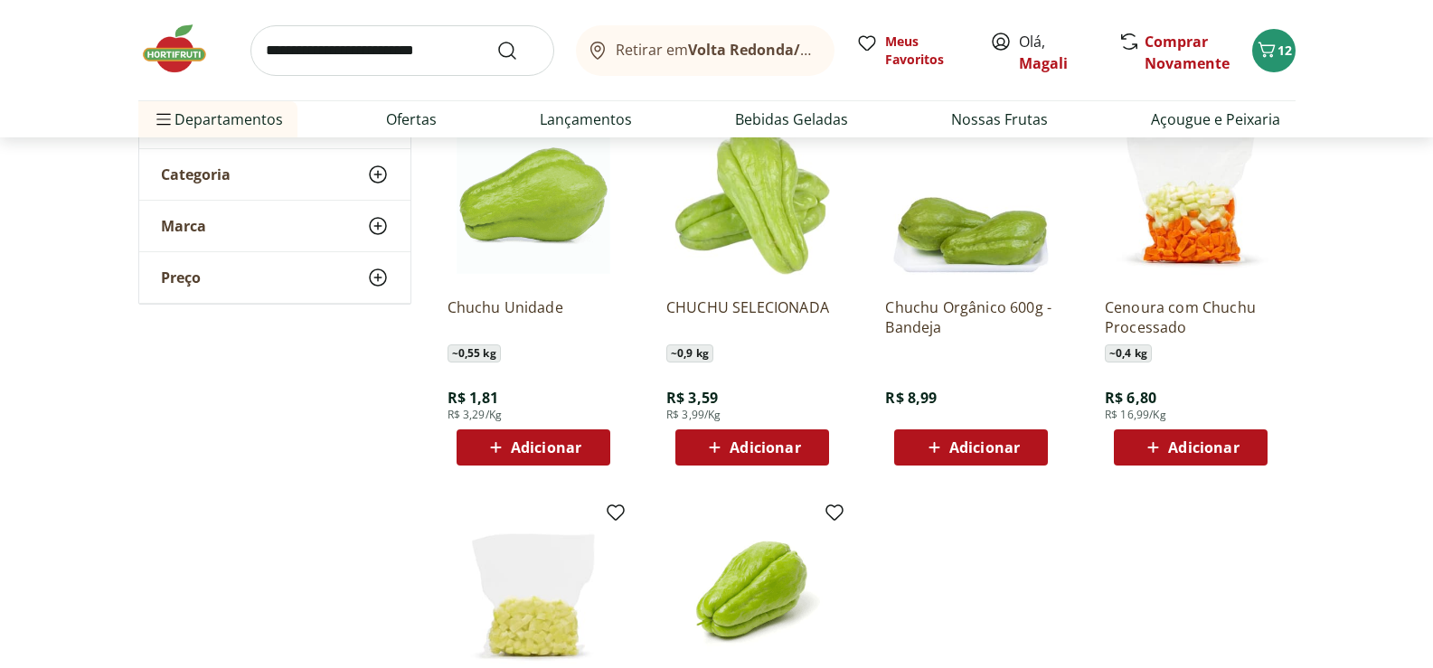
scroll to position [181, 0]
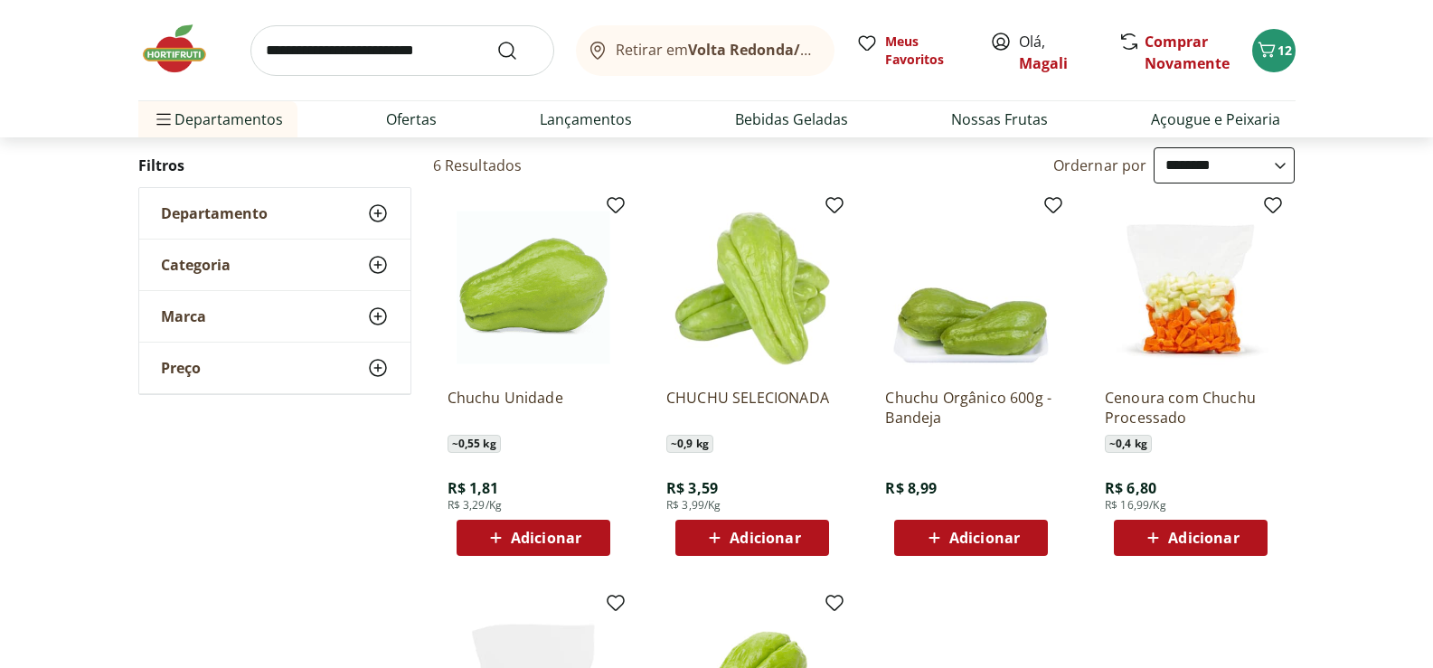
click at [526, 314] on img at bounding box center [534, 288] width 172 height 172
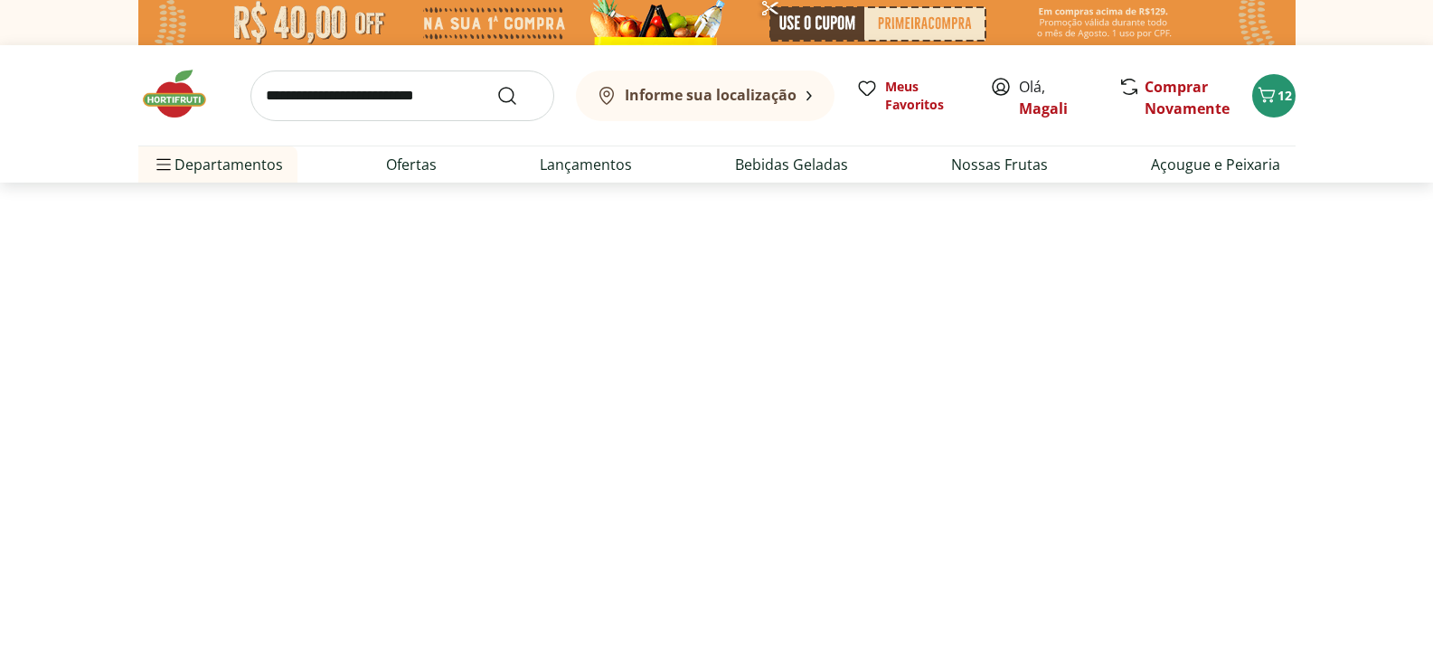
scroll to position [181, 0]
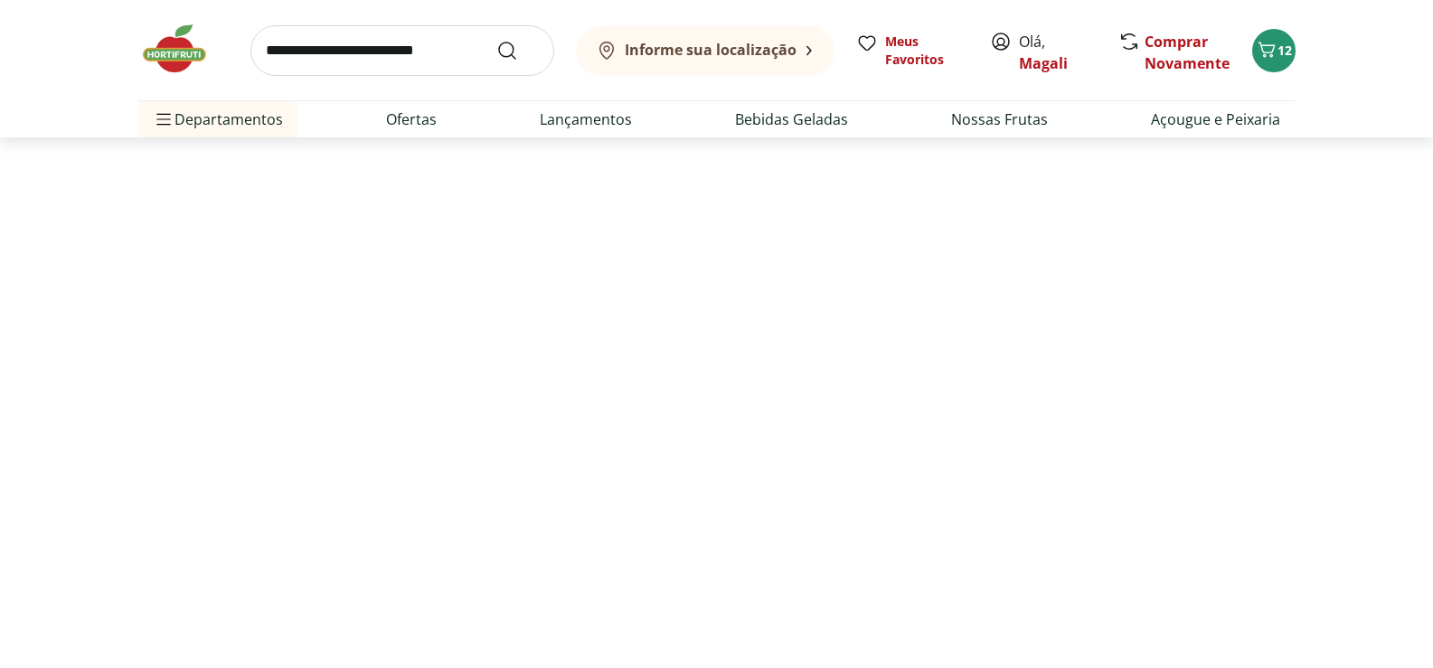
select select "**********"
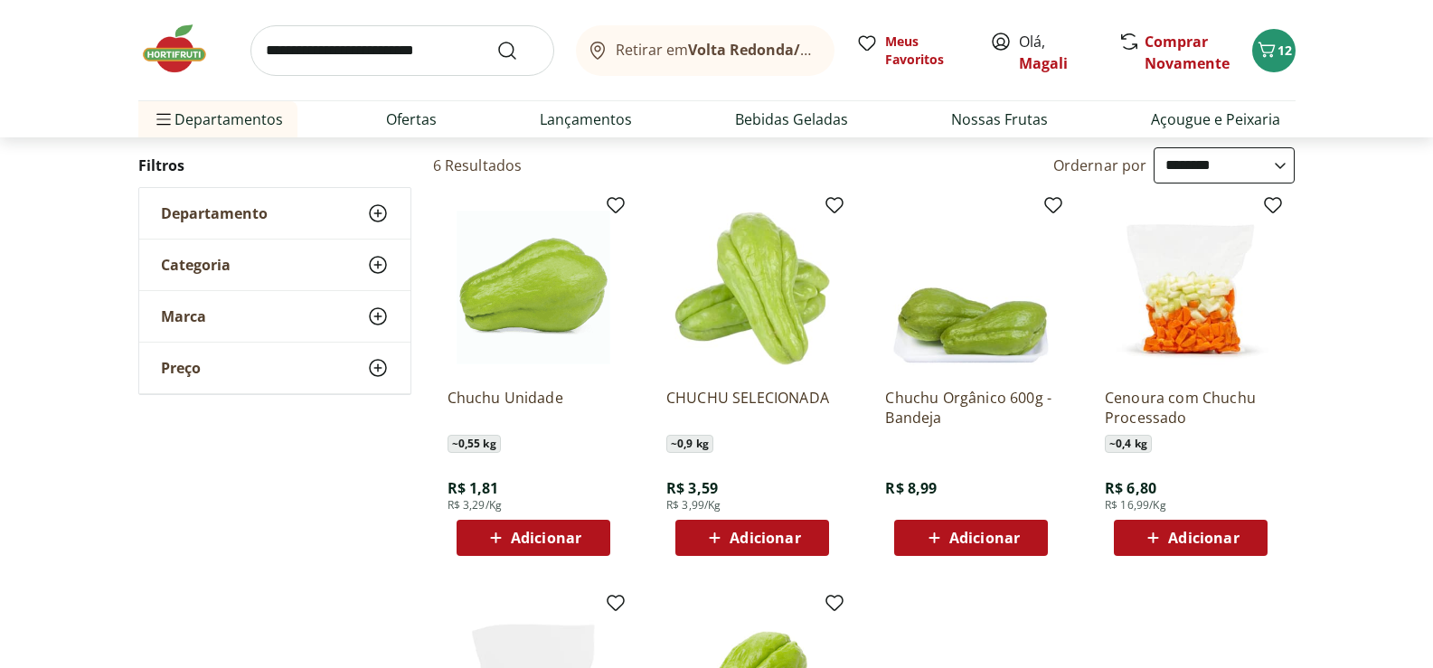
click at [775, 331] on img at bounding box center [752, 288] width 172 height 172
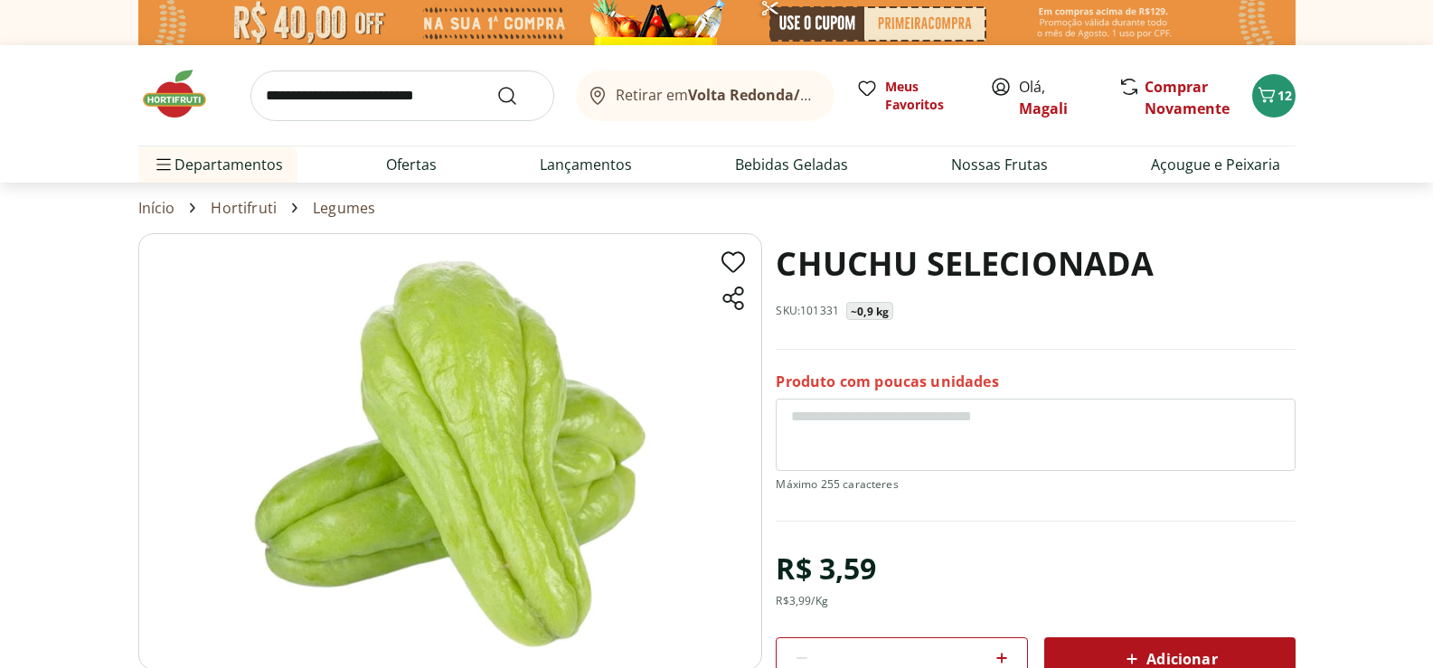
scroll to position [181, 0]
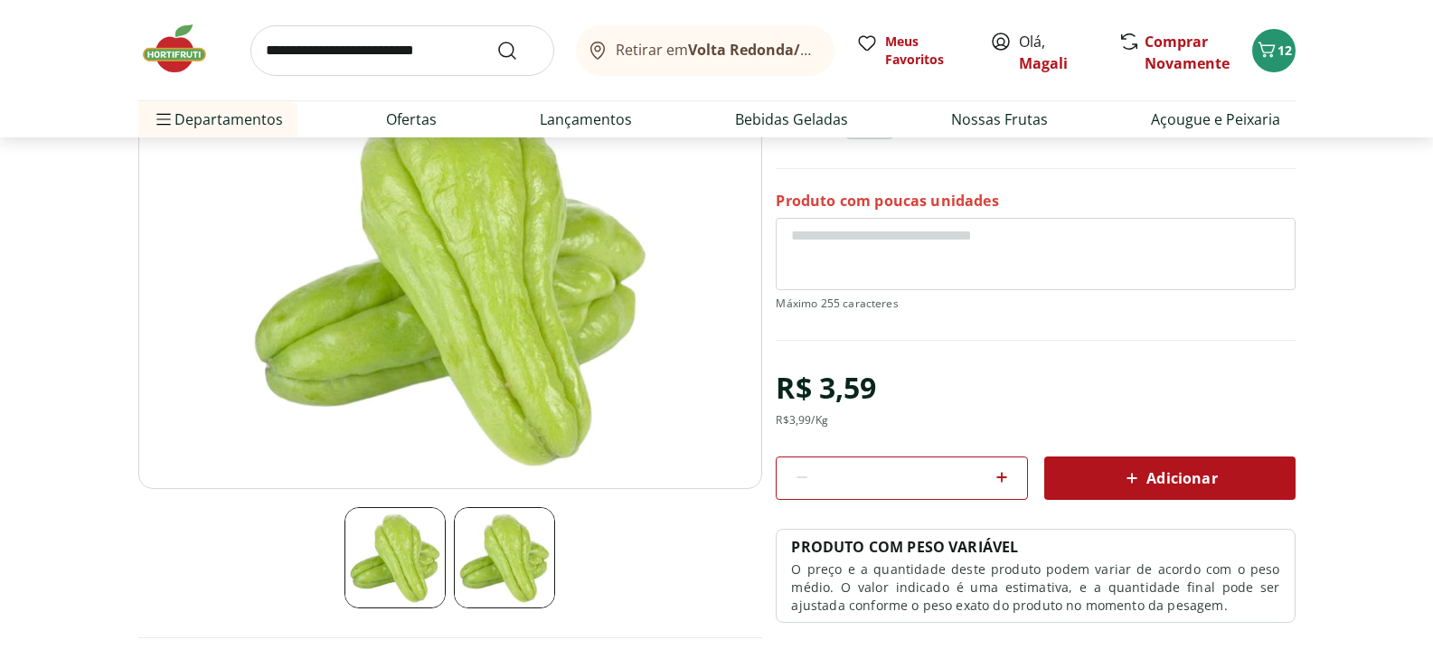
click at [1183, 470] on span "Adicionar" at bounding box center [1169, 478] width 96 height 22
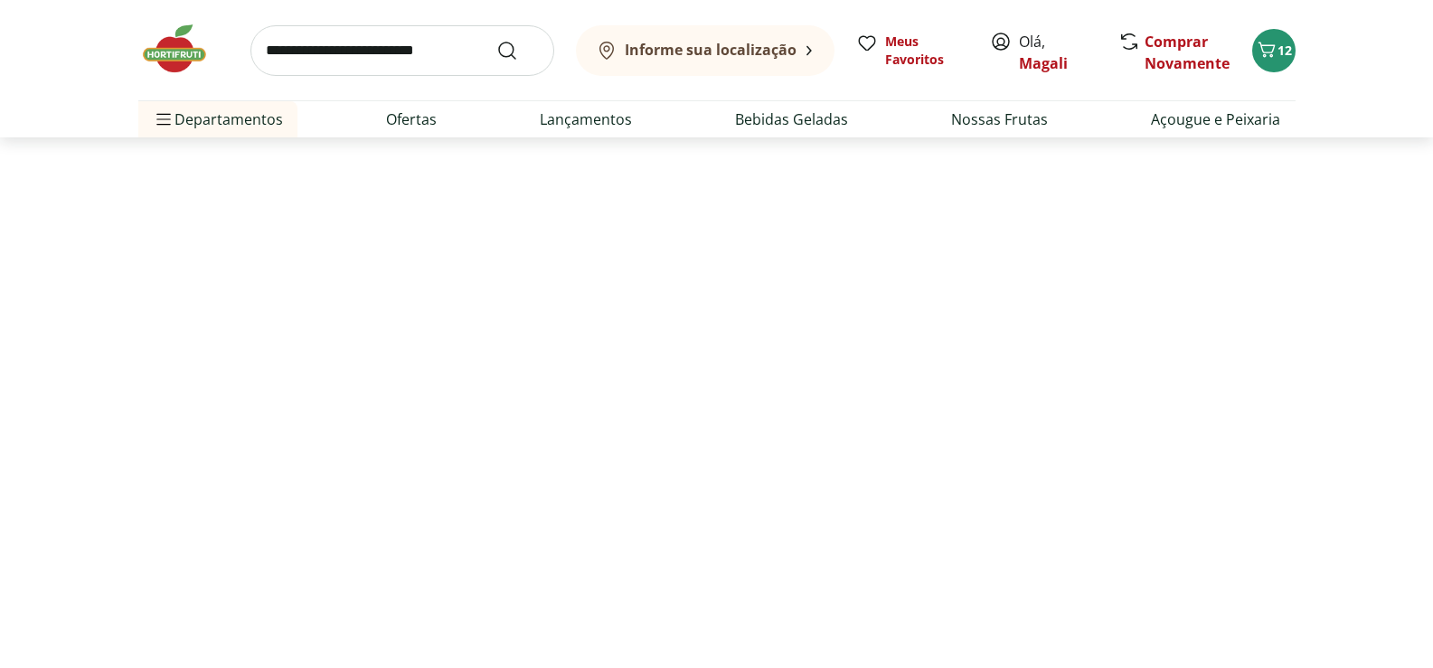
select select "**********"
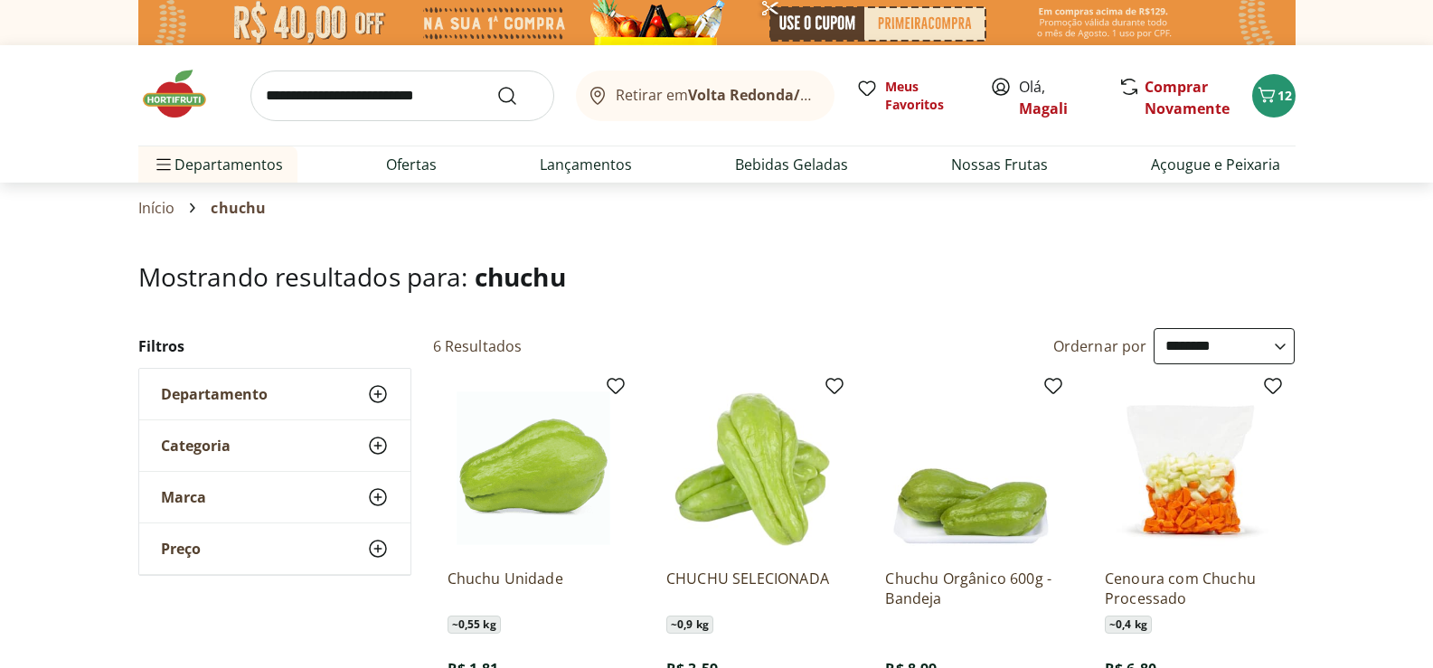
select select "**********"
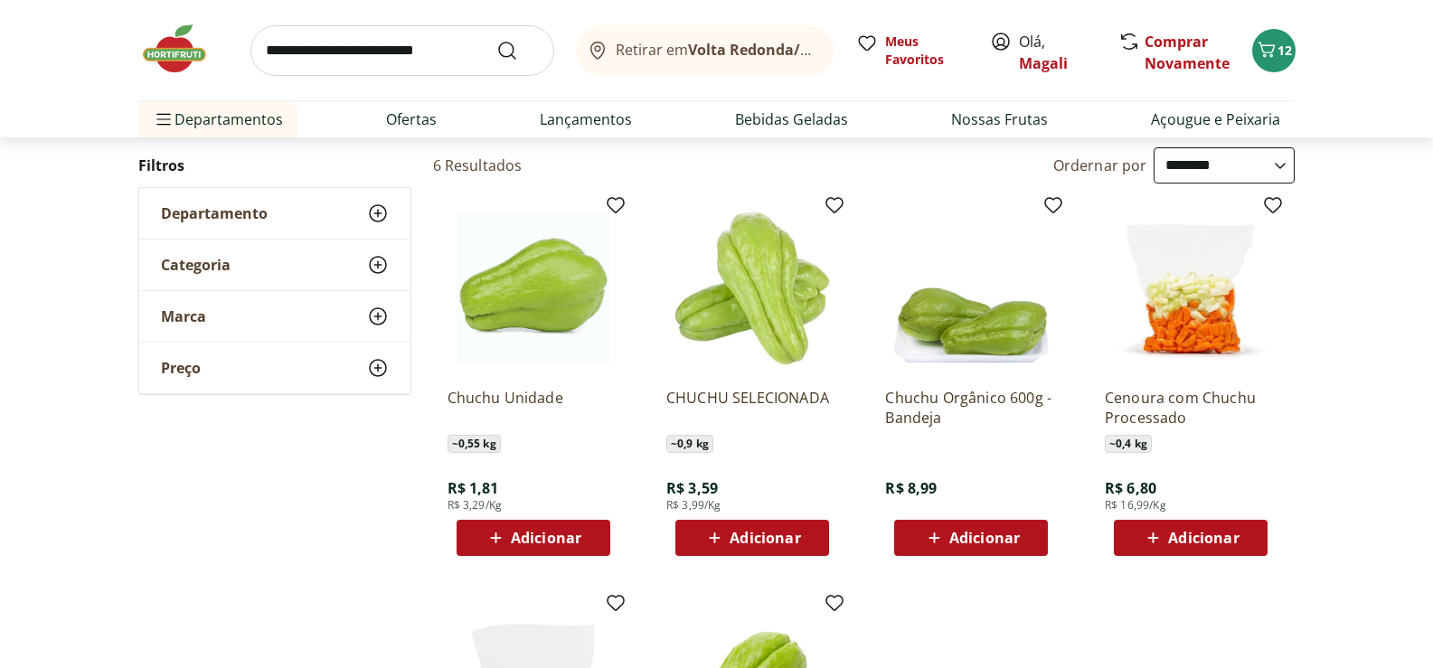
click at [373, 211] on icon at bounding box center [378, 214] width 22 height 22
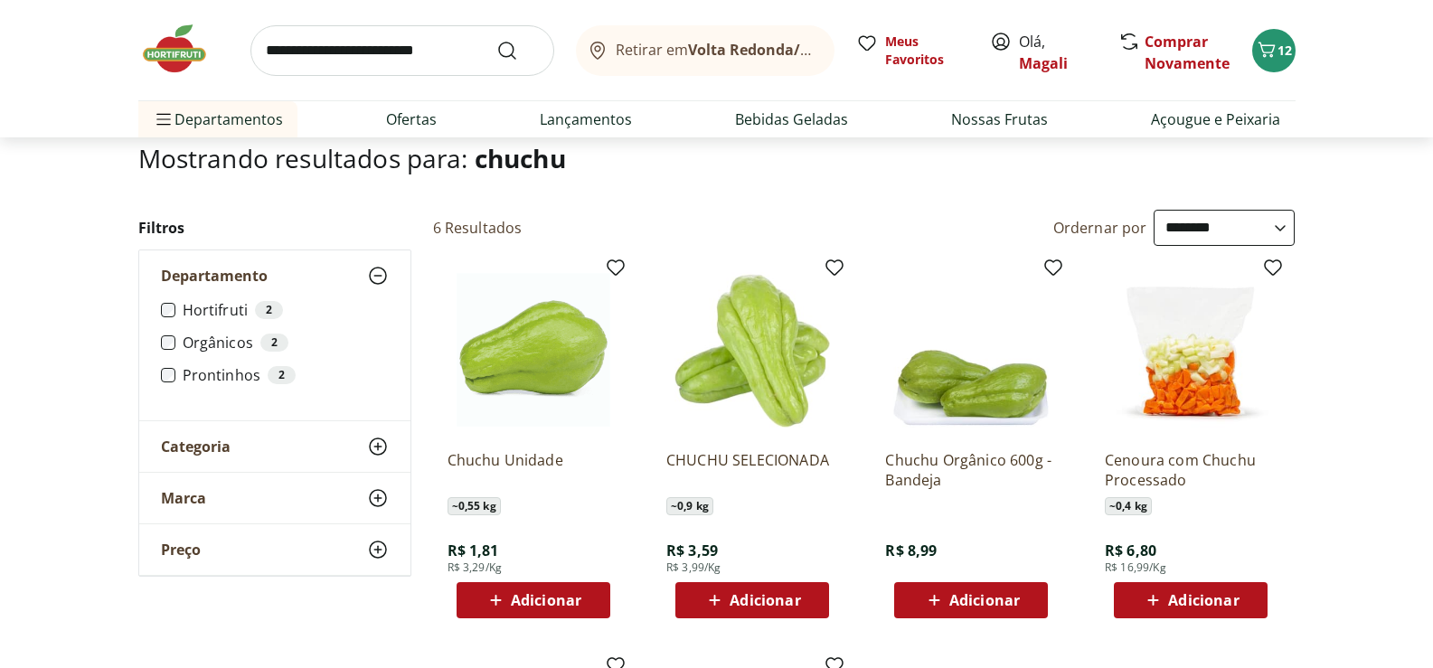
scroll to position [90, 0]
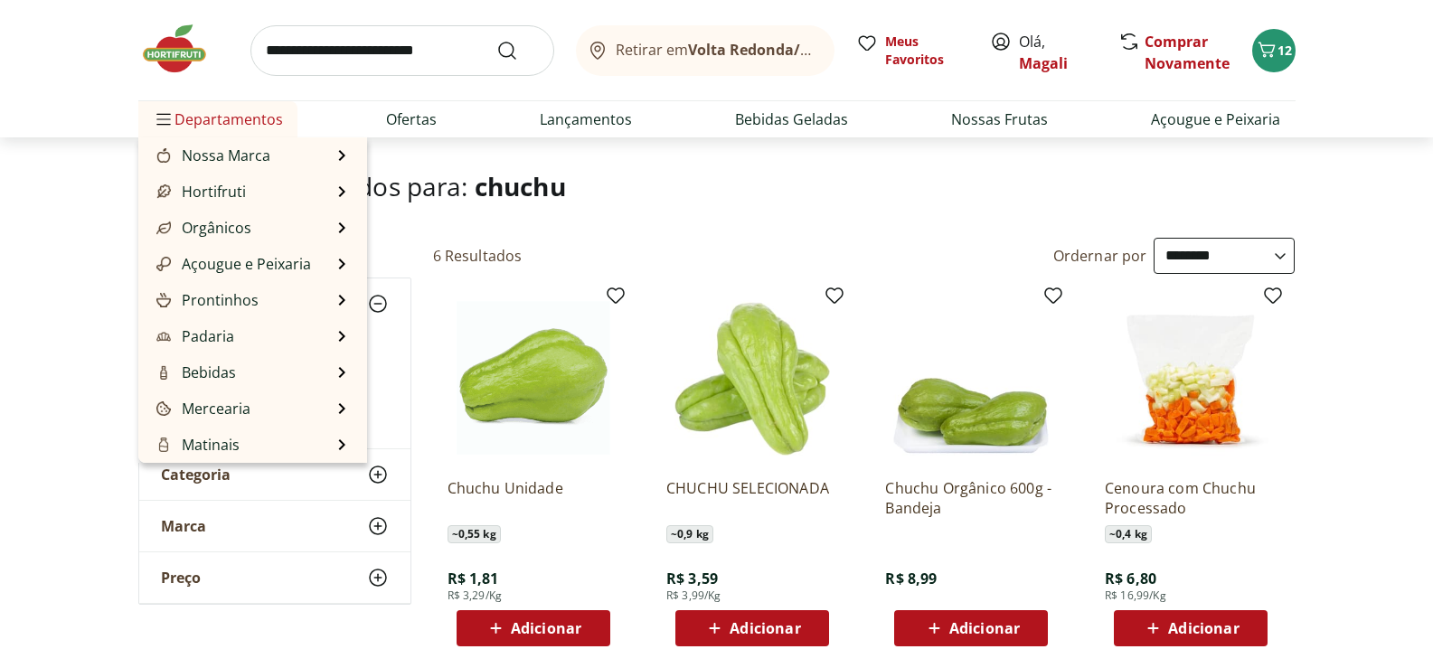
click at [191, 108] on span "Departamentos" at bounding box center [218, 119] width 130 height 43
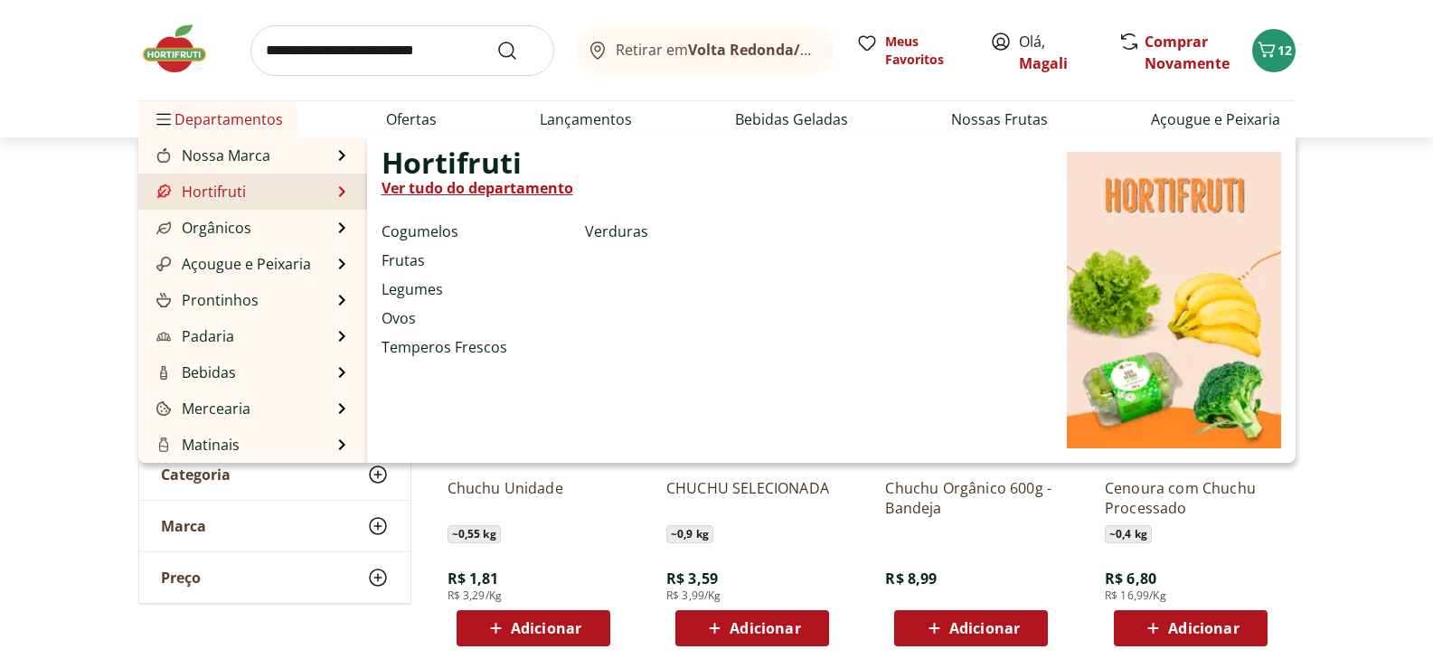
click at [448, 182] on link "Ver tudo do departamento" at bounding box center [478, 188] width 192 height 22
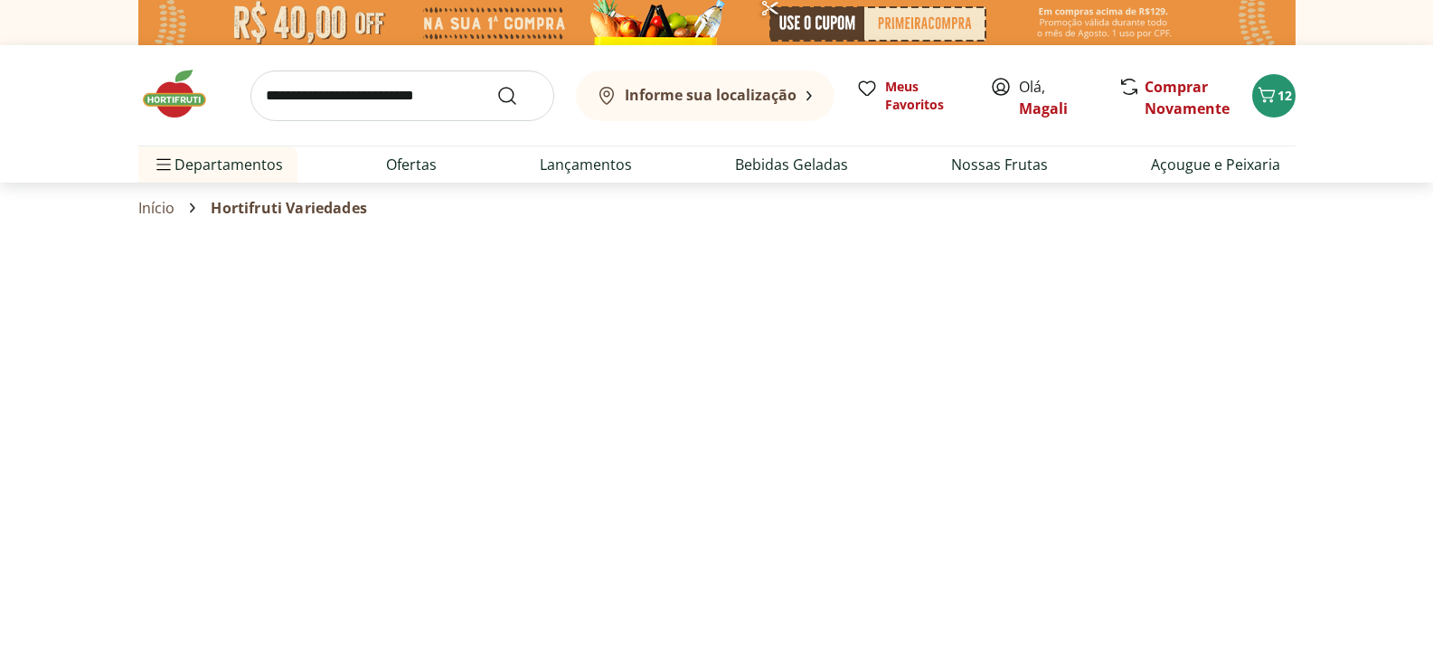
select select "**********"
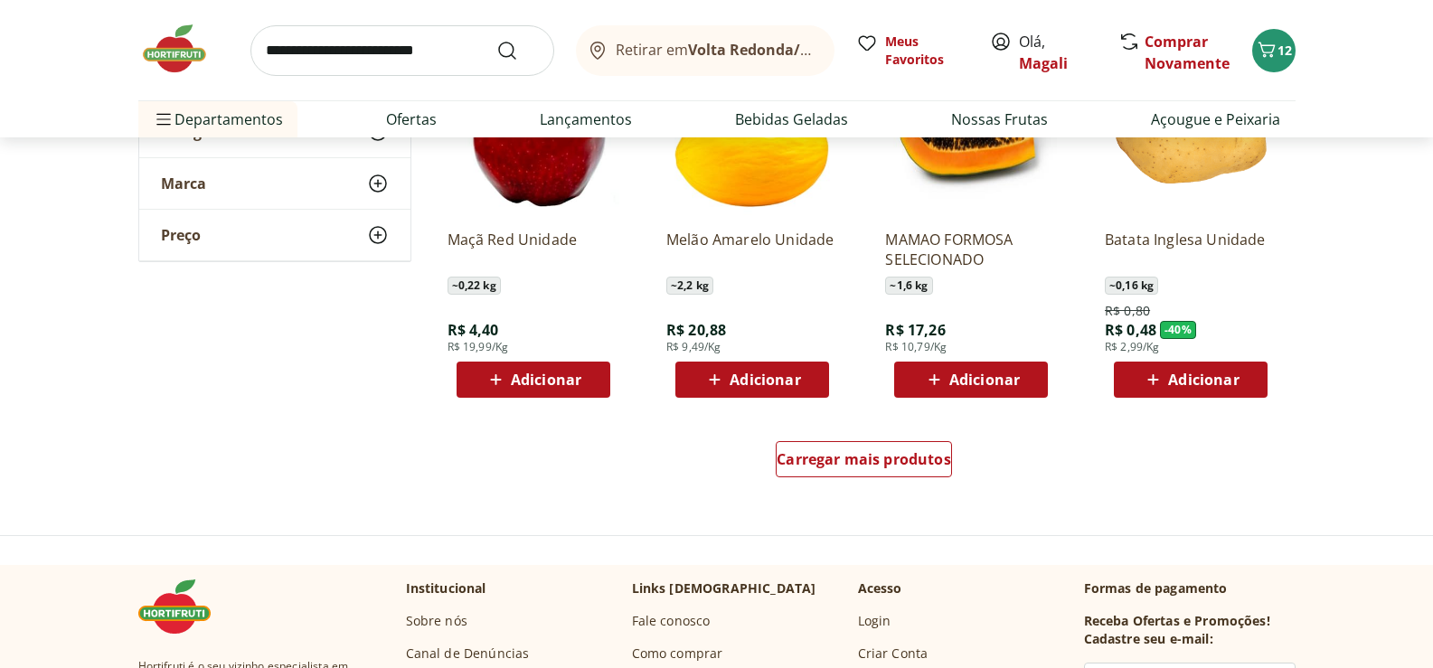
scroll to position [1085, 0]
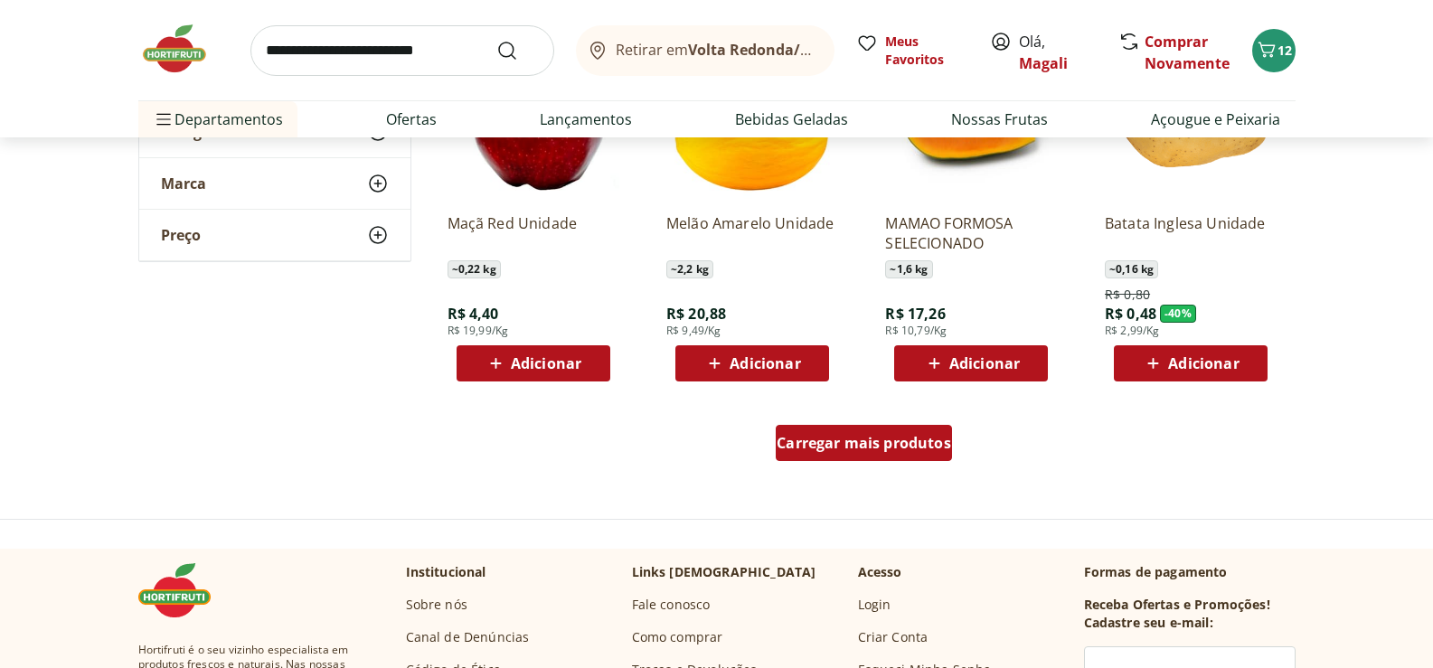
click at [891, 442] on span "Carregar mais produtos" at bounding box center [864, 443] width 174 height 14
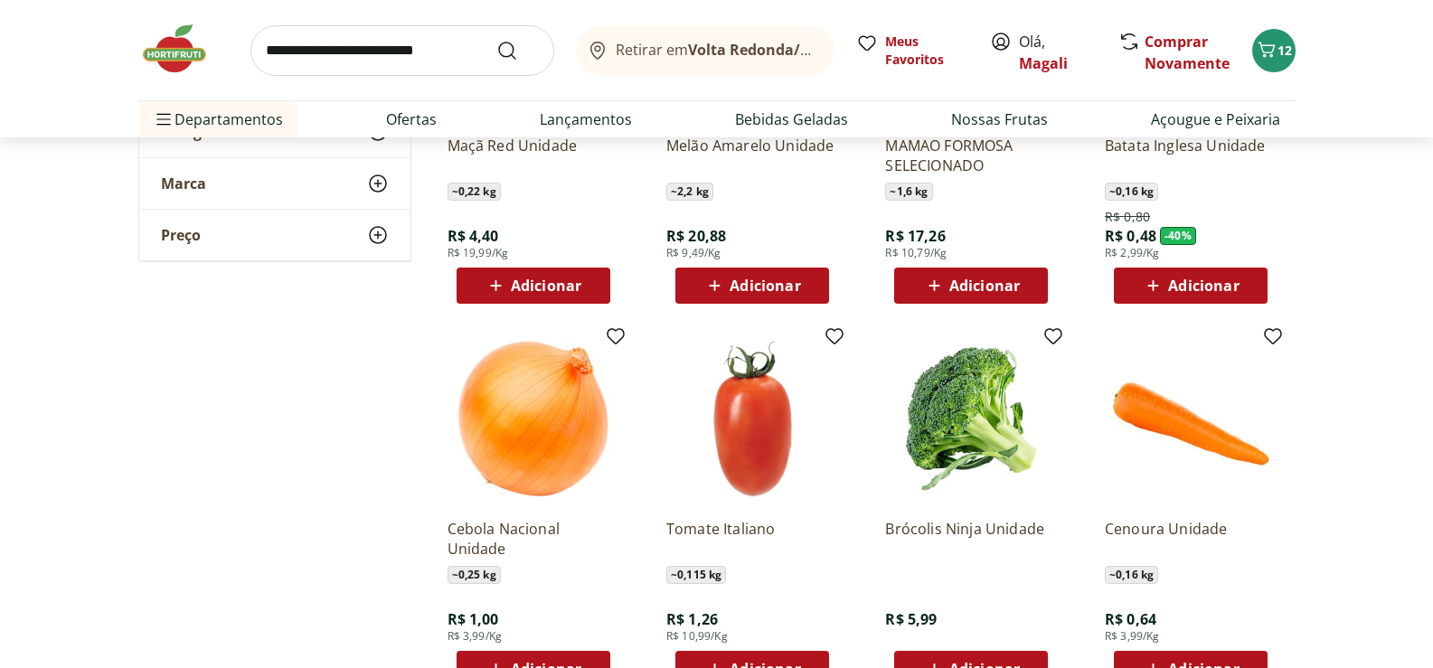
scroll to position [1266, 0]
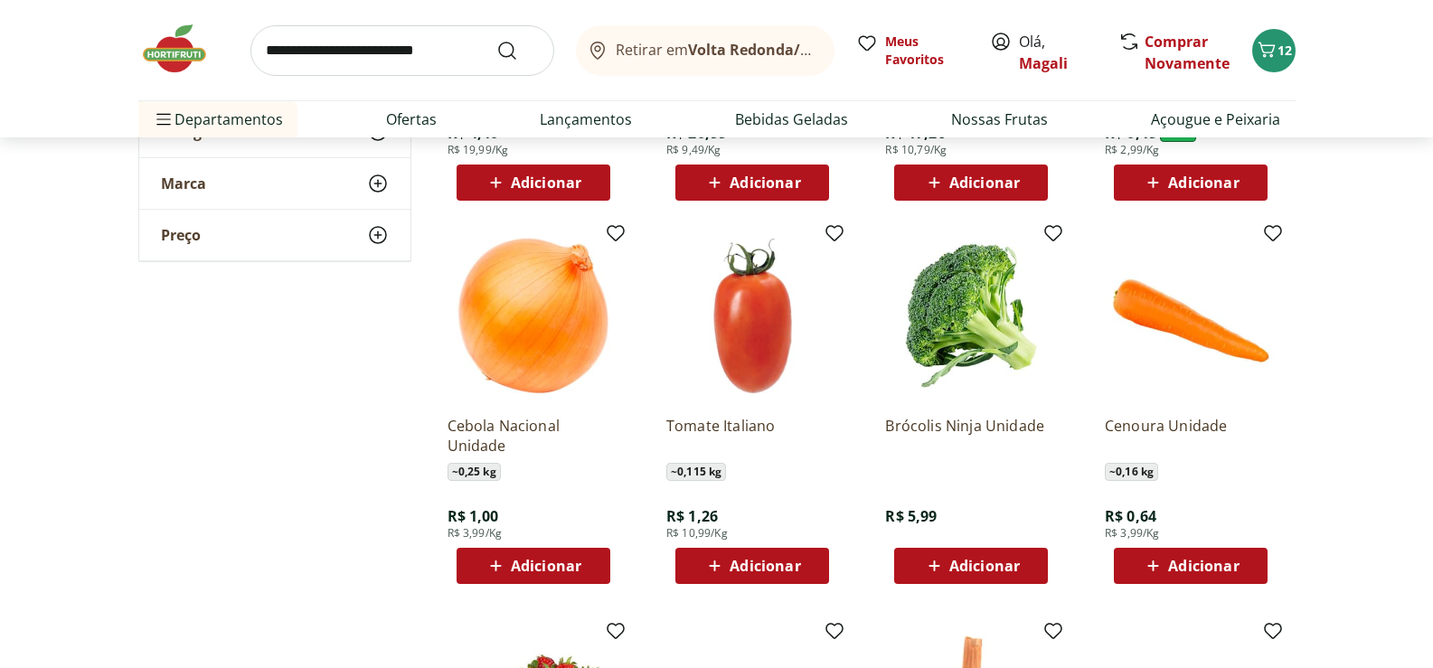
click at [979, 559] on span "Adicionar" at bounding box center [984, 566] width 71 height 14
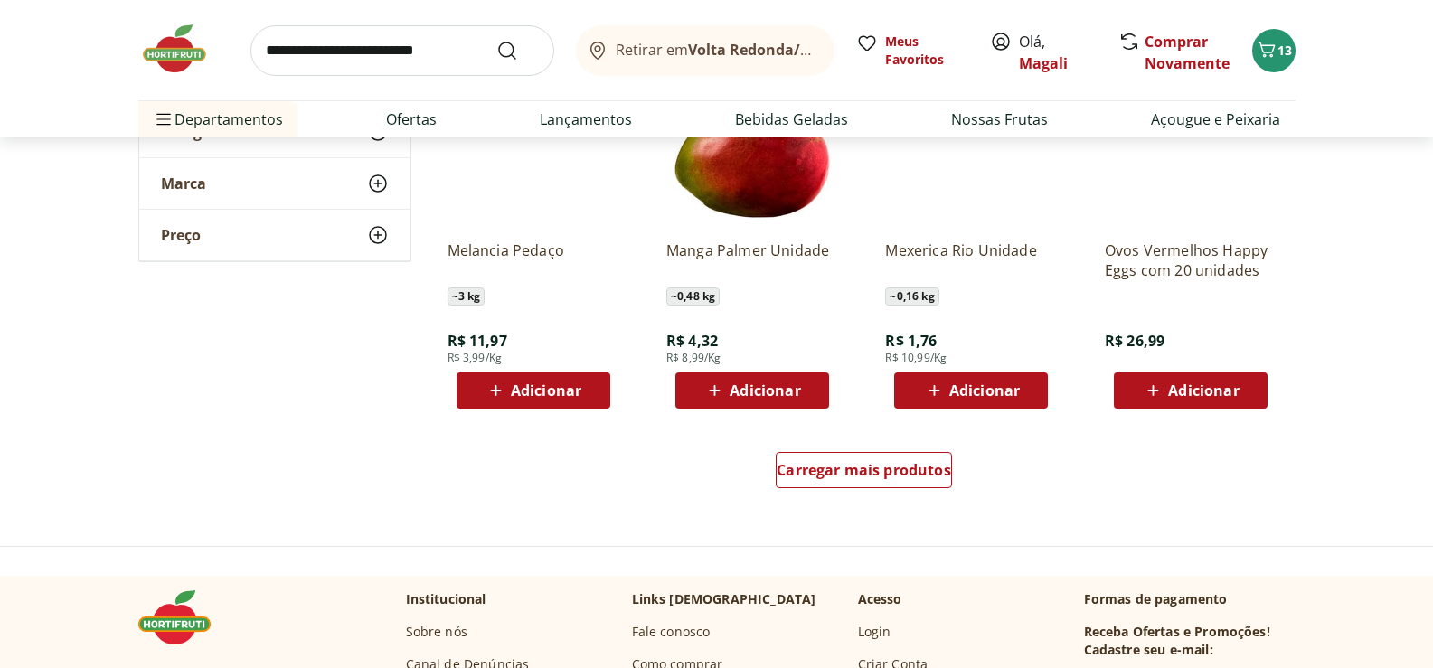
scroll to position [2260, 0]
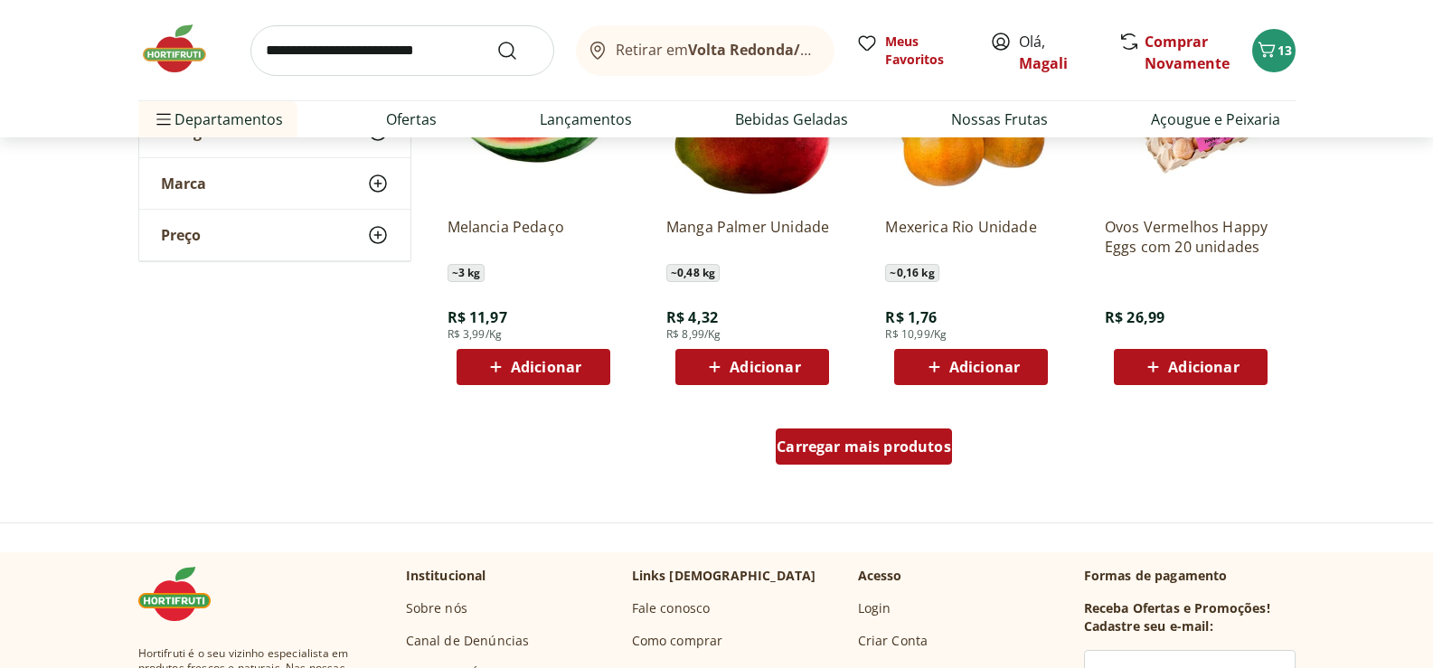
click at [899, 441] on span "Carregar mais produtos" at bounding box center [864, 446] width 174 height 14
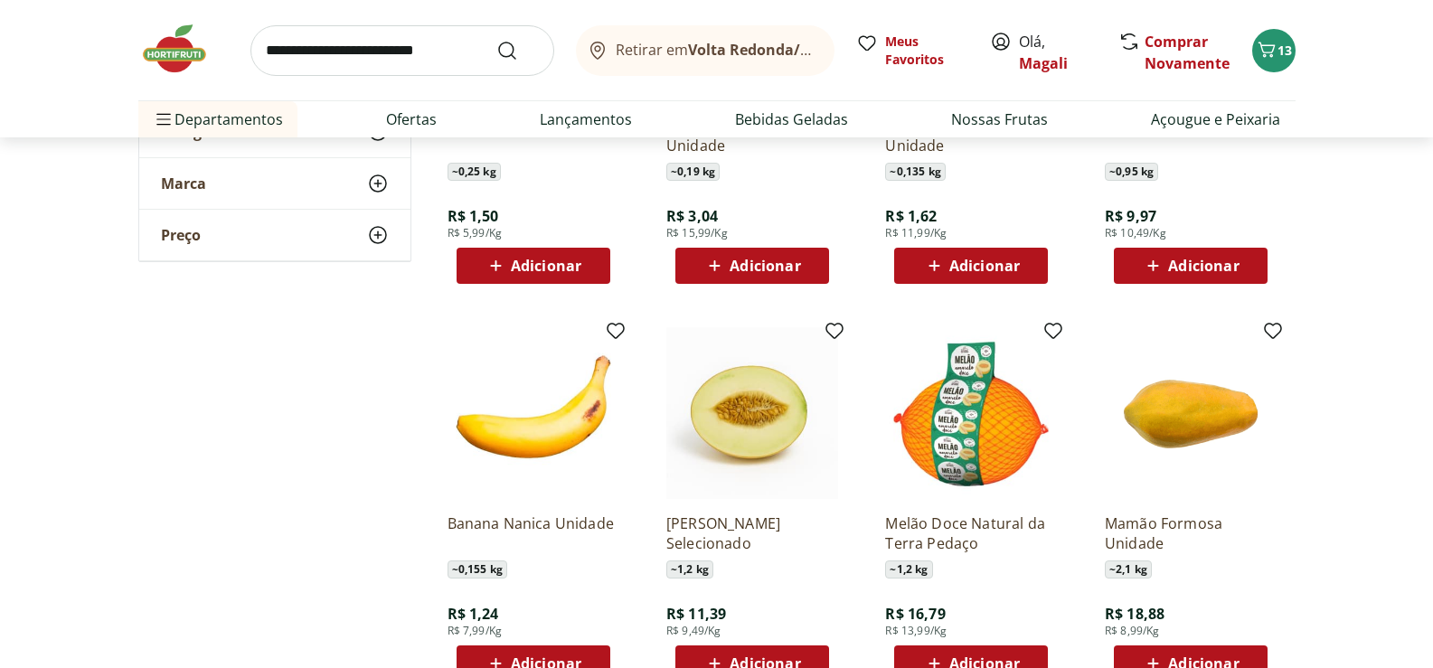
scroll to position [3345, 0]
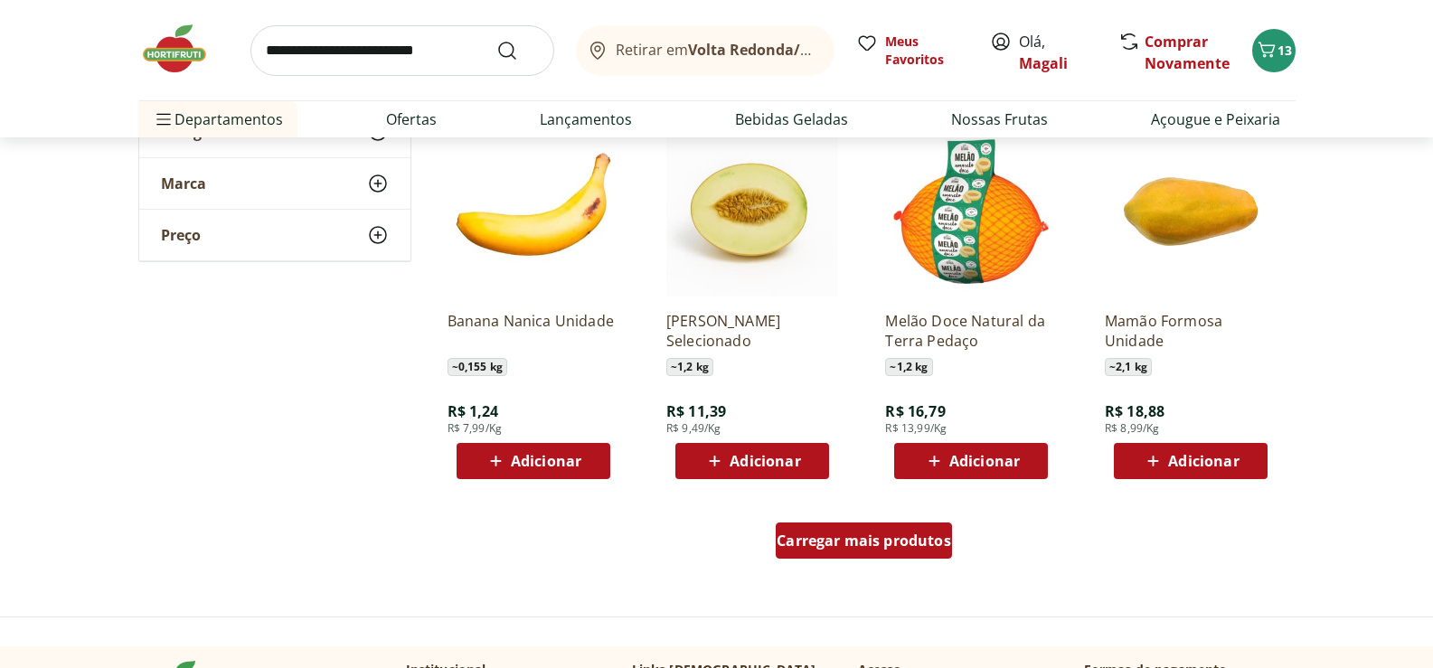
click at [911, 529] on div "Carregar mais produtos" at bounding box center [864, 541] width 176 height 36
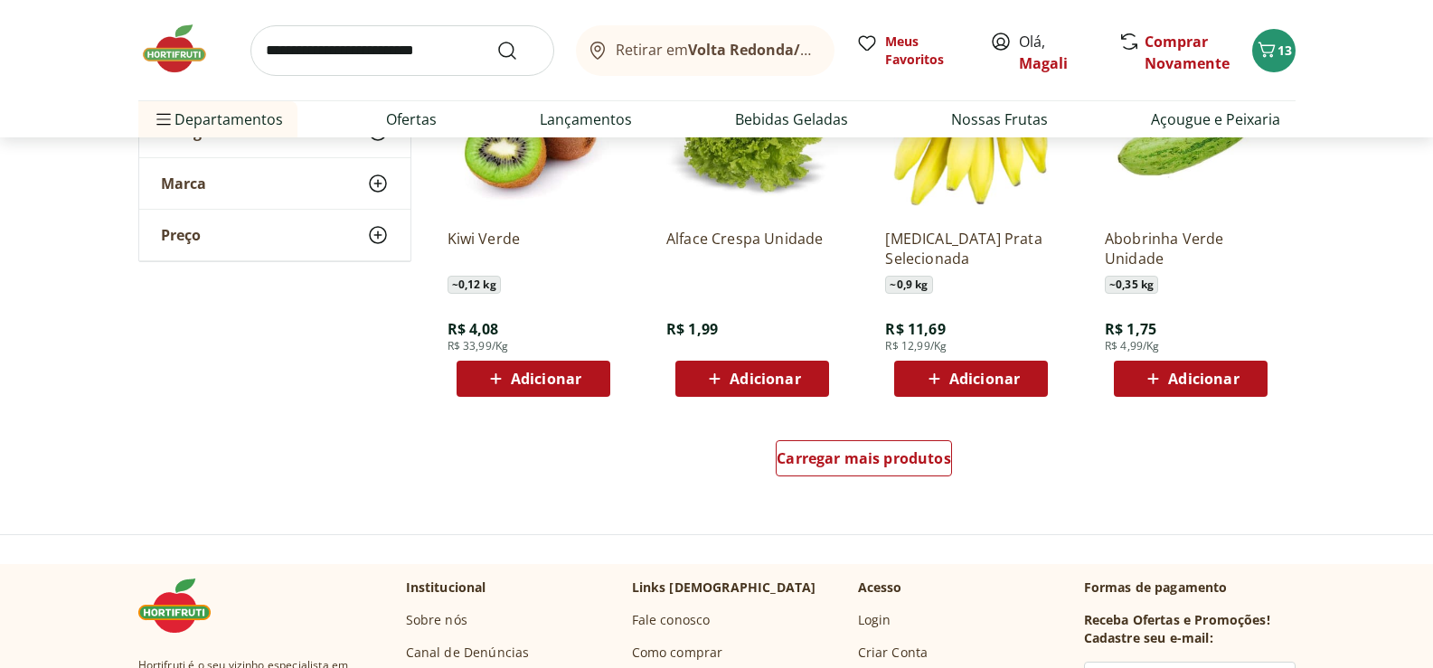
scroll to position [4611, 0]
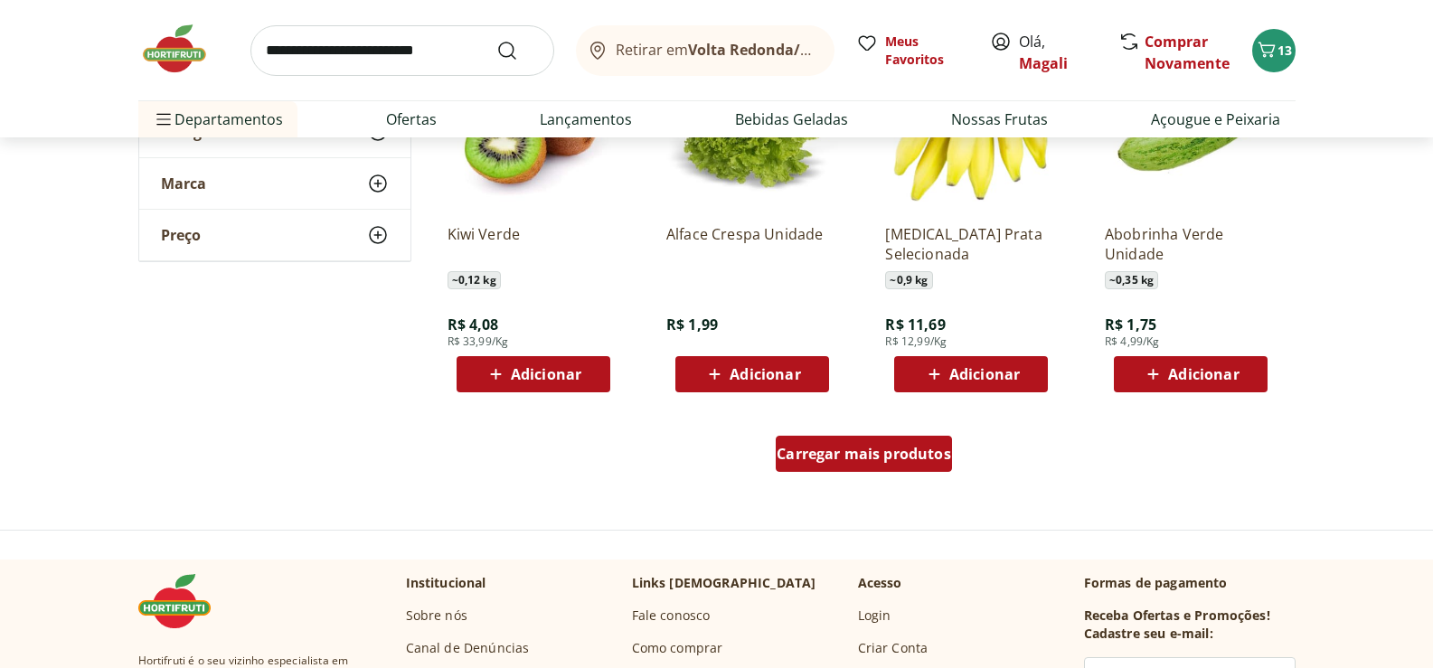
click at [869, 449] on span "Carregar mais produtos" at bounding box center [864, 454] width 174 height 14
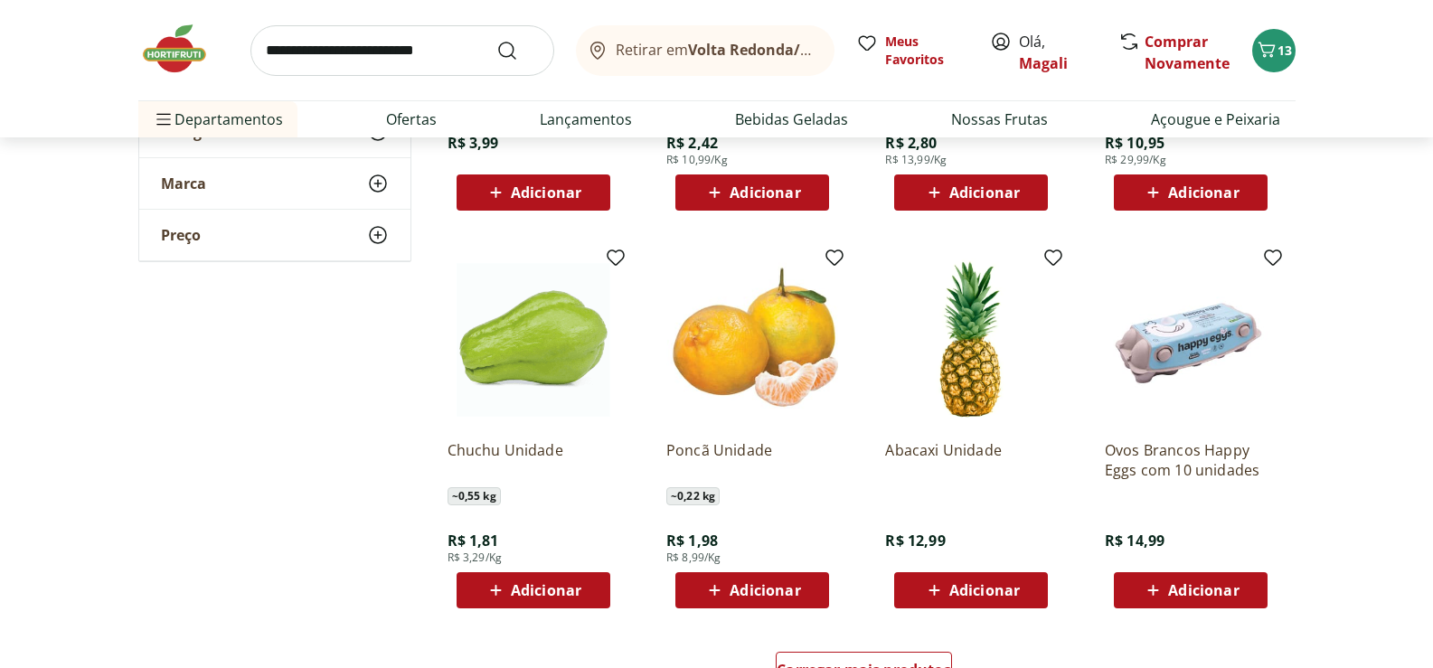
scroll to position [5605, 0]
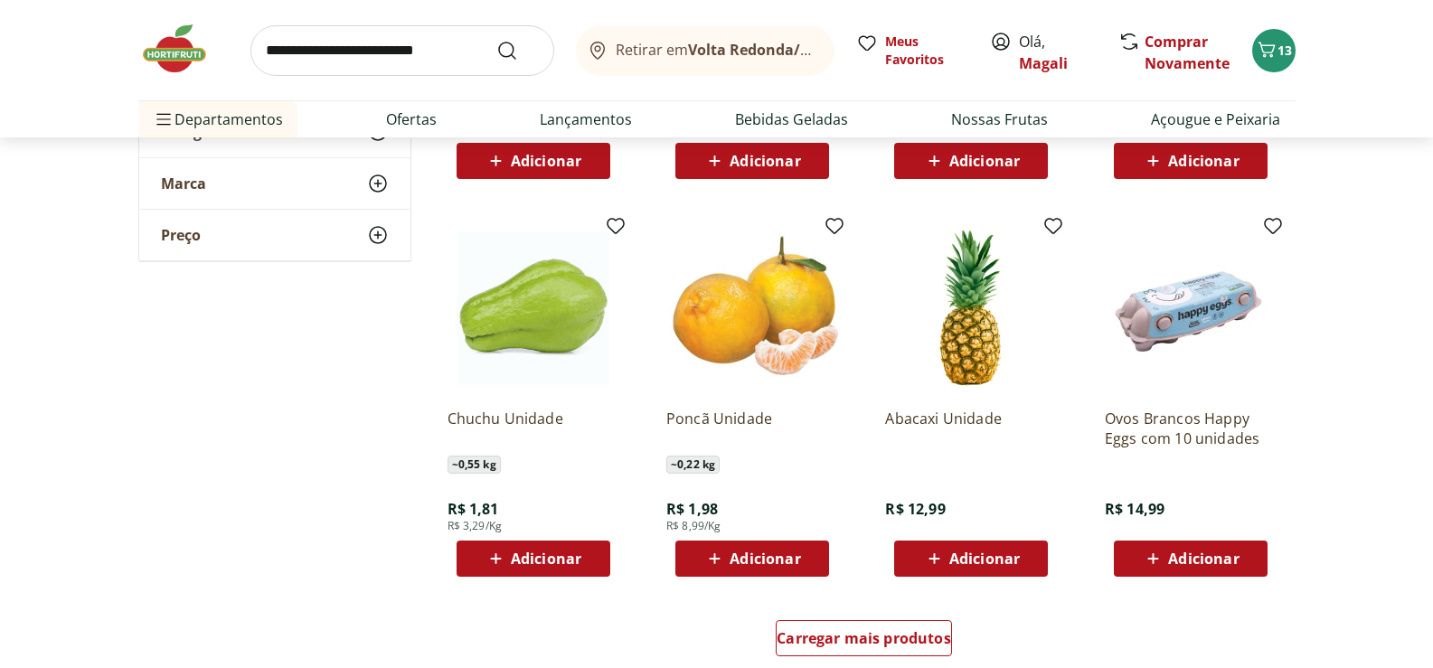
click at [527, 551] on span "Adicionar" at bounding box center [546, 558] width 71 height 14
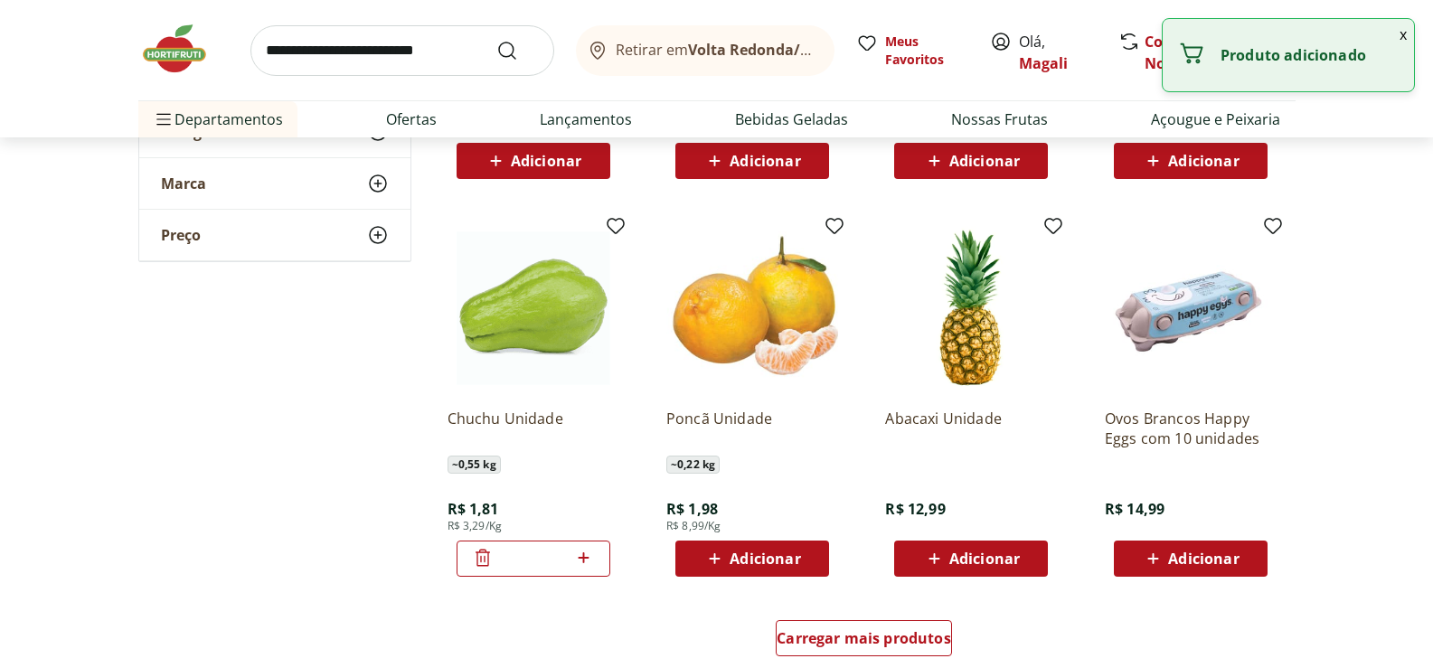
click at [587, 558] on icon at bounding box center [584, 557] width 11 height 11
type input "*"
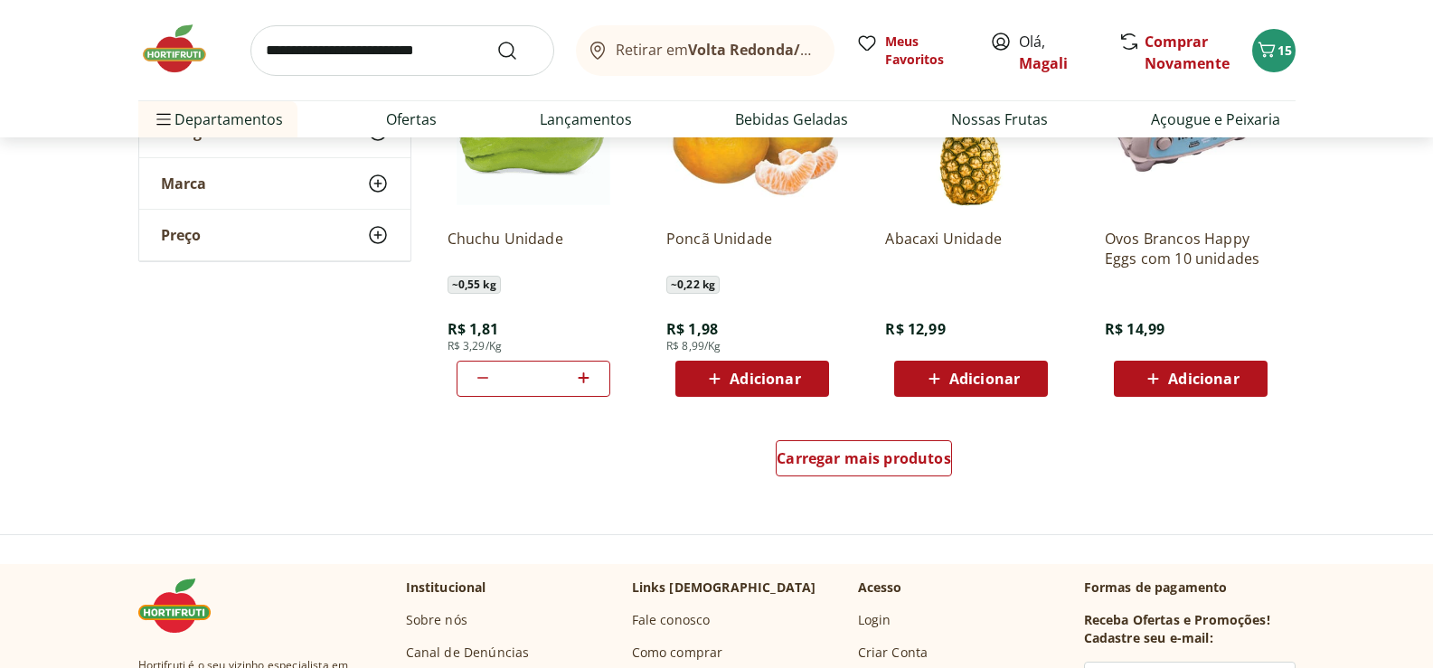
scroll to position [5786, 0]
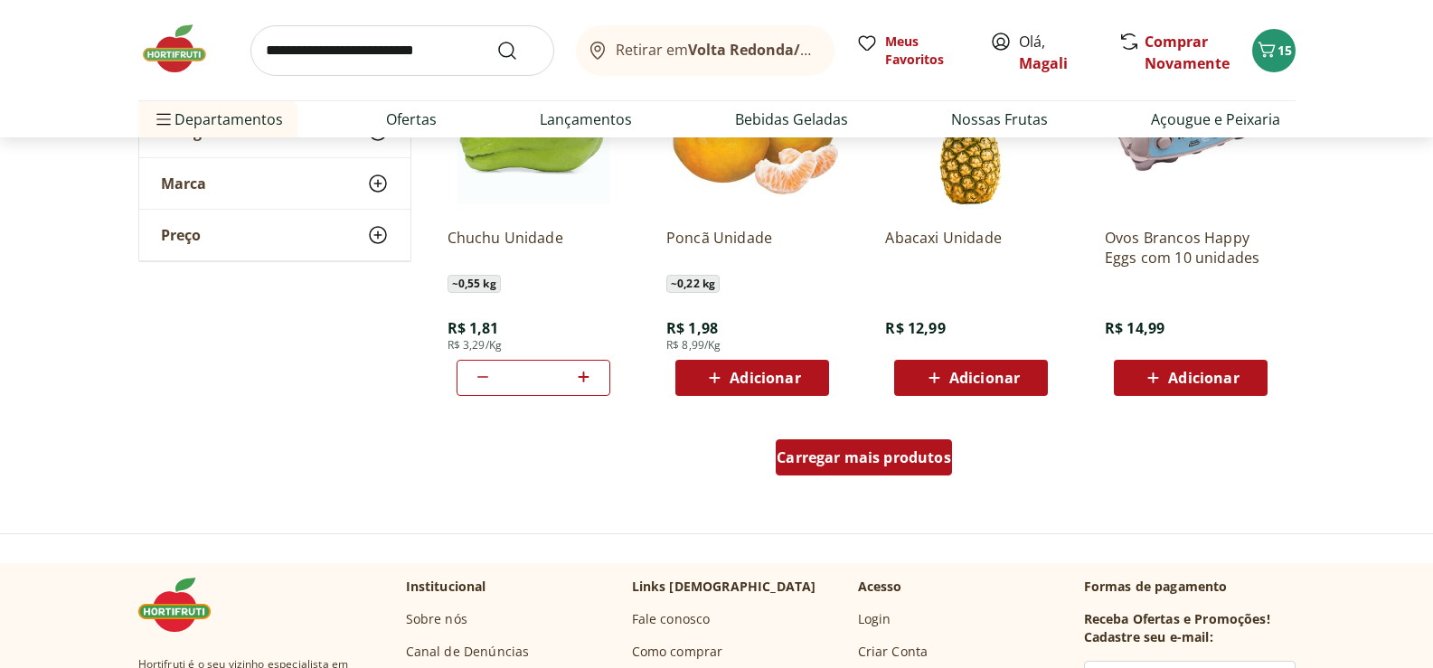
click at [909, 450] on span "Carregar mais produtos" at bounding box center [864, 457] width 174 height 14
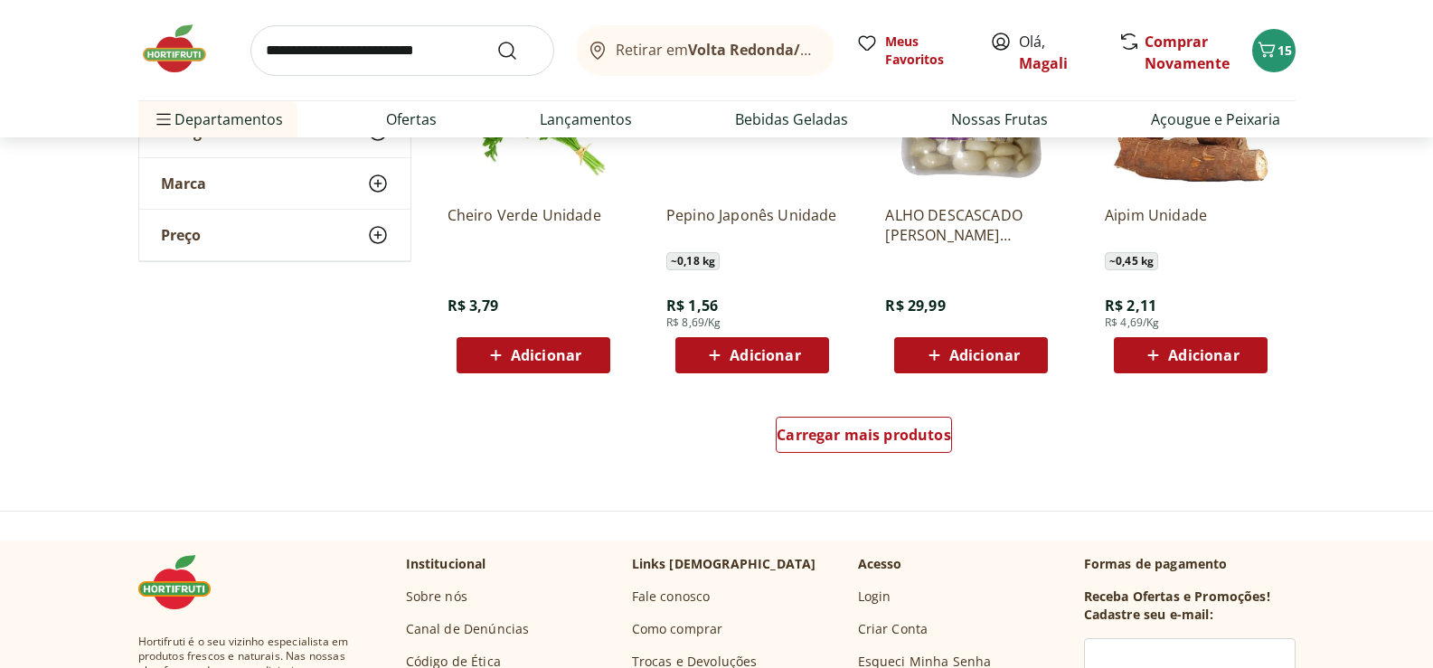
scroll to position [7052, 0]
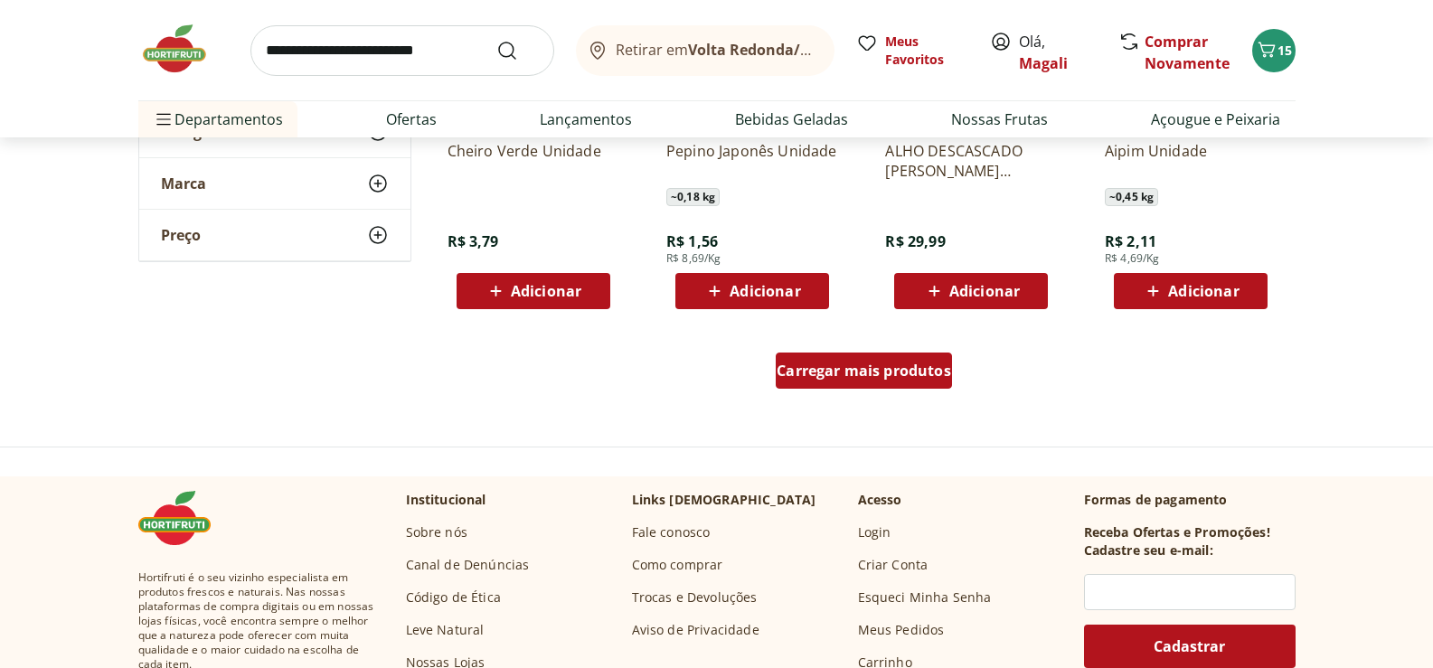
click at [851, 364] on span "Carregar mais produtos" at bounding box center [864, 370] width 174 height 14
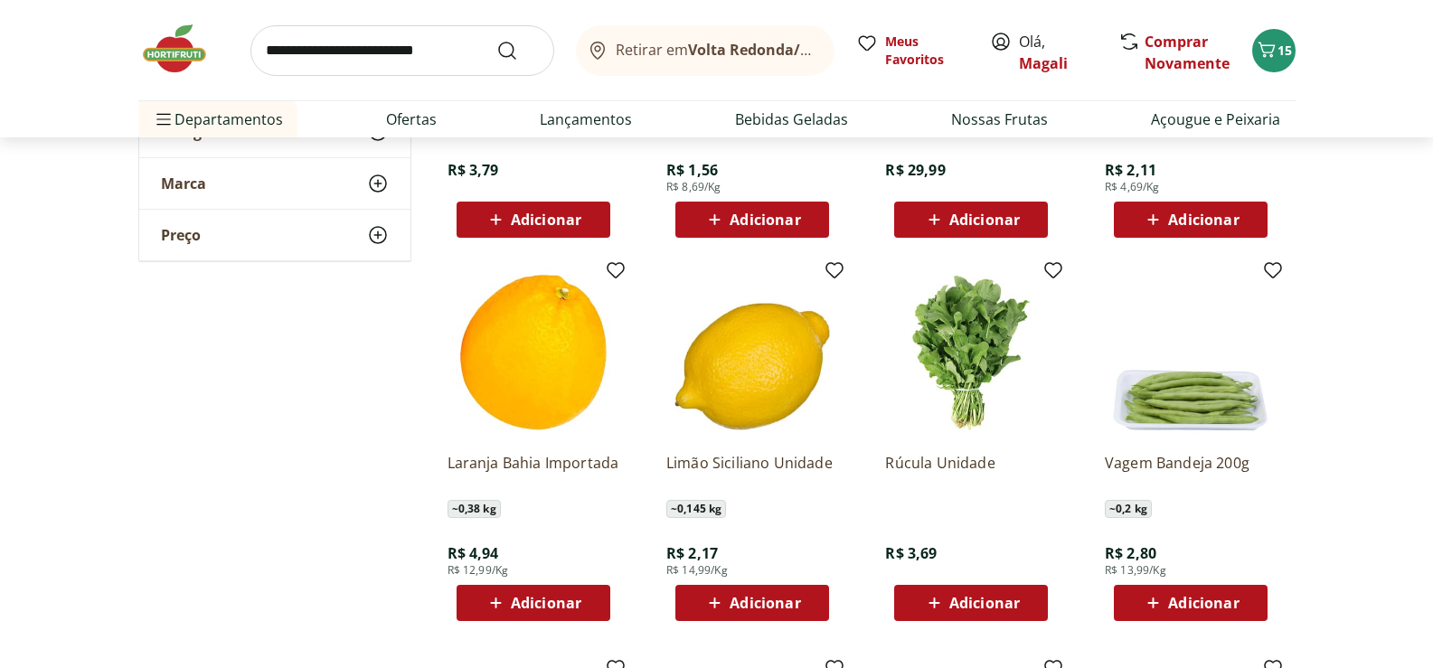
scroll to position [7142, 0]
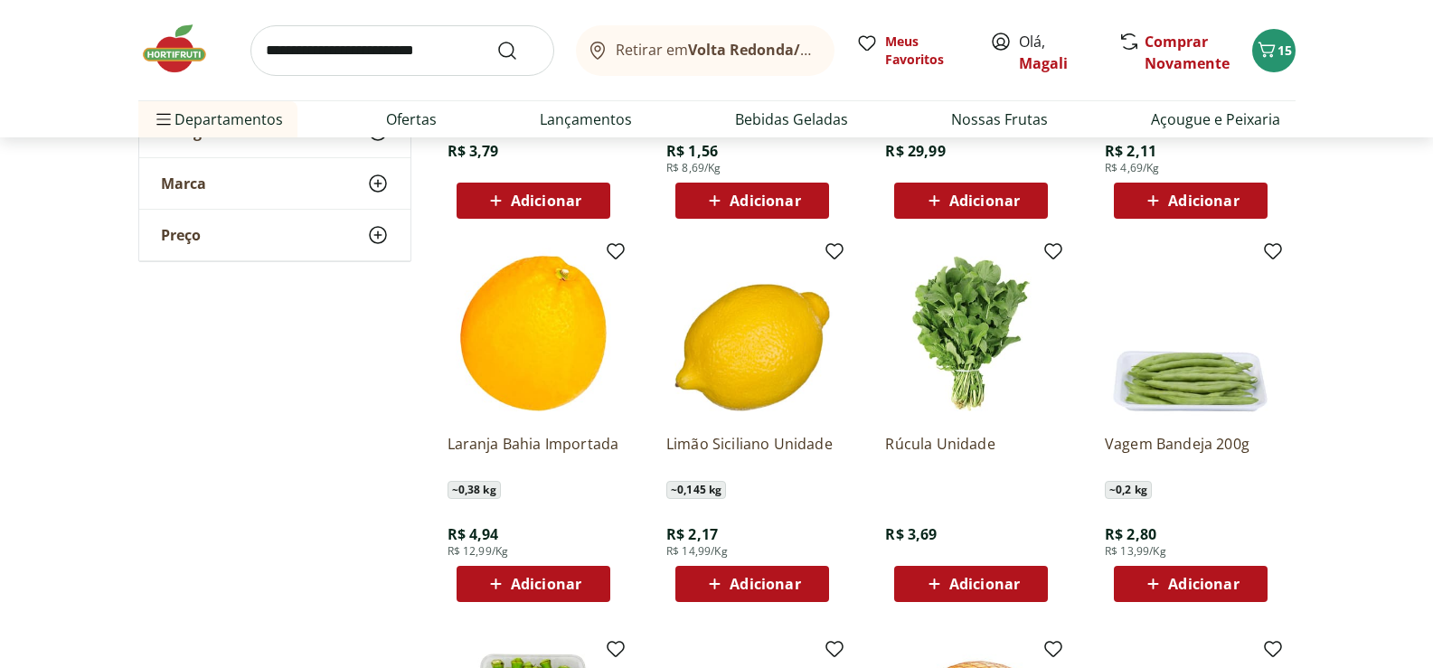
click at [1217, 579] on span "Adicionar" at bounding box center [1203, 584] width 71 height 14
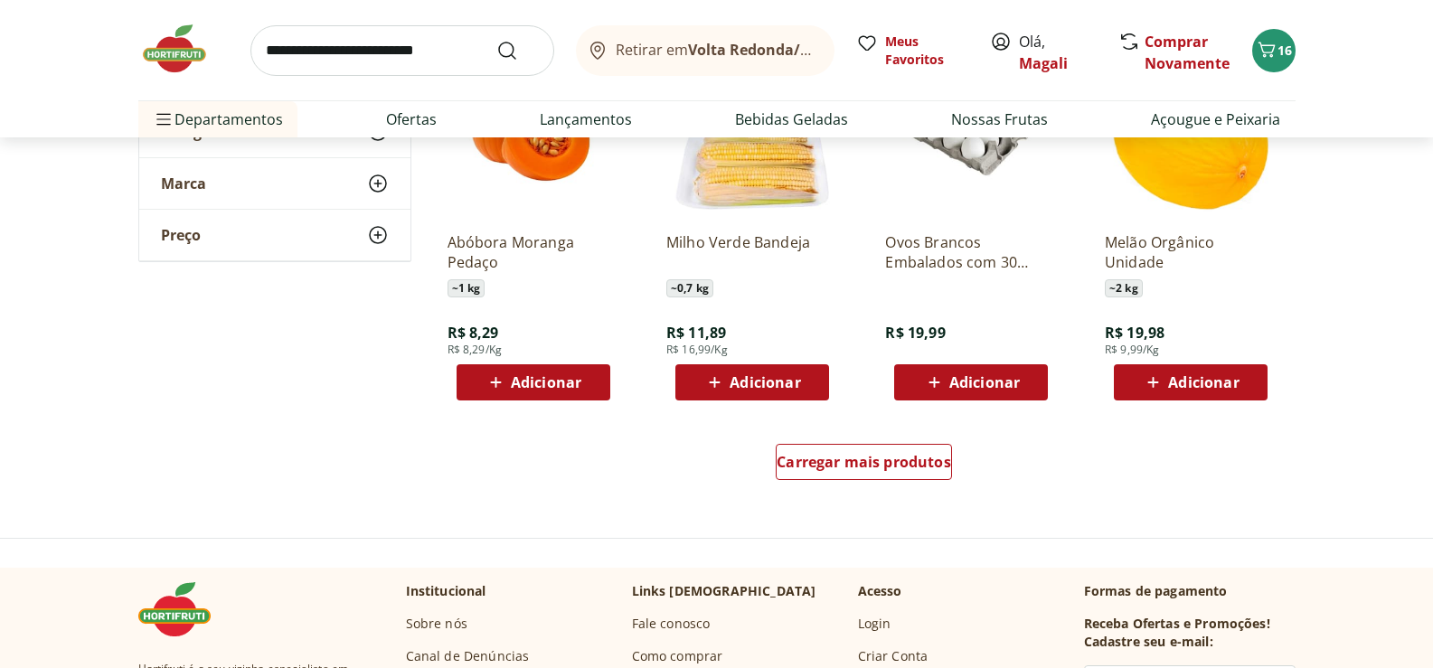
scroll to position [8227, 0]
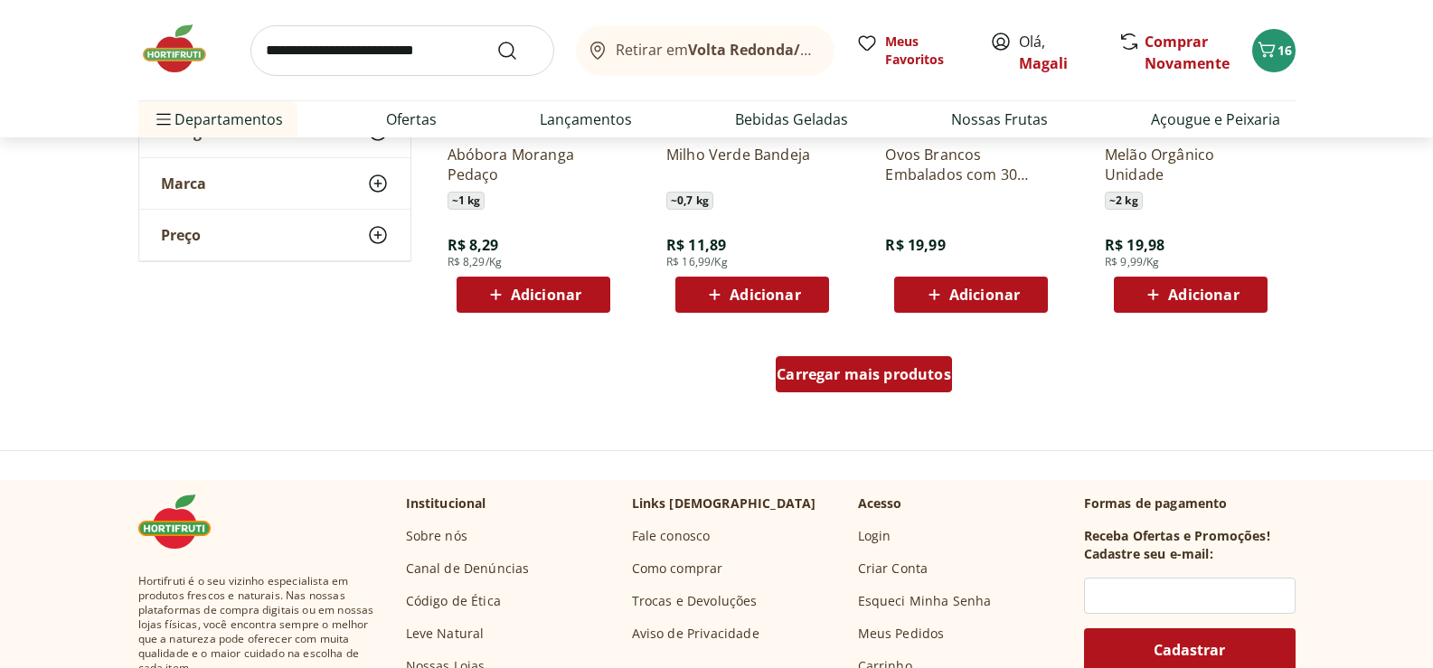
click at [894, 363] on div "Carregar mais produtos" at bounding box center [864, 374] width 176 height 36
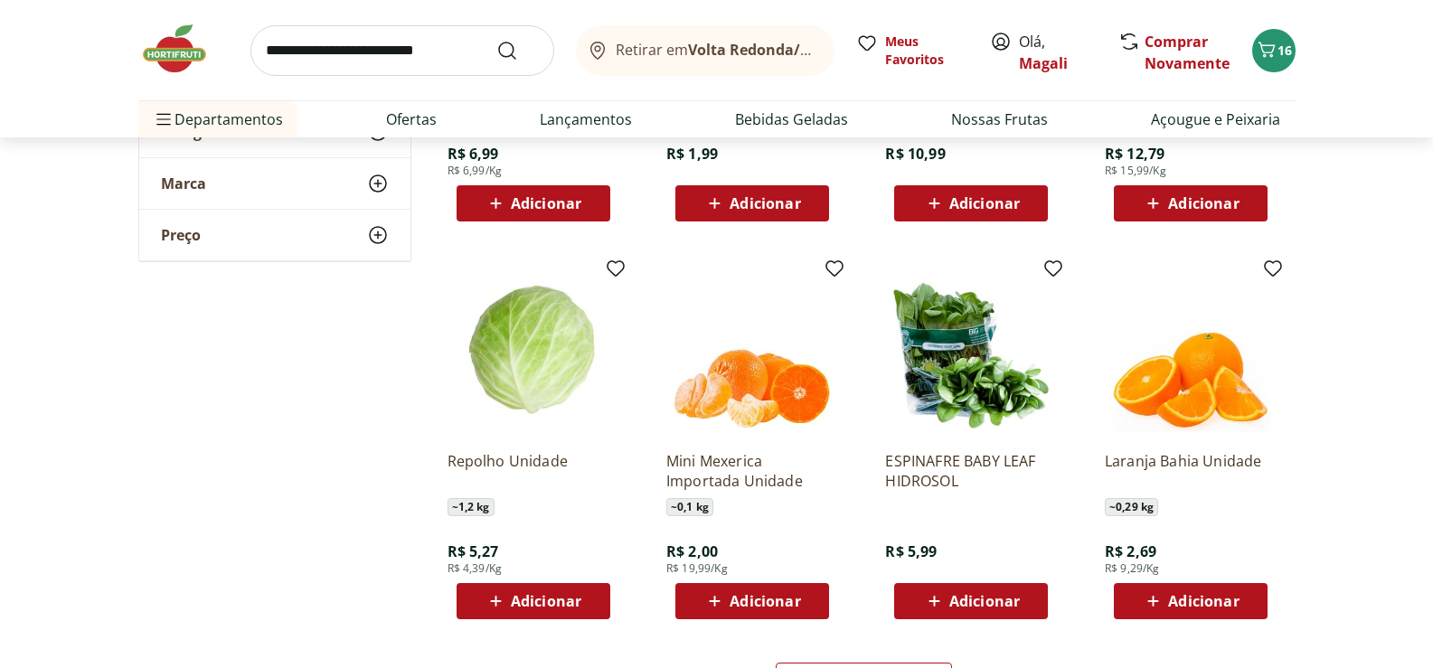
scroll to position [9131, 0]
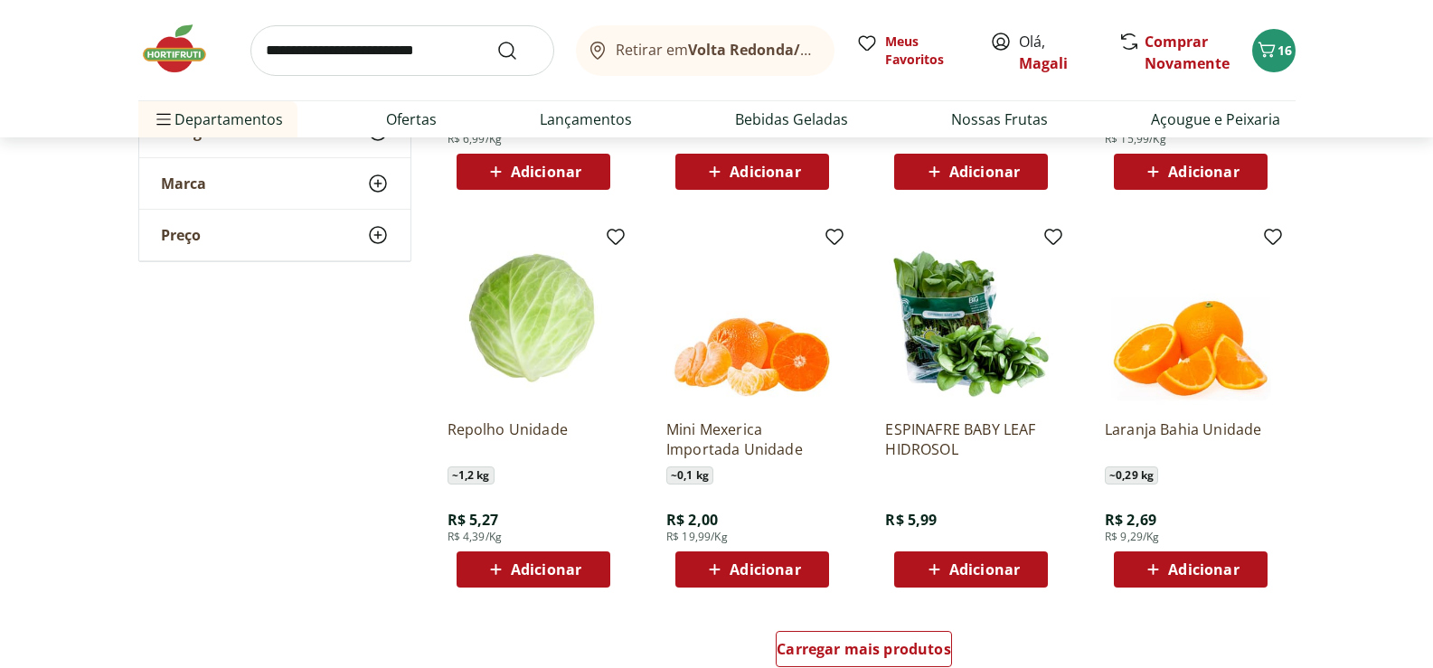
click at [532, 562] on span "Adicionar" at bounding box center [546, 569] width 71 height 14
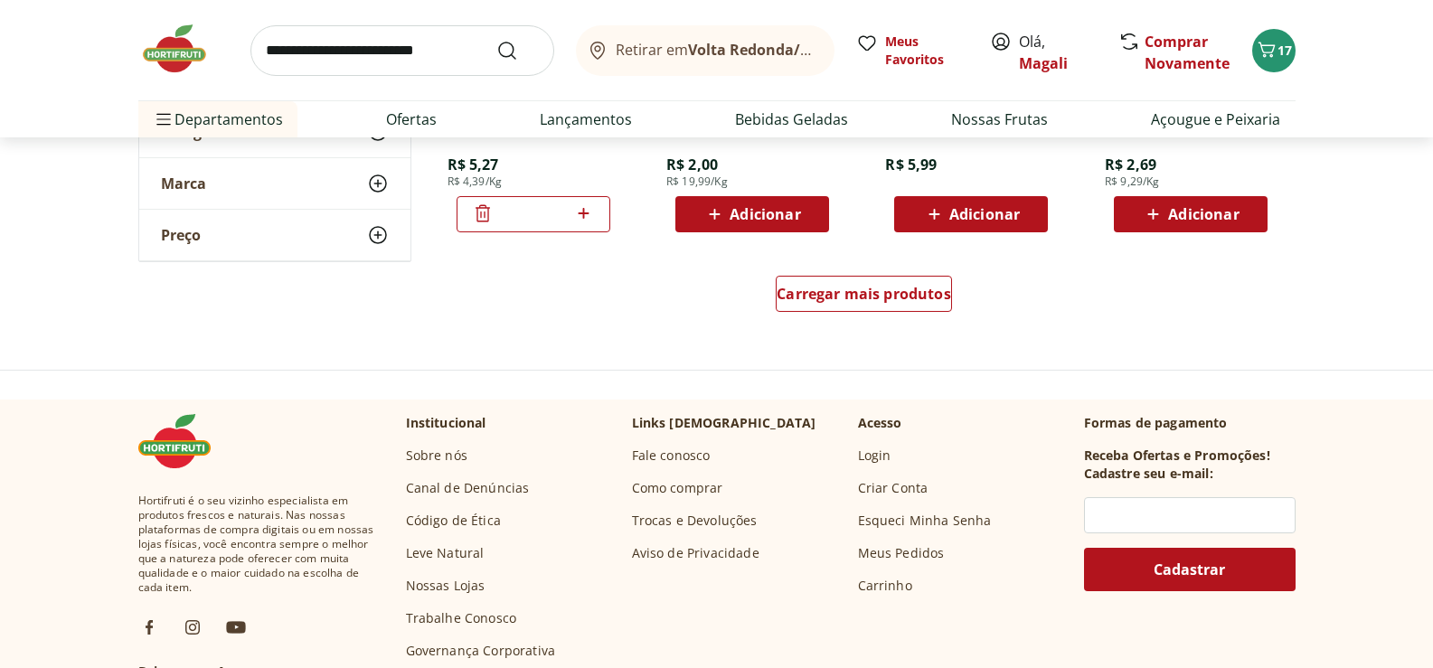
scroll to position [9493, 0]
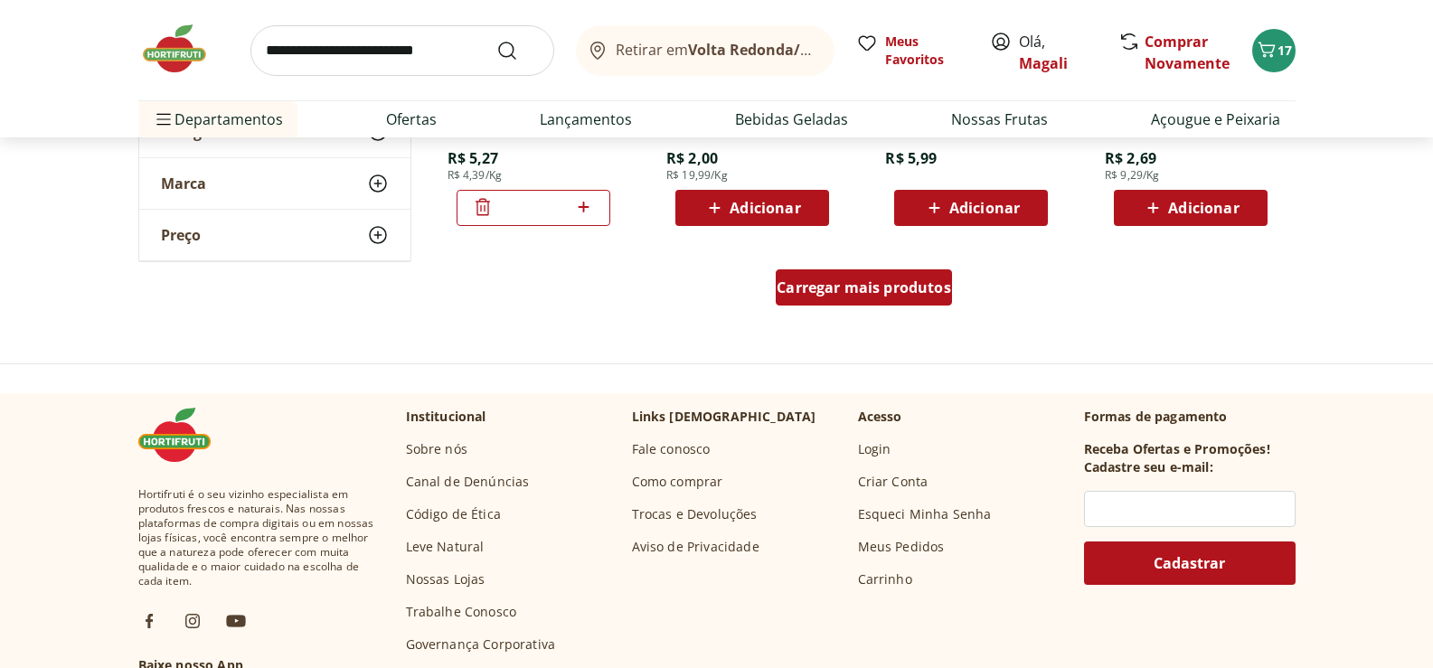
click at [883, 277] on div "Carregar mais produtos" at bounding box center [864, 287] width 176 height 36
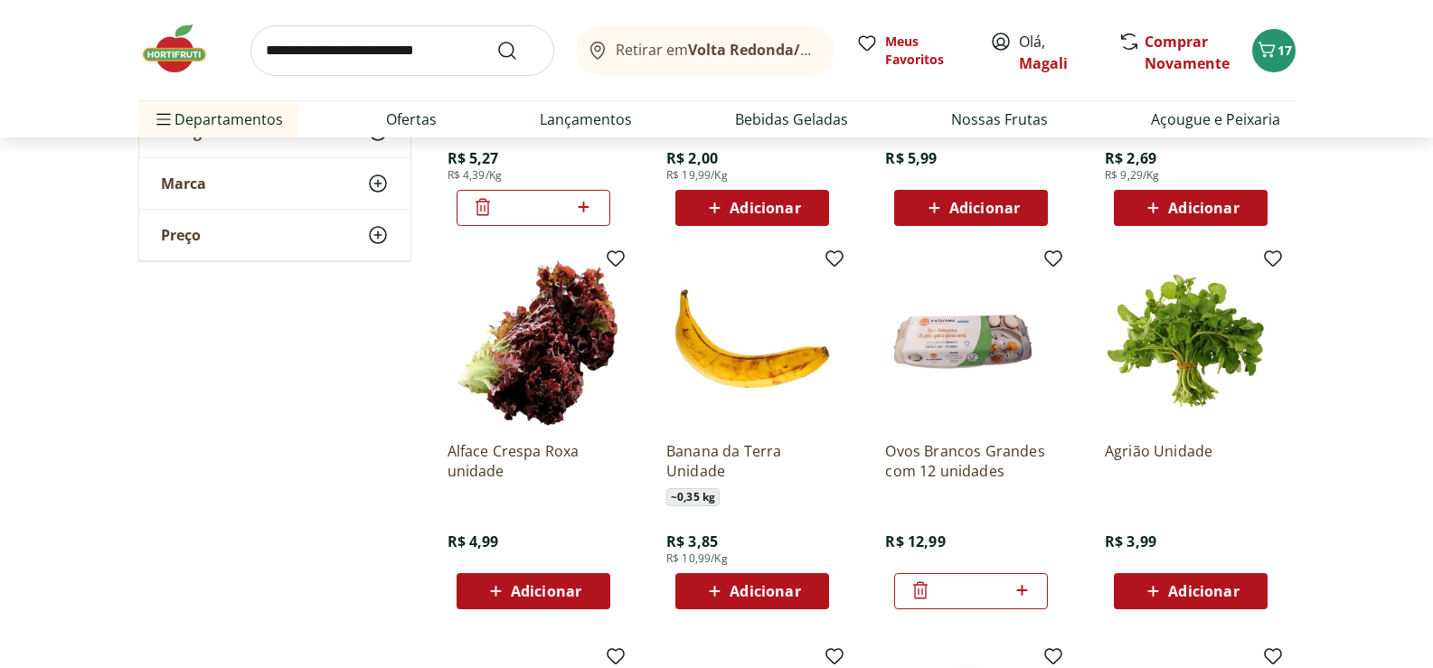
scroll to position [9583, 0]
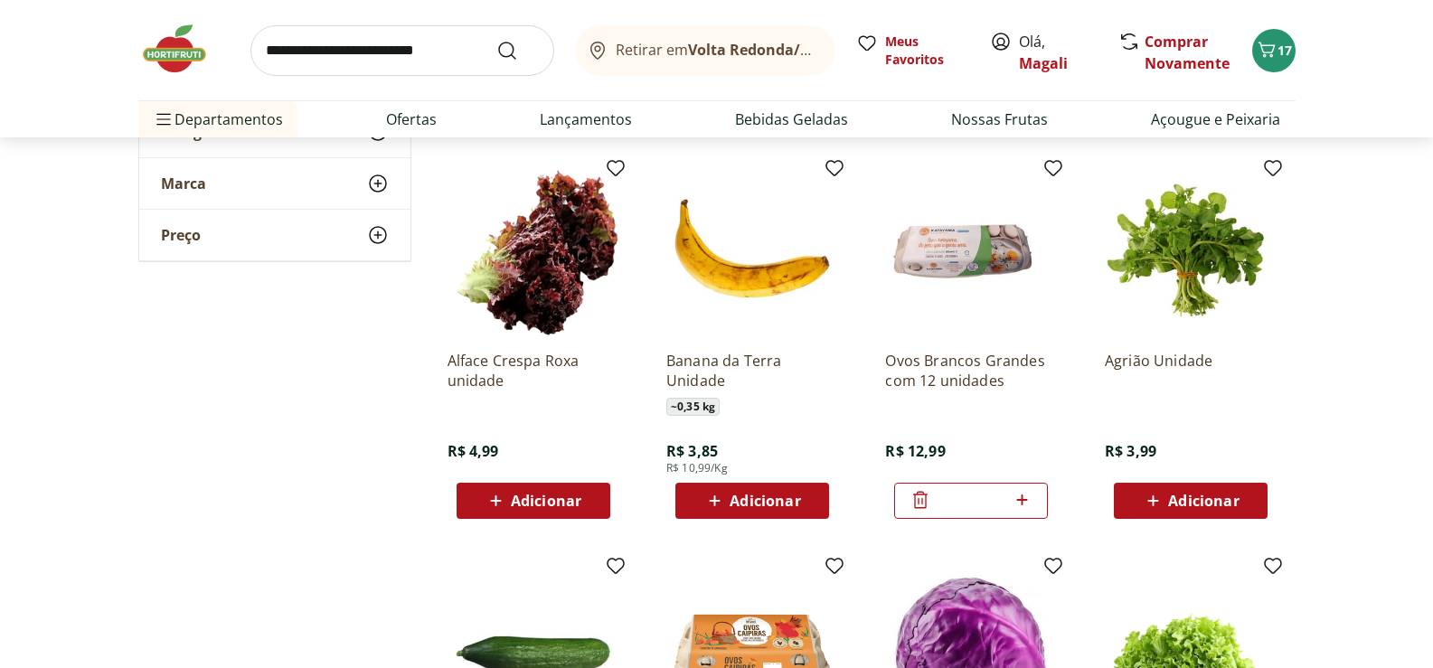
click at [790, 495] on span "Adicionar" at bounding box center [765, 501] width 71 height 14
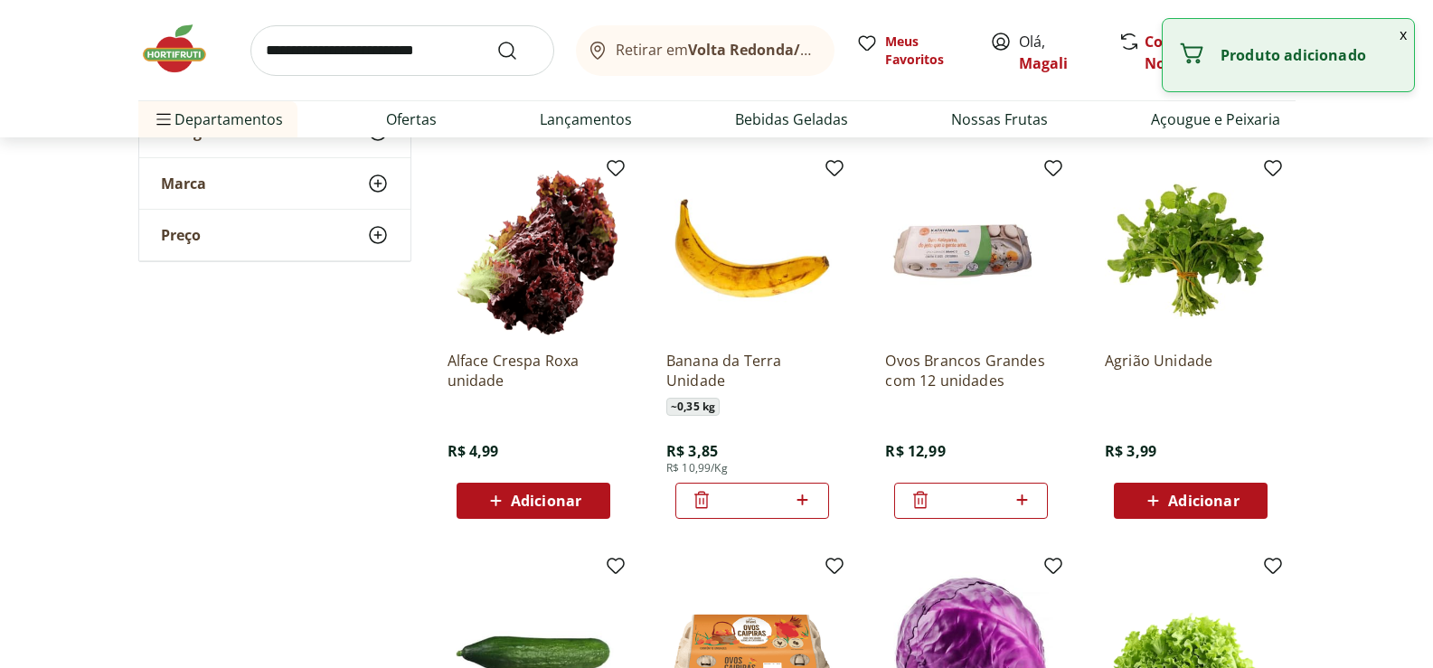
click at [804, 495] on icon at bounding box center [802, 500] width 23 height 22
type input "*"
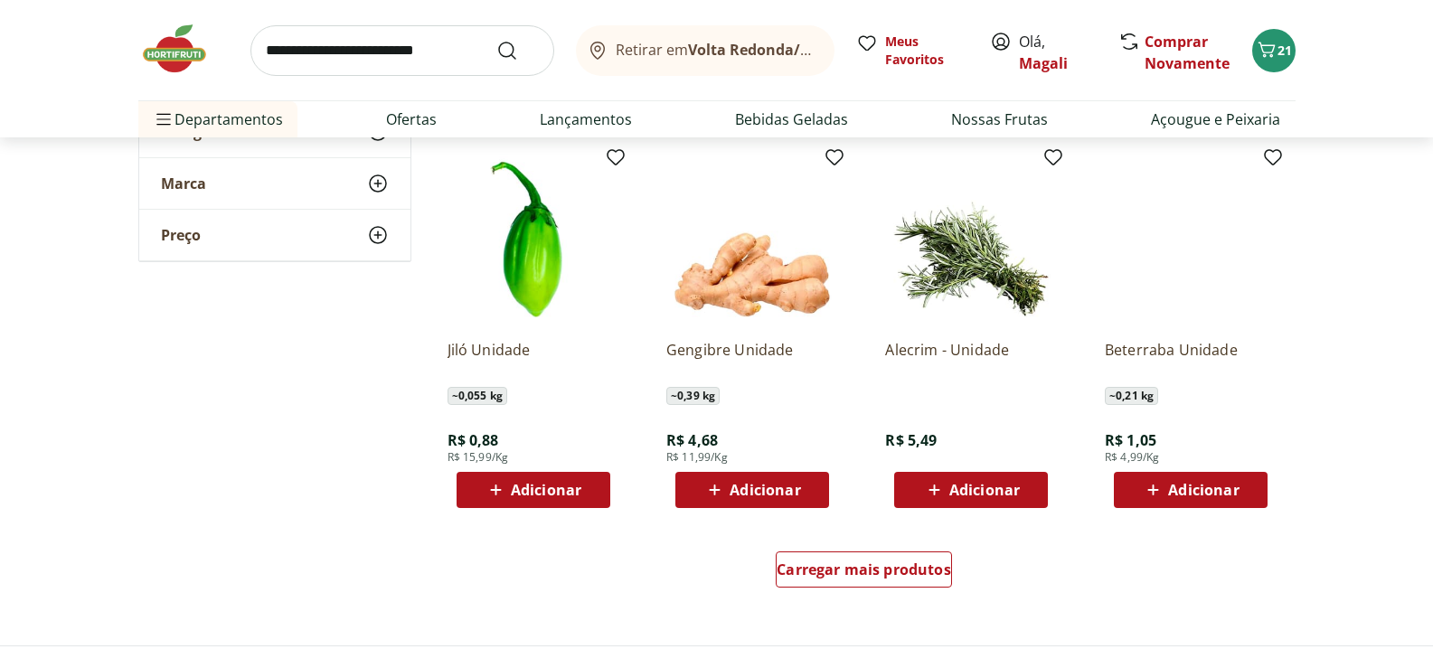
scroll to position [10397, 0]
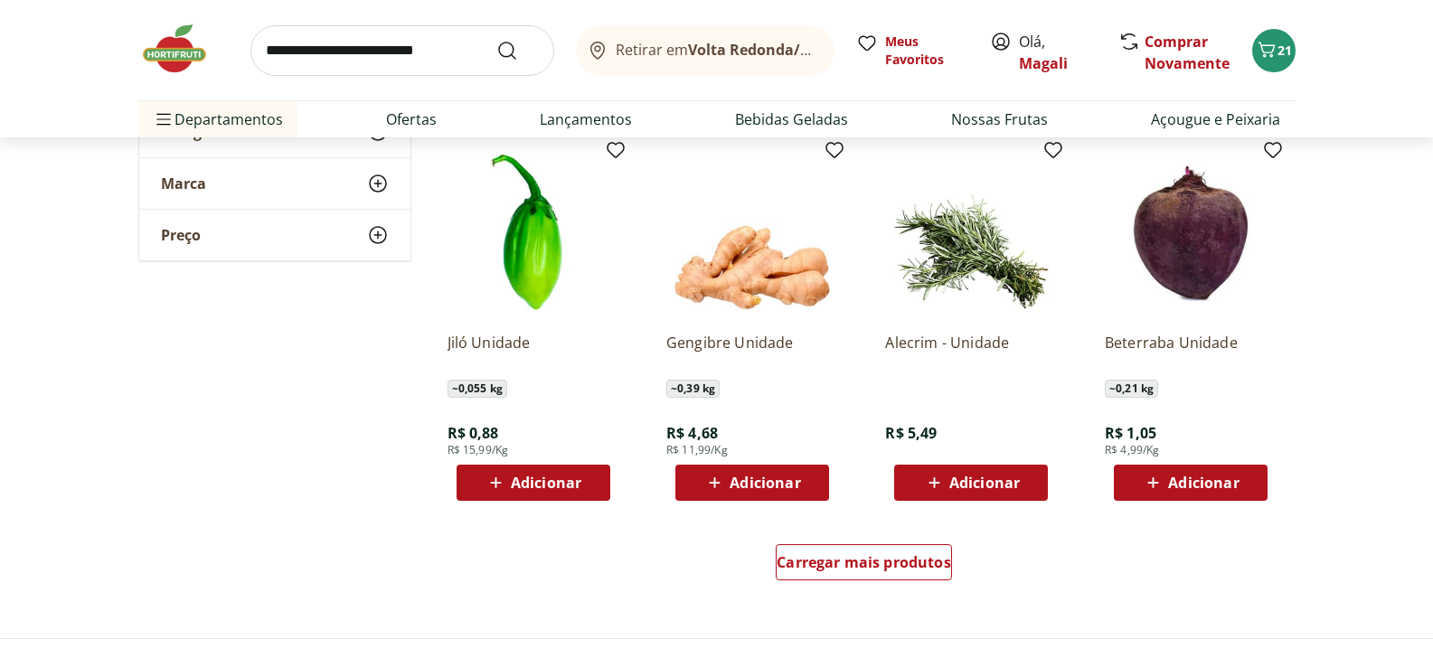
click at [574, 481] on span "Adicionar" at bounding box center [546, 483] width 71 height 14
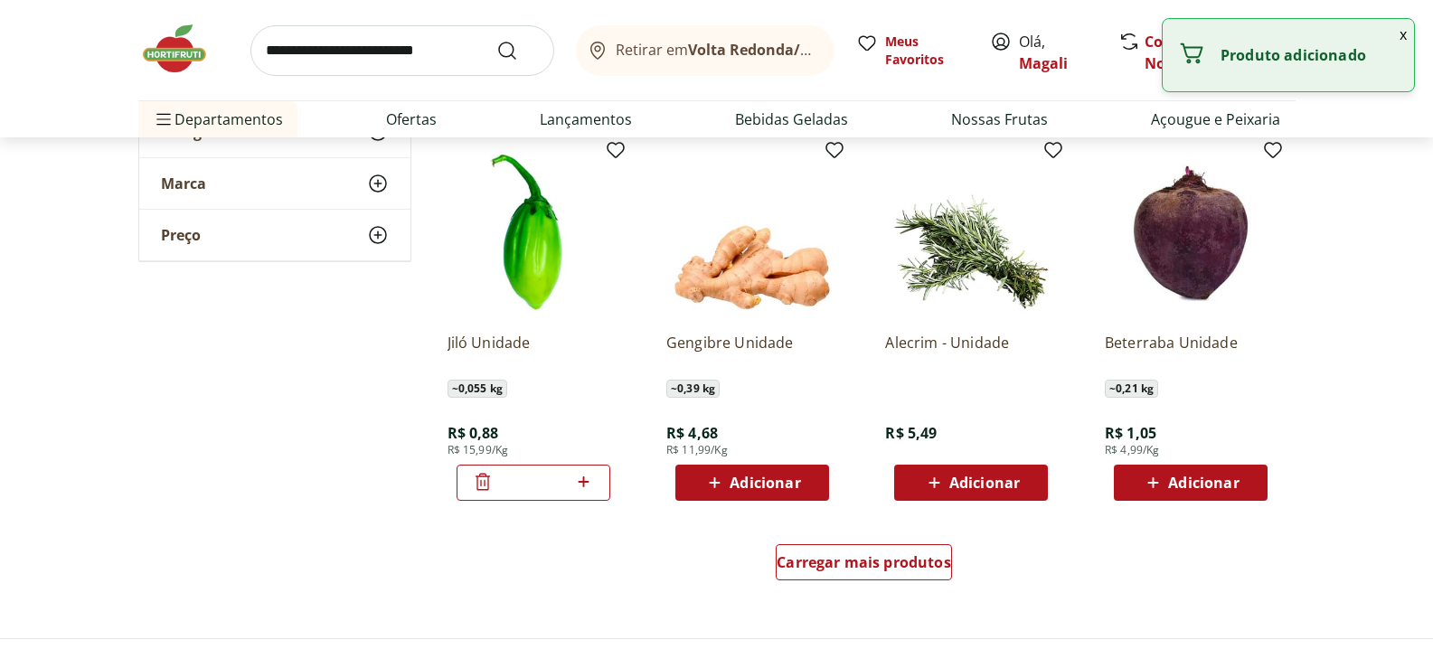
click at [584, 480] on icon at bounding box center [584, 481] width 11 height 11
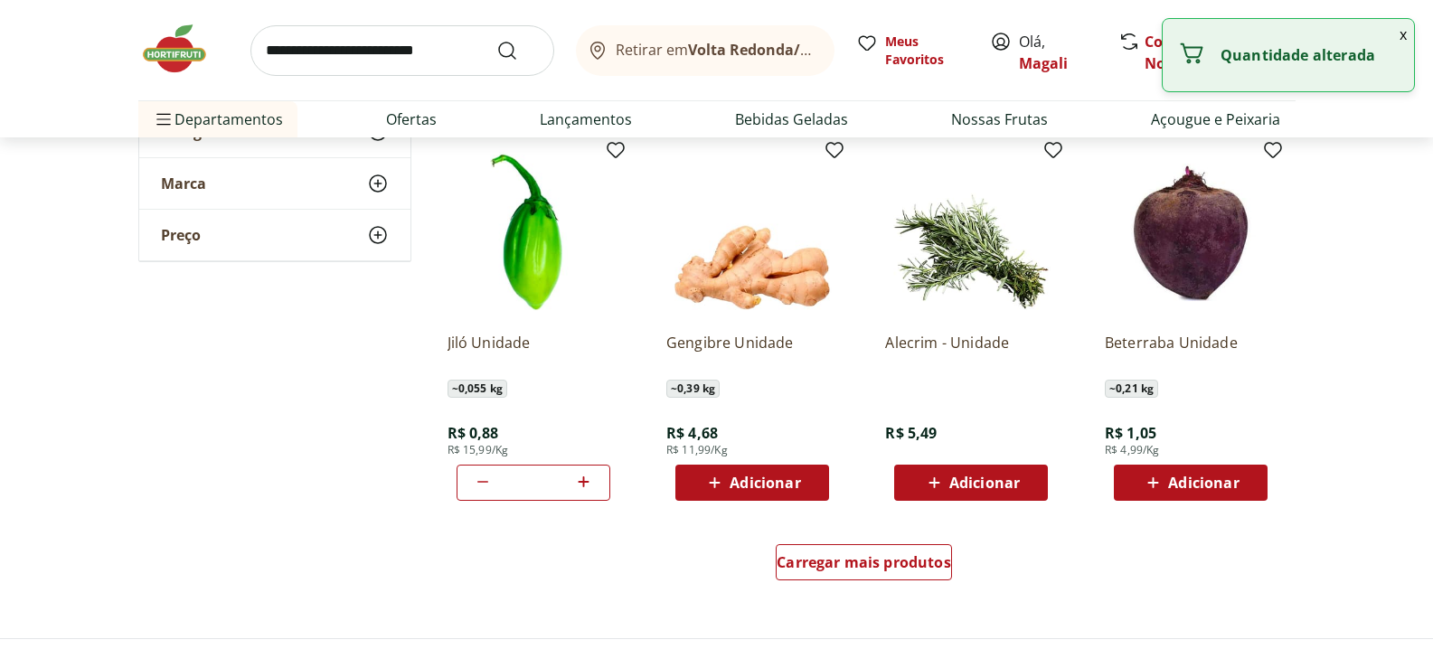
click at [584, 480] on icon at bounding box center [584, 481] width 11 height 11
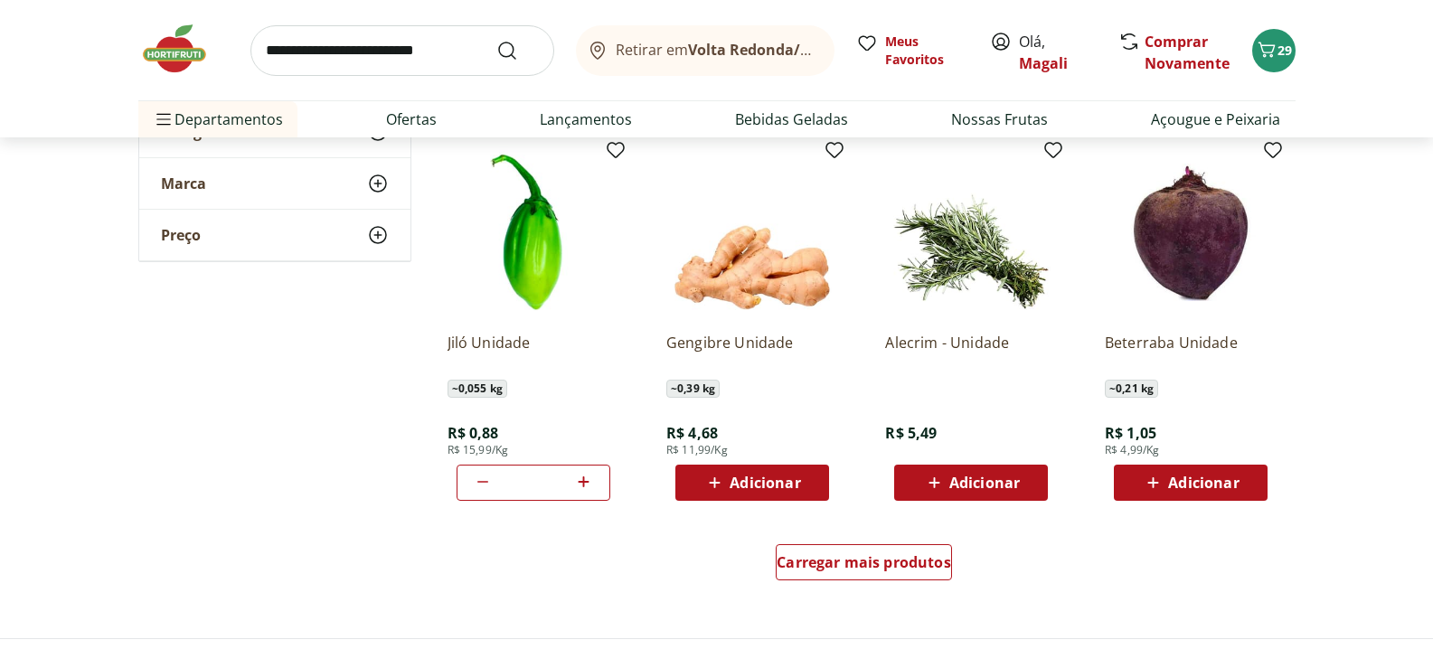
click at [586, 478] on icon at bounding box center [583, 482] width 23 height 22
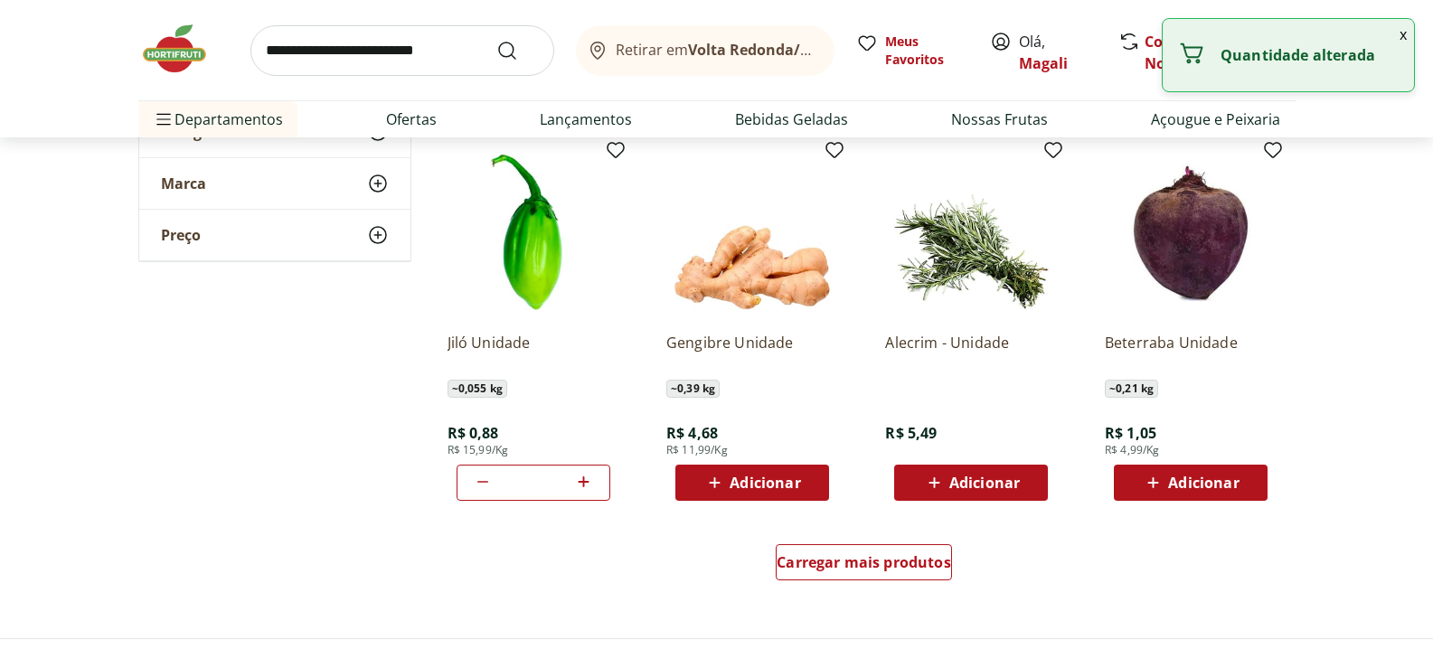
click at [586, 478] on icon at bounding box center [583, 482] width 23 height 22
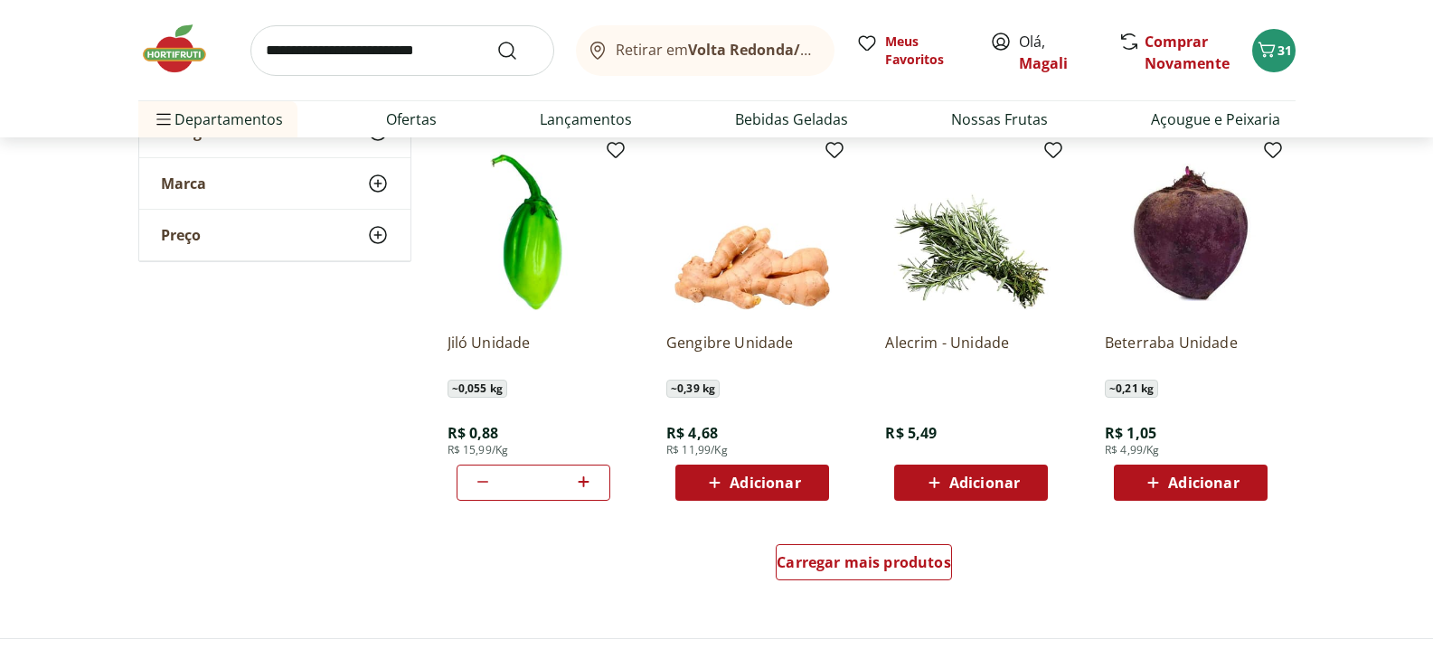
click at [479, 480] on icon at bounding box center [483, 482] width 22 height 22
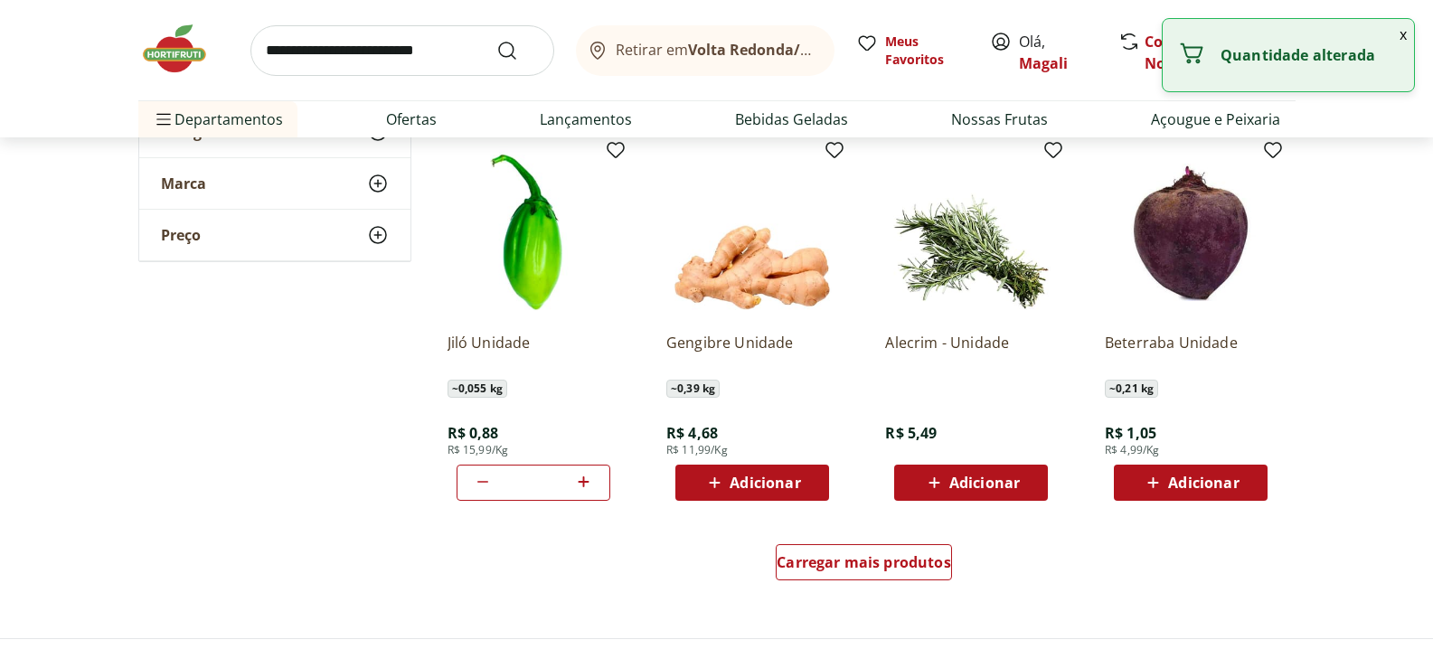
click at [586, 480] on icon at bounding box center [583, 482] width 23 height 22
type input "**"
click at [853, 557] on span "Carregar mais produtos" at bounding box center [864, 562] width 174 height 14
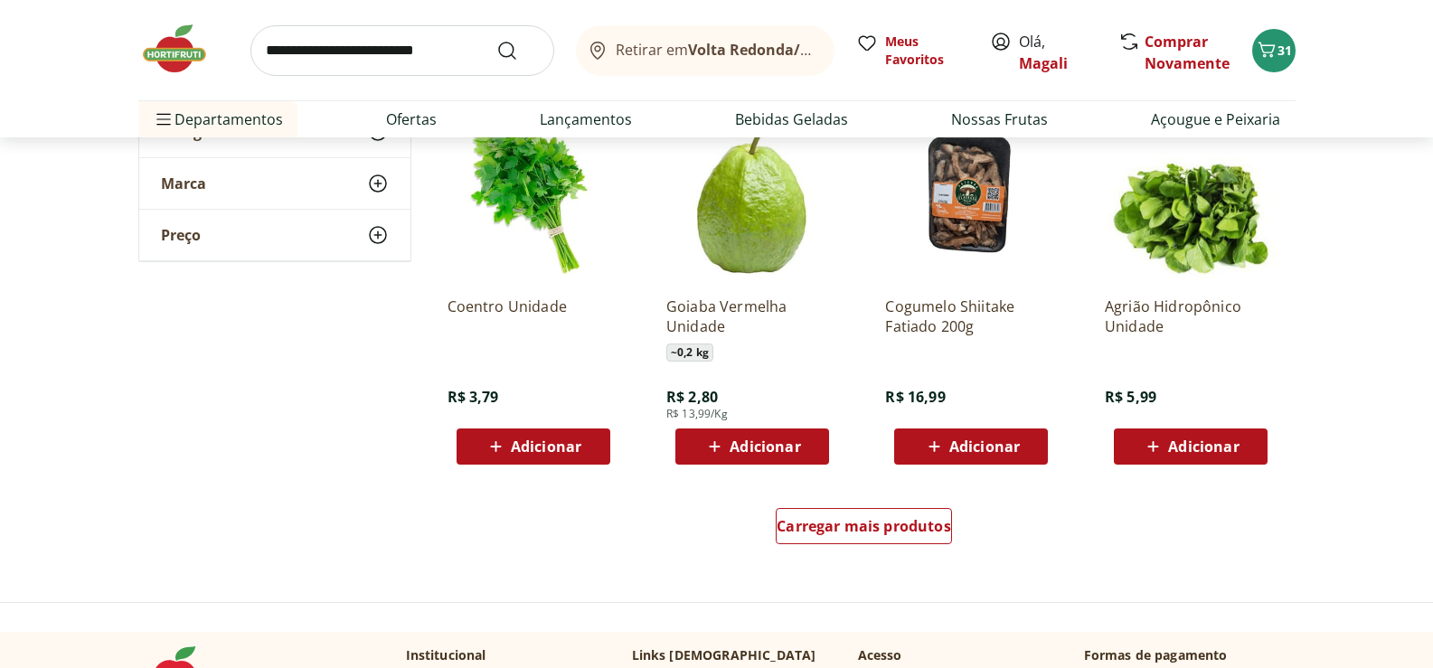
scroll to position [11662, 0]
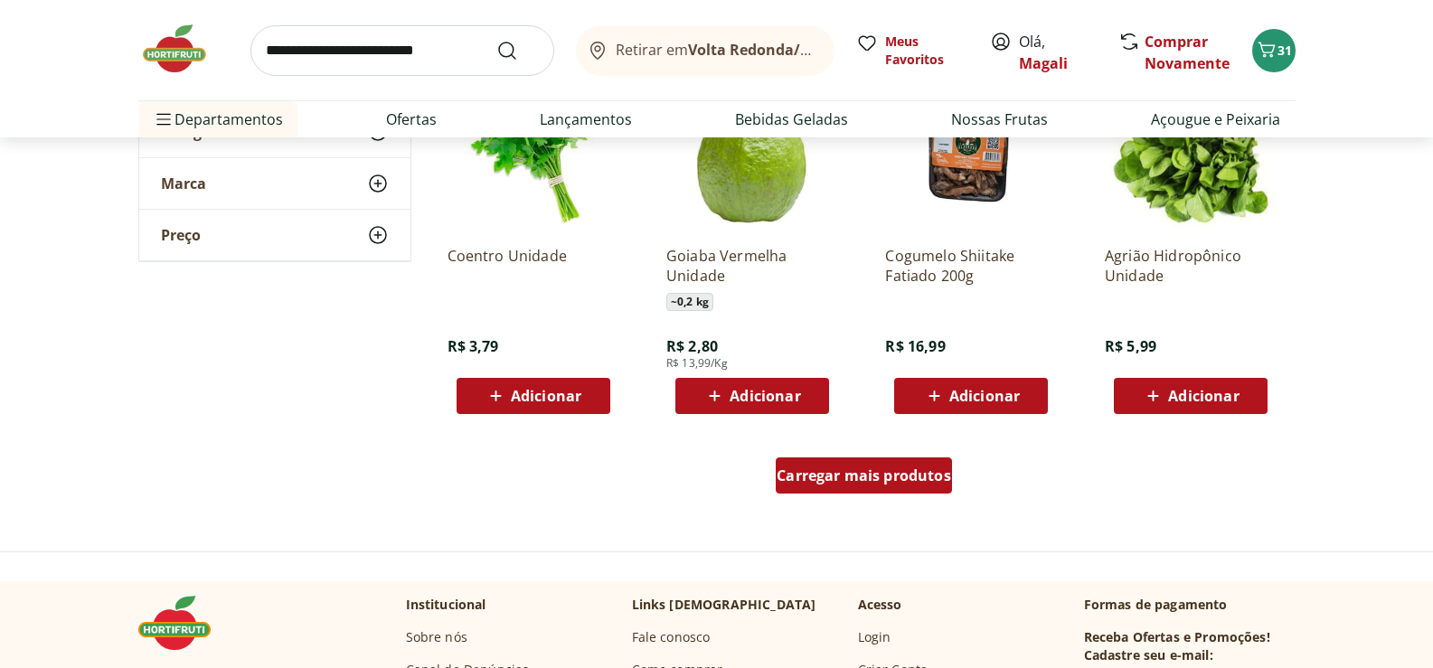
click at [911, 465] on div "Carregar mais produtos" at bounding box center [864, 475] width 176 height 36
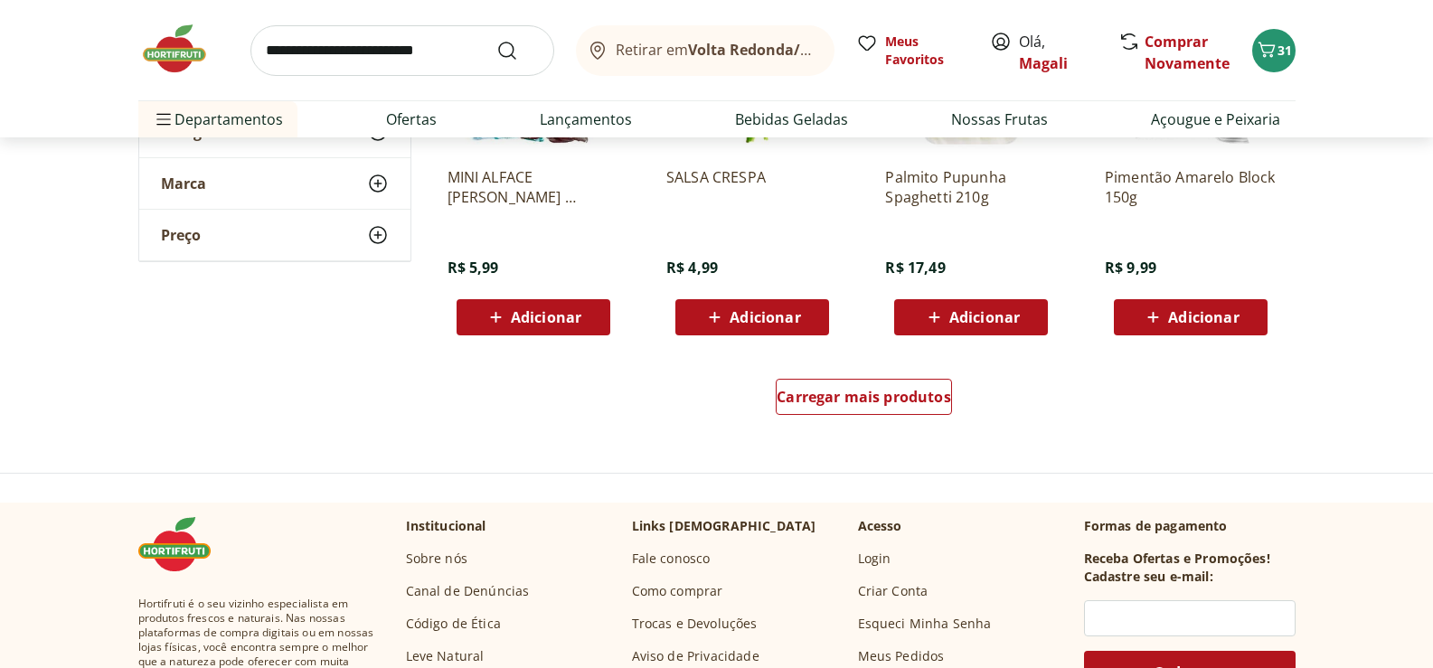
scroll to position [12928, 0]
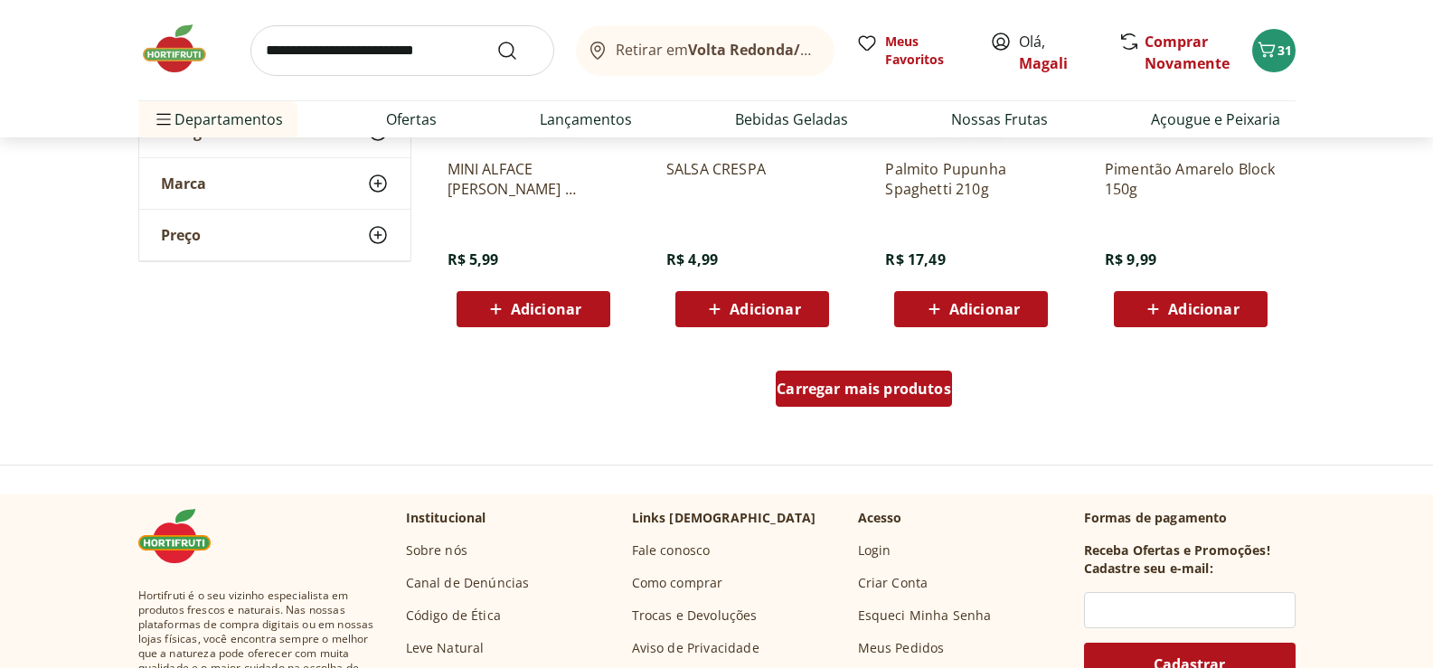
click at [869, 372] on div "Carregar mais produtos" at bounding box center [864, 389] width 176 height 36
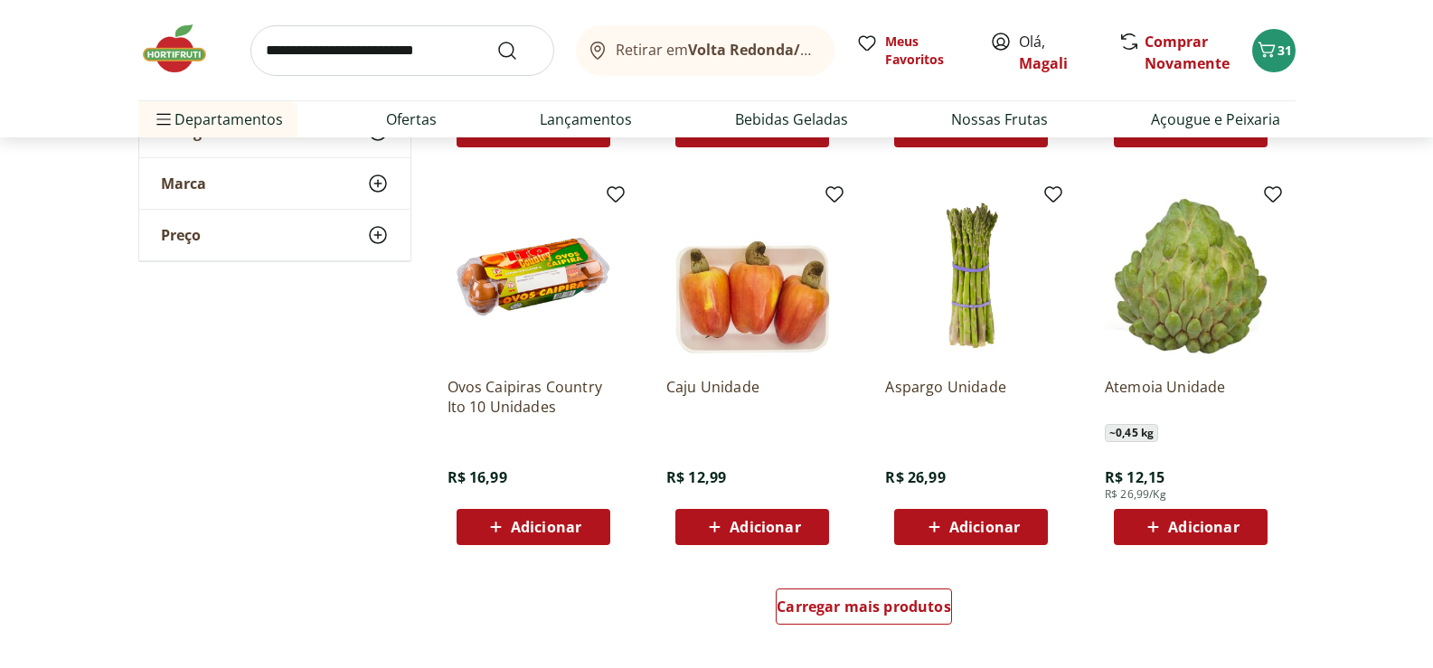
scroll to position [13923, 0]
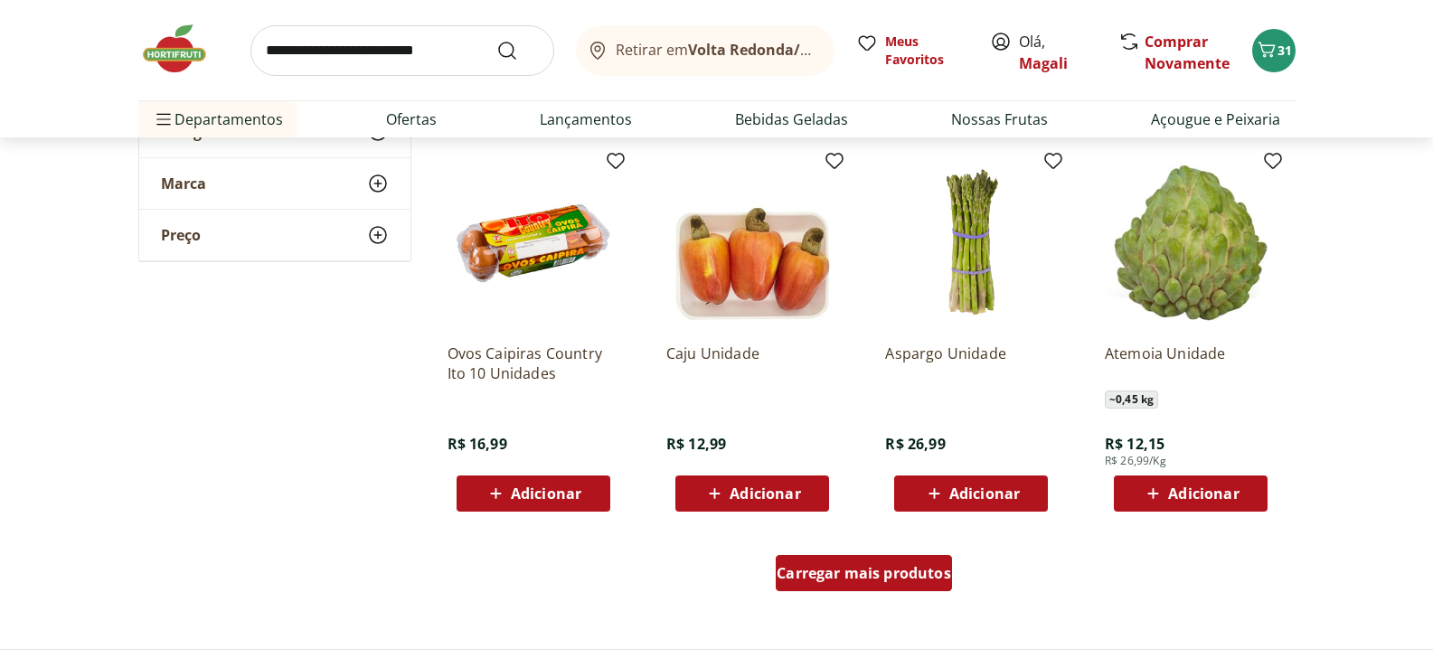
click at [867, 566] on span "Carregar mais produtos" at bounding box center [864, 573] width 174 height 14
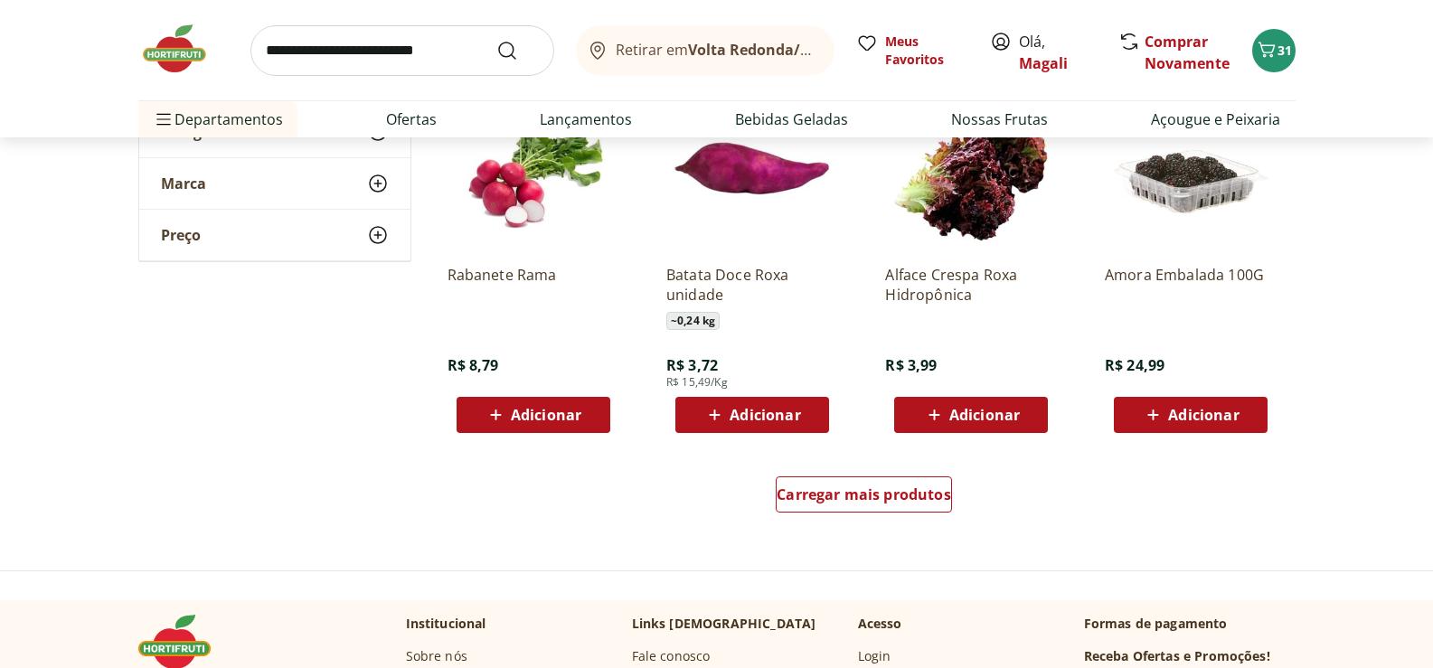
scroll to position [15188, 0]
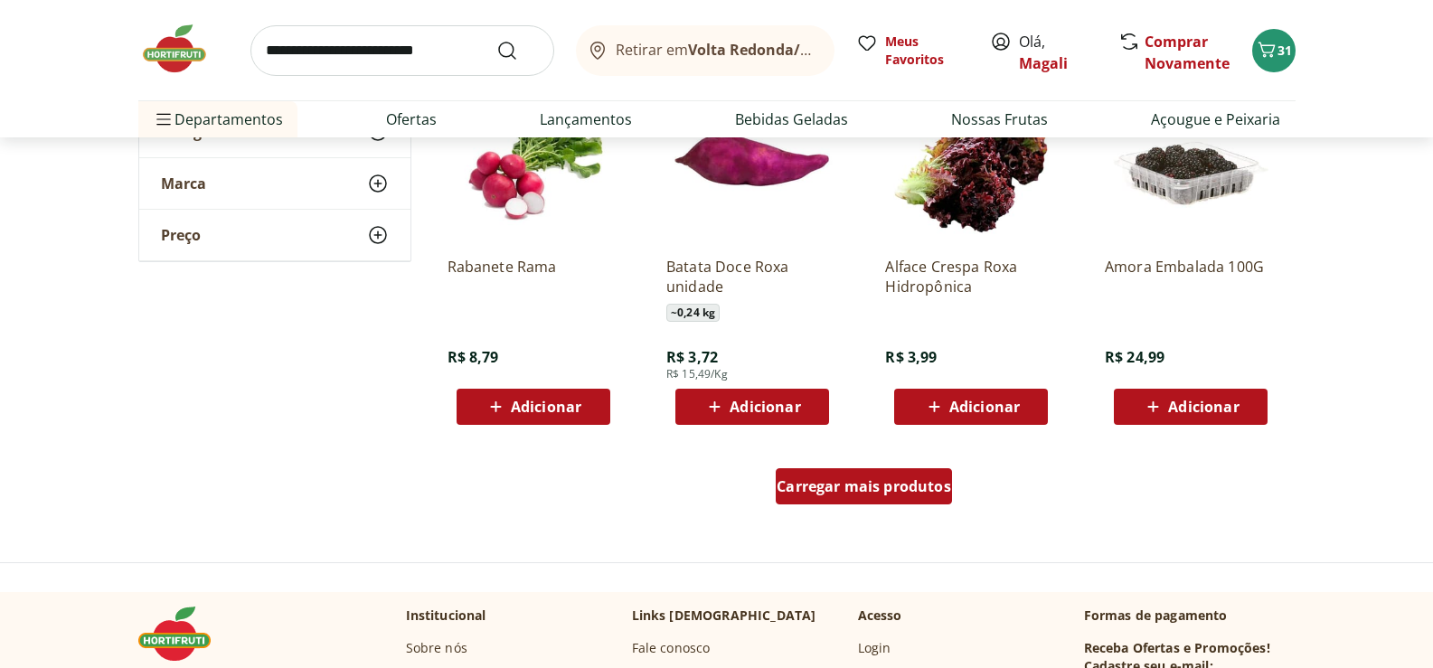
click at [899, 479] on span "Carregar mais produtos" at bounding box center [864, 486] width 174 height 14
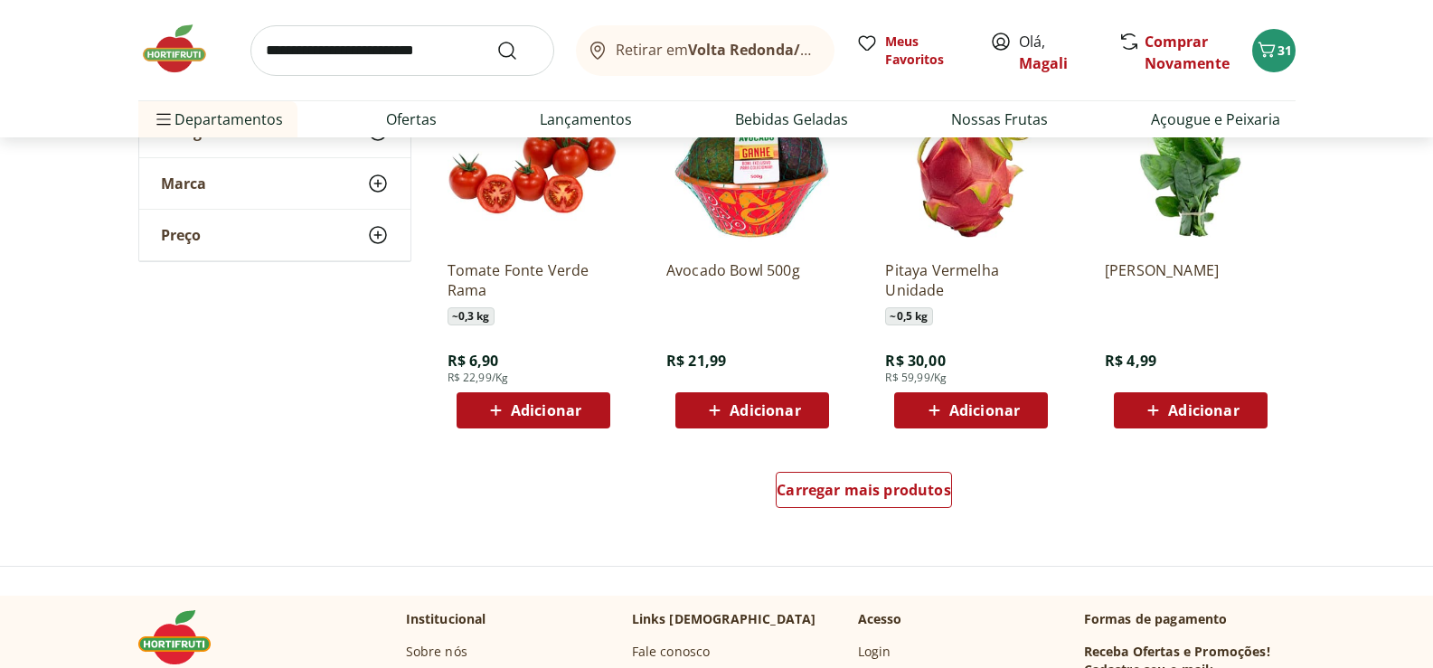
scroll to position [16544, 0]
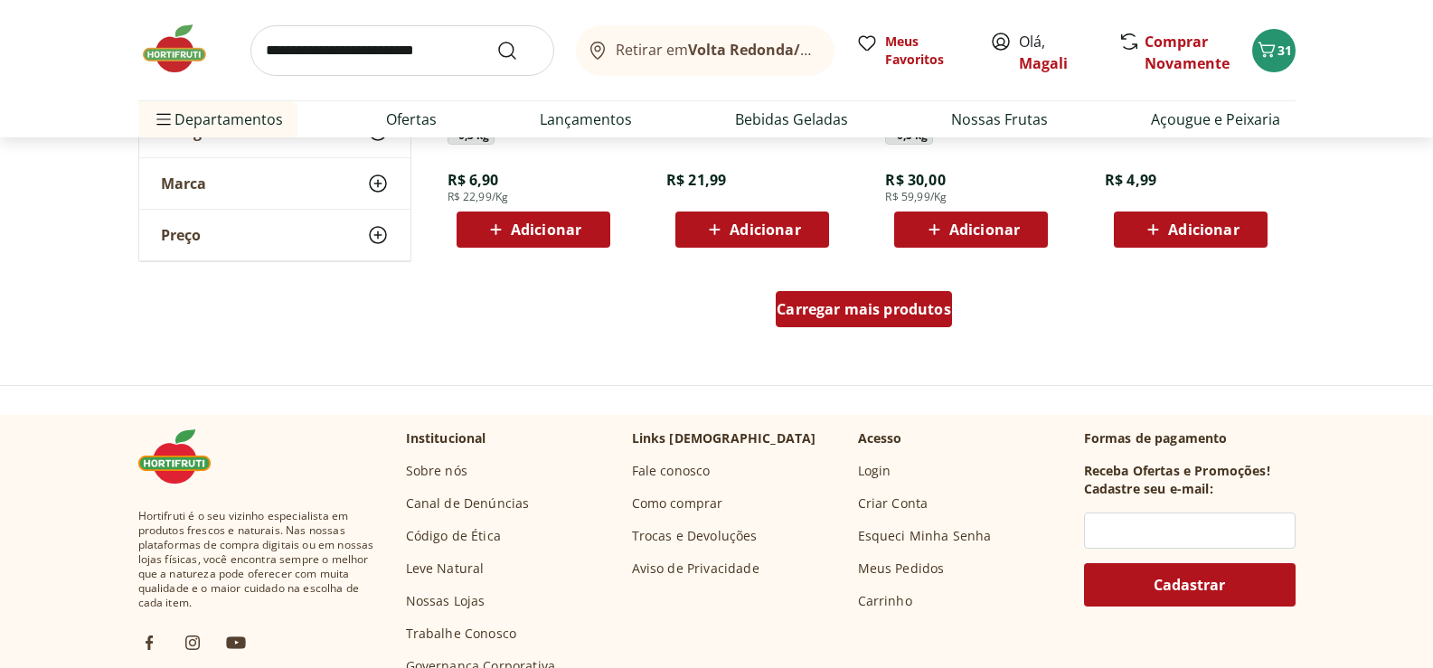
click at [889, 305] on span "Carregar mais produtos" at bounding box center [864, 309] width 174 height 14
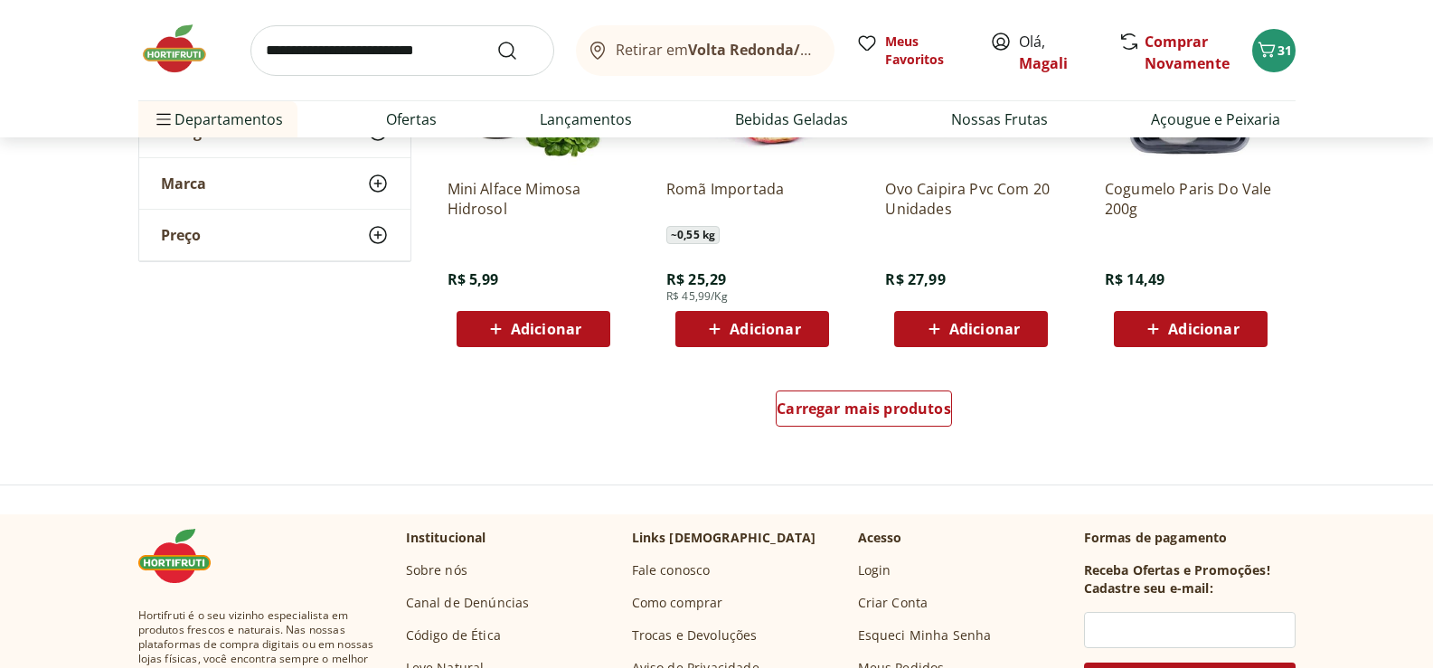
scroll to position [17720, 0]
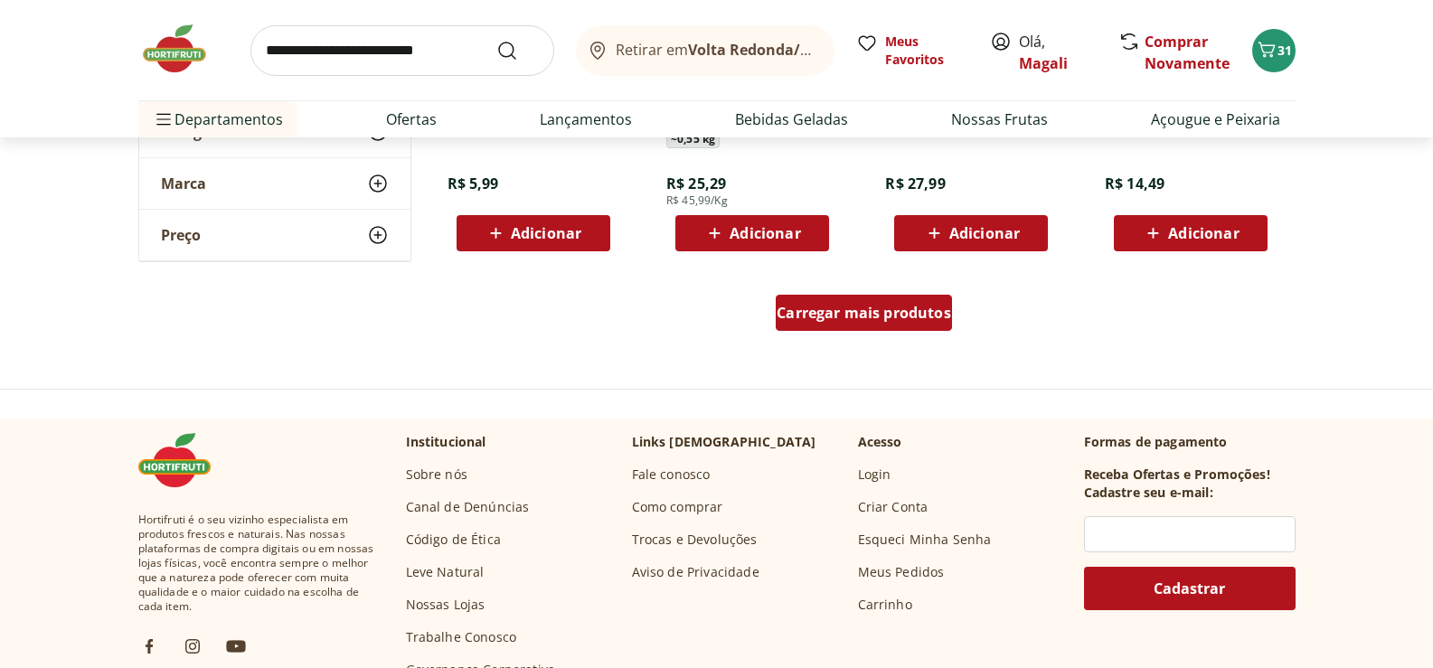
click at [868, 308] on span "Carregar mais produtos" at bounding box center [864, 313] width 174 height 14
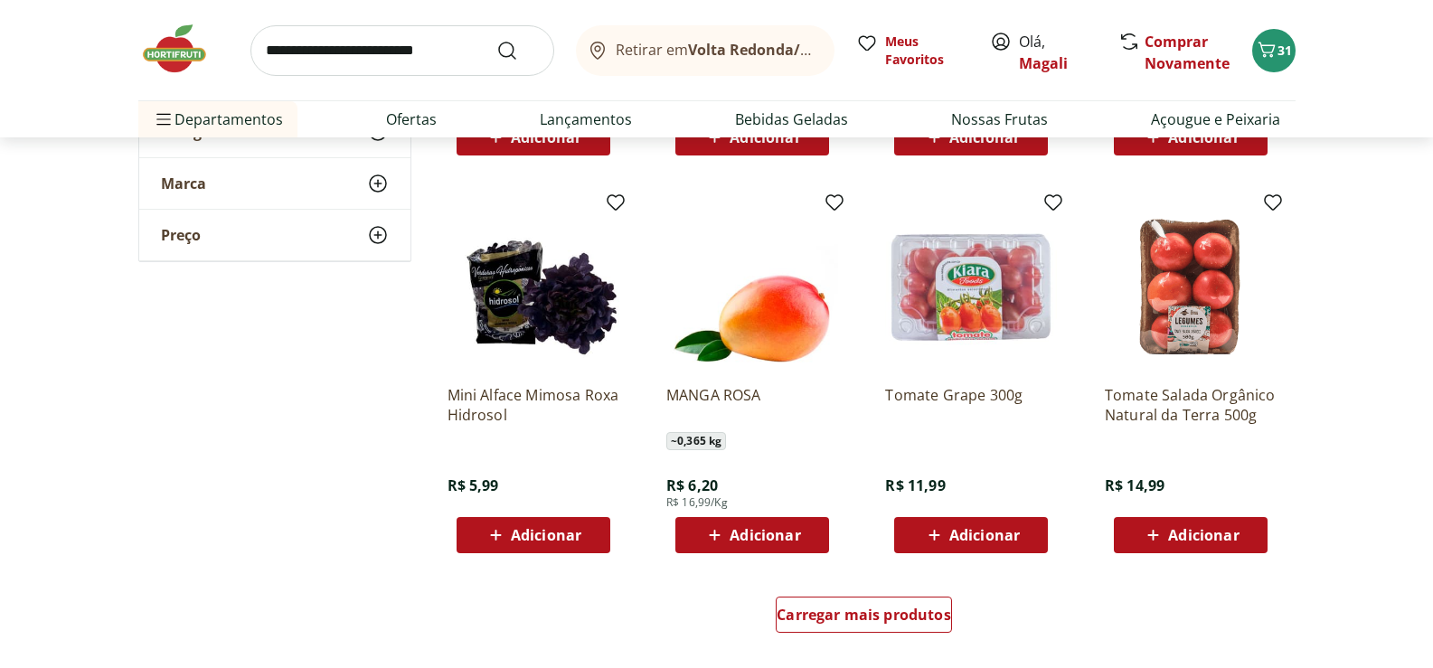
scroll to position [18714, 0]
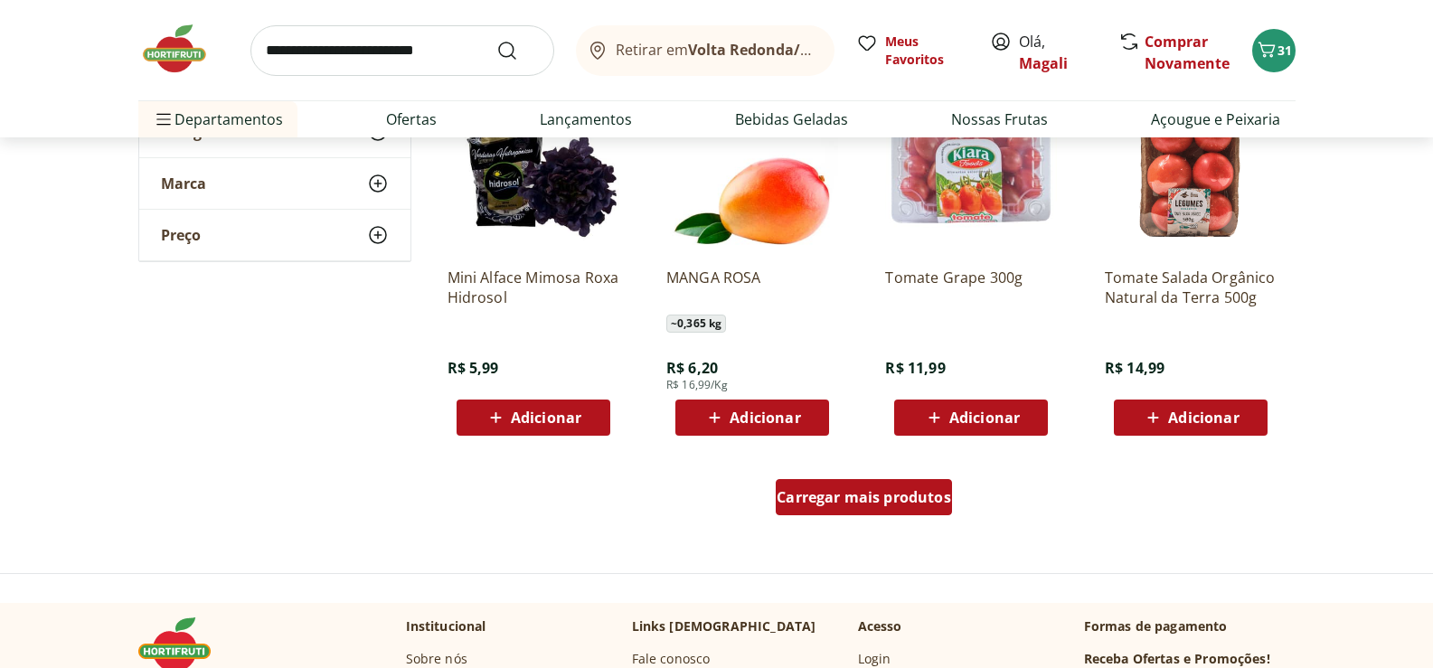
click at [905, 490] on span "Carregar mais produtos" at bounding box center [864, 497] width 174 height 14
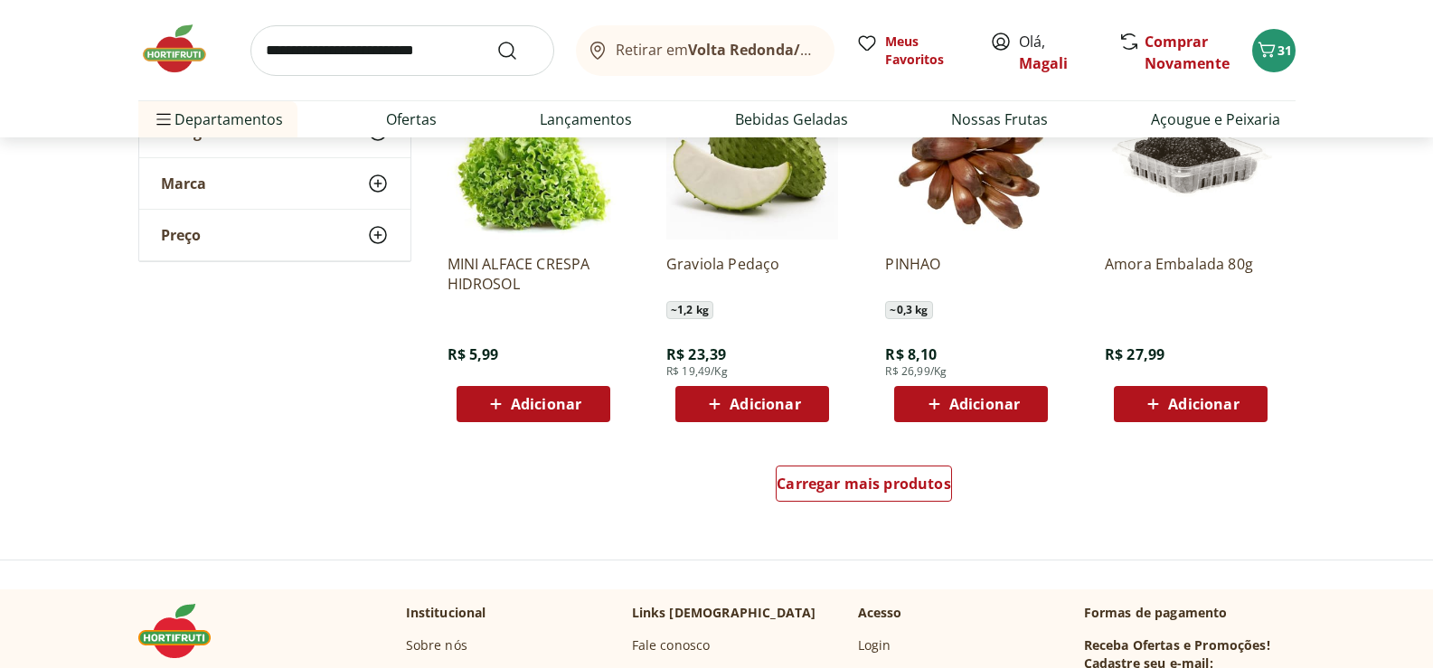
scroll to position [19980, 0]
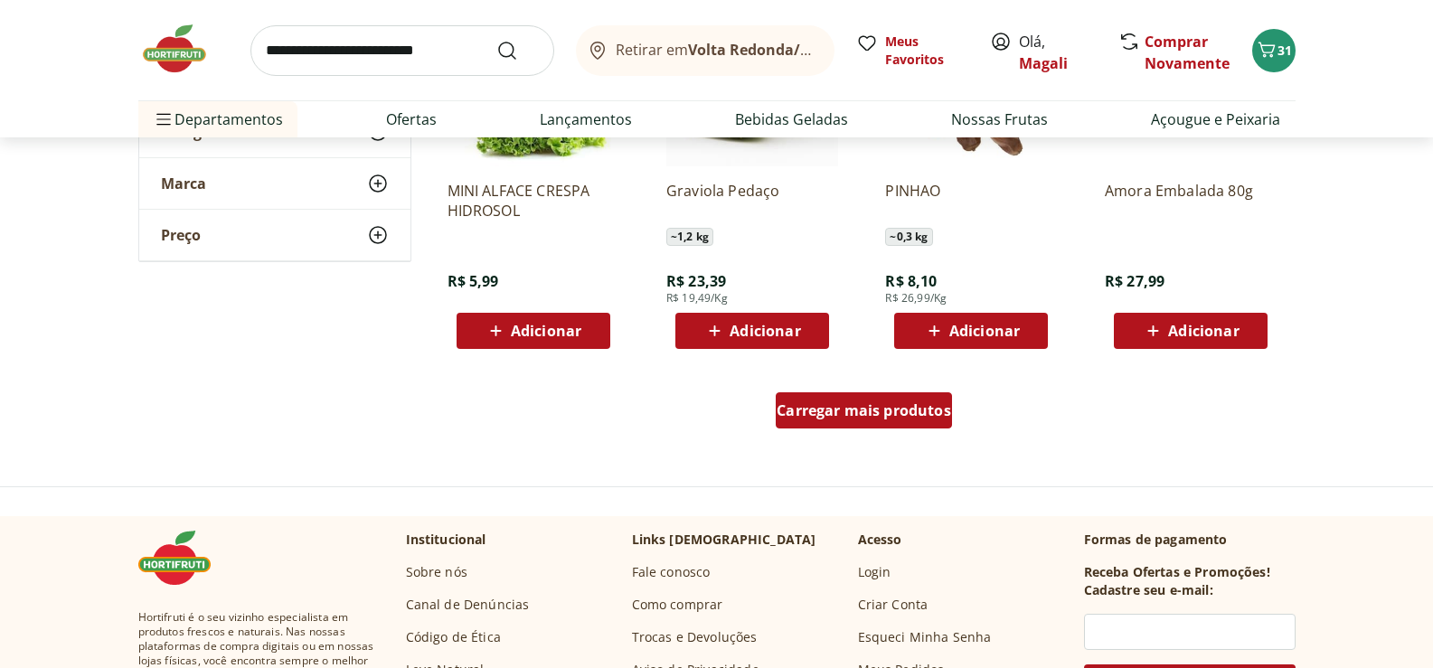
click at [912, 404] on span "Carregar mais produtos" at bounding box center [864, 410] width 174 height 14
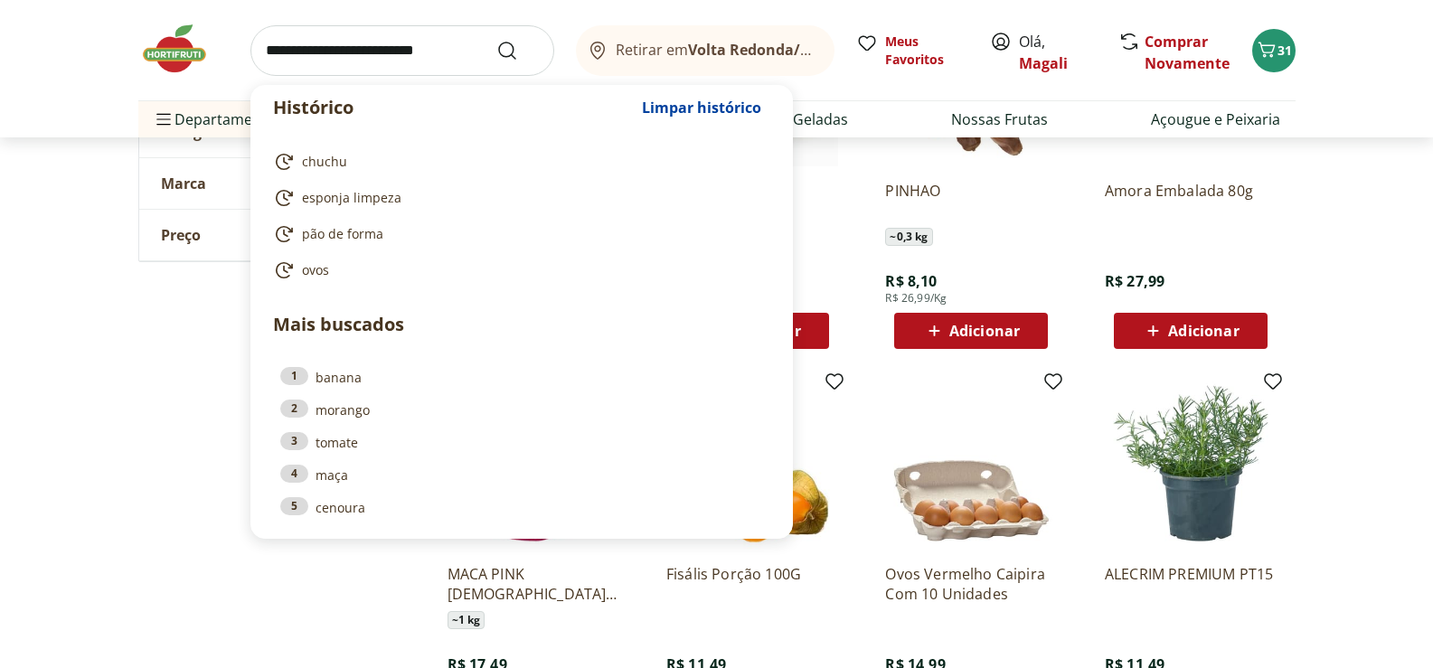
click at [366, 47] on input "search" at bounding box center [402, 50] width 304 height 51
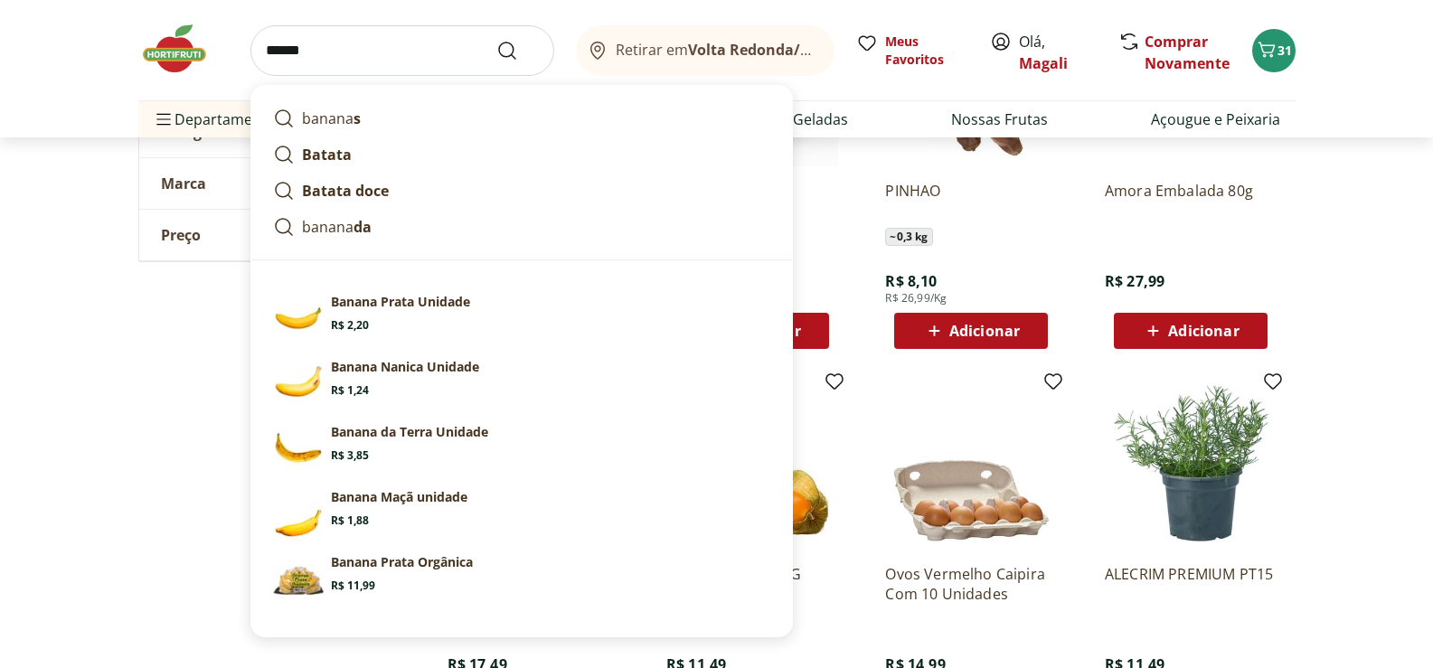
type input "******"
click at [496, 40] on button "Submit Search" at bounding box center [517, 51] width 43 height 22
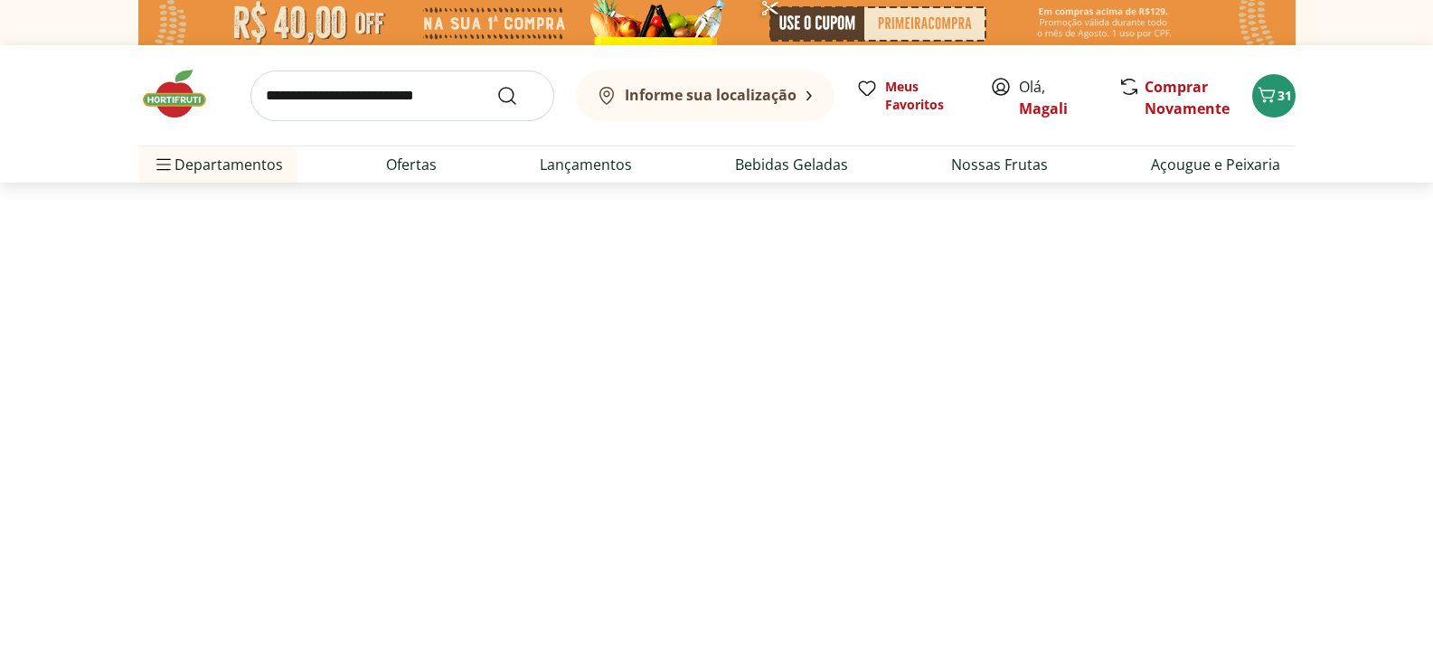
select select "**********"
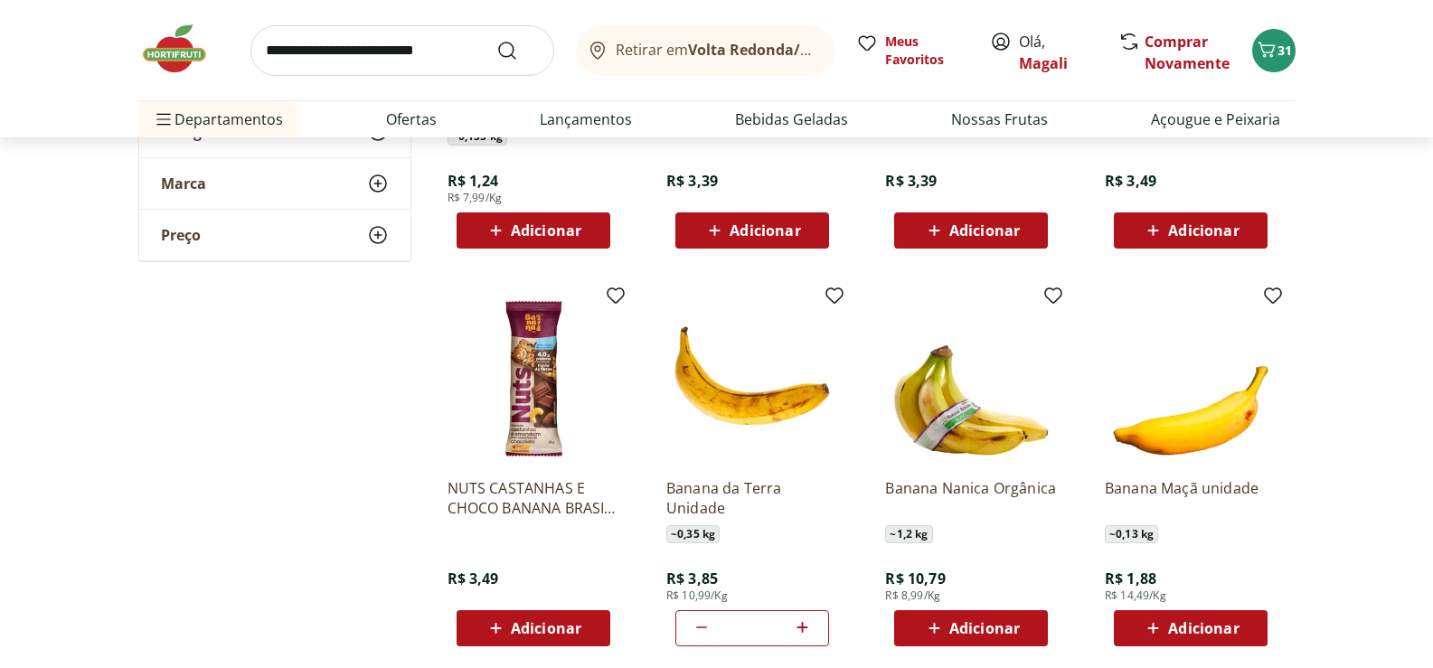
scroll to position [994, 0]
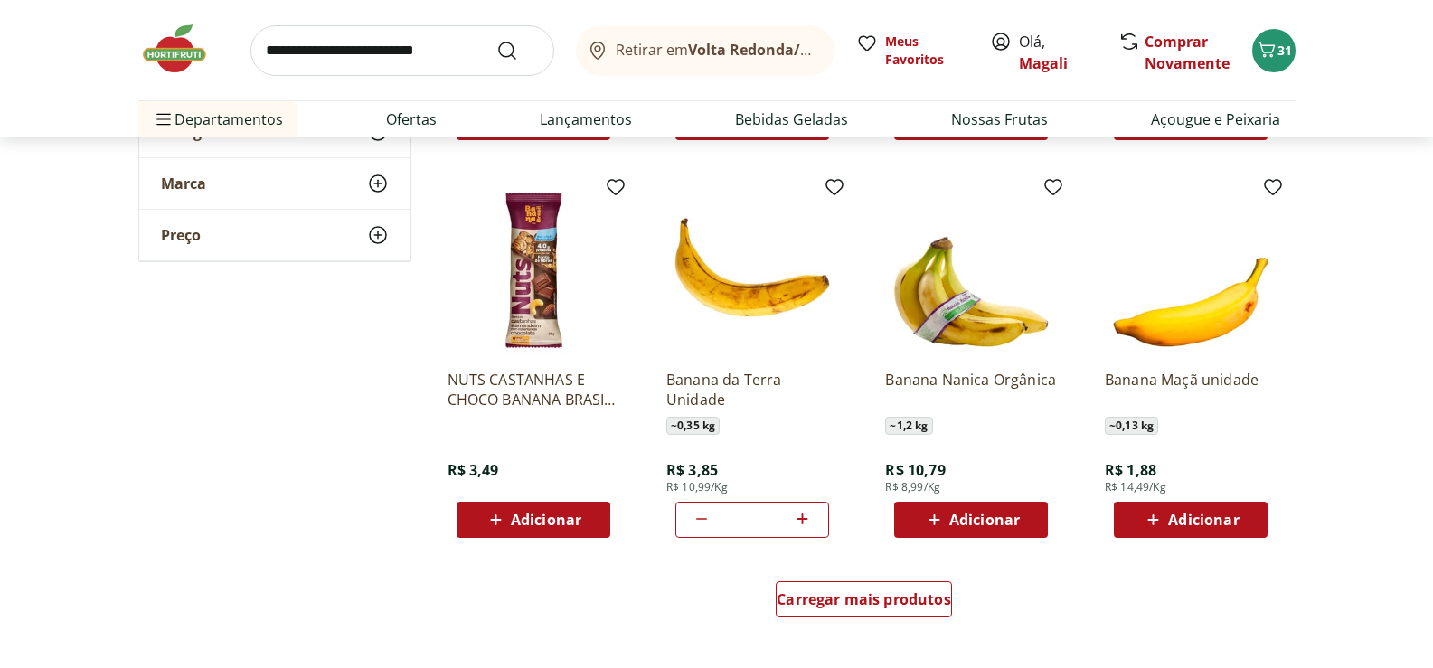
click at [1216, 517] on span "Adicionar" at bounding box center [1203, 520] width 71 height 14
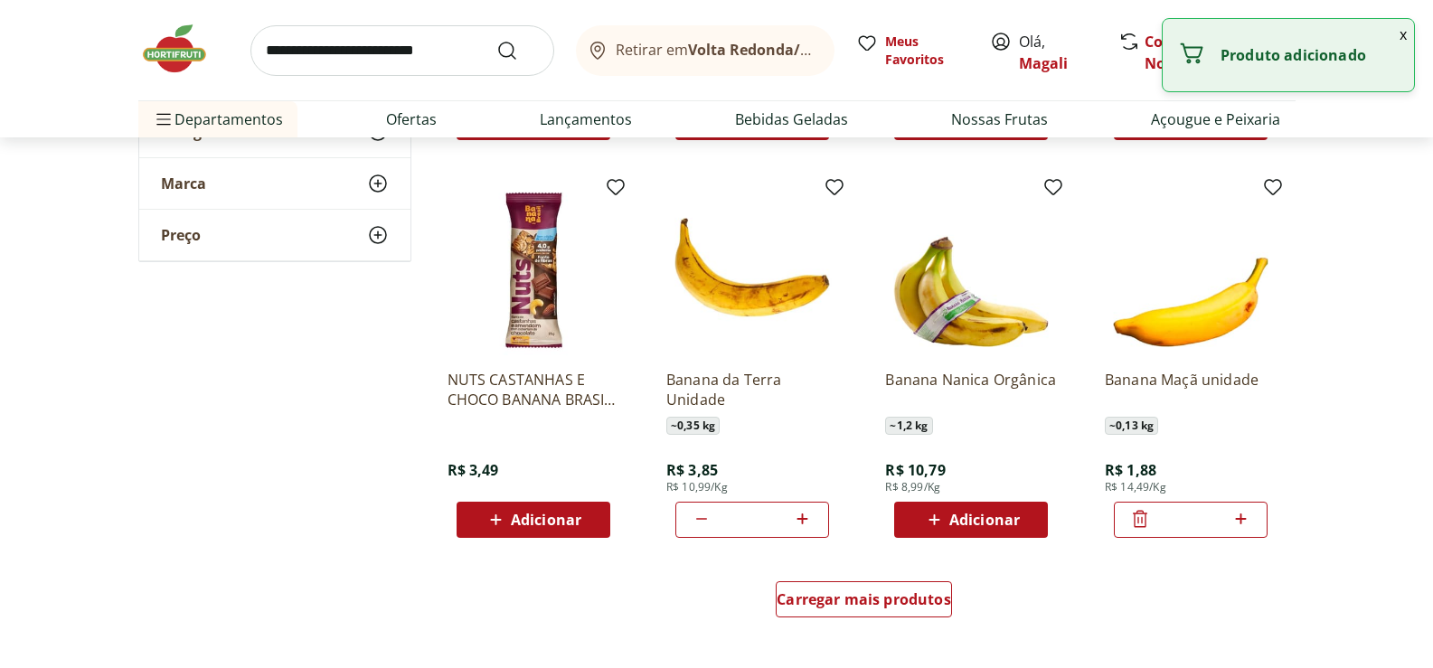
click at [1242, 516] on icon at bounding box center [1241, 519] width 23 height 22
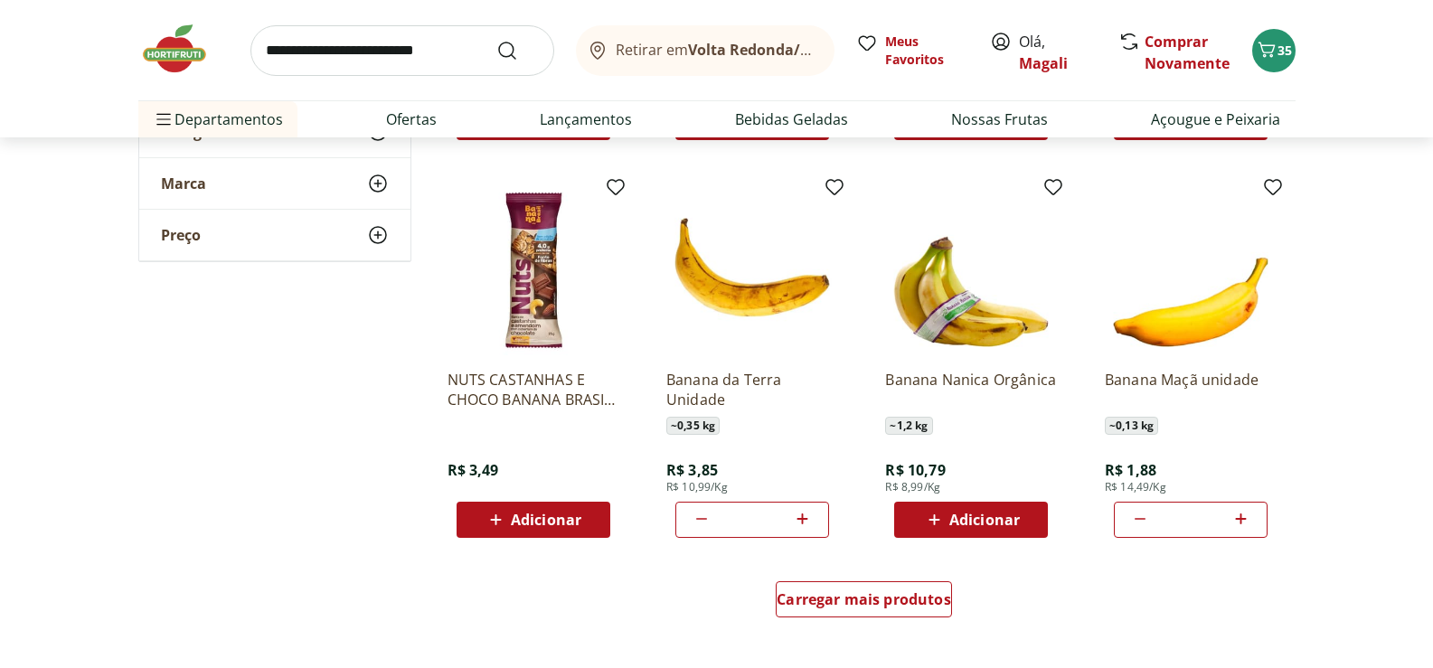
click at [1242, 516] on icon at bounding box center [1241, 519] width 23 height 22
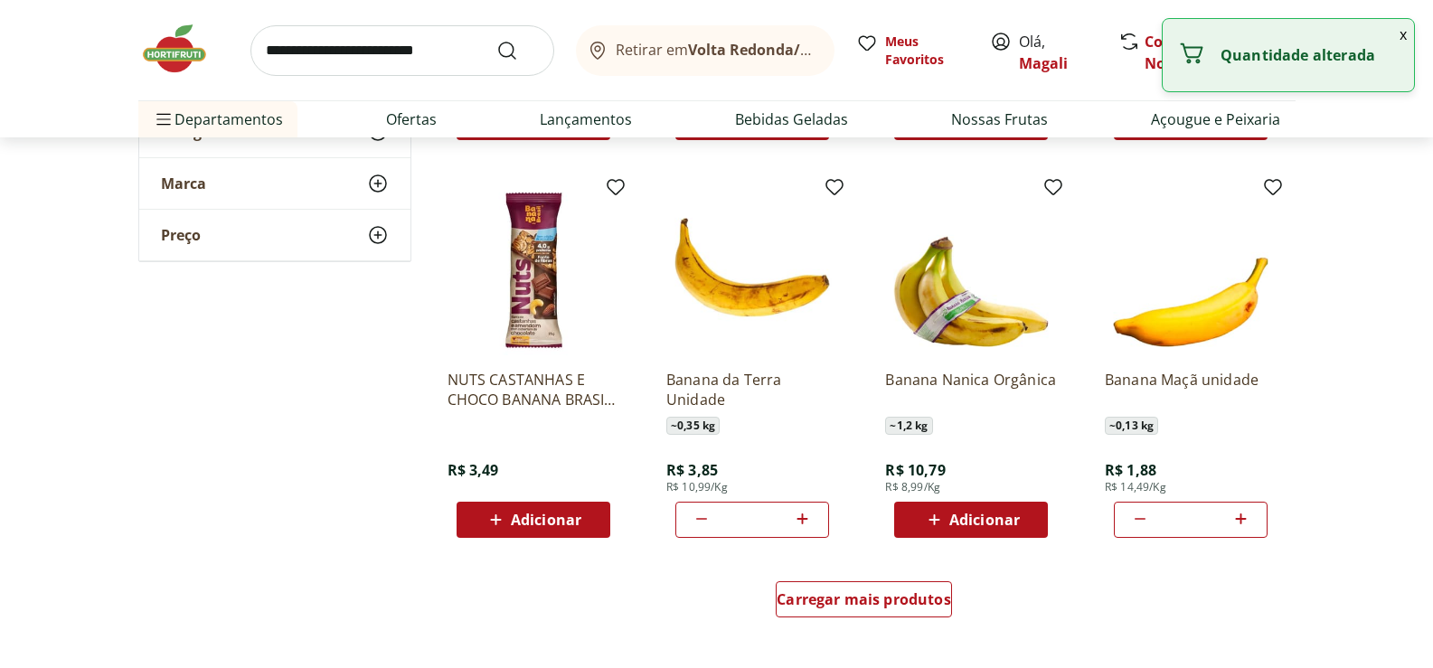
click at [1242, 516] on icon at bounding box center [1241, 519] width 23 height 22
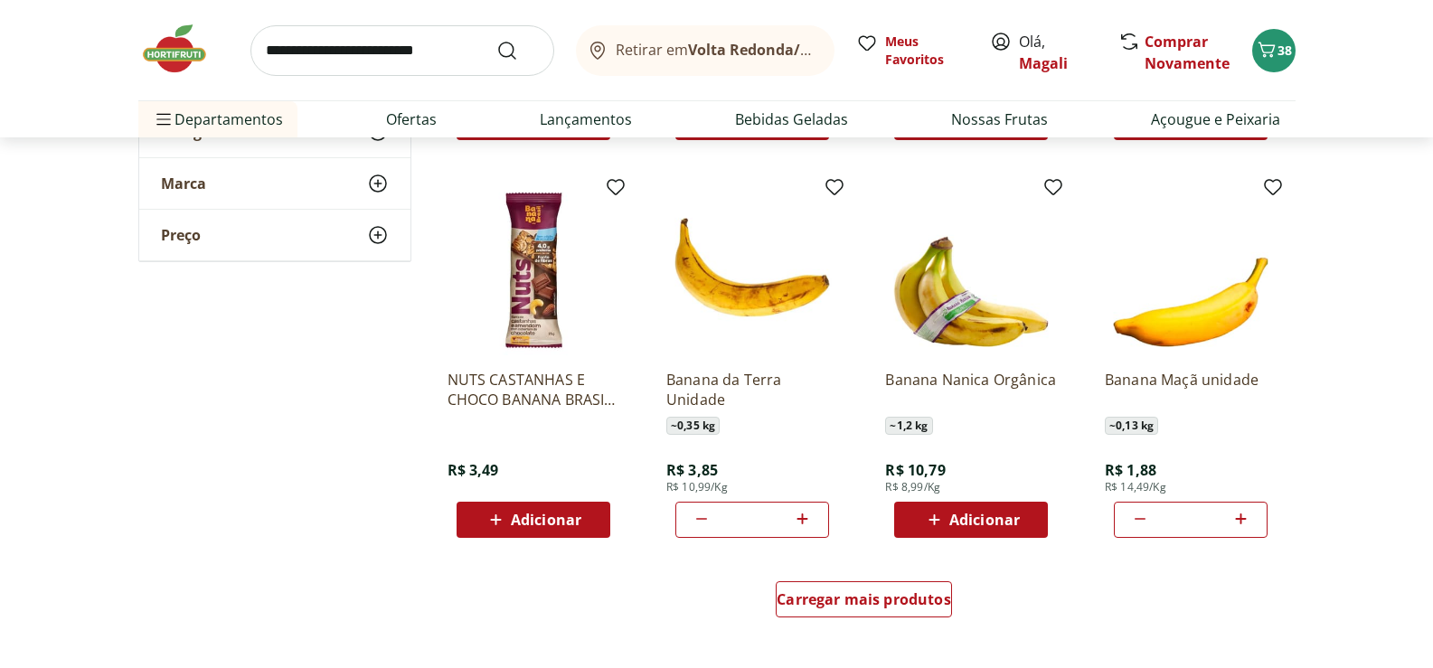
click at [1242, 516] on icon at bounding box center [1241, 519] width 23 height 22
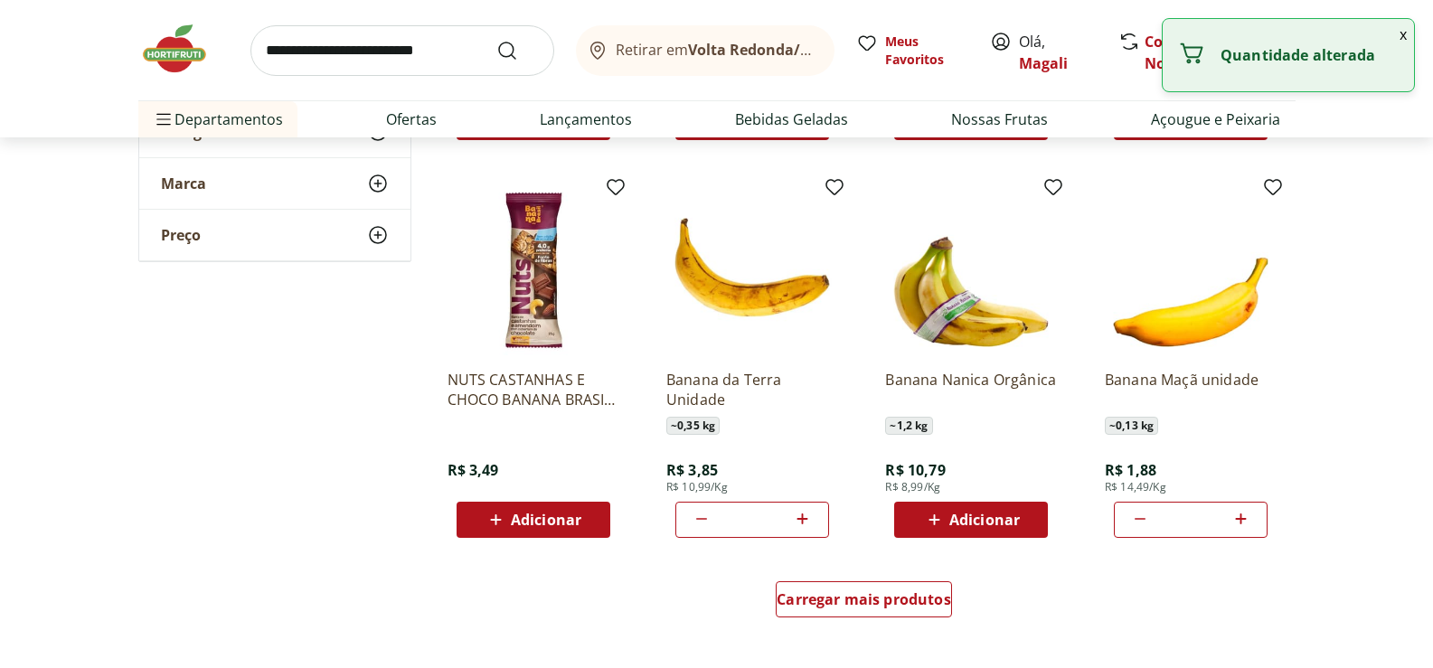
click at [1242, 516] on icon at bounding box center [1241, 519] width 23 height 22
click at [1238, 514] on icon at bounding box center [1241, 519] width 23 height 22
type input "**"
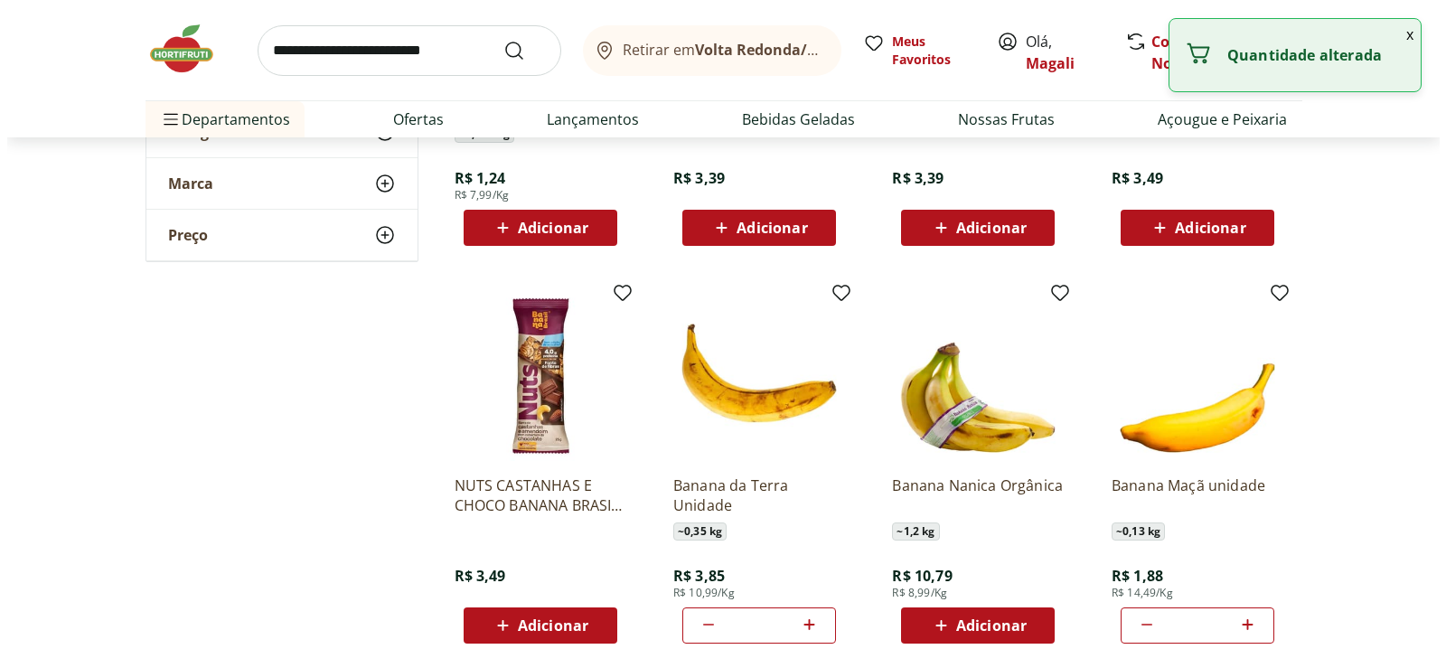
scroll to position [723, 0]
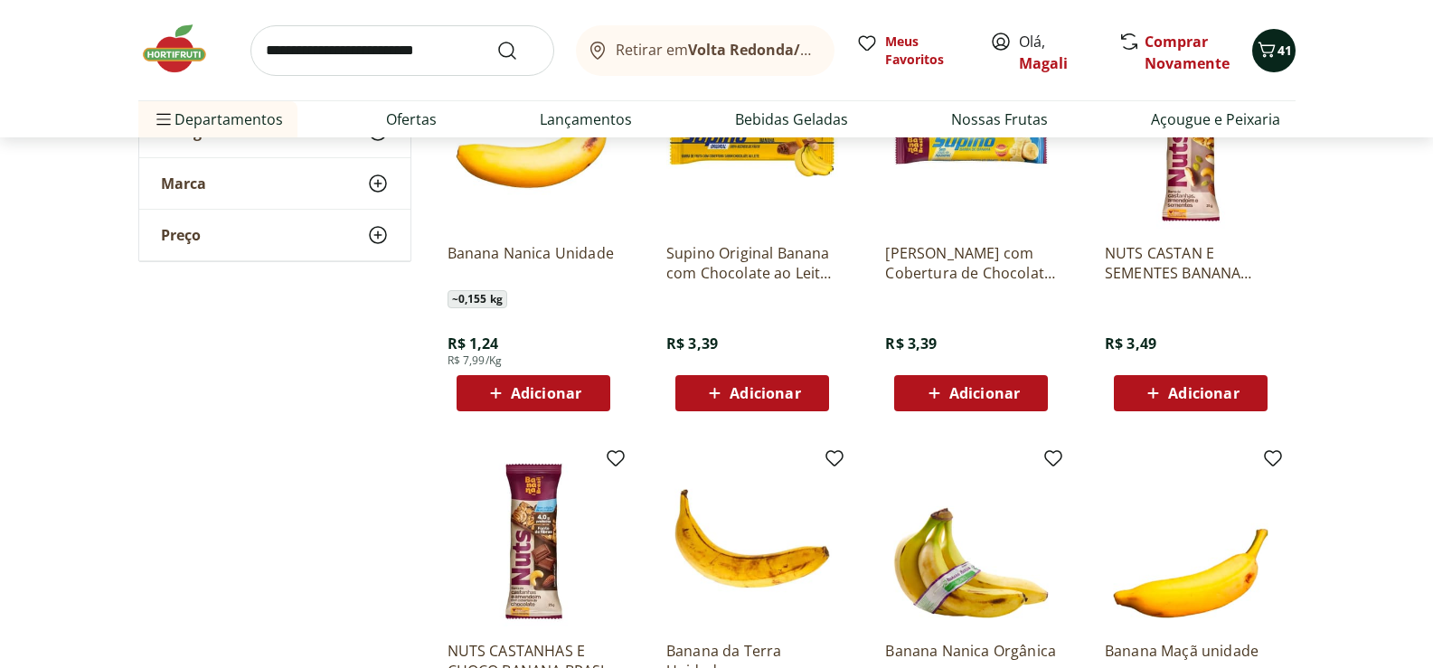
click at [1284, 39] on button "41" at bounding box center [1273, 50] width 43 height 43
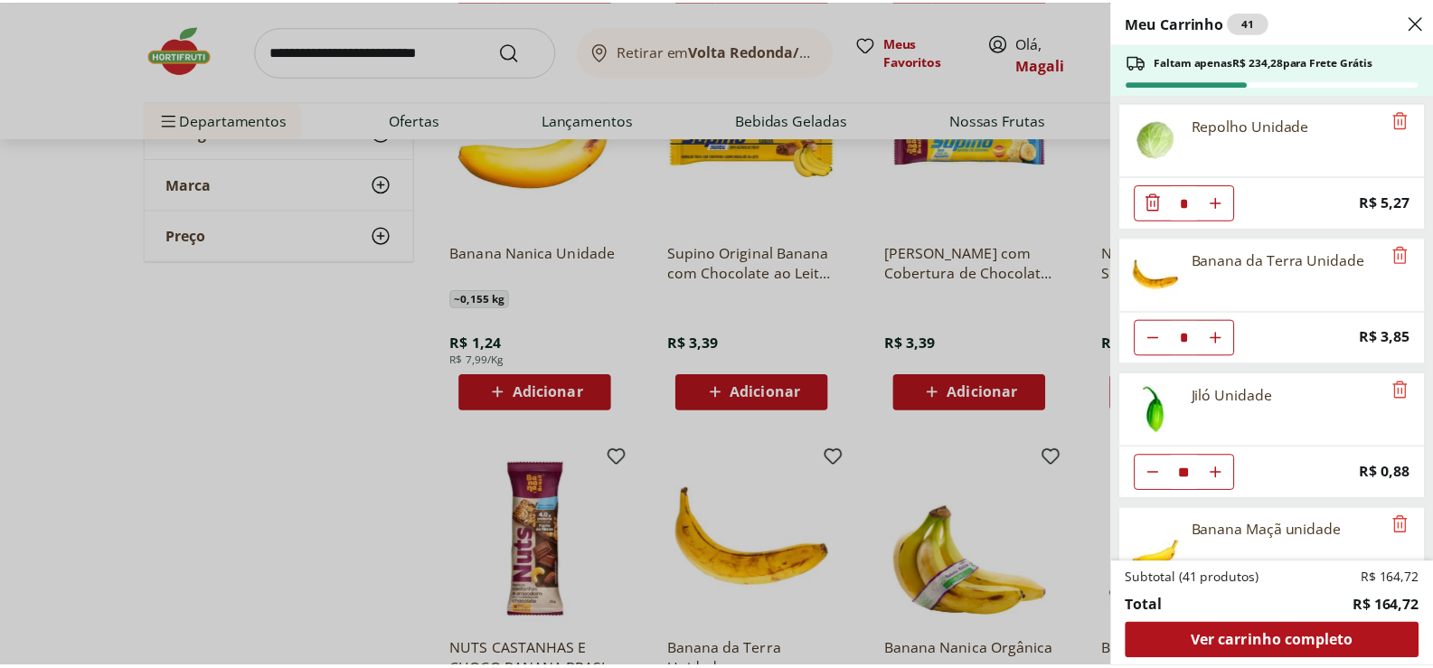
scroll to position [1437, 0]
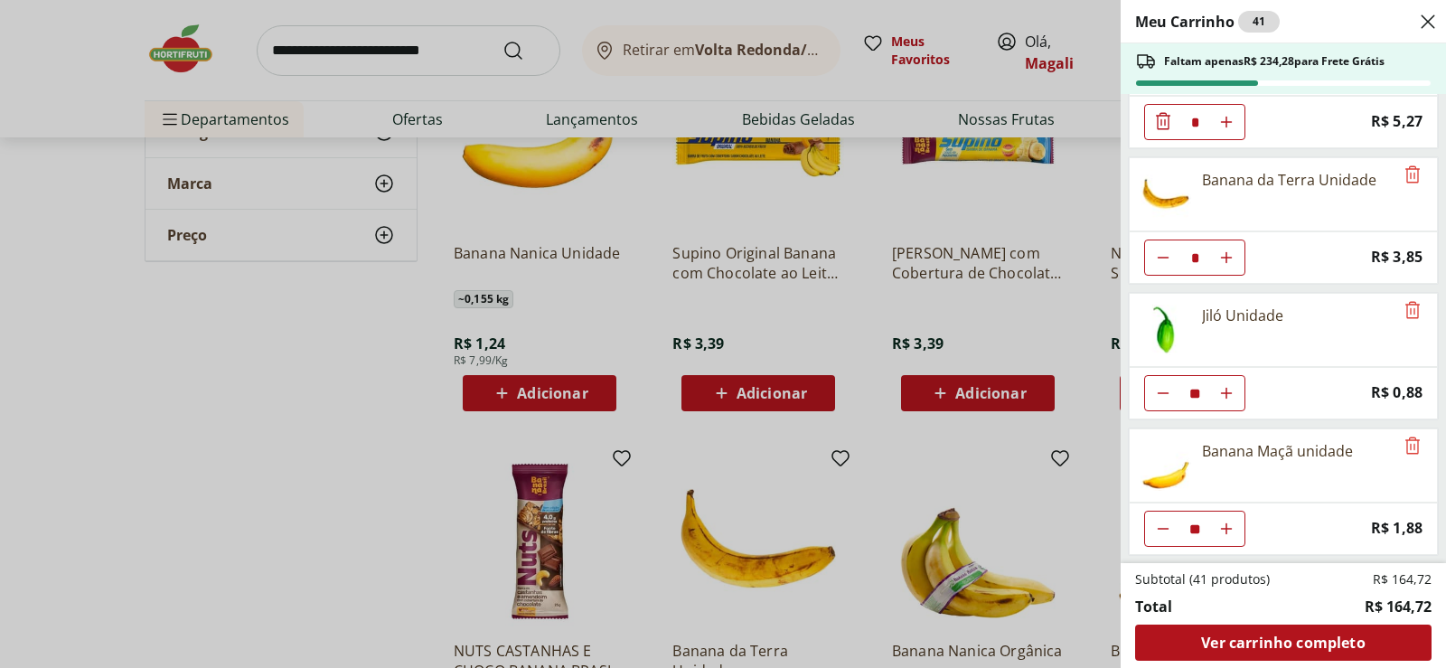
click at [374, 555] on div "Meu Carrinho 41 Faltam apenas R$ 234,28 para Frete Grátis Sobrecoxa de Frango R…" at bounding box center [723, 334] width 1446 height 668
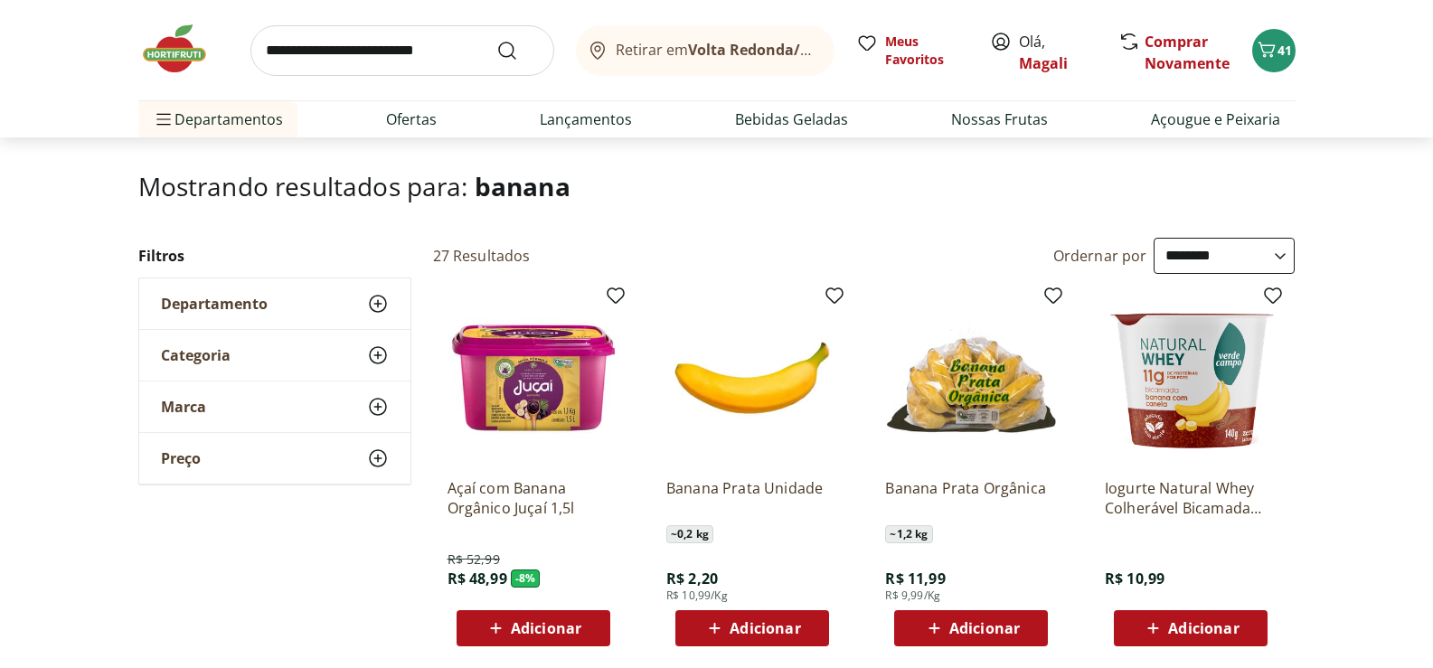
scroll to position [0, 0]
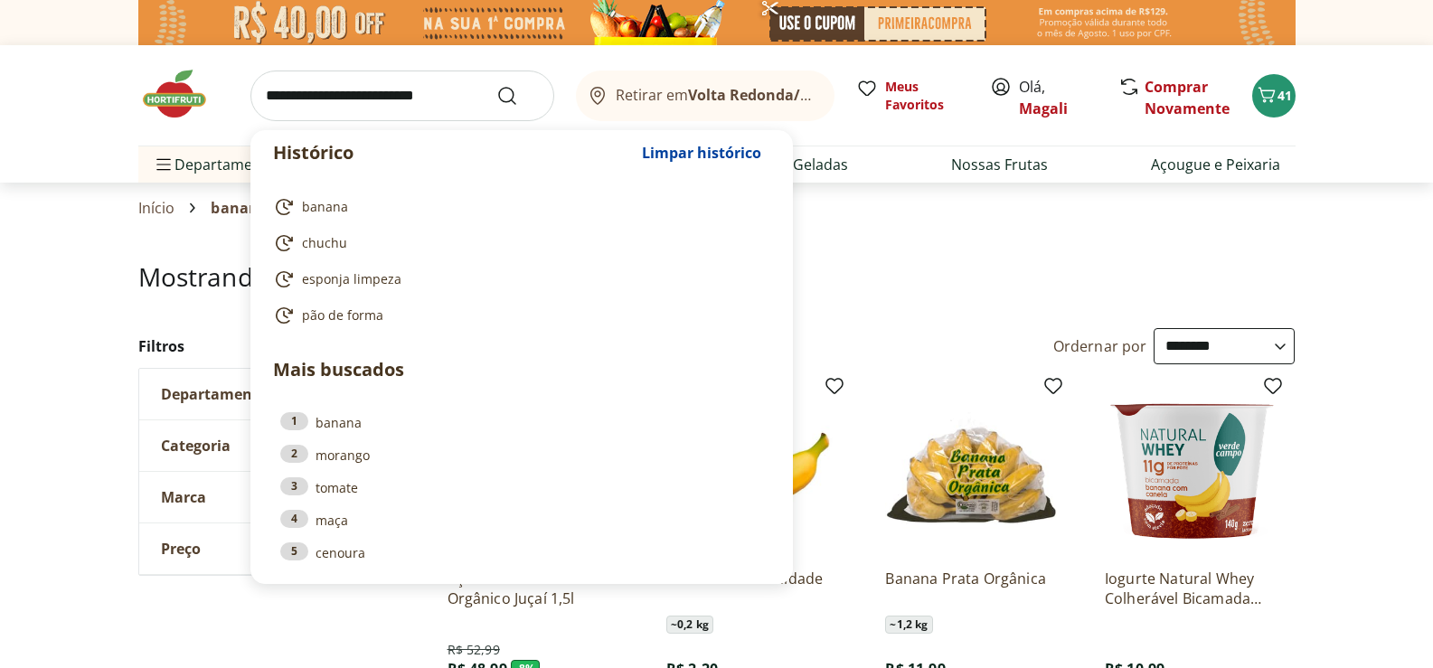
click at [389, 95] on input "search" at bounding box center [402, 96] width 304 height 51
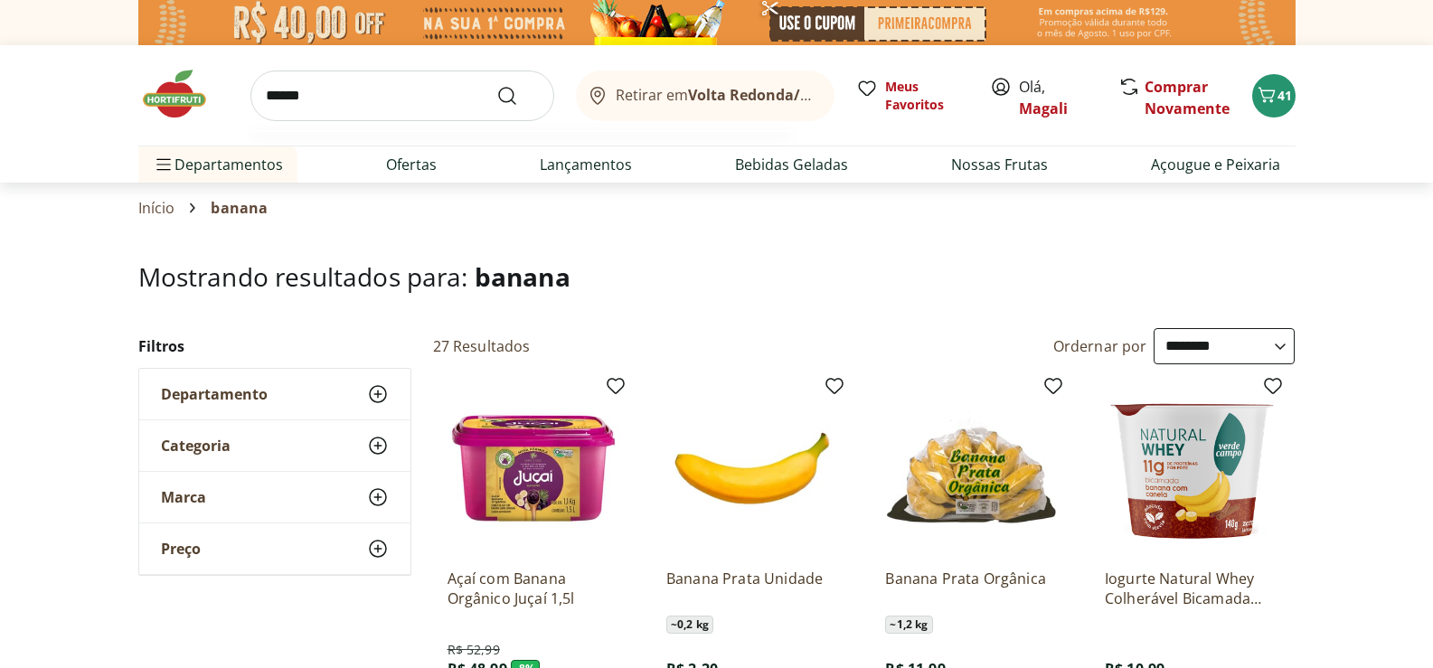
type input "*******"
click button "Submit Search" at bounding box center [517, 96] width 43 height 22
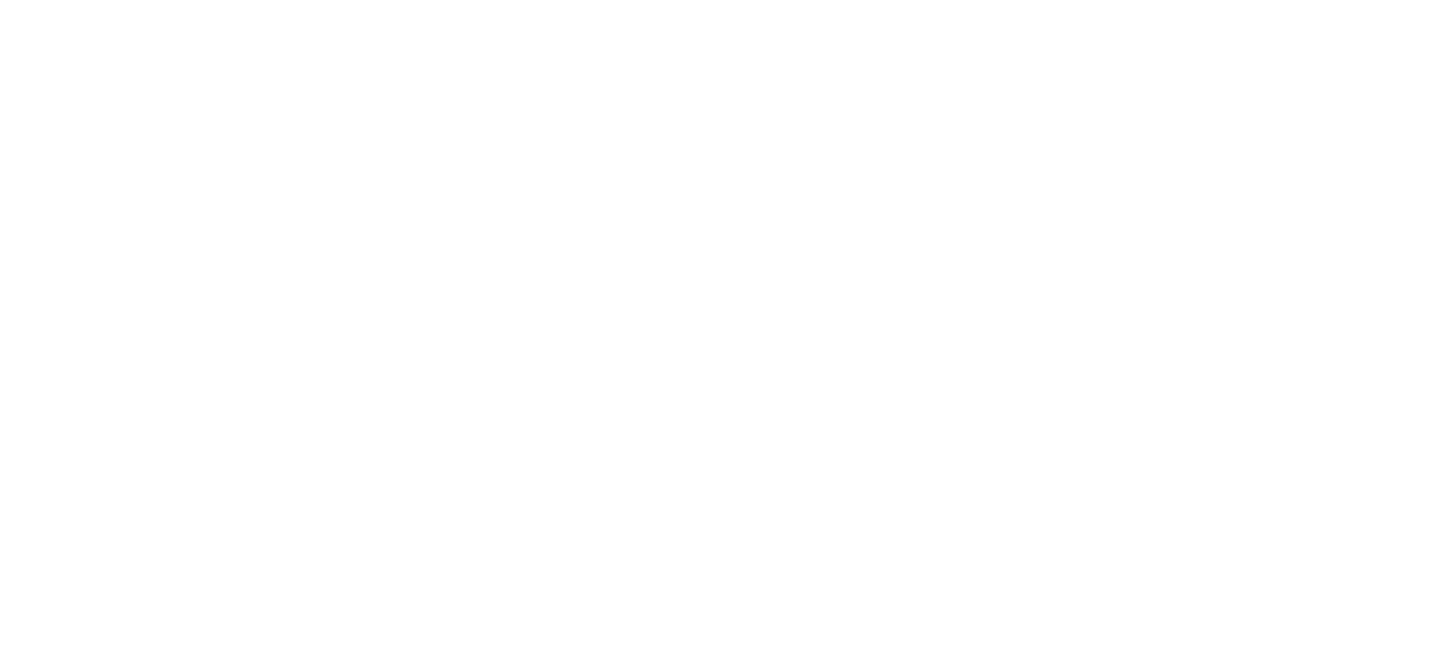
select select "**********"
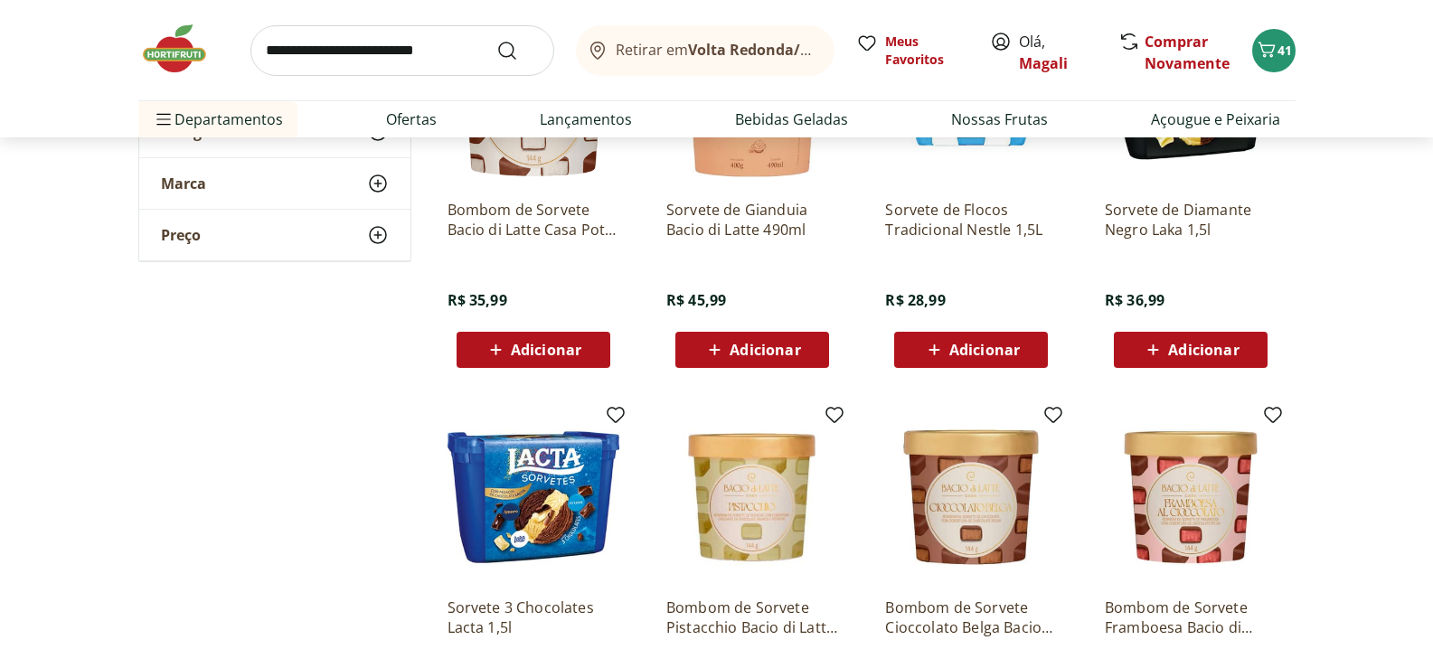
scroll to position [181, 0]
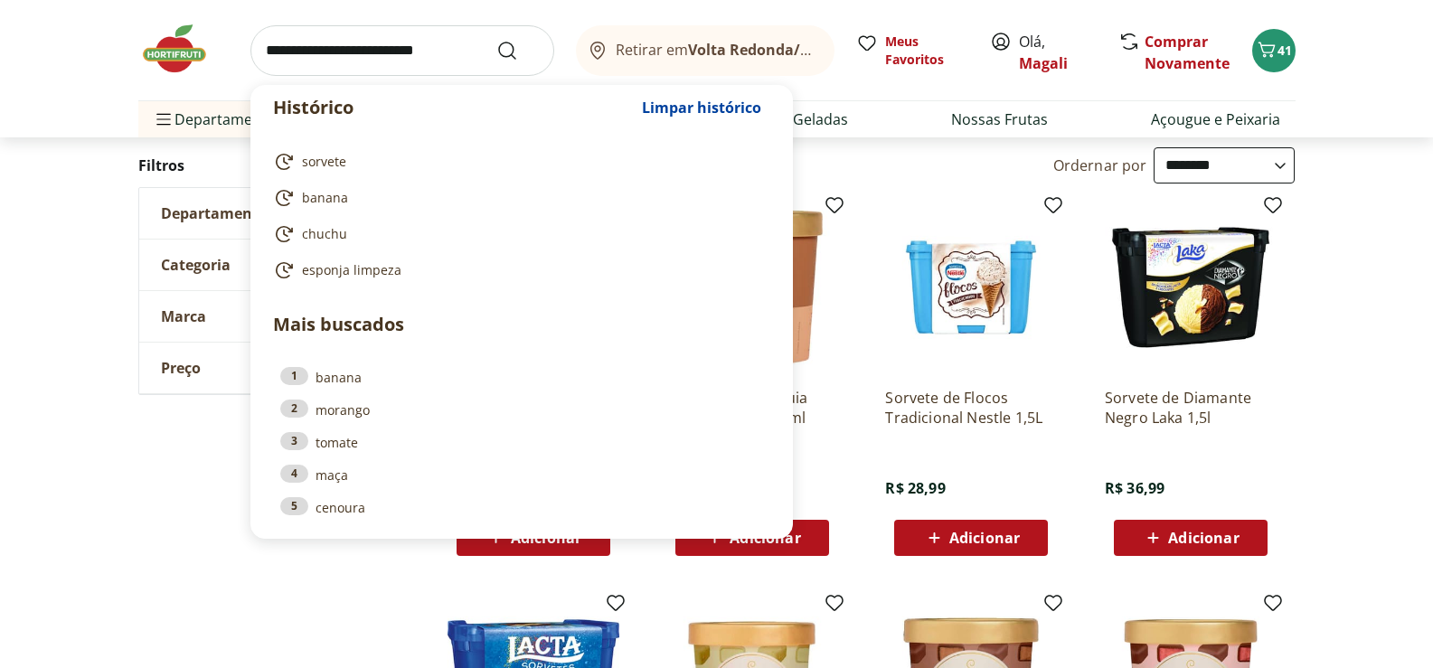
click at [411, 38] on input "search" at bounding box center [402, 50] width 304 height 51
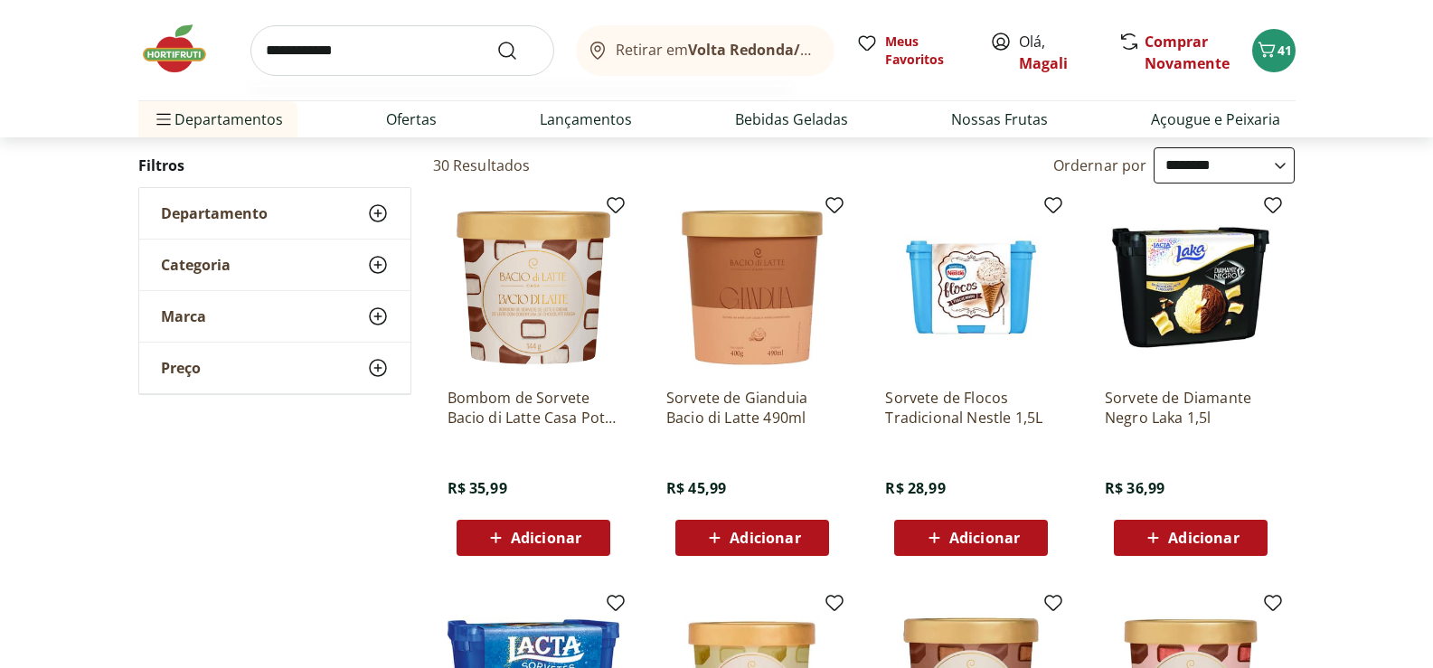
type input "**********"
click at [496, 40] on button "Submit Search" at bounding box center [517, 51] width 43 height 22
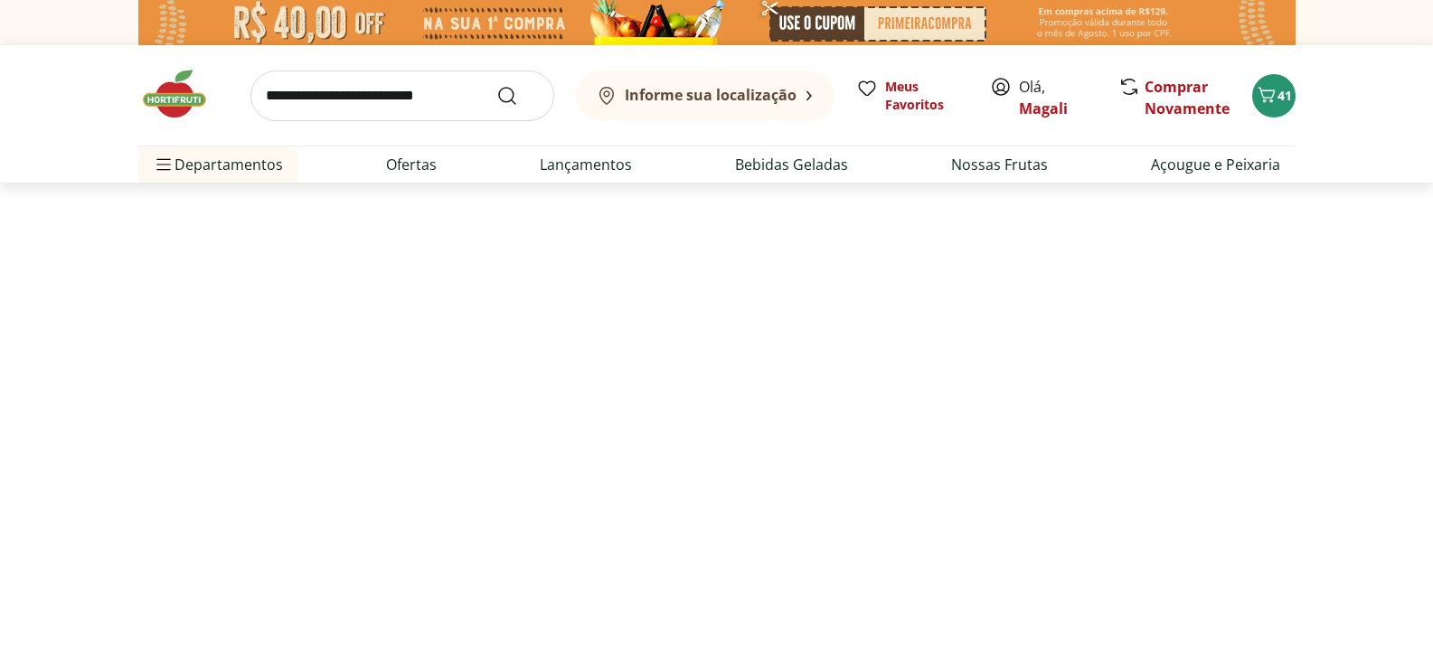
select select "**********"
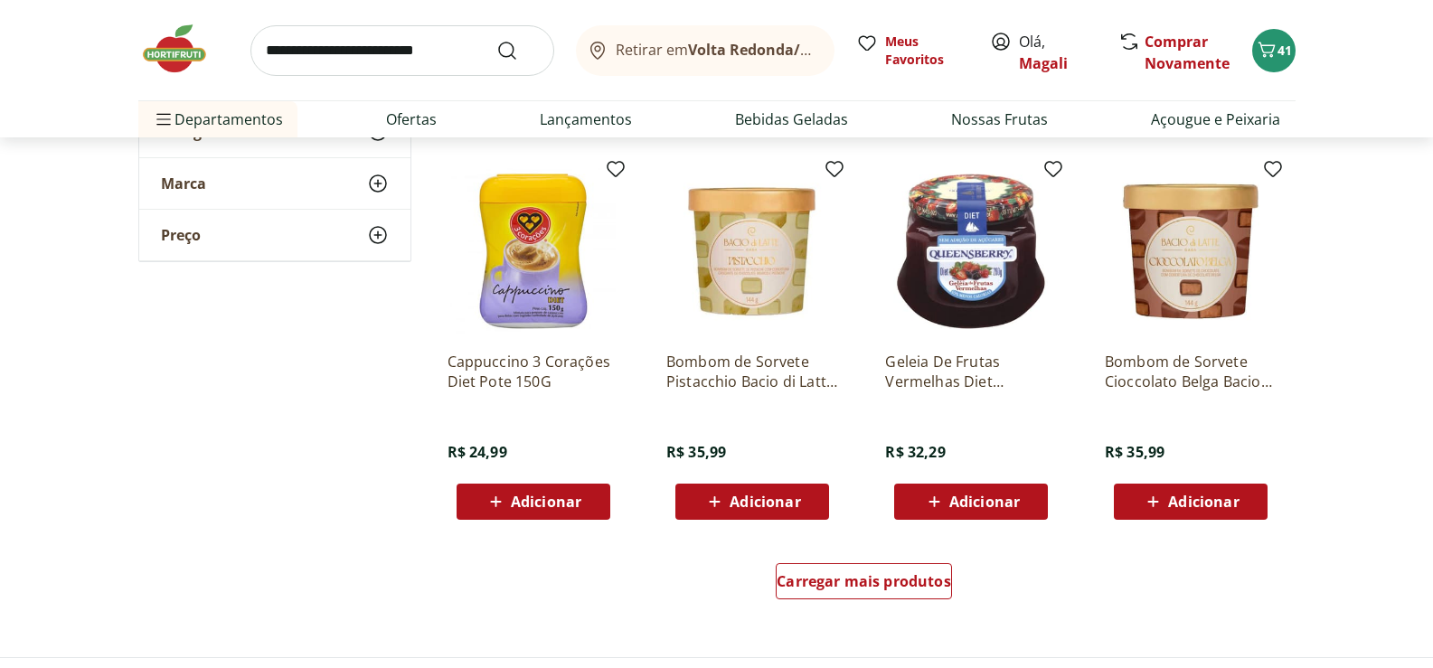
scroll to position [1175, 0]
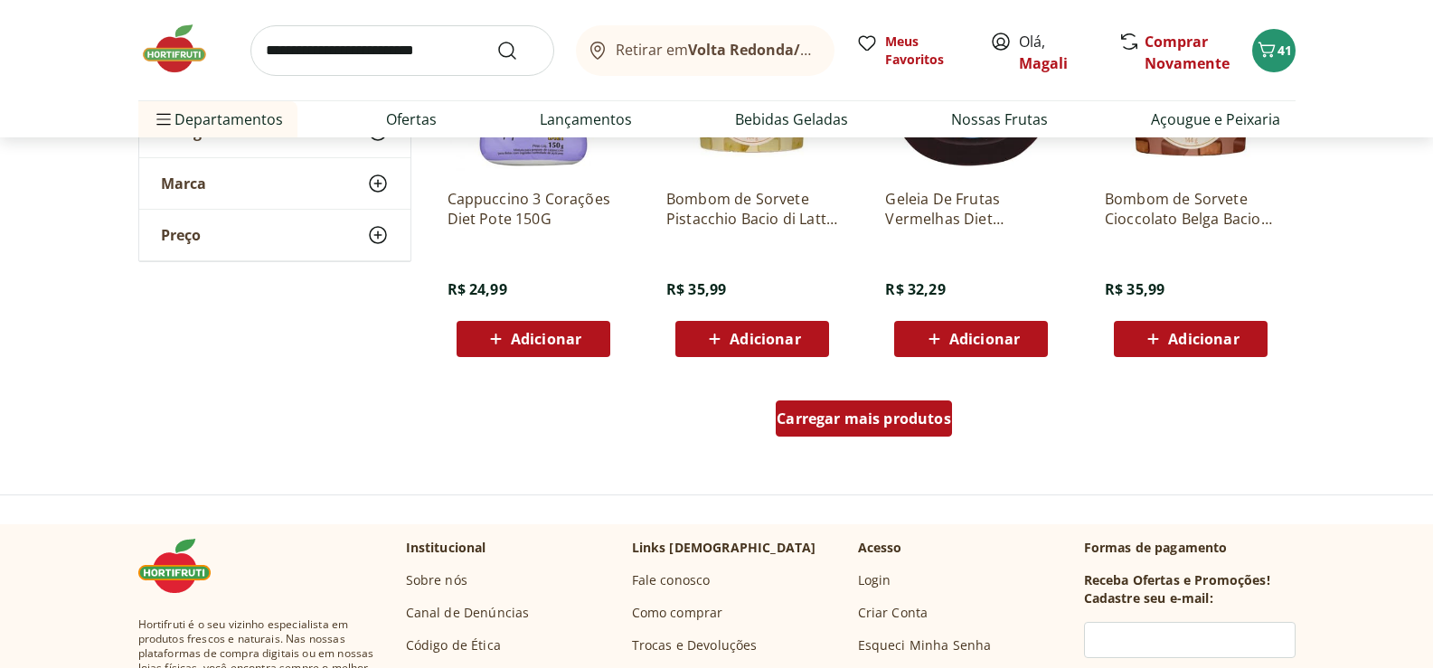
click at [887, 416] on span "Carregar mais produtos" at bounding box center [864, 418] width 174 height 14
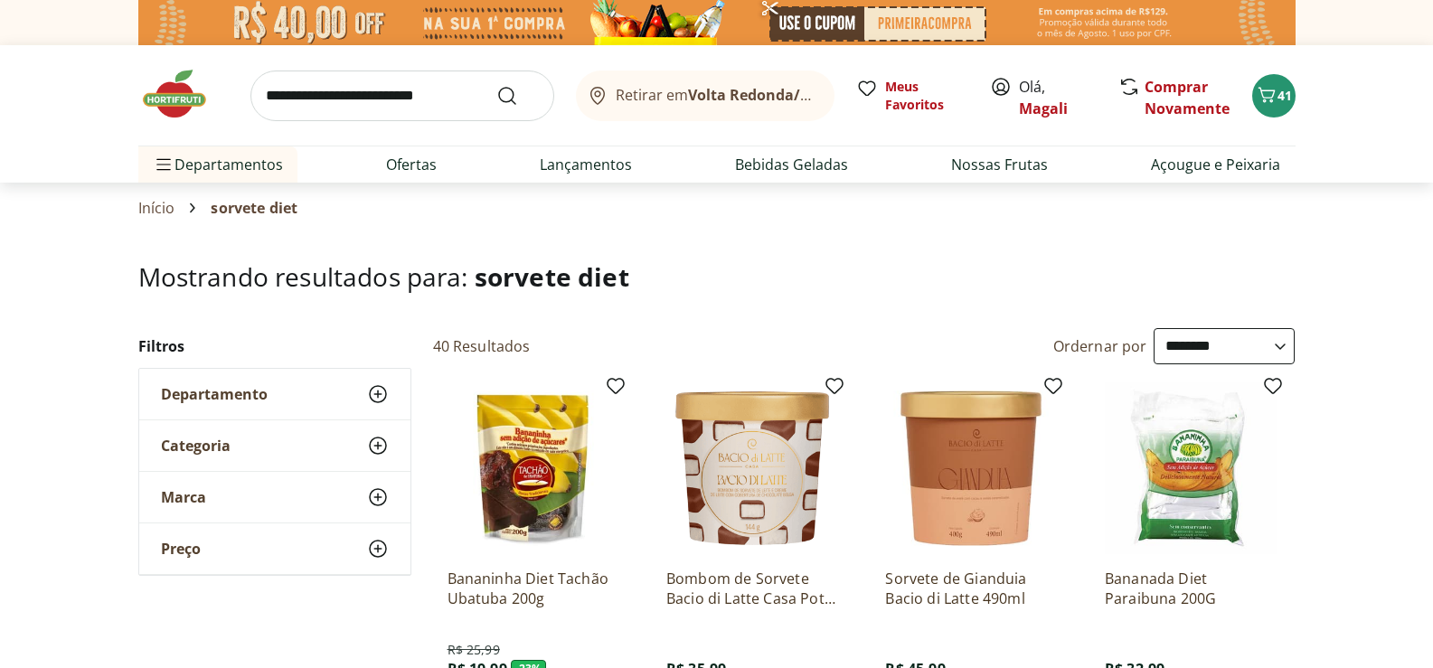
scroll to position [181, 0]
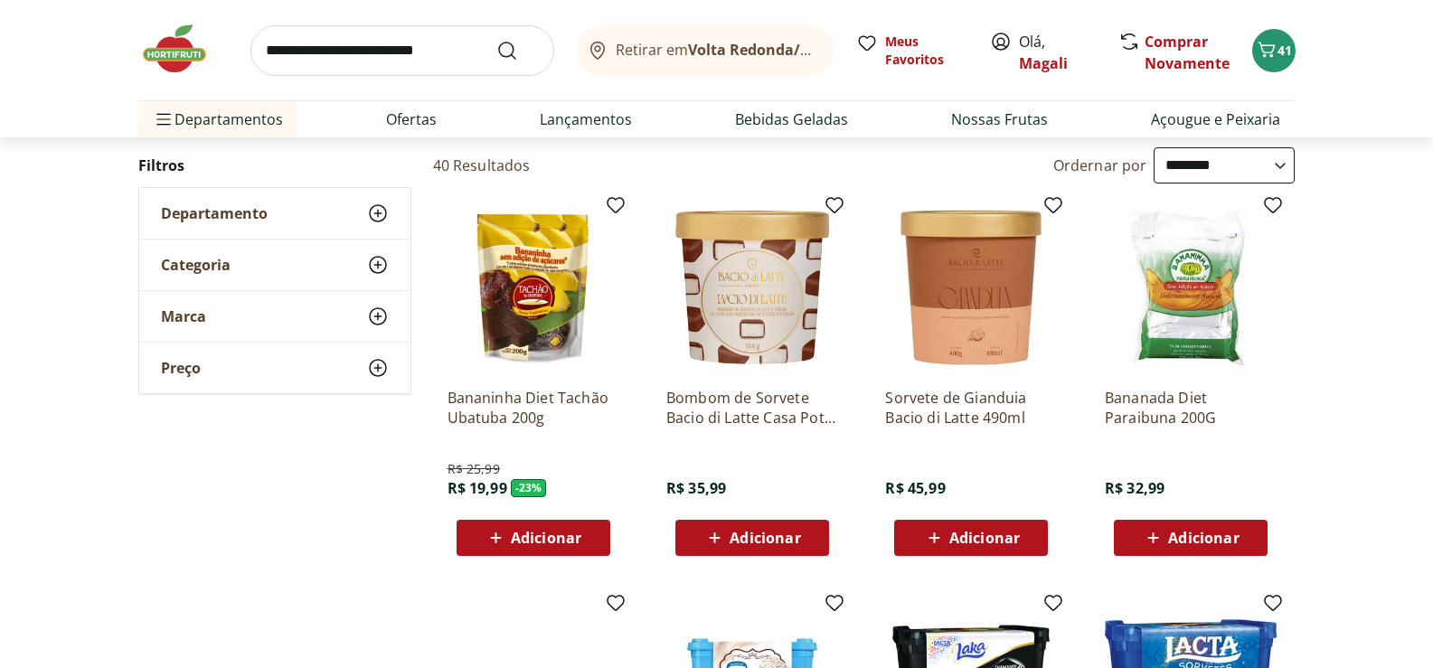
click at [546, 527] on span "Adicionar" at bounding box center [533, 538] width 97 height 22
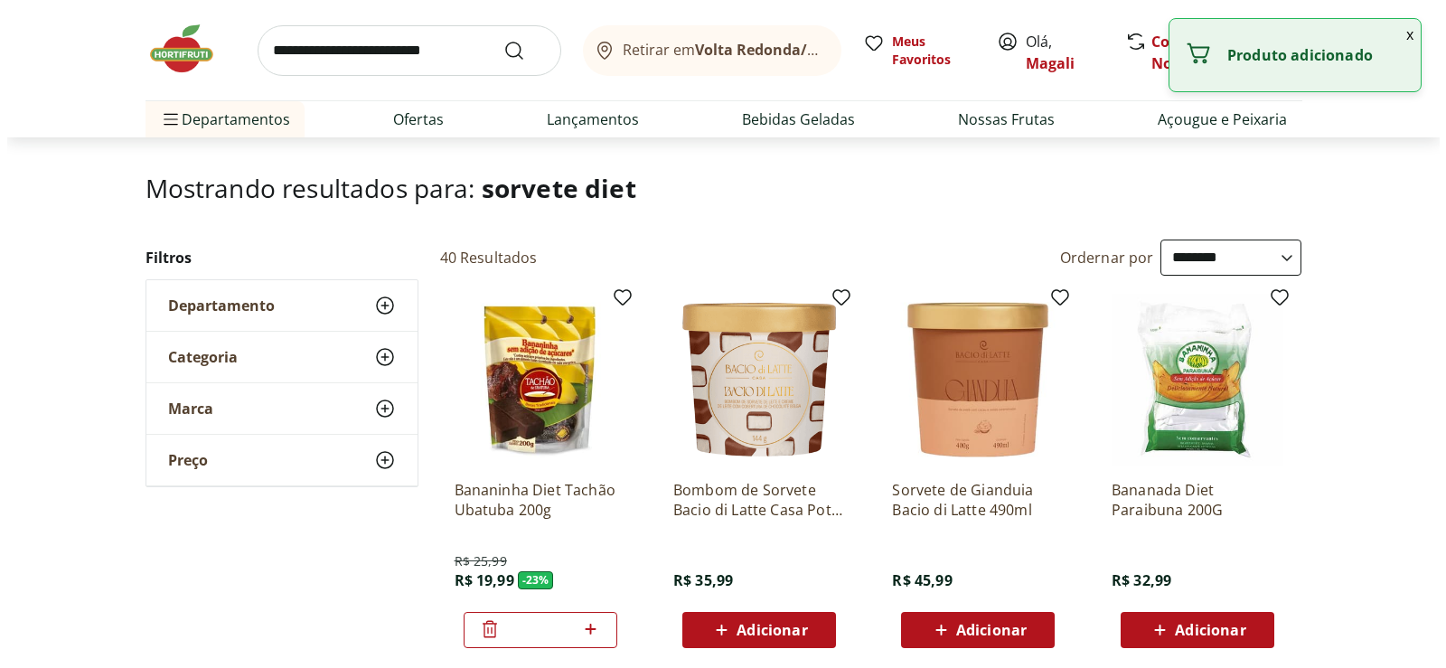
scroll to position [0, 0]
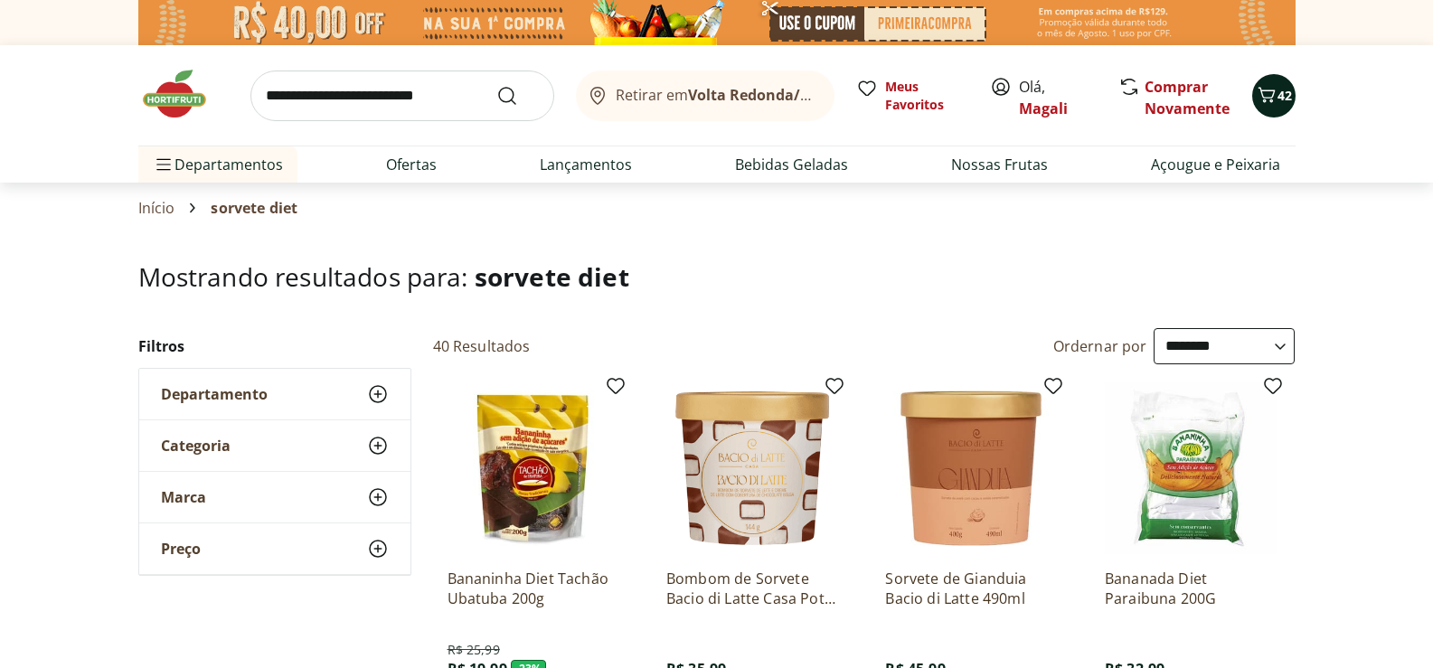
click at [1277, 88] on span "42" at bounding box center [1284, 95] width 14 height 17
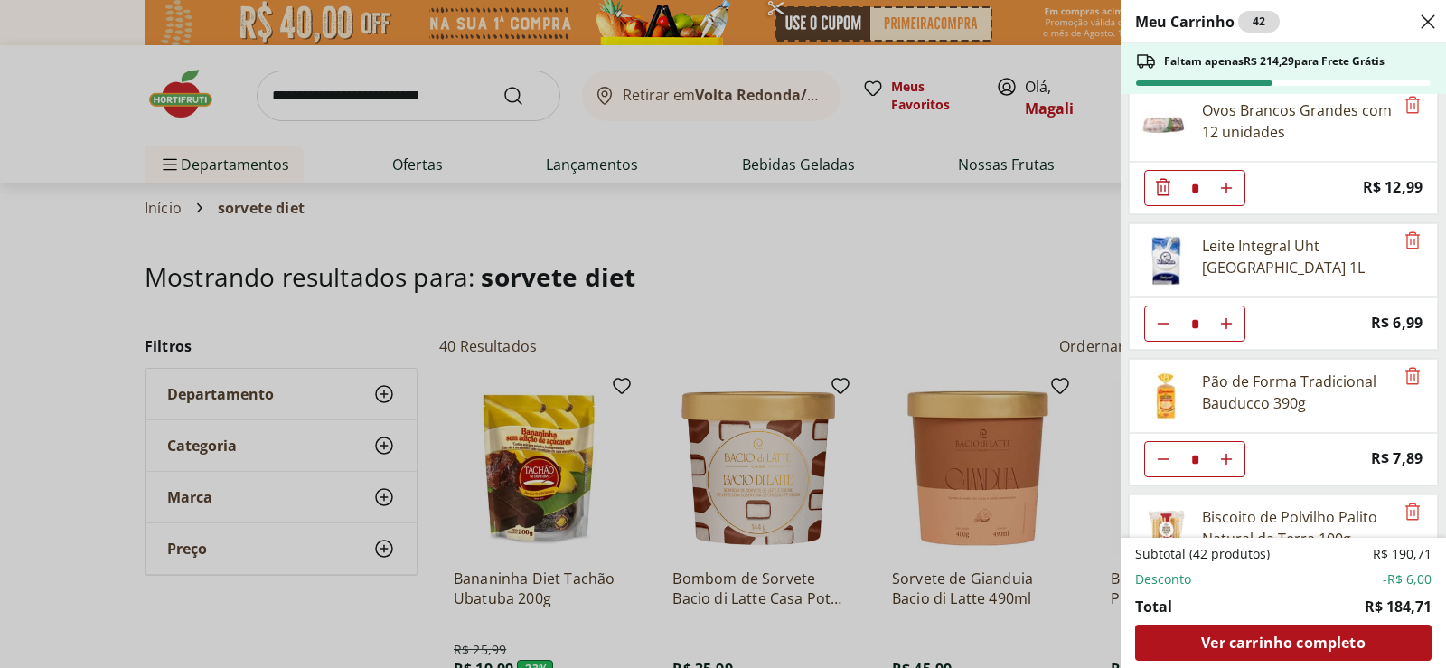
scroll to position [452, 0]
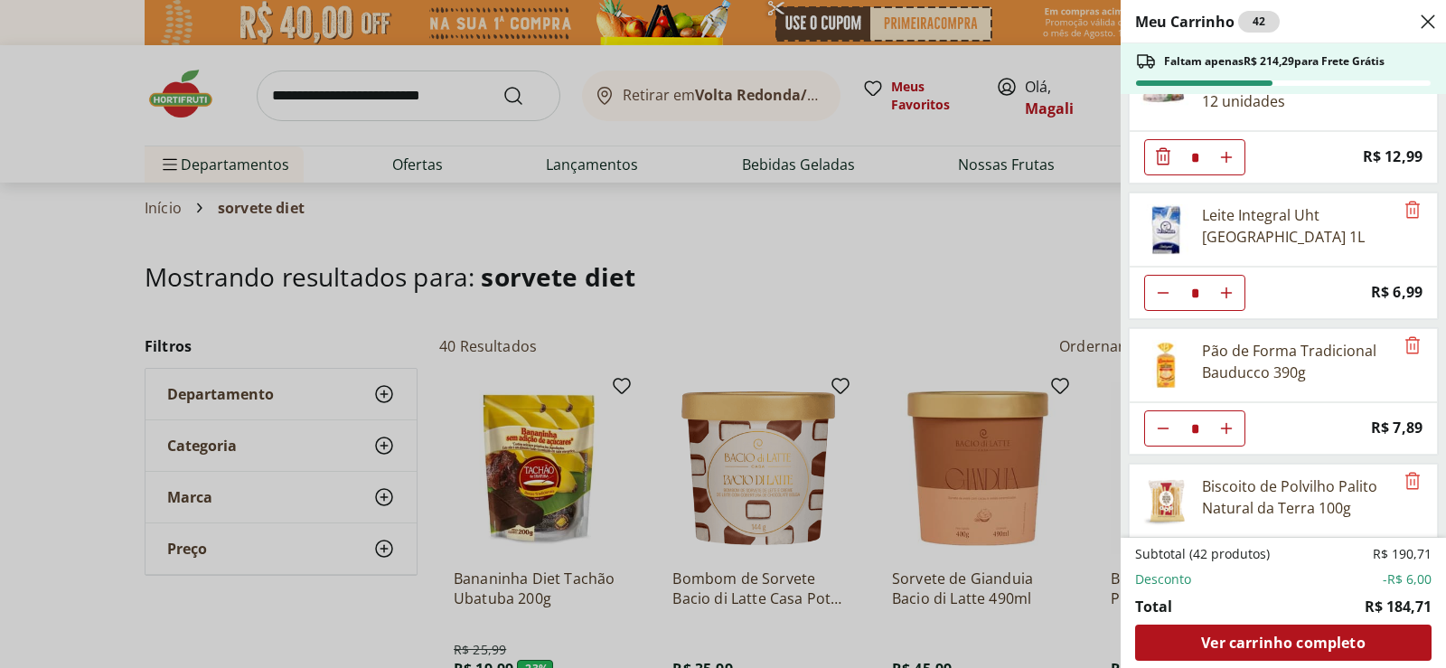
type input "*"
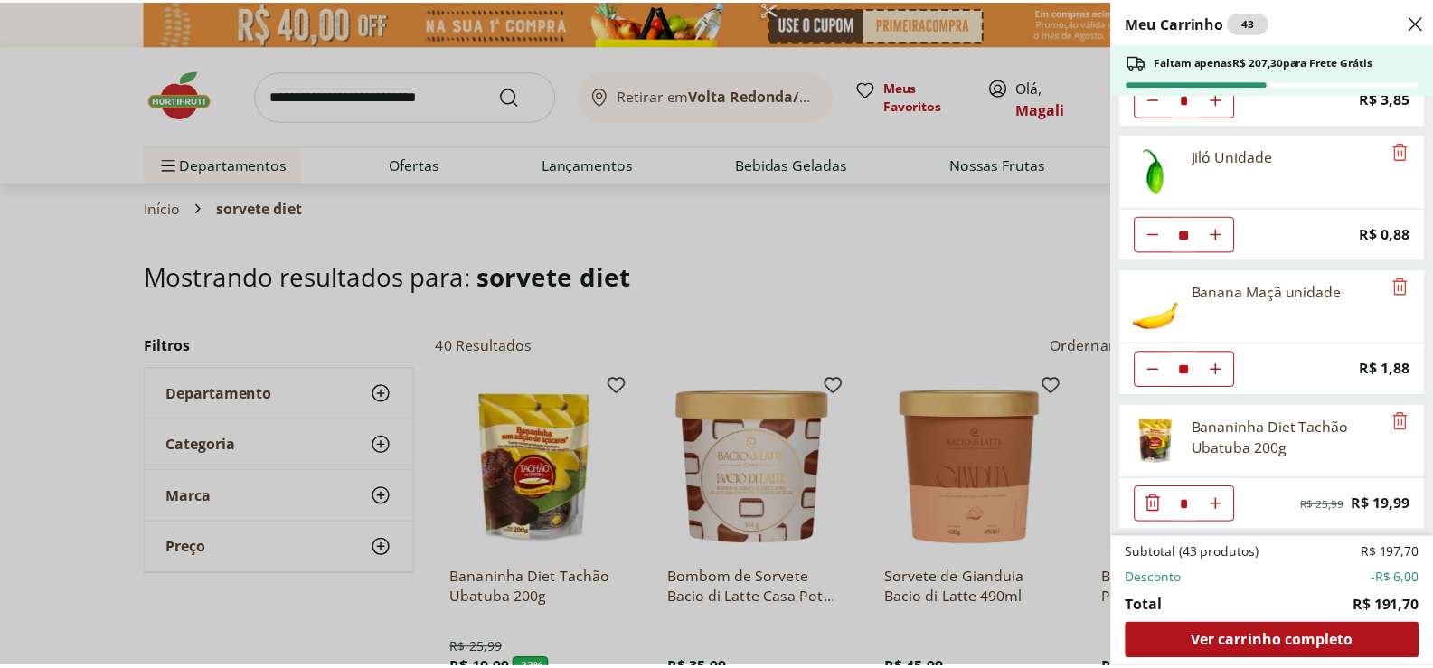
scroll to position [1597, 0]
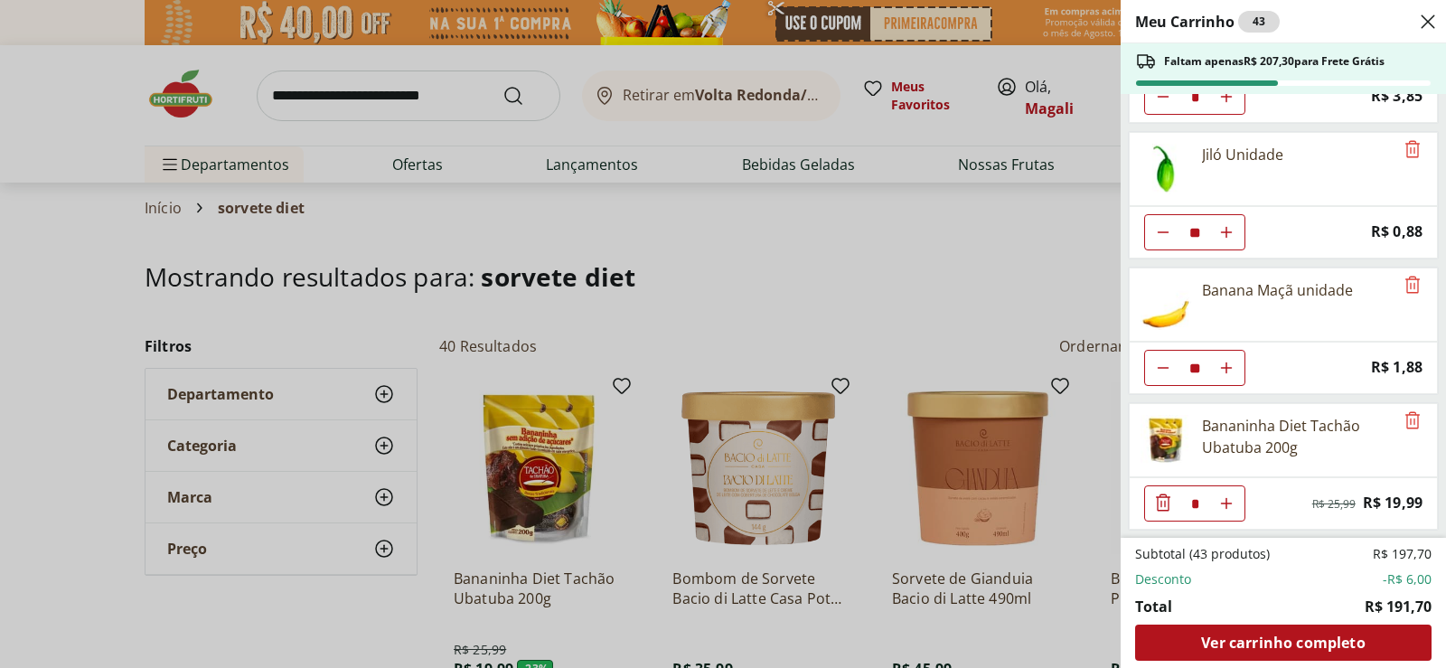
click at [292, 631] on div "Meu Carrinho 43 Faltam apenas R$ 207,30 para Frete Grátis Sobrecoxa de Frango R…" at bounding box center [723, 334] width 1446 height 668
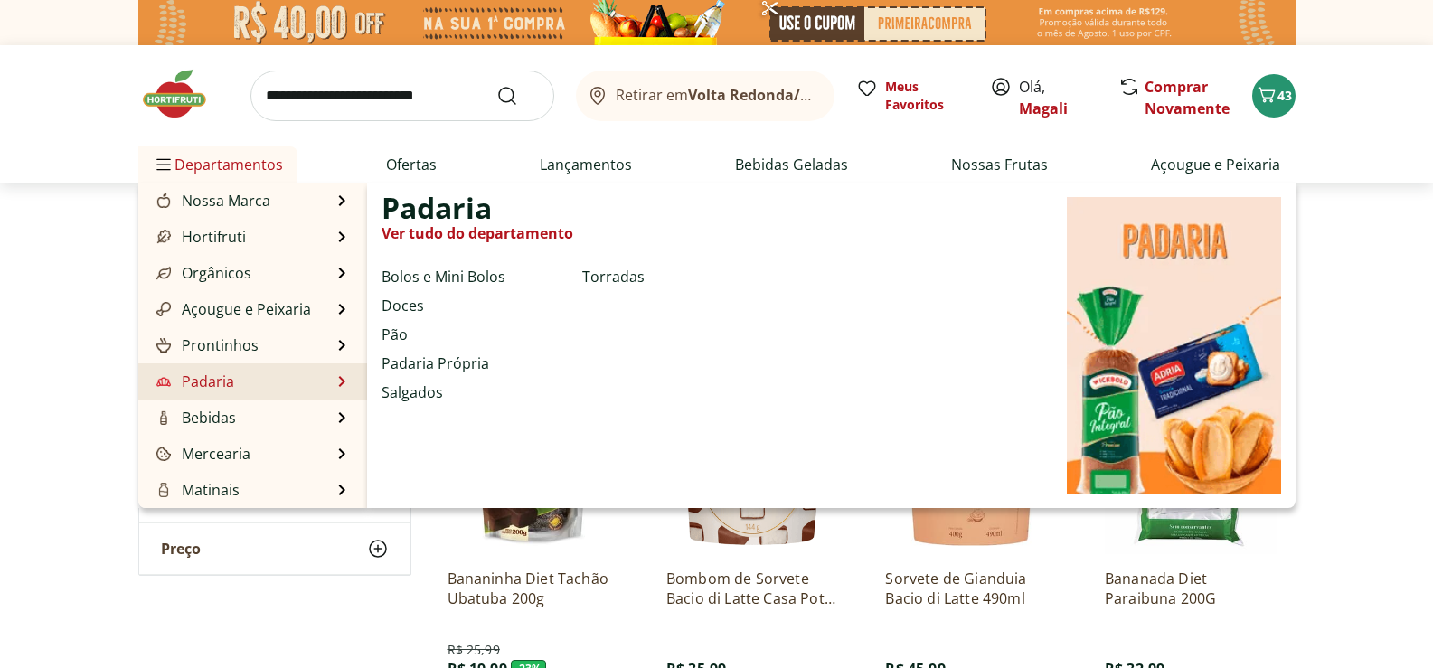
click at [254, 375] on li "Padaria Padaria Ver tudo do departamento Bolos e Mini Bolos Doces Pão Padaria P…" at bounding box center [252, 381] width 229 height 36
click at [532, 227] on link "Ver tudo do departamento" at bounding box center [478, 233] width 192 height 22
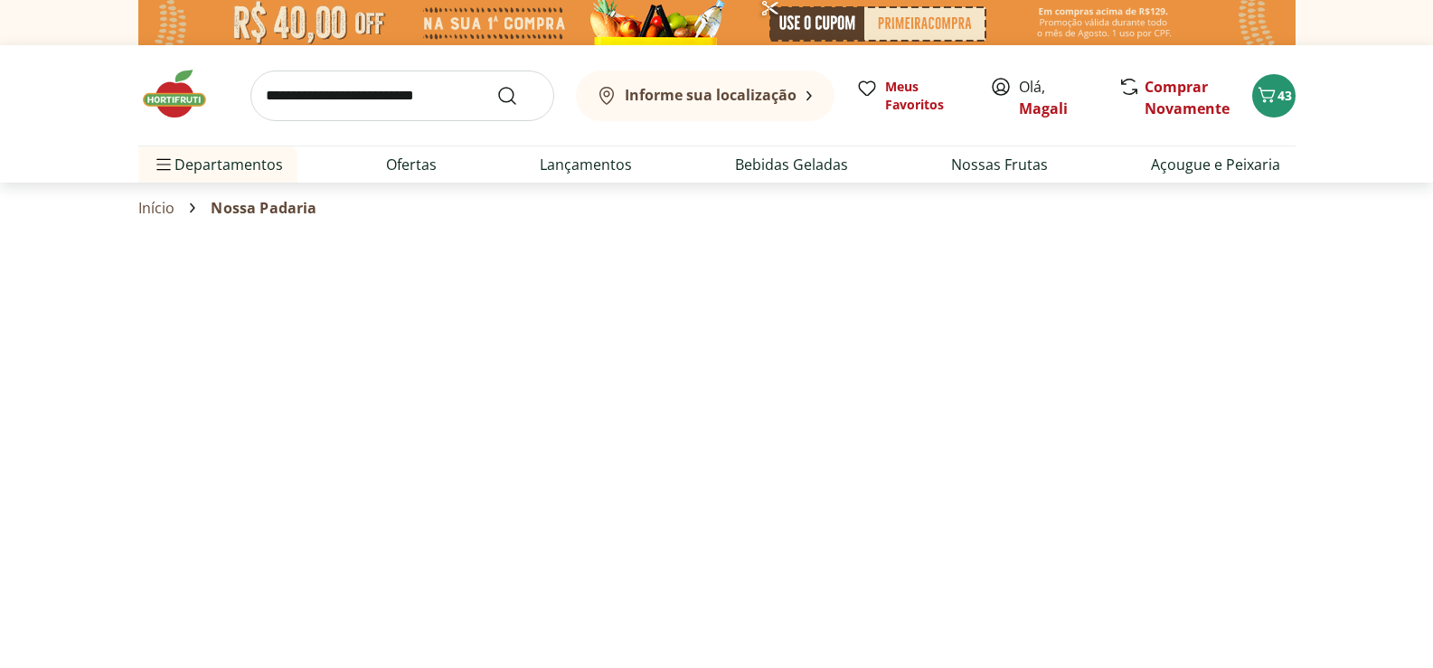
select select "**********"
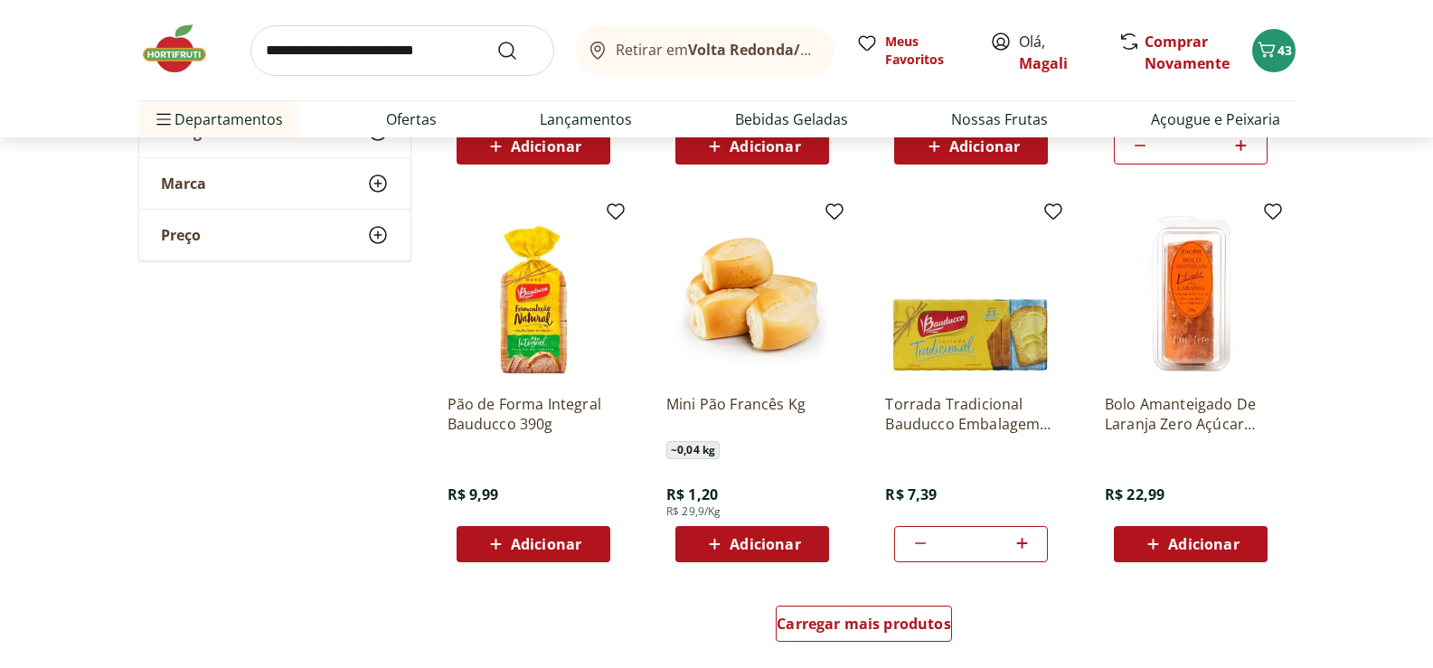
scroll to position [1085, 0]
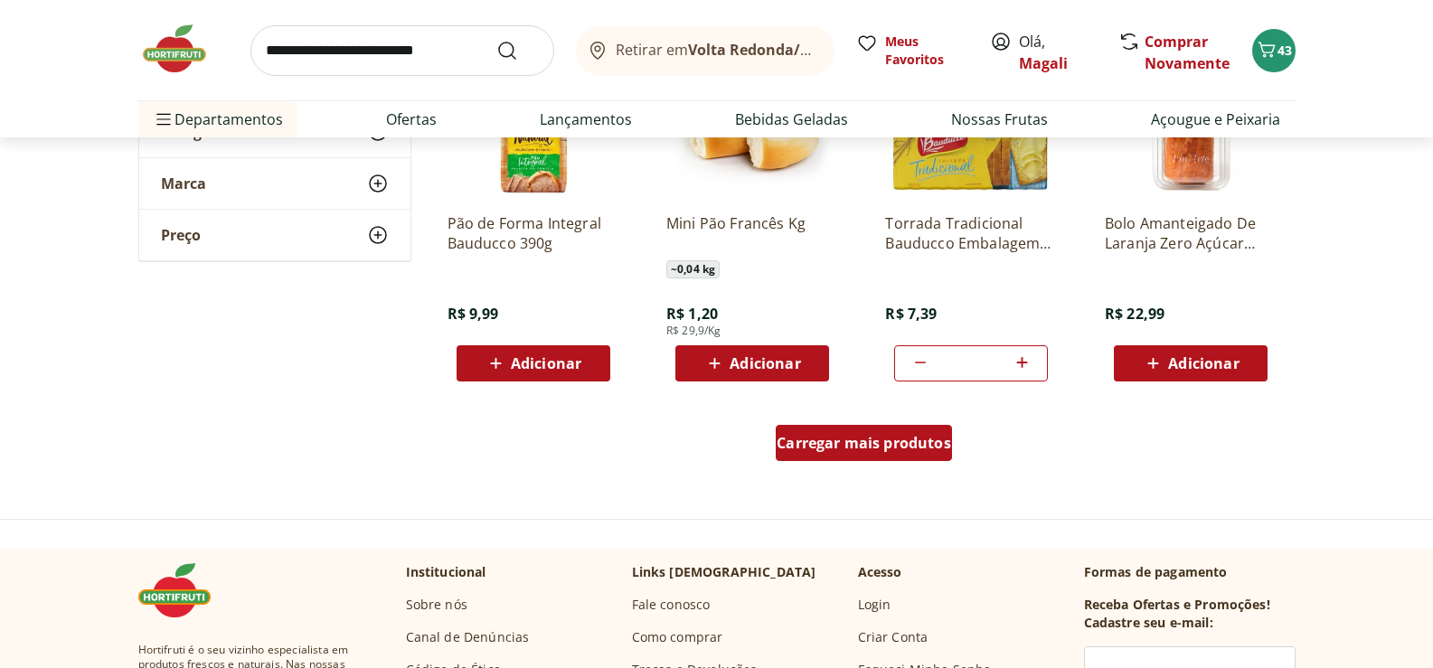
click at [875, 439] on span "Carregar mais produtos" at bounding box center [864, 443] width 174 height 14
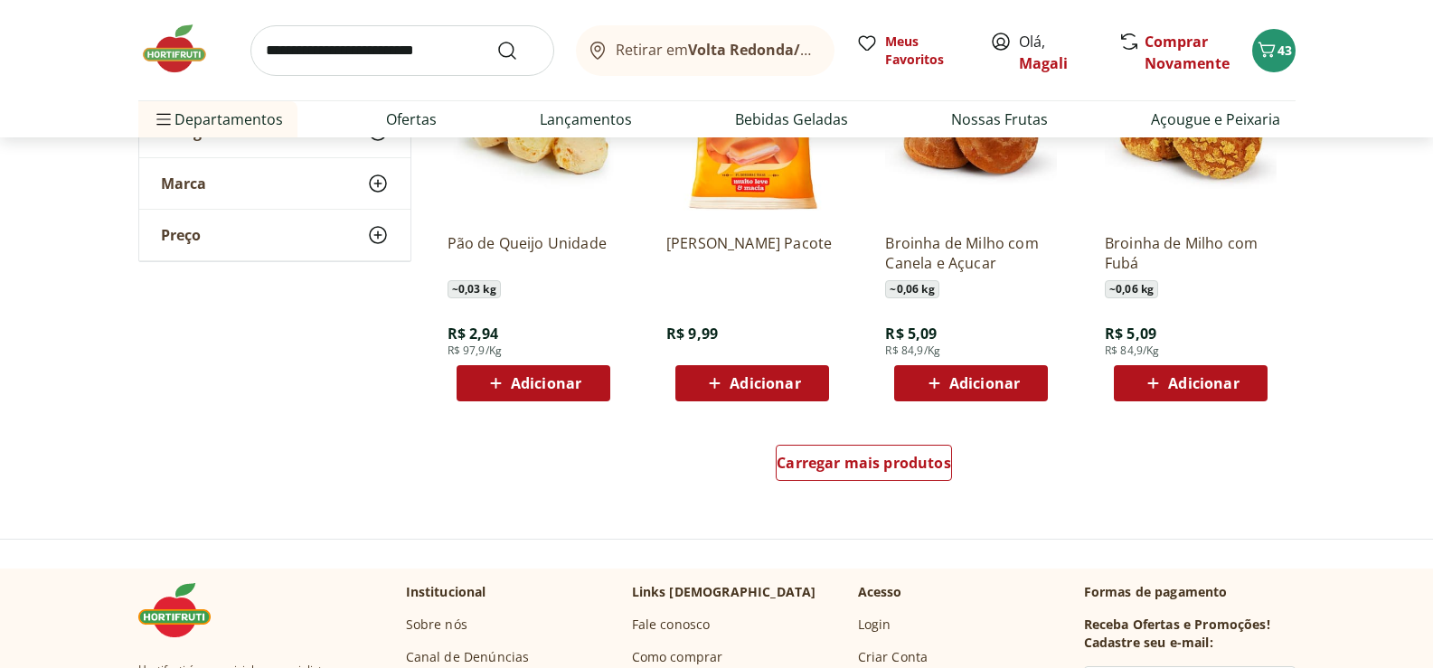
scroll to position [2260, 0]
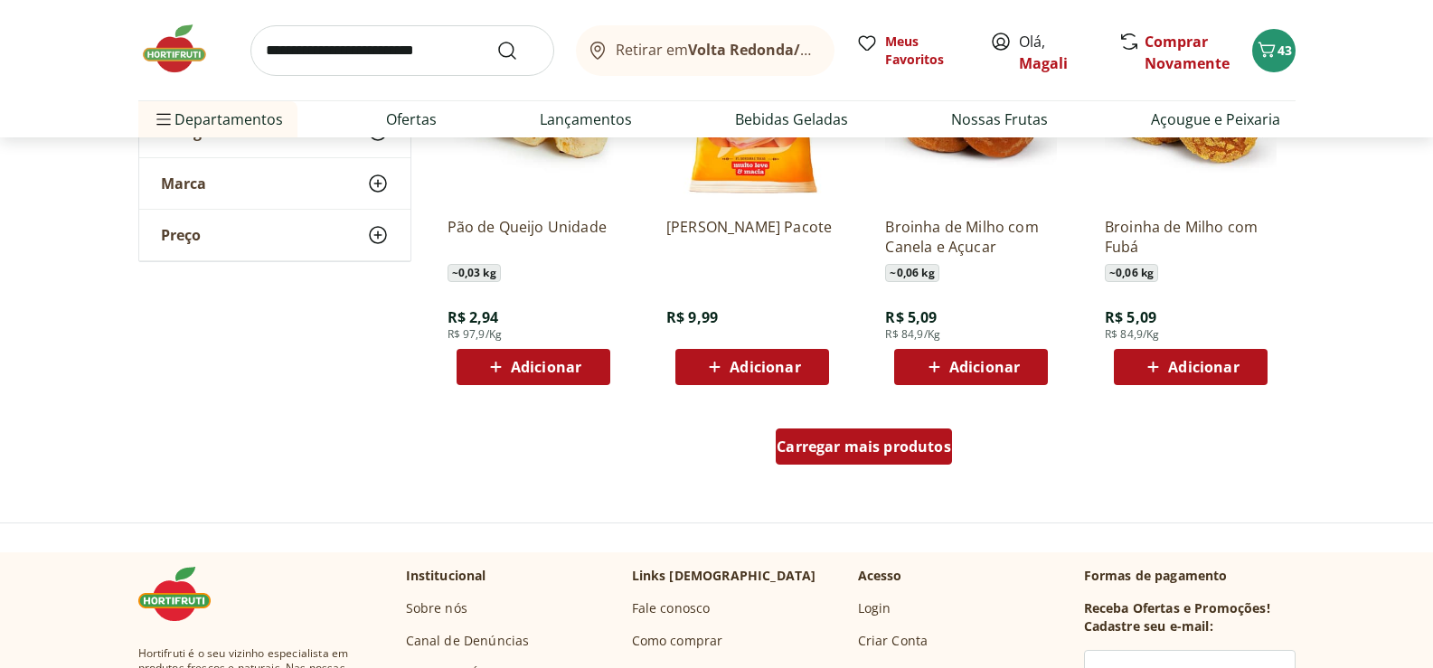
click at [865, 439] on span "Carregar mais produtos" at bounding box center [864, 446] width 174 height 14
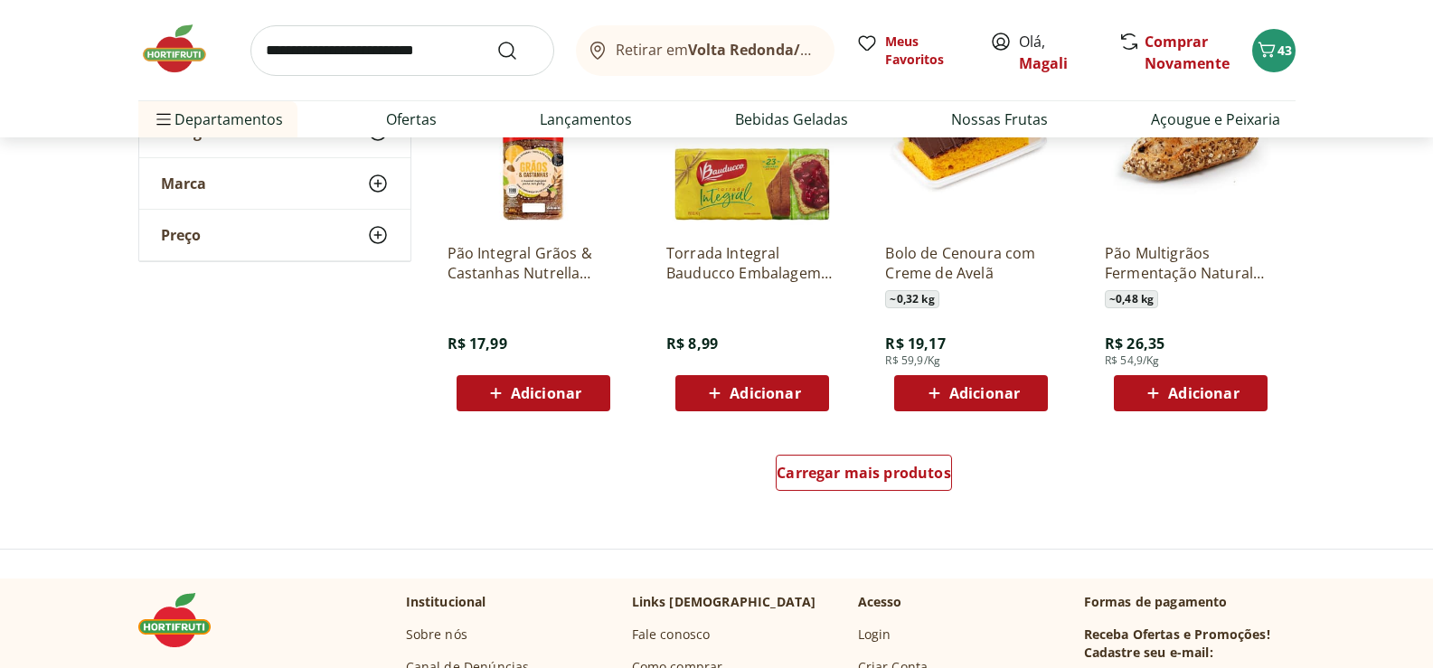
scroll to position [3435, 0]
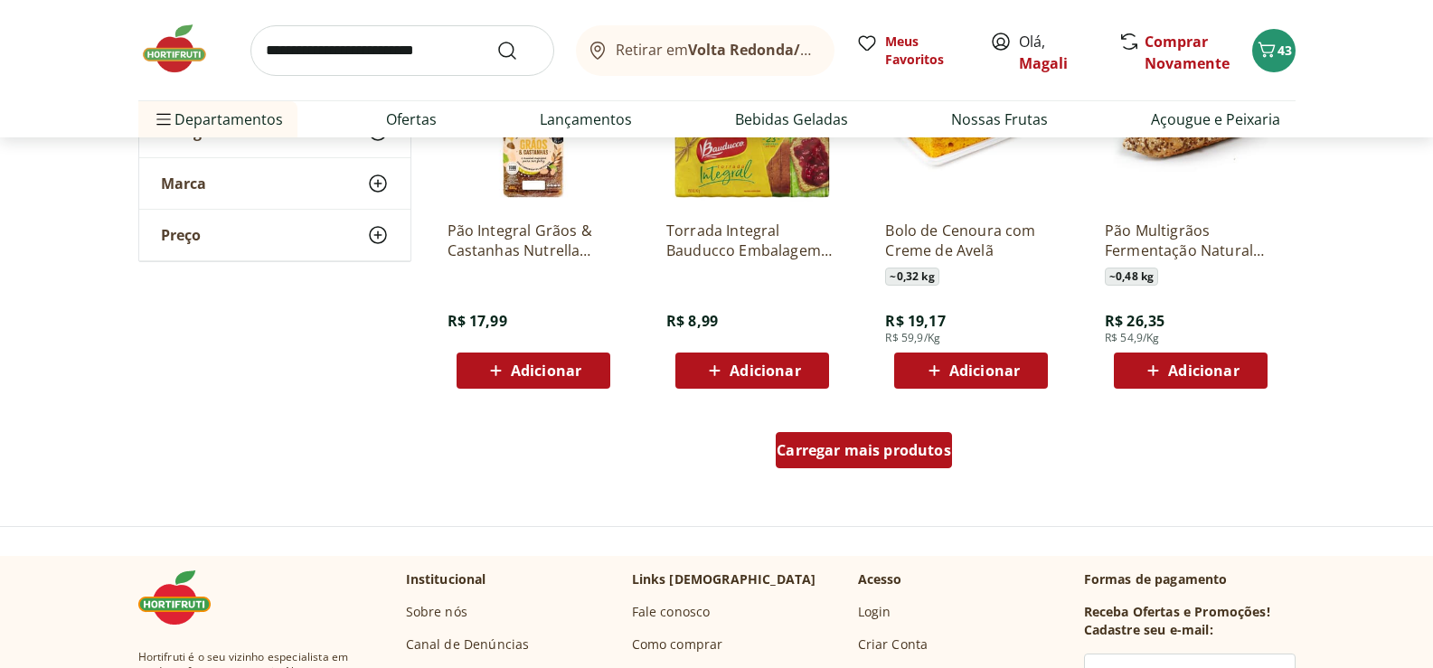
click at [917, 443] on span "Carregar mais produtos" at bounding box center [864, 450] width 174 height 14
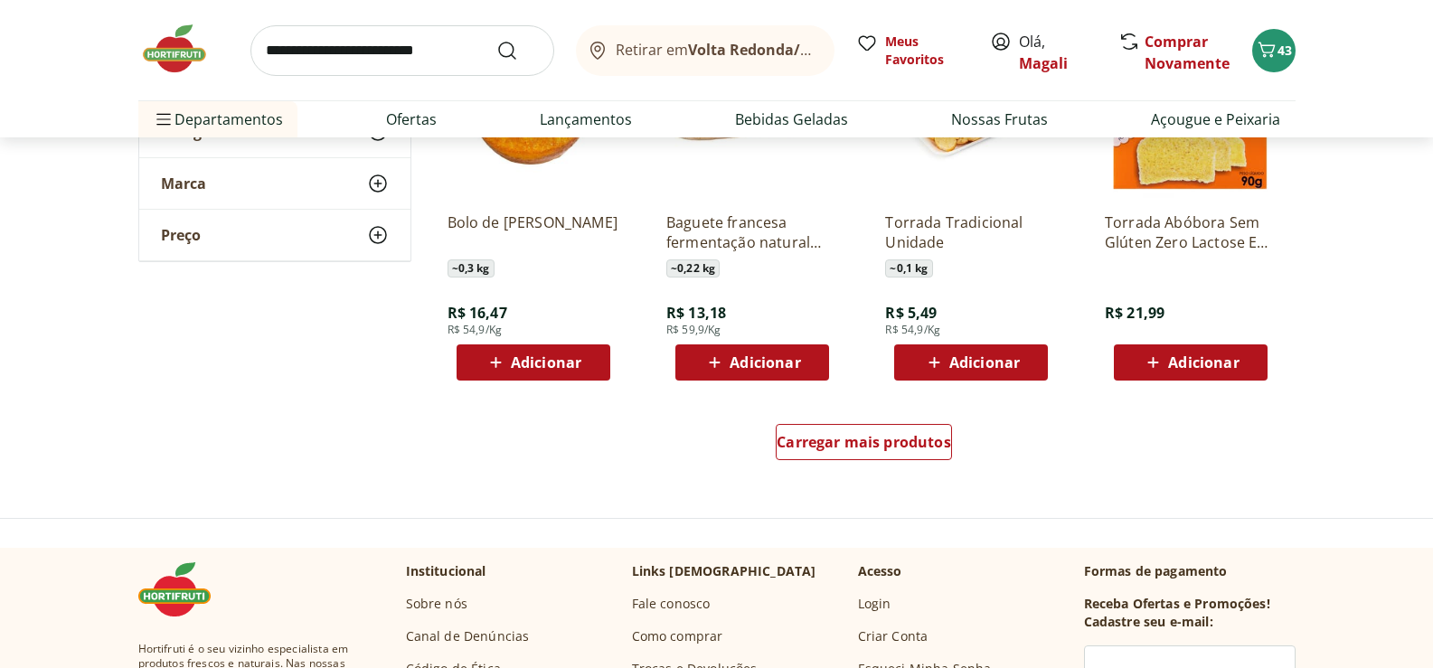
scroll to position [4701, 0]
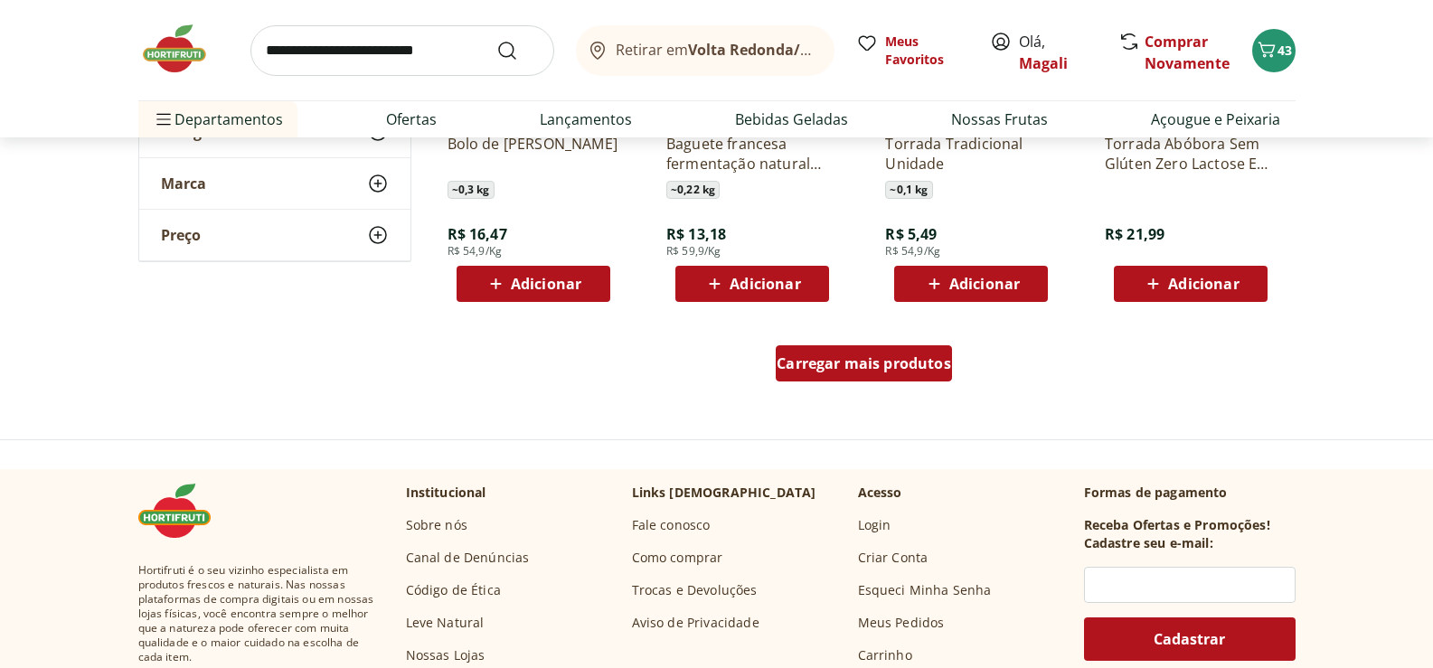
click at [885, 366] on span "Carregar mais produtos" at bounding box center [864, 363] width 174 height 14
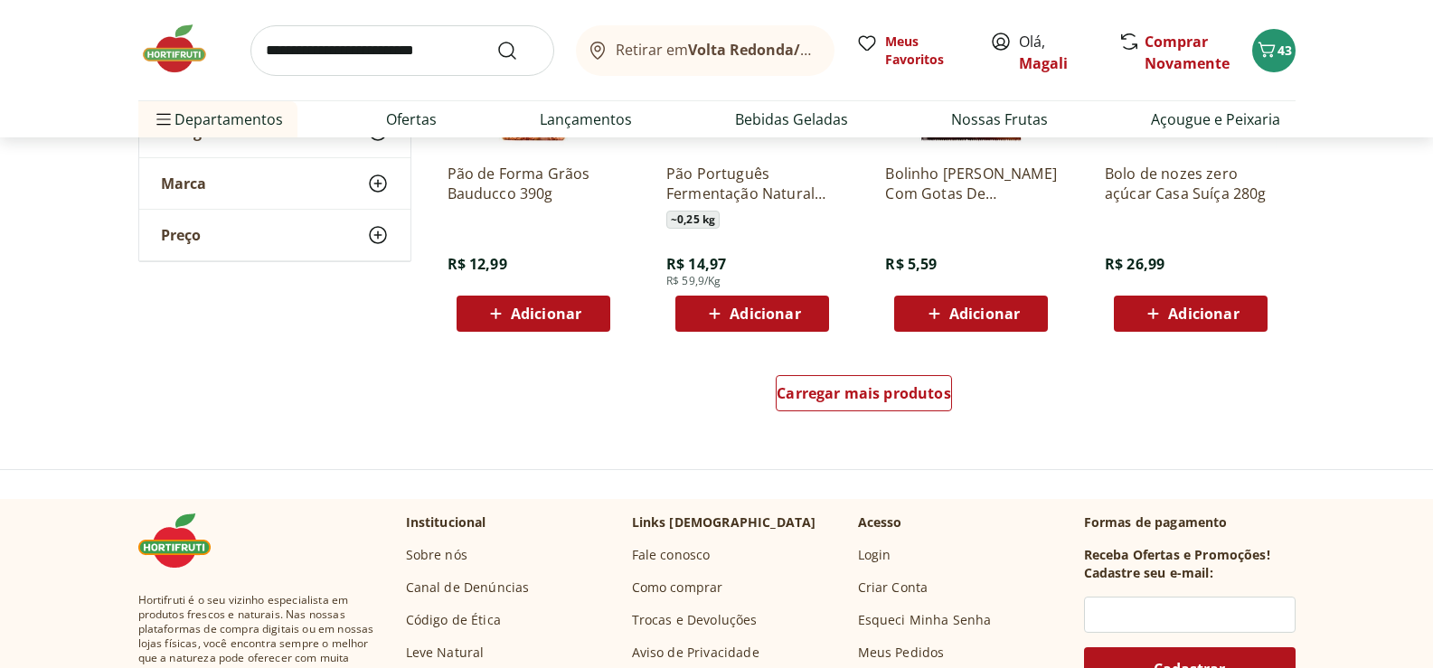
scroll to position [5876, 0]
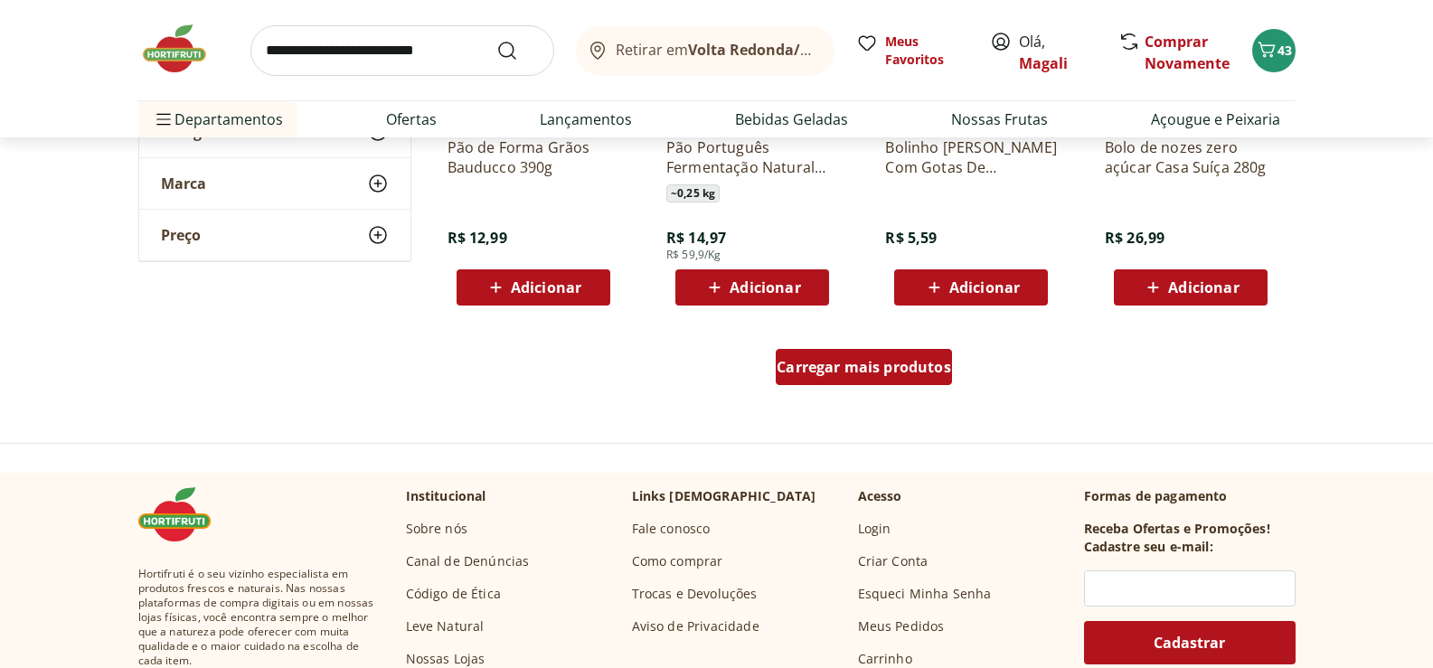
click at [881, 361] on span "Carregar mais produtos" at bounding box center [864, 367] width 174 height 14
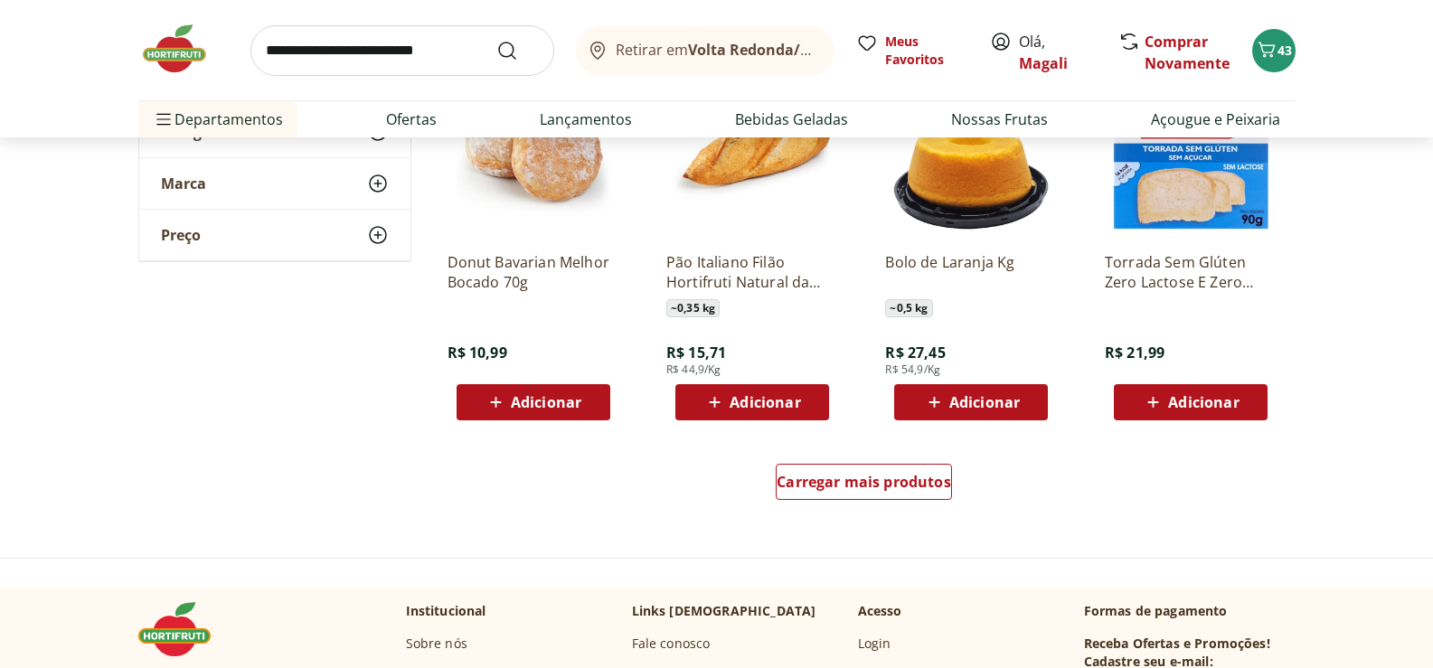
scroll to position [7052, 0]
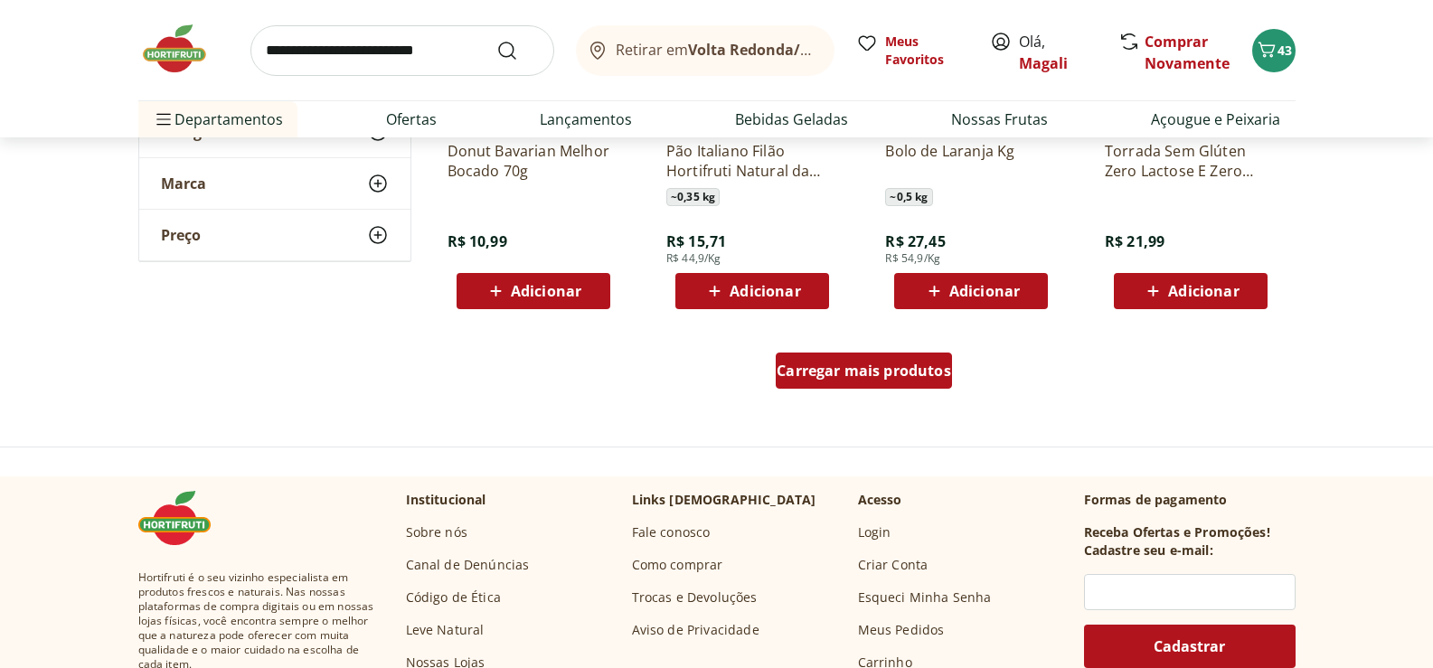
click at [885, 367] on span "Carregar mais produtos" at bounding box center [864, 370] width 174 height 14
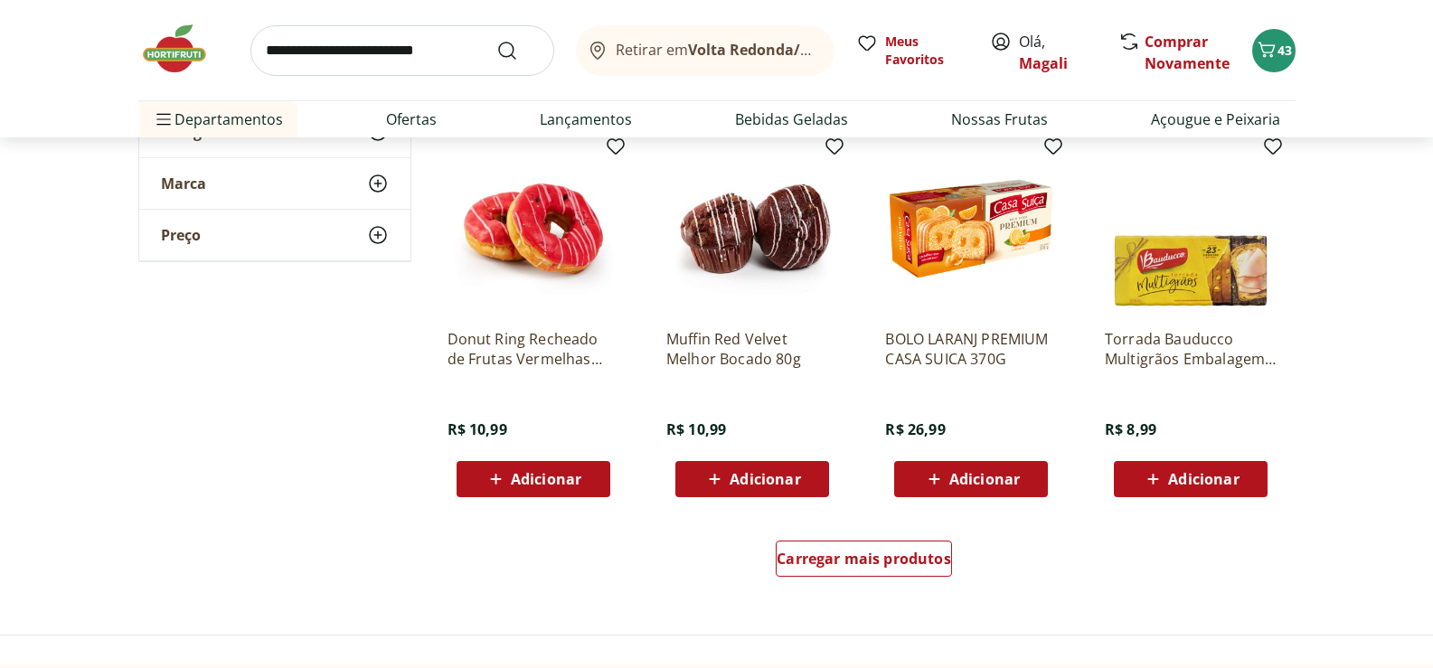
scroll to position [8046, 0]
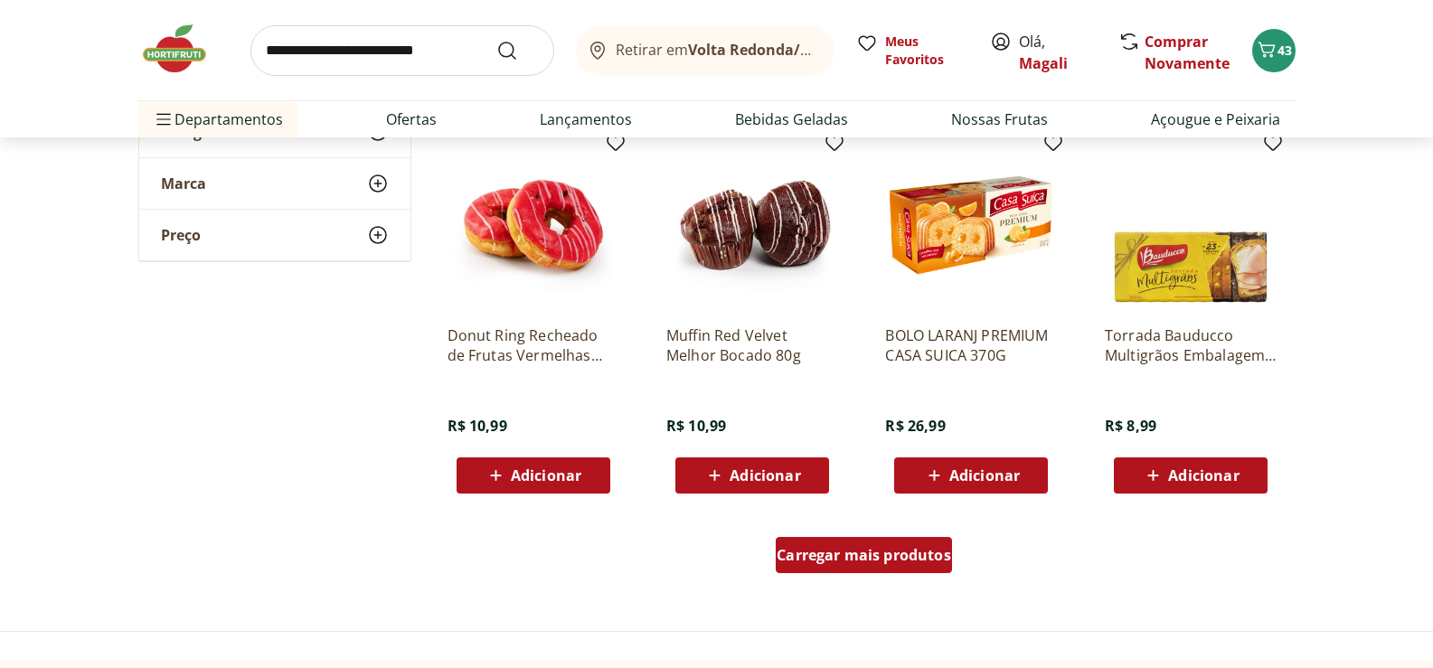
click at [862, 548] on span "Carregar mais produtos" at bounding box center [864, 555] width 174 height 14
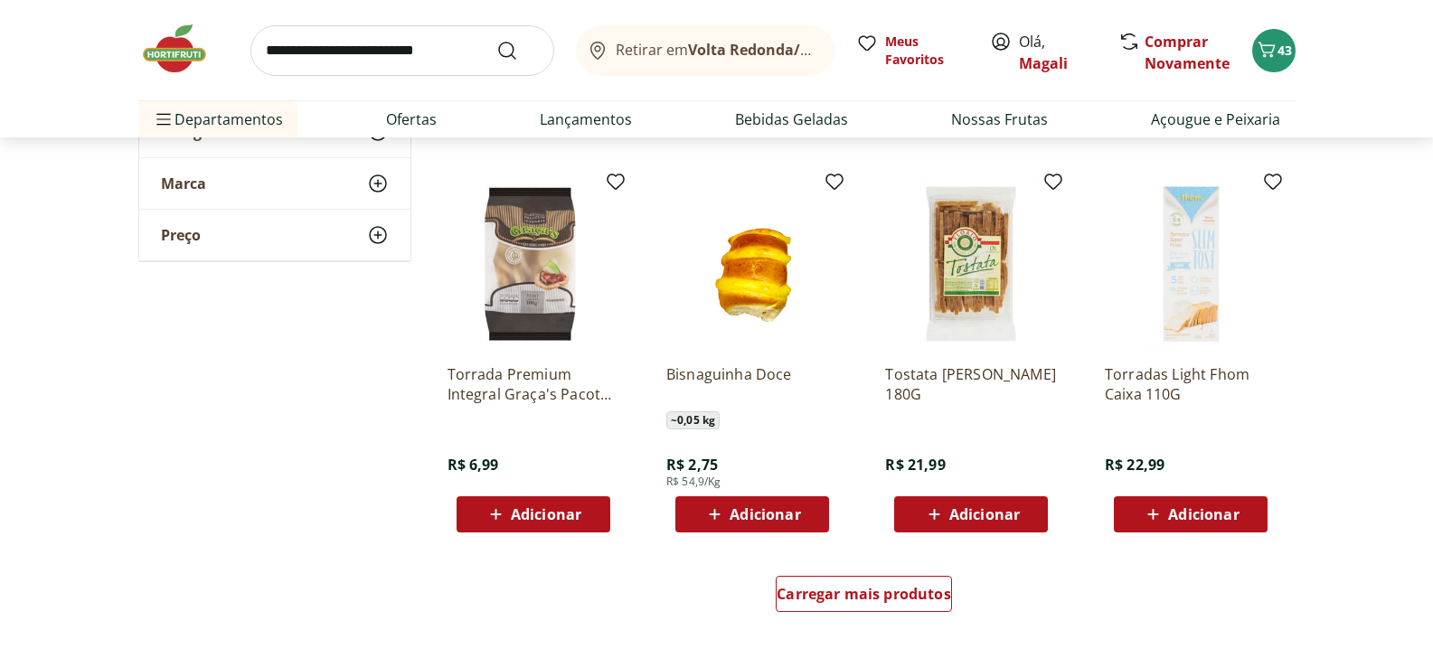
scroll to position [9312, 0]
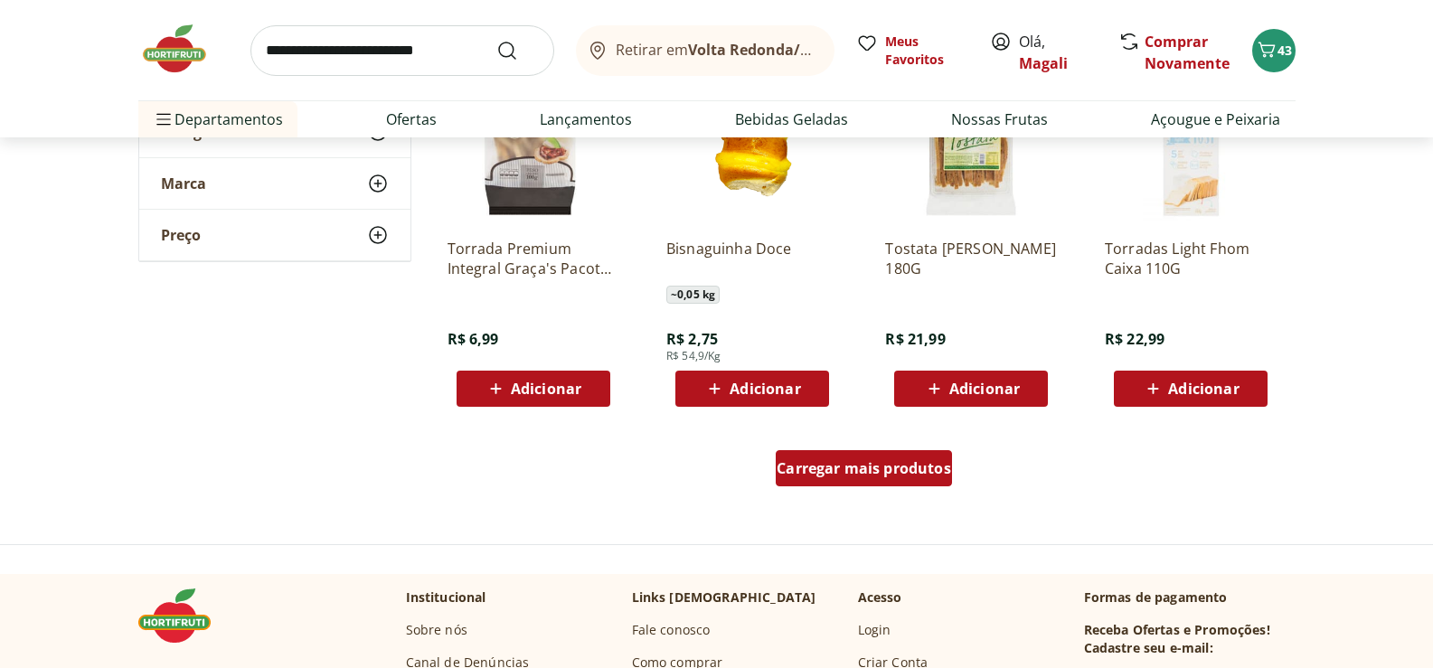
click at [912, 467] on span "Carregar mais produtos" at bounding box center [864, 468] width 174 height 14
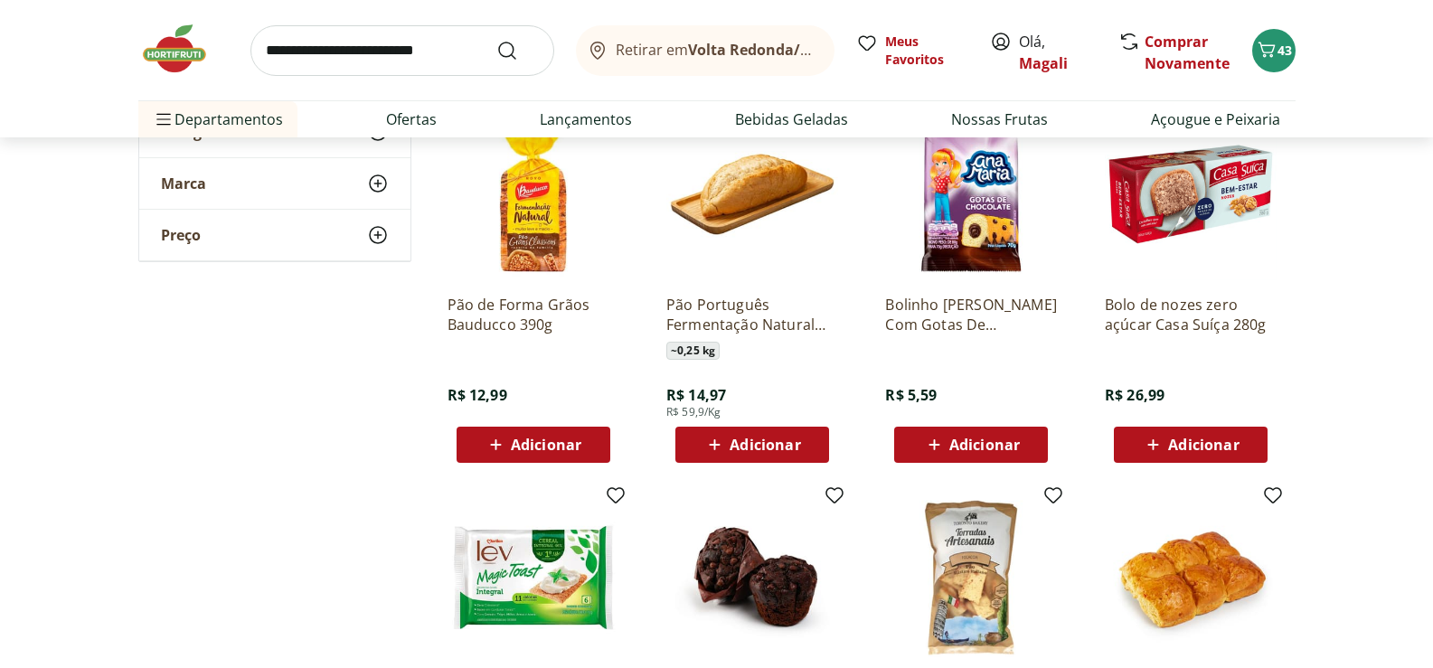
scroll to position [5696, 0]
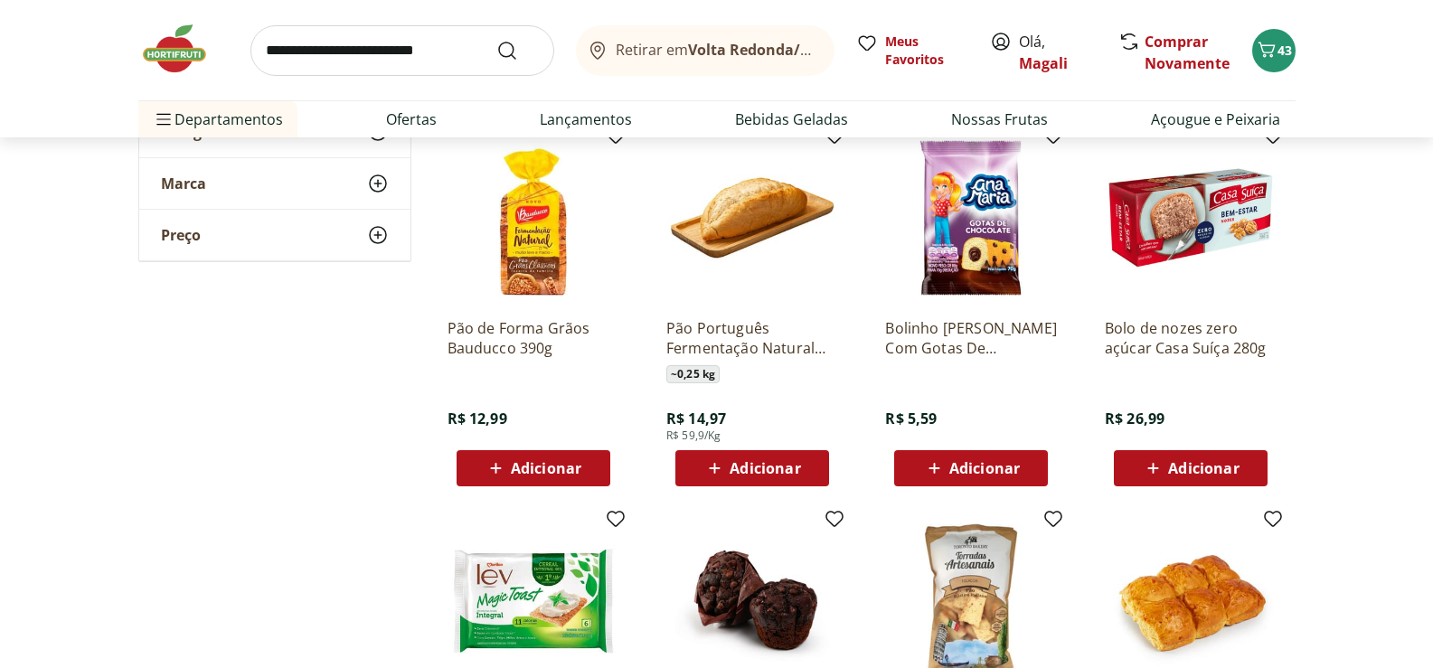
click at [1220, 463] on span "Adicionar" at bounding box center [1203, 468] width 71 height 14
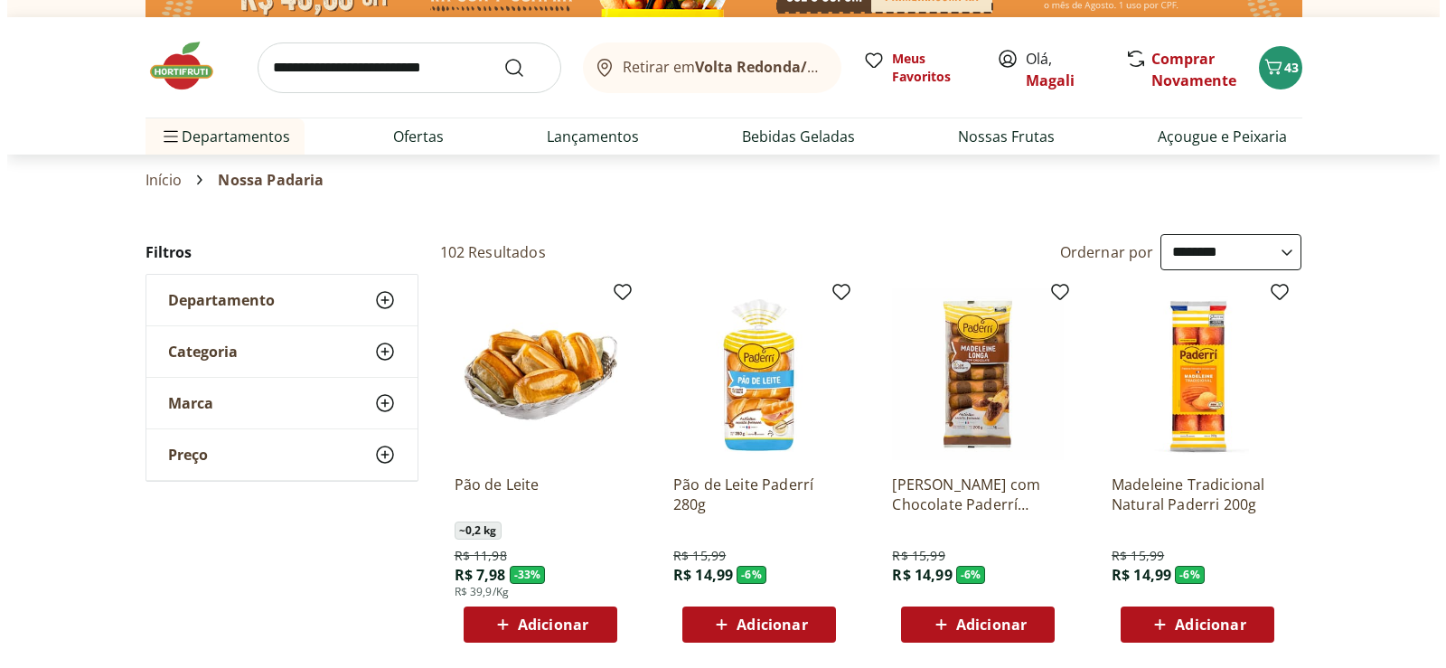
scroll to position [0, 0]
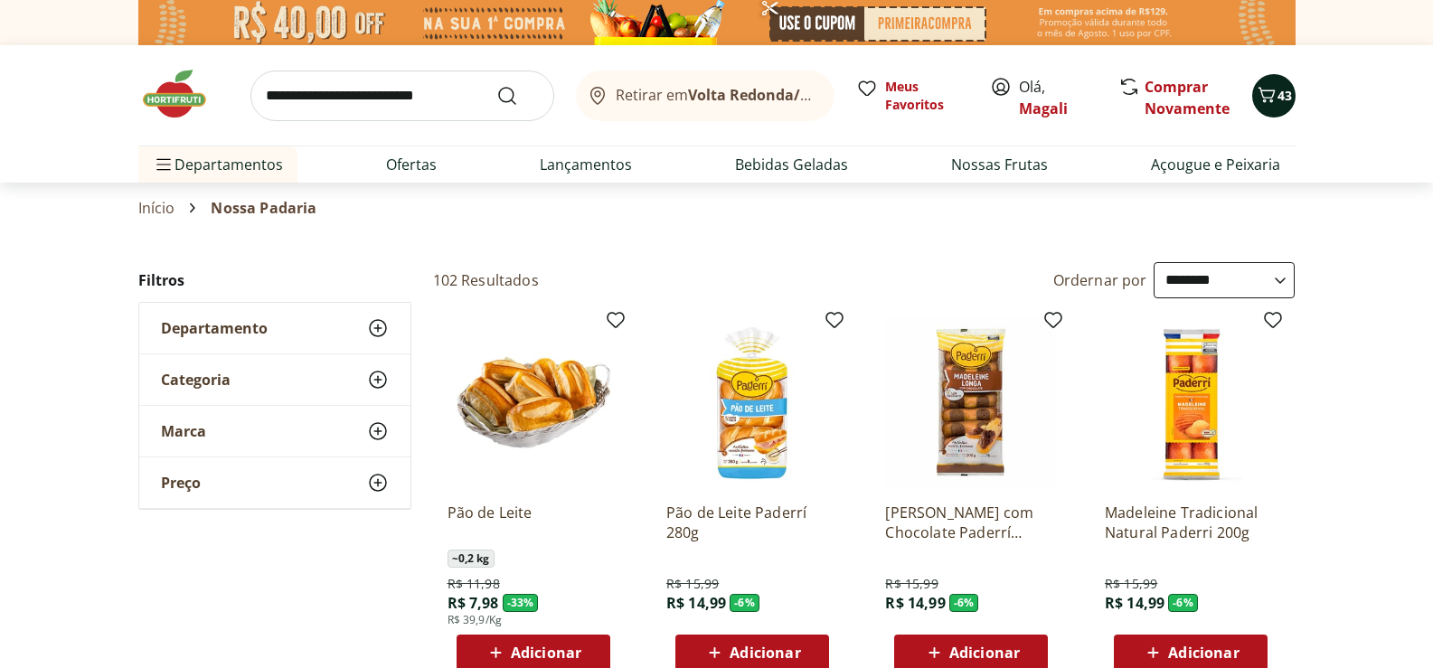
click at [1280, 93] on span "43" at bounding box center [1284, 95] width 14 height 17
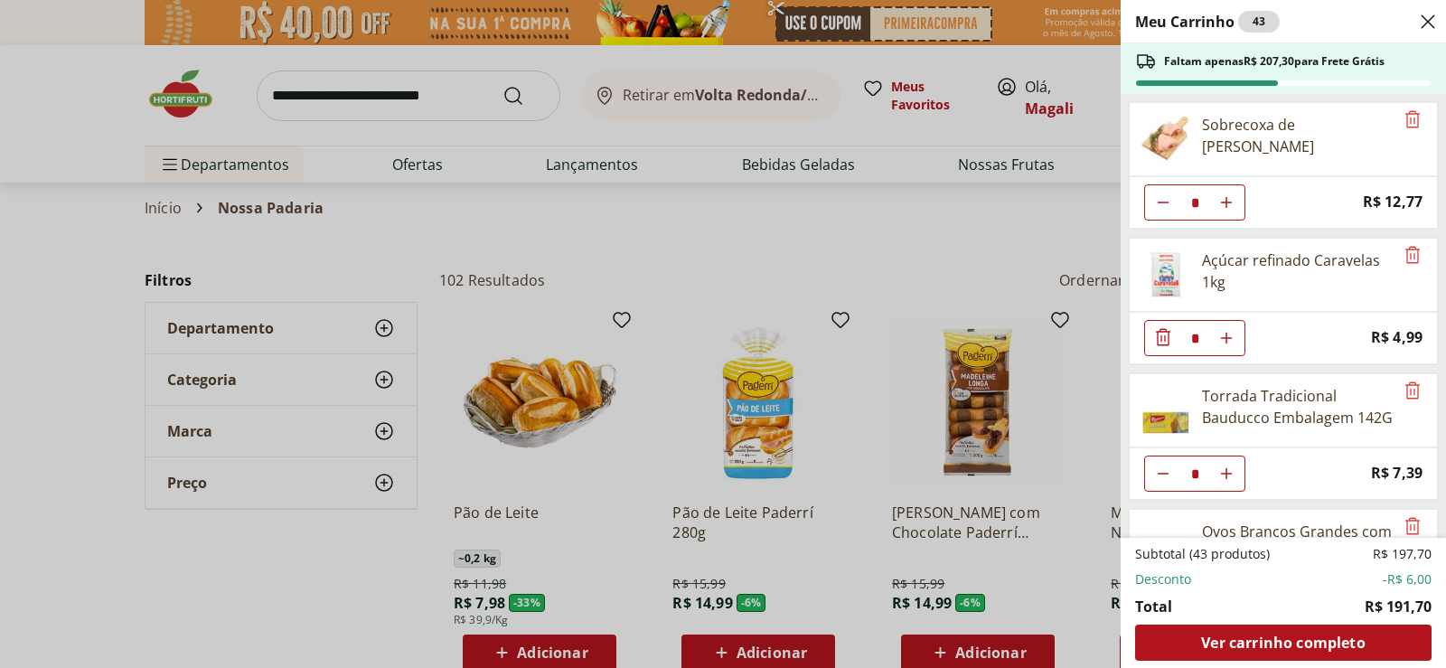
click at [393, 90] on div "Meu Carrinho 43 Faltam apenas R$ 207,30 para Frete Grátis Sobrecoxa de Frango R…" at bounding box center [723, 334] width 1446 height 668
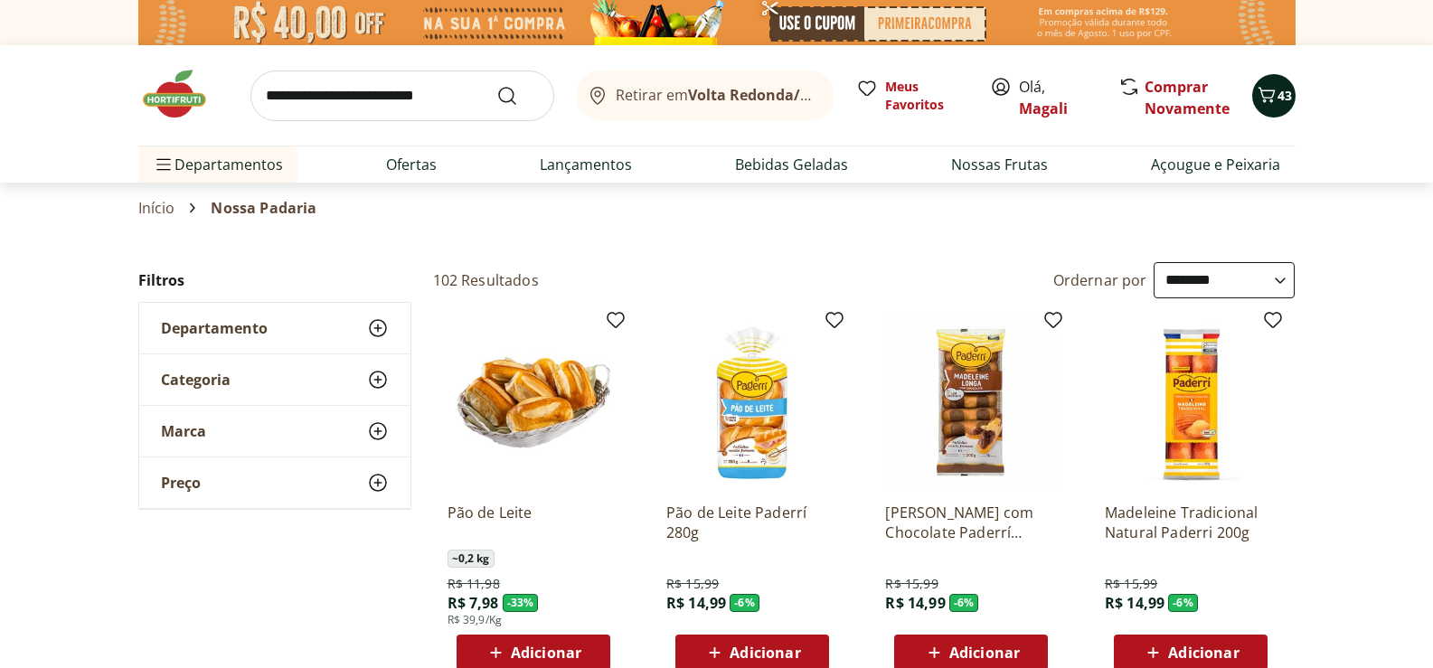
click at [1277, 94] on span "43" at bounding box center [1284, 95] width 14 height 17
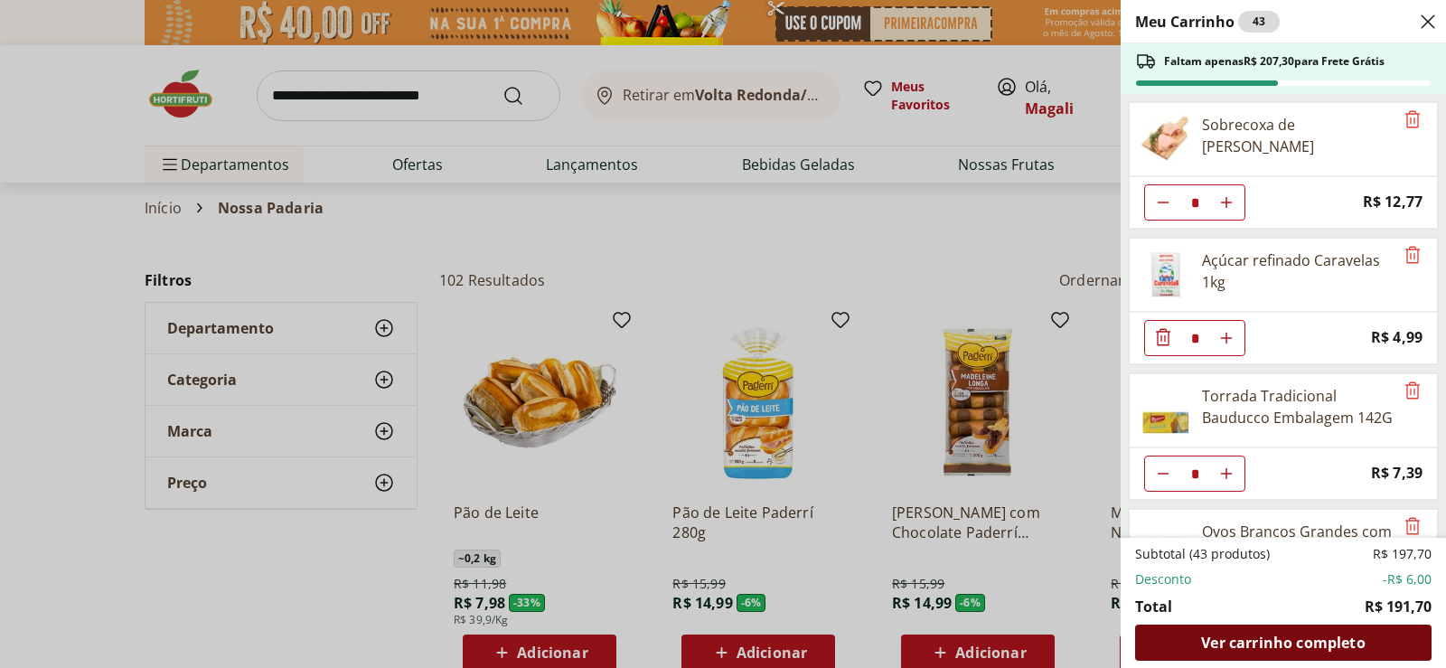
click at [1346, 628] on div "Ver carrinho completo" at bounding box center [1284, 643] width 297 height 36
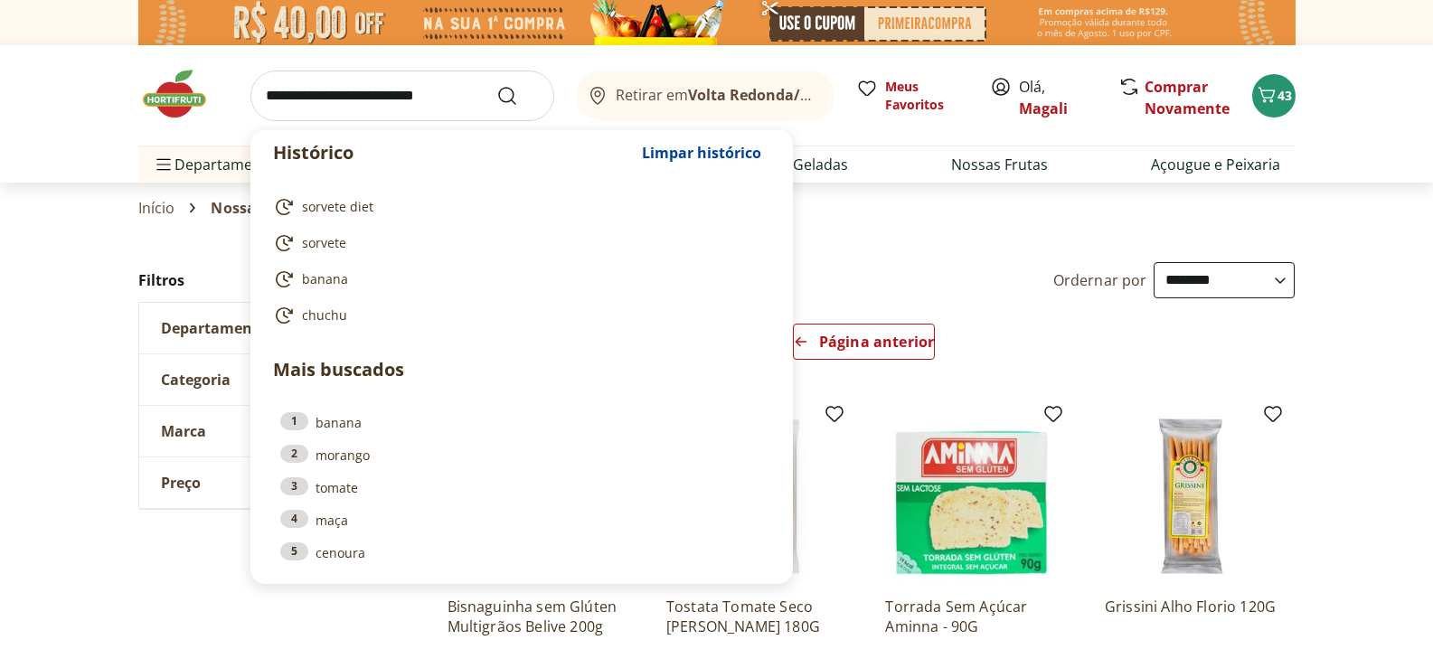
select select "**********"
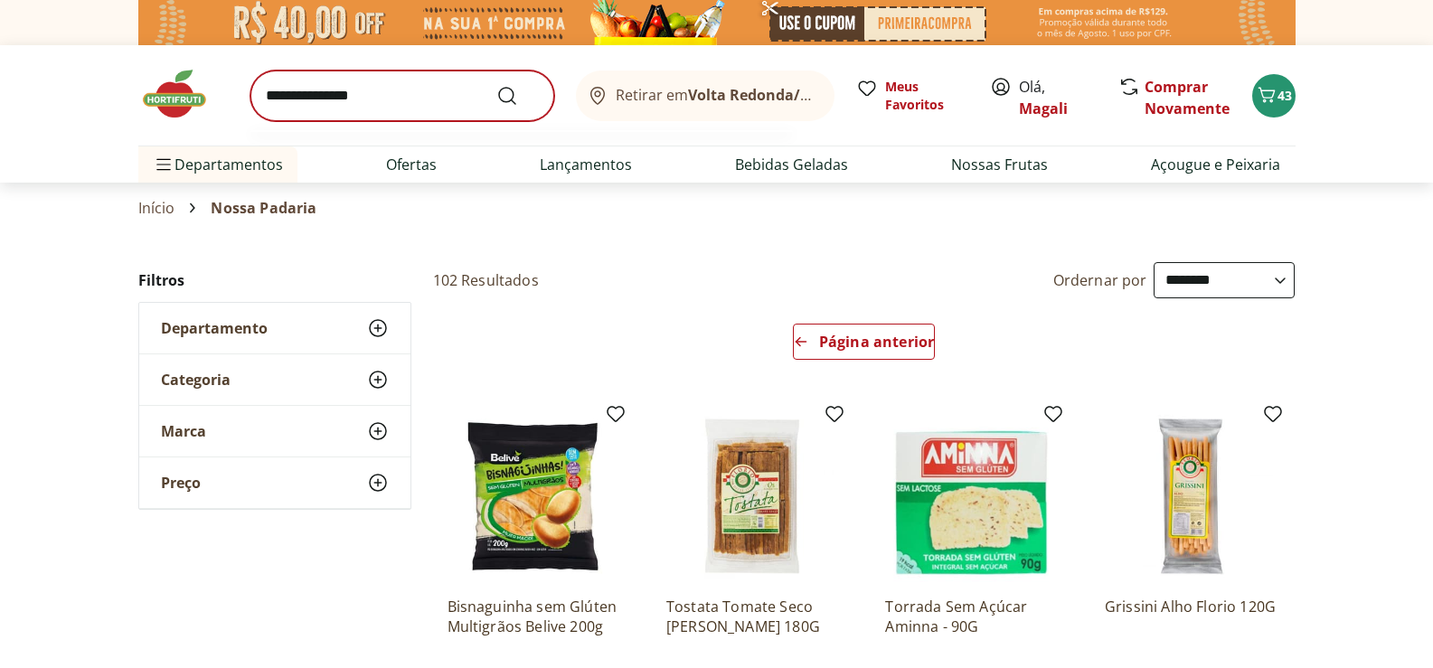
type input "**********"
click at [496, 85] on button "Submit Search" at bounding box center [517, 96] width 43 height 22
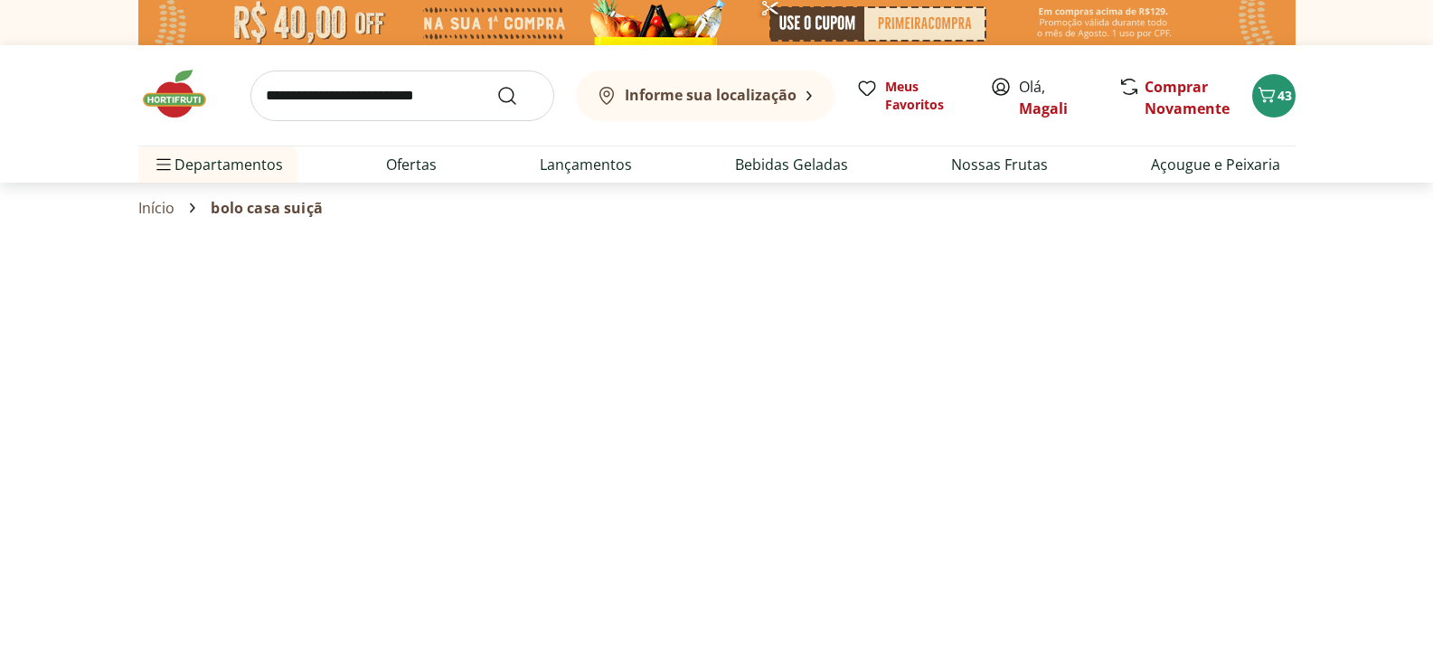
select select "**********"
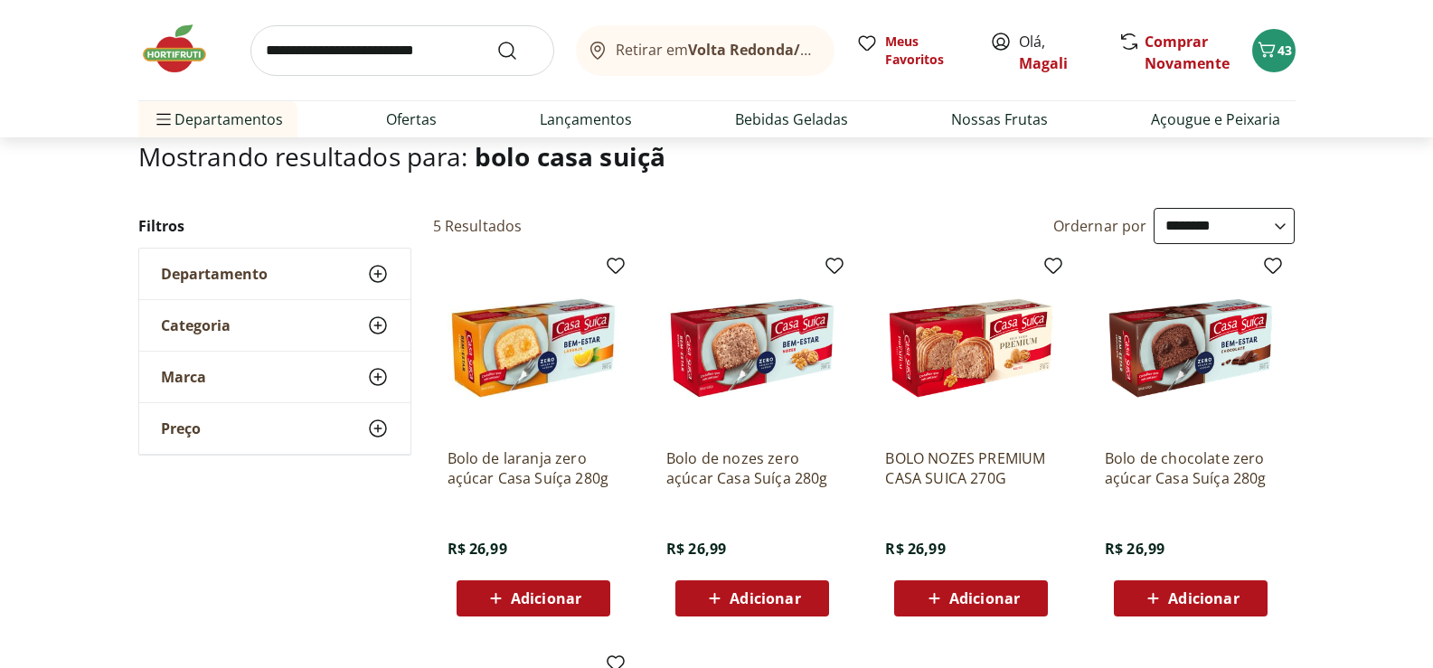
scroll to position [181, 0]
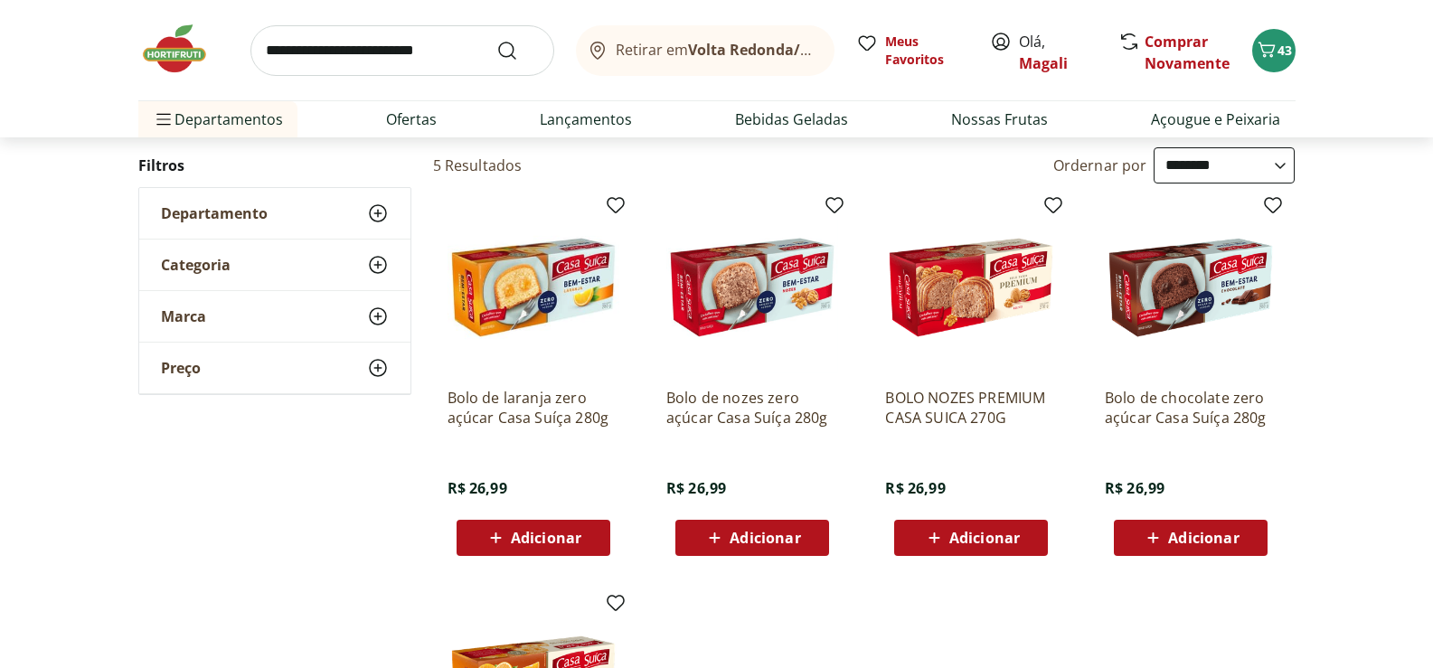
click at [754, 527] on span "Adicionar" at bounding box center [751, 538] width 97 height 22
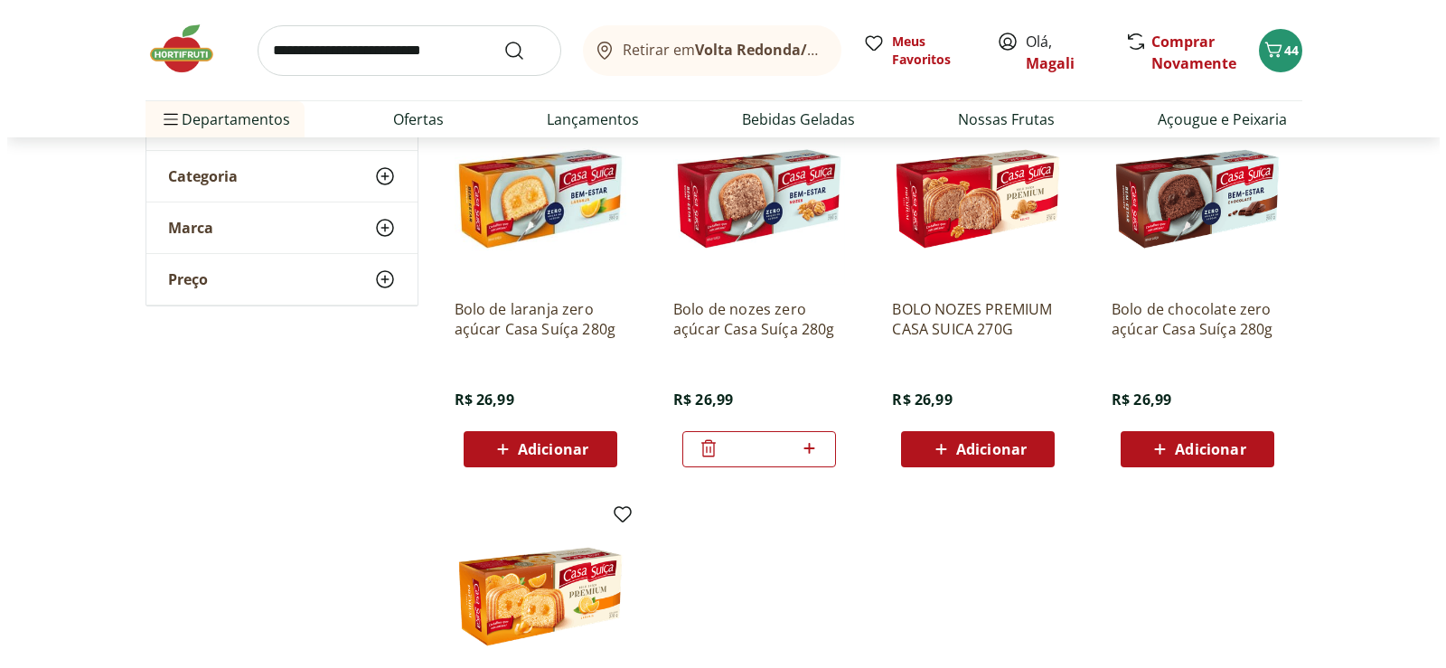
scroll to position [0, 0]
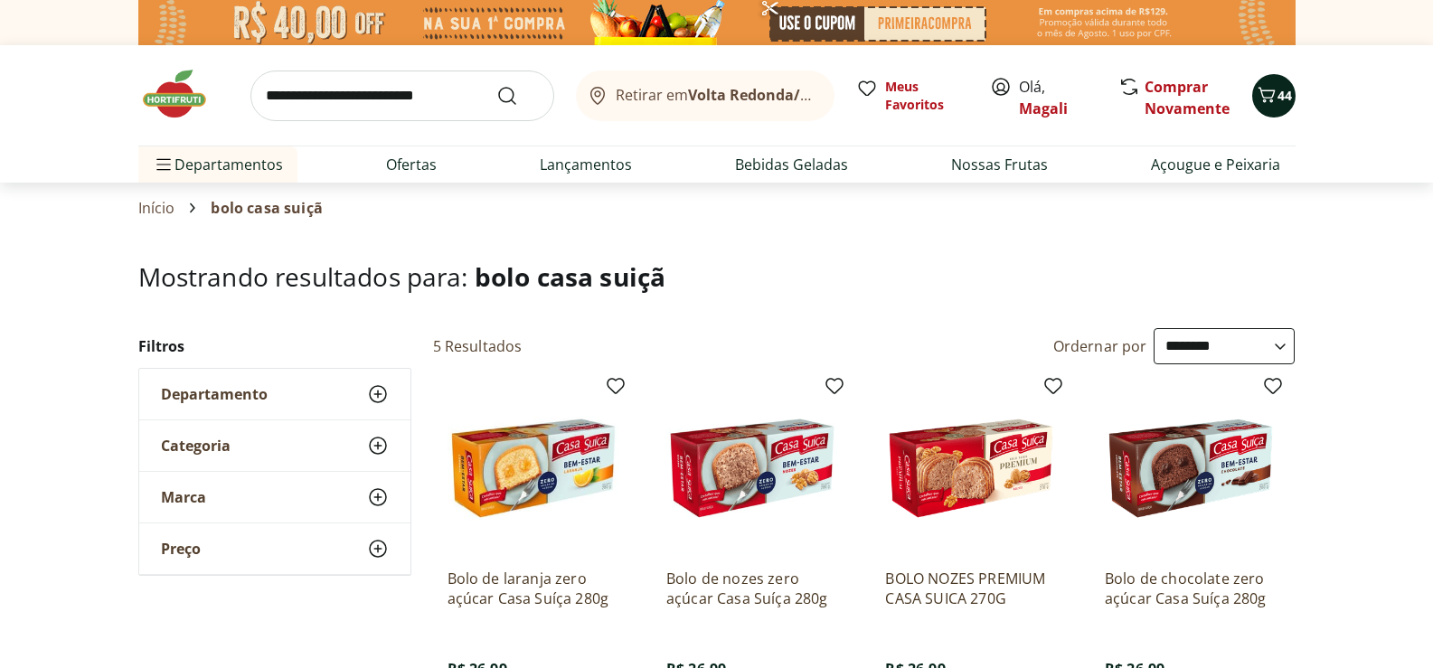
click at [1272, 85] on icon "Carrinho" at bounding box center [1267, 95] width 22 height 22
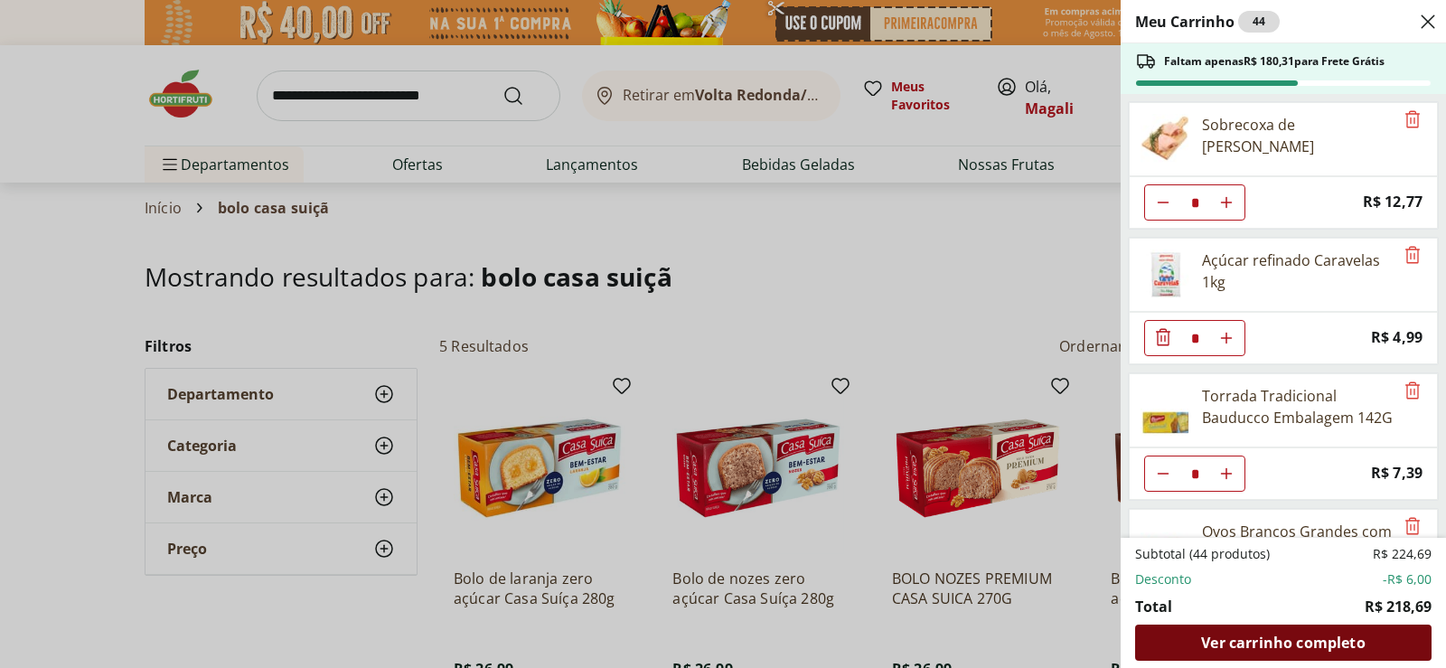
click at [1304, 636] on span "Ver carrinho completo" at bounding box center [1283, 643] width 164 height 14
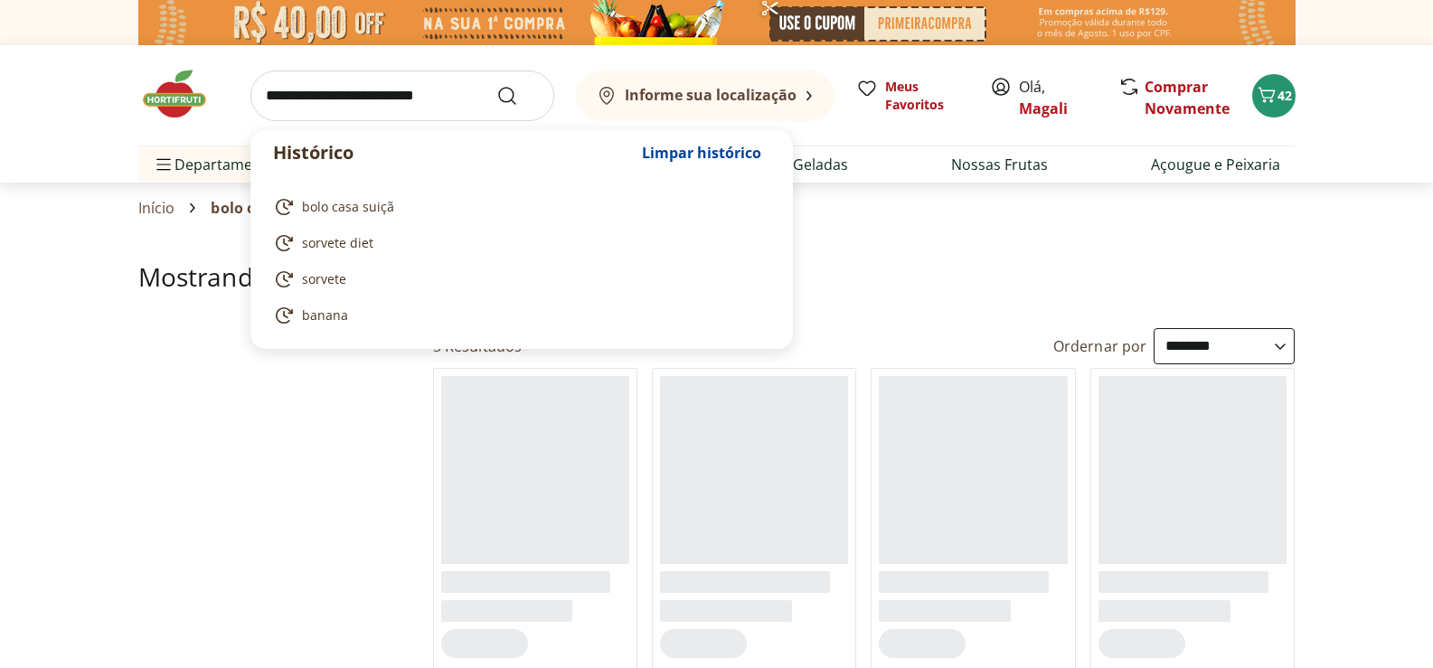
select select "**********"
click at [418, 105] on input "search" at bounding box center [402, 96] width 304 height 51
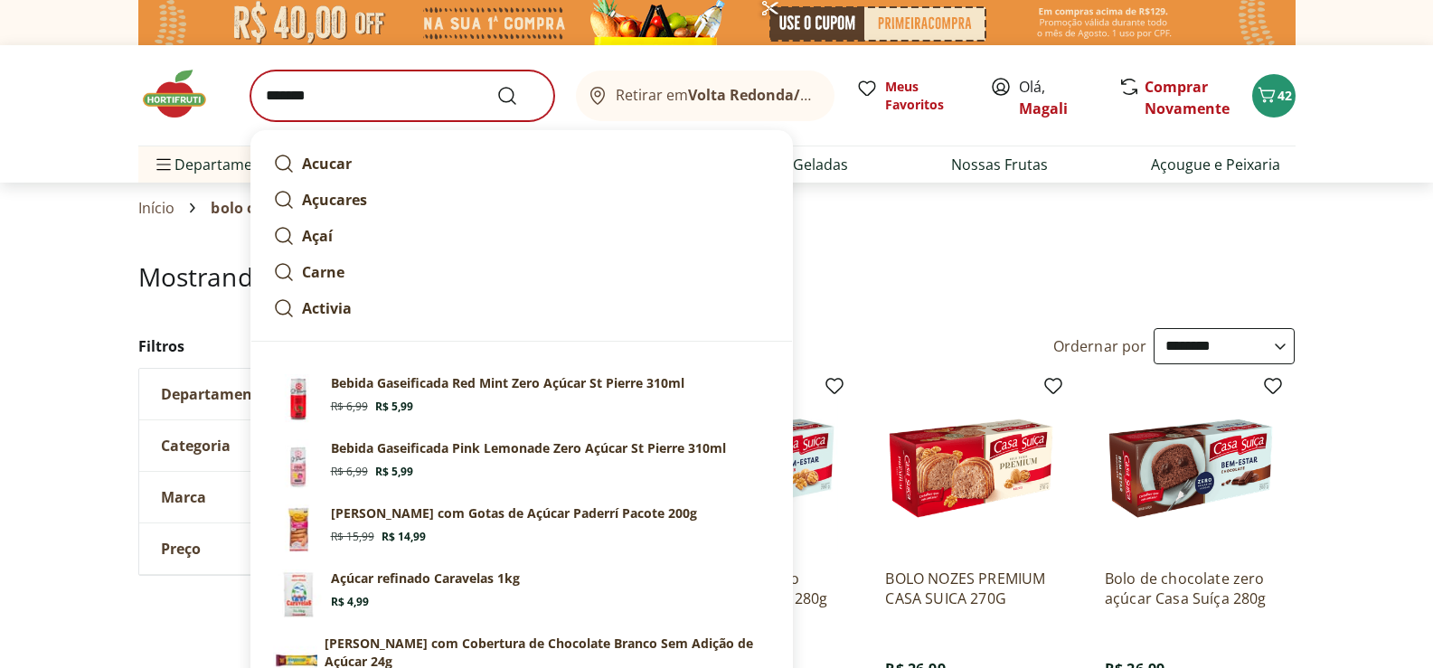
type input "*******"
click at [496, 85] on button "Submit Search" at bounding box center [517, 96] width 43 height 22
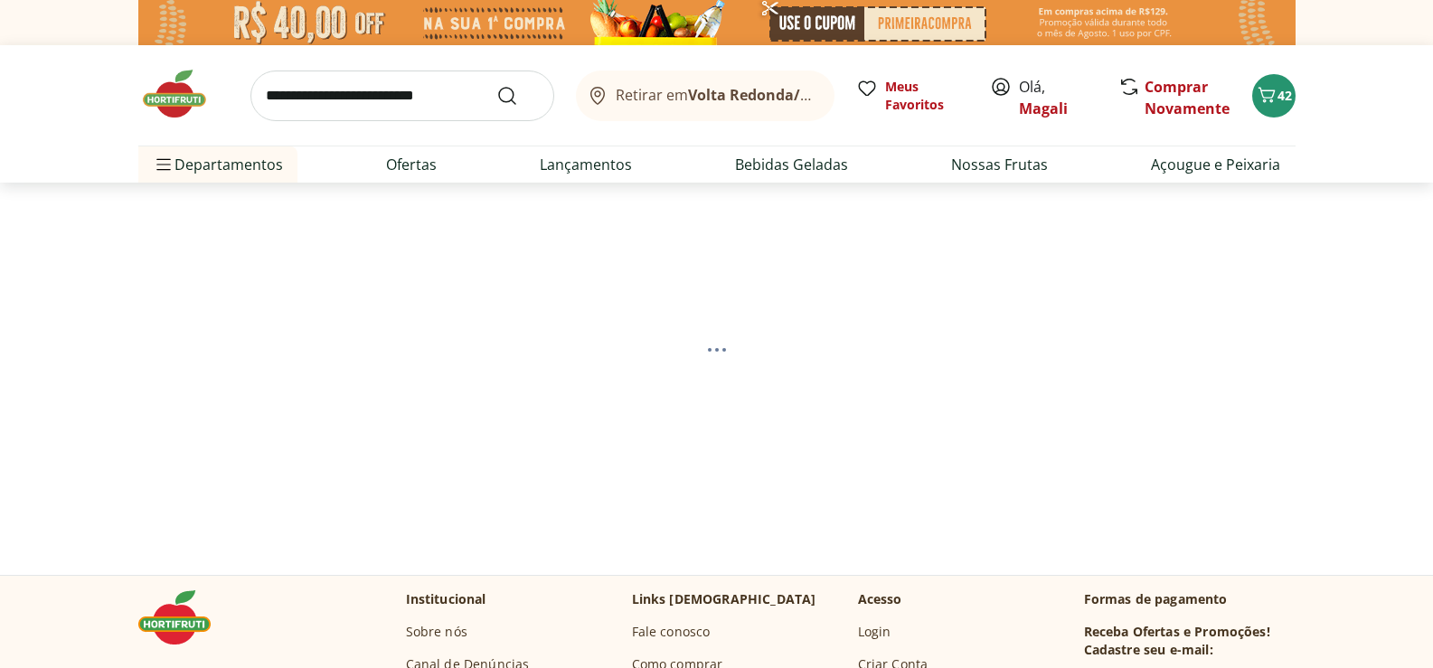
select select "**********"
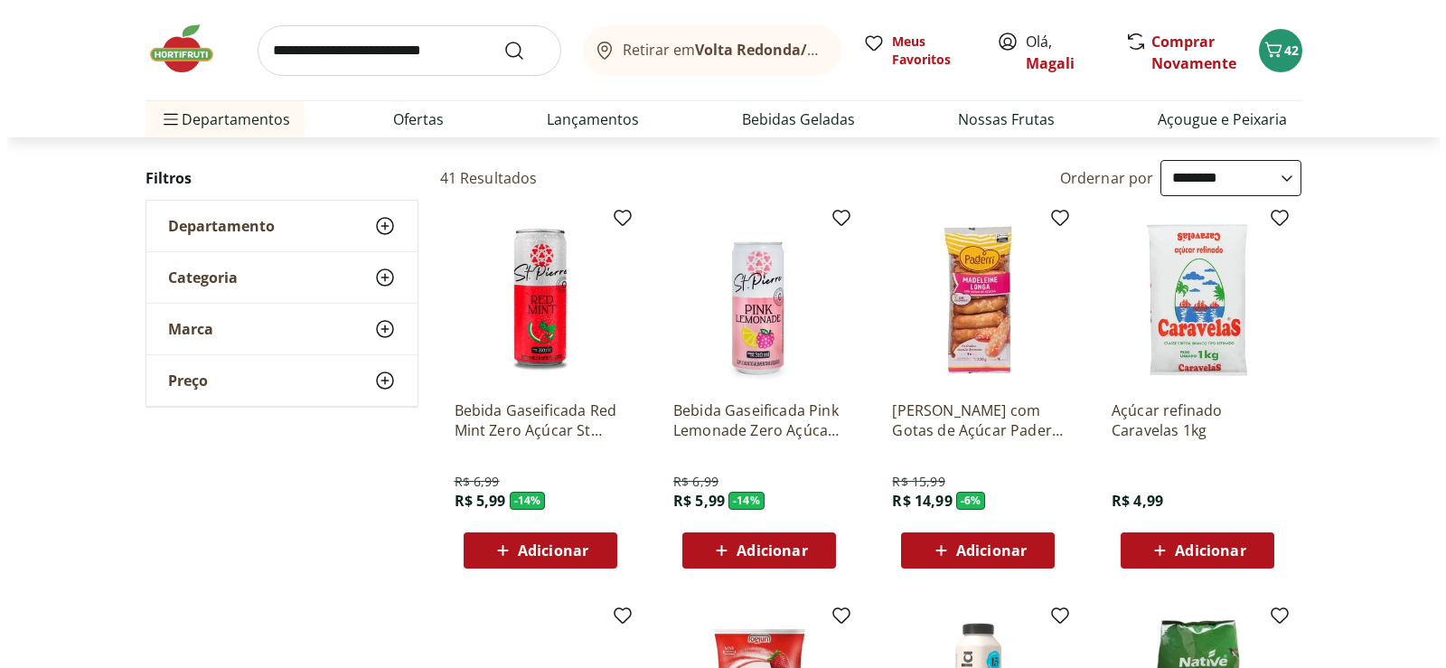
scroll to position [271, 0]
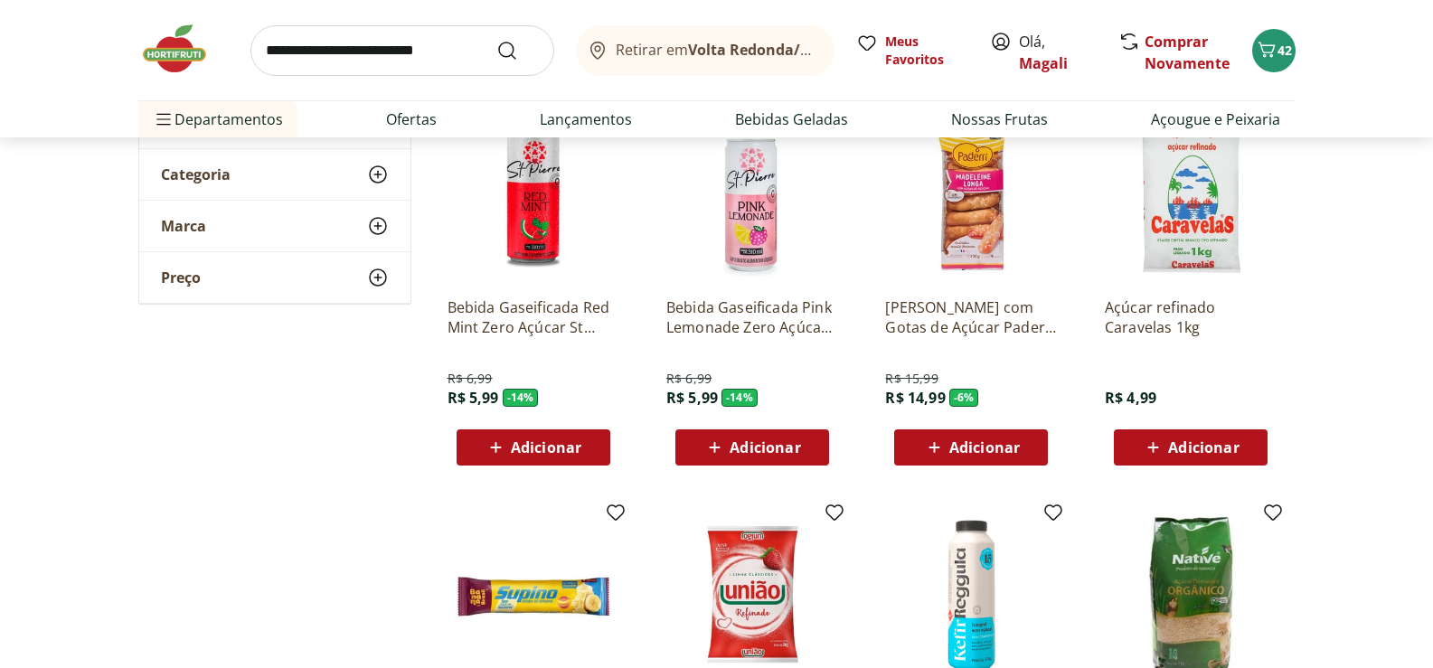
click at [1215, 435] on div "Adicionar" at bounding box center [1190, 447] width 125 height 33
click at [1281, 45] on span "43" at bounding box center [1284, 50] width 14 height 17
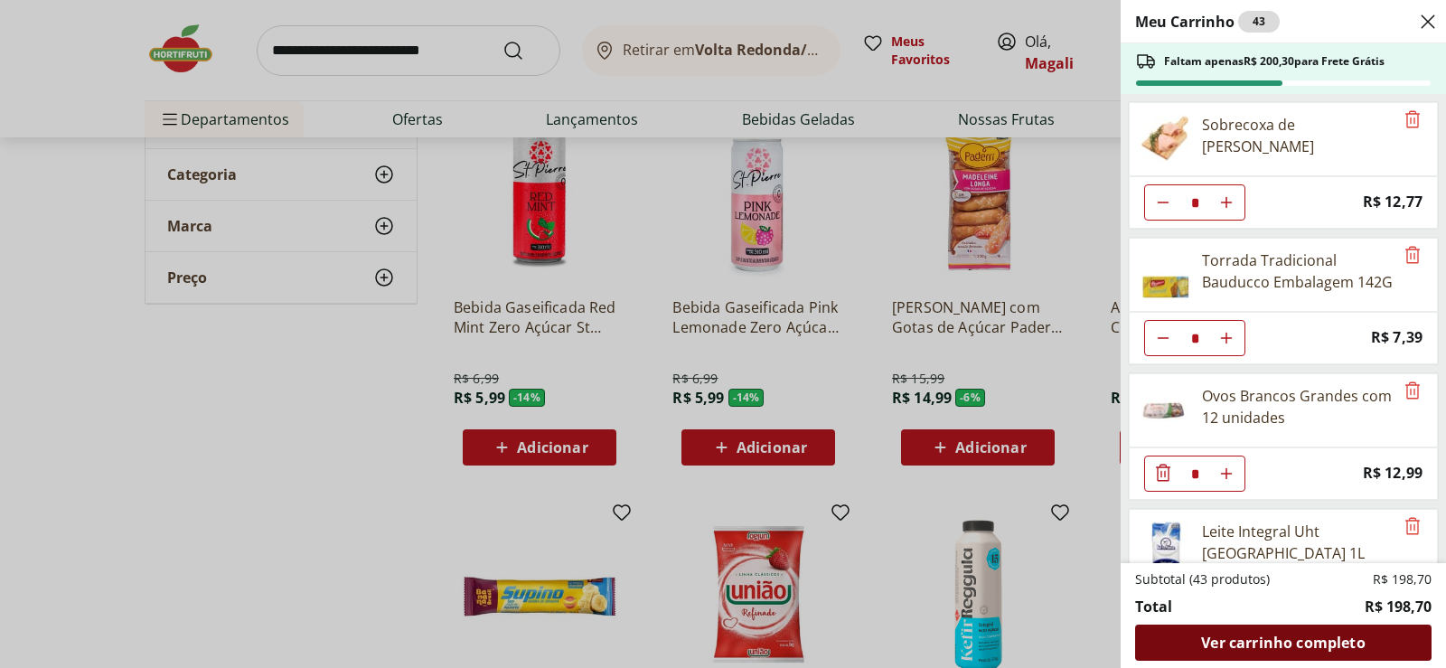
click at [1363, 639] on span "Ver carrinho completo" at bounding box center [1283, 643] width 164 height 14
